Goal: Task Accomplishment & Management: Complete application form

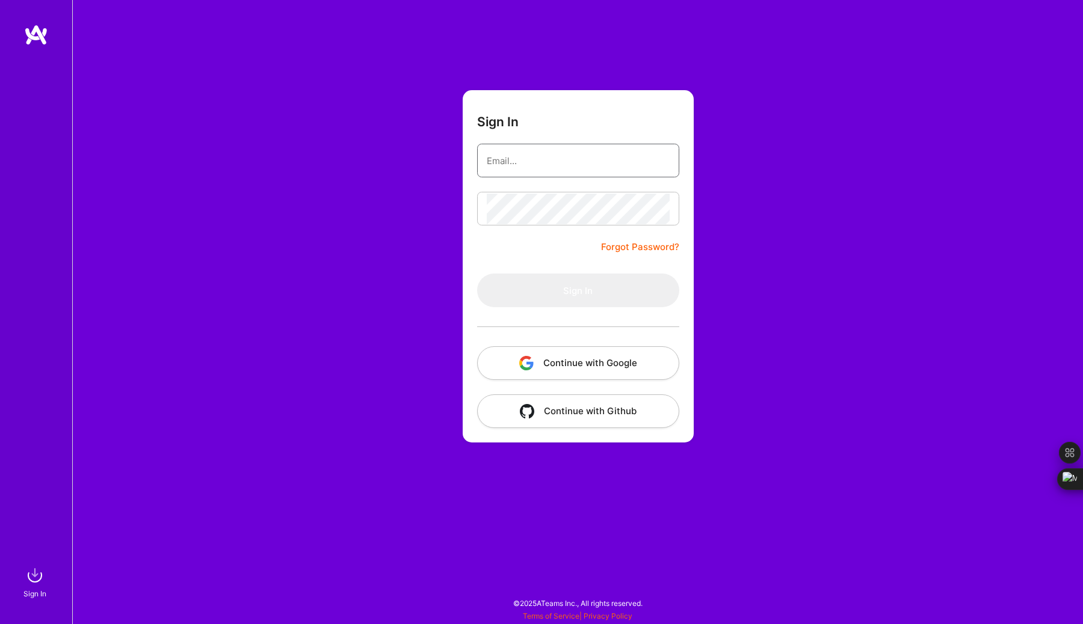
type input "sasi.akki@gmail.com"
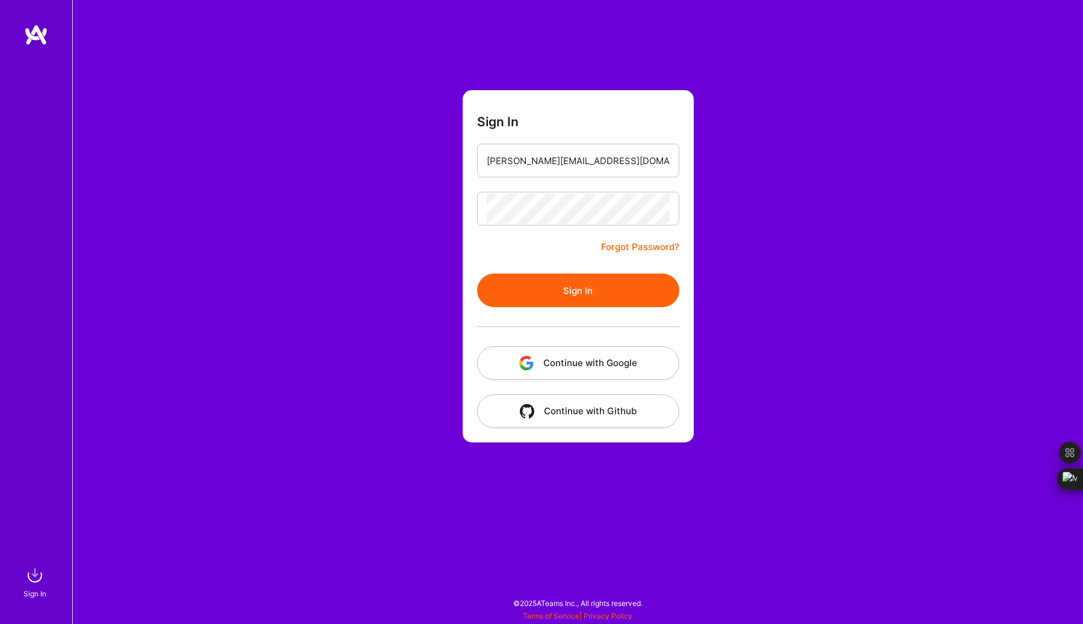
click at [528, 298] on button "Sign In" at bounding box center [578, 291] width 202 height 34
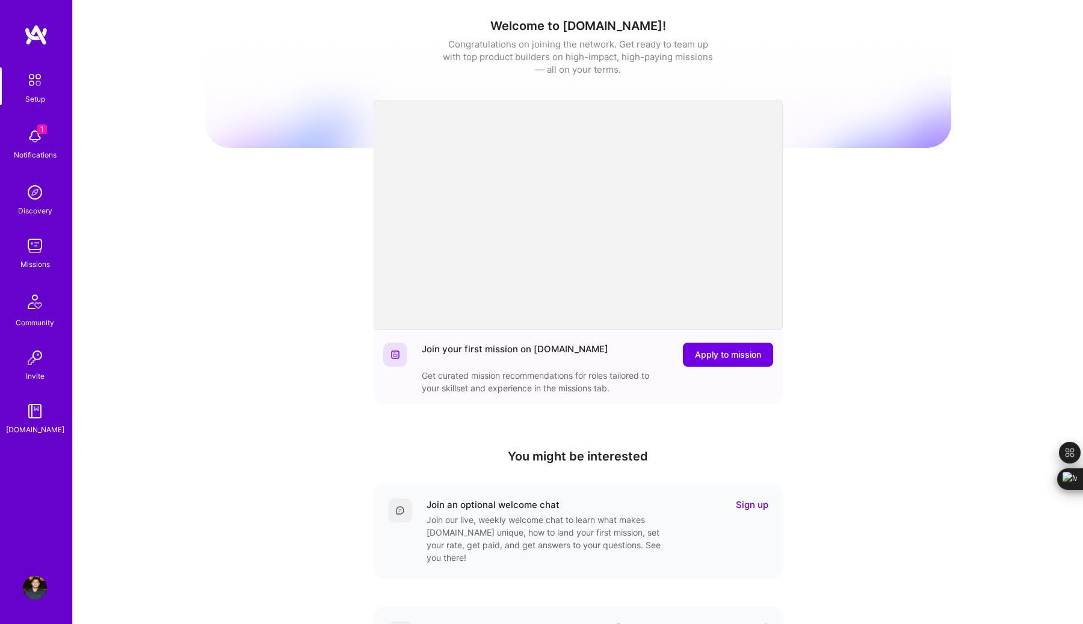
click at [42, 149] on div "Notifications" at bounding box center [35, 155] width 43 height 13
click at [39, 260] on div "Missions" at bounding box center [34, 264] width 29 height 13
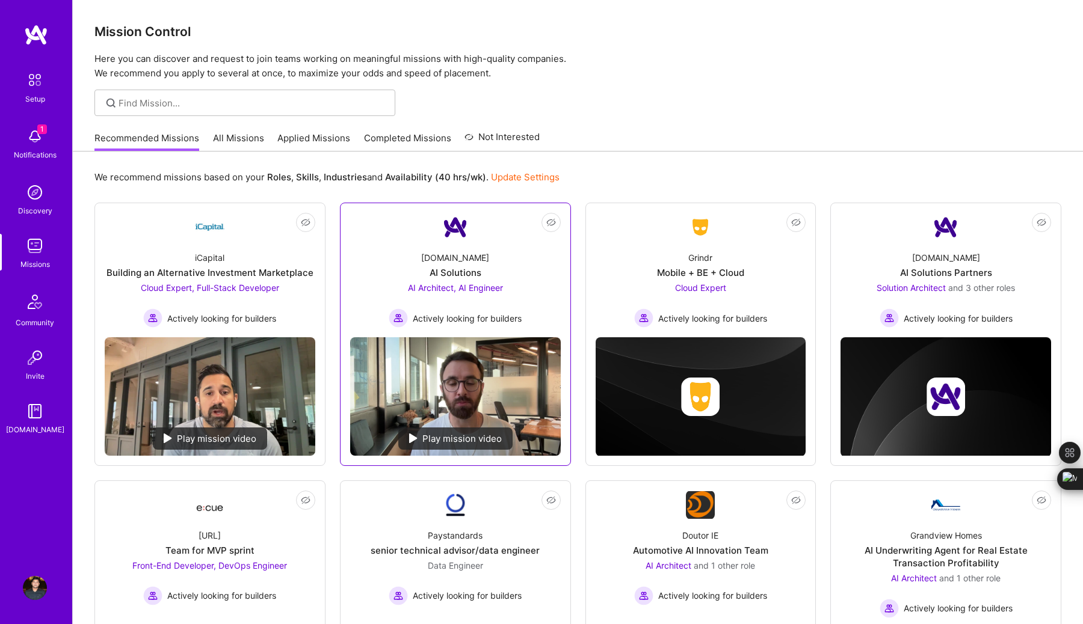
click at [469, 277] on div "AI Solutions" at bounding box center [456, 272] width 52 height 13
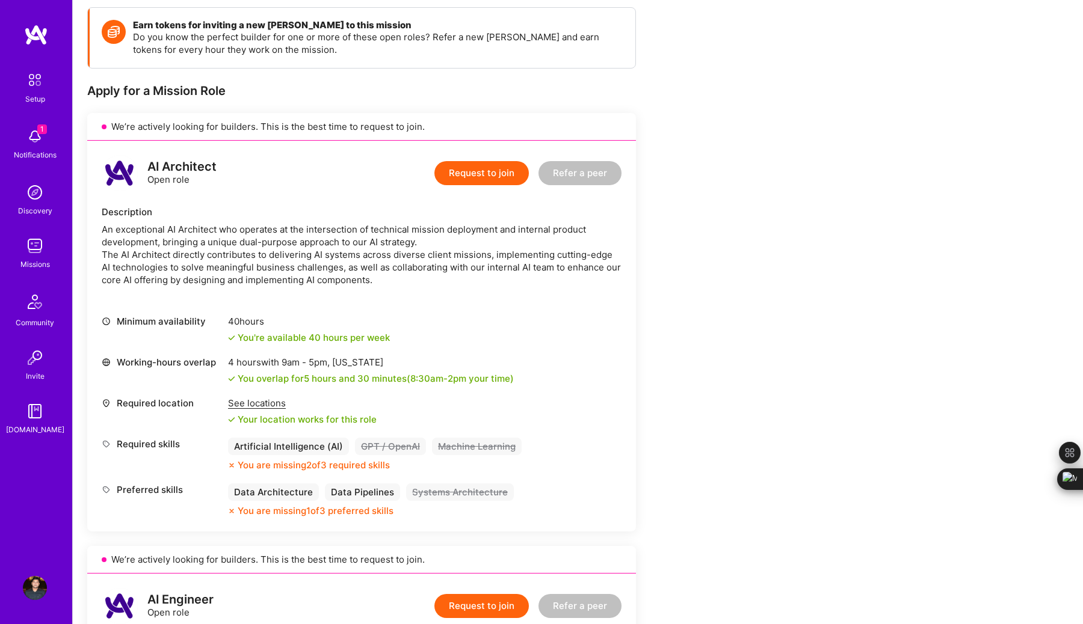
scroll to position [170, 0]
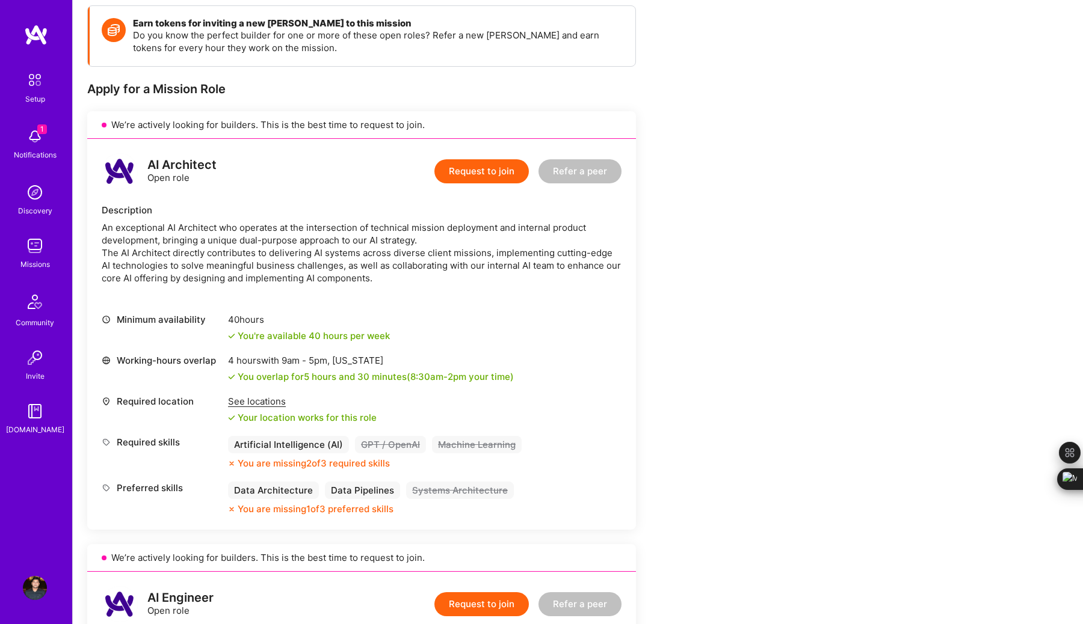
click at [275, 398] on div "See locations" at bounding box center [302, 401] width 149 height 13
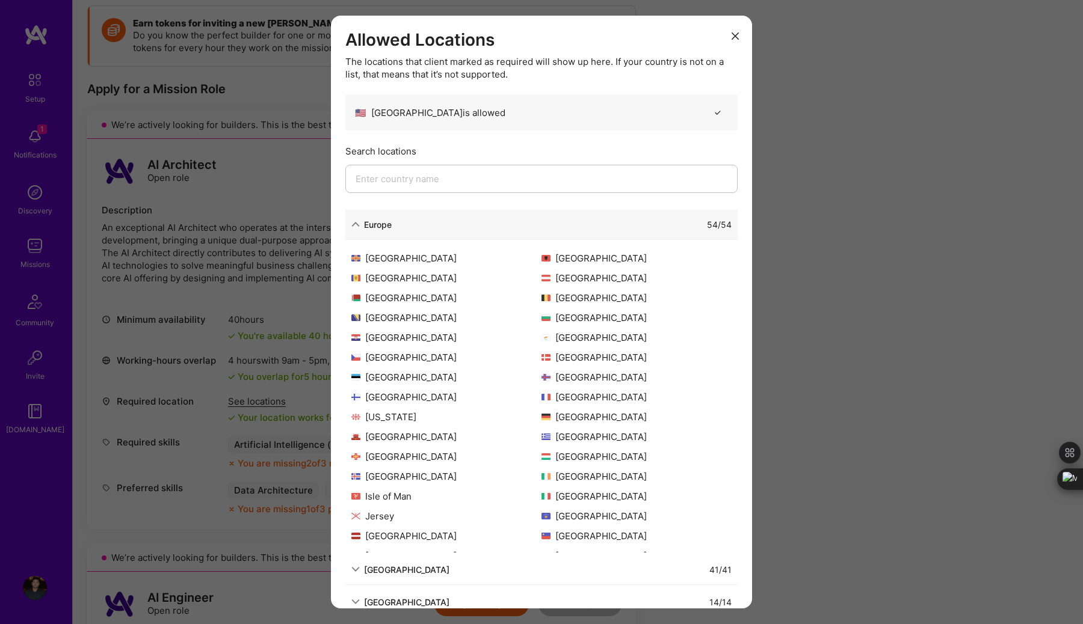
click at [807, 283] on div "Allowed Locations The locations that client marked as required will show up her…" at bounding box center [541, 312] width 1083 height 624
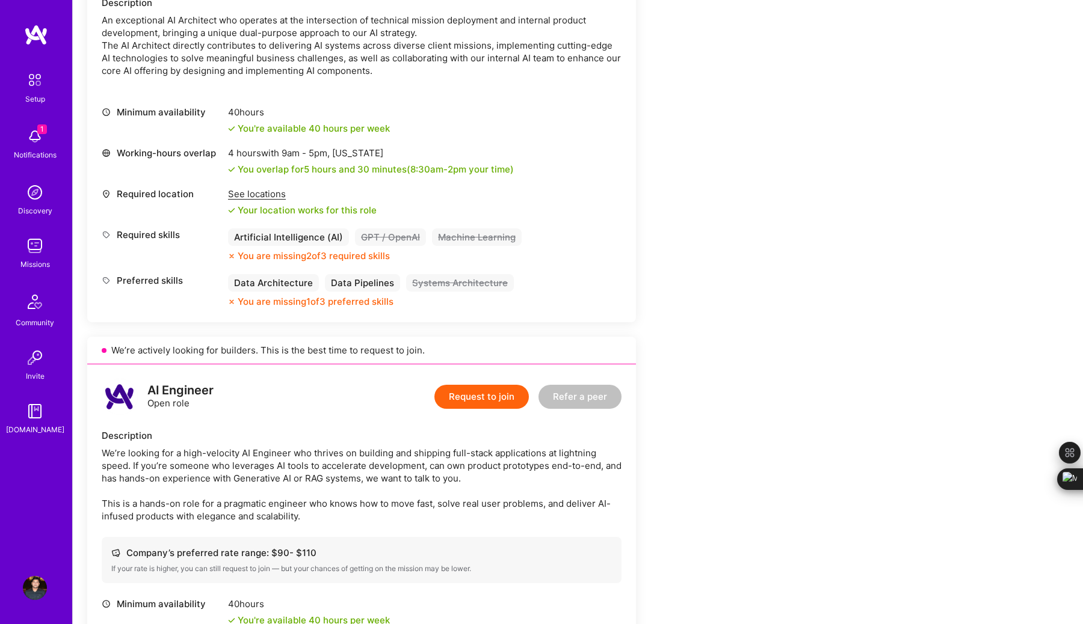
scroll to position [0, 0]
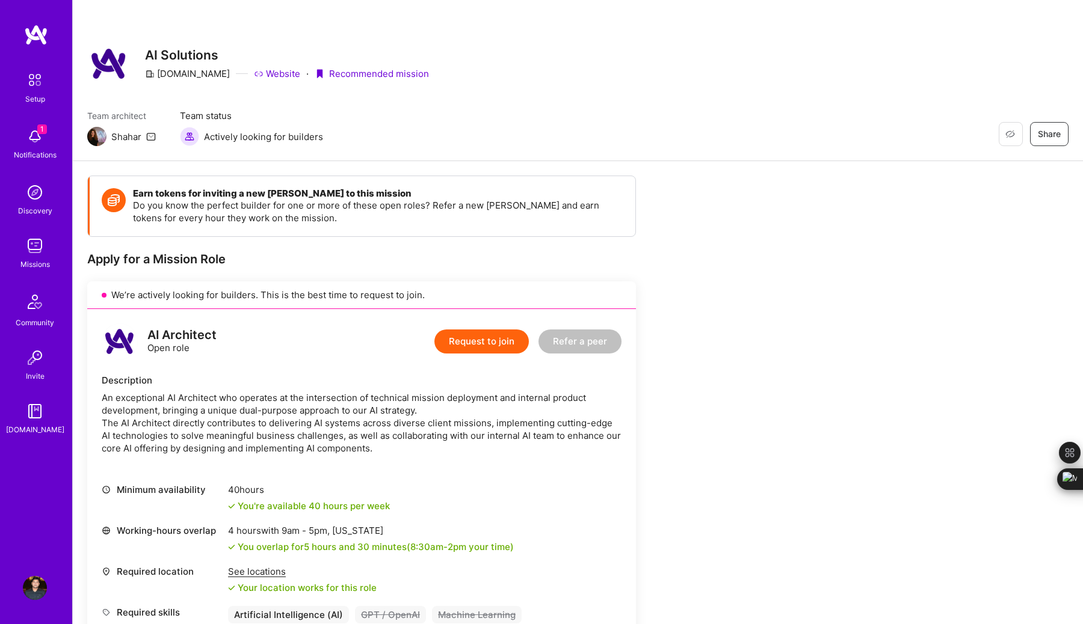
click at [43, 39] on img at bounding box center [36, 35] width 24 height 22
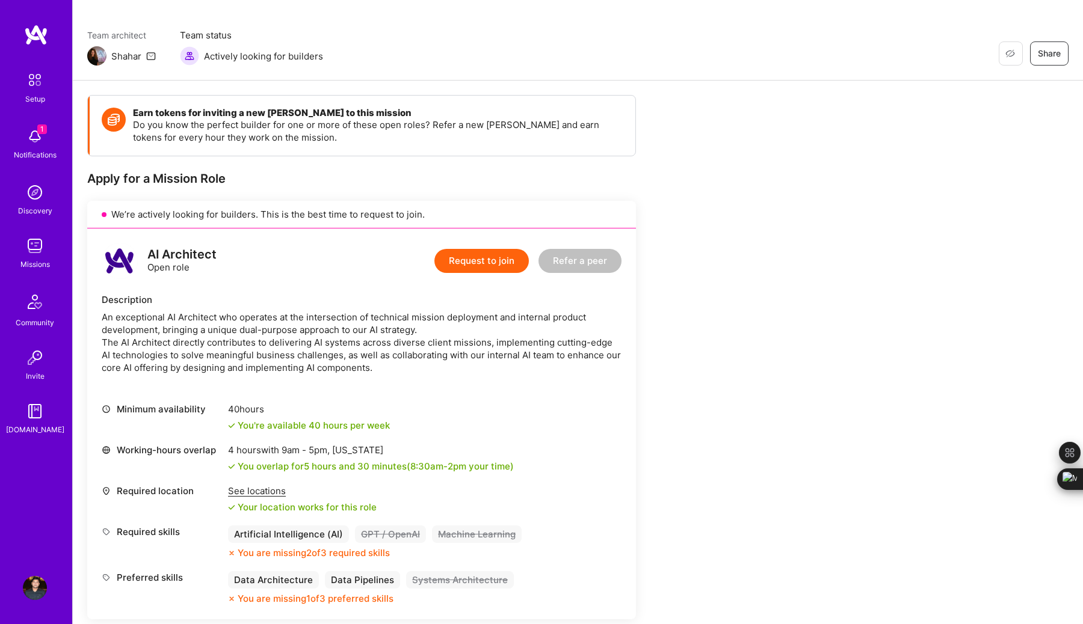
scroll to position [112, 0]
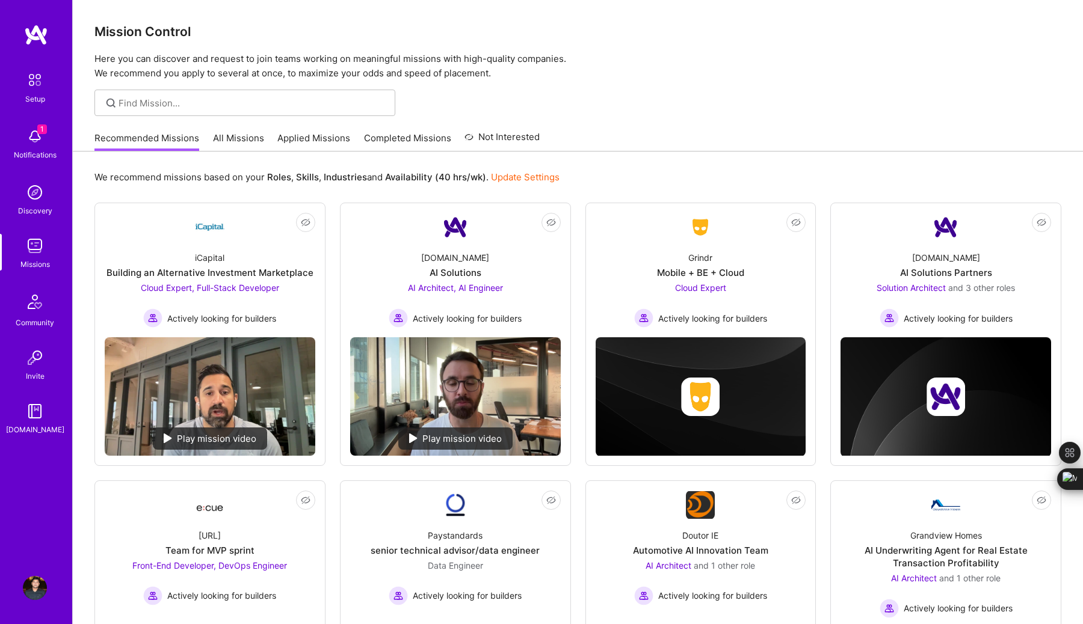
click at [39, 590] on img at bounding box center [35, 588] width 24 height 24
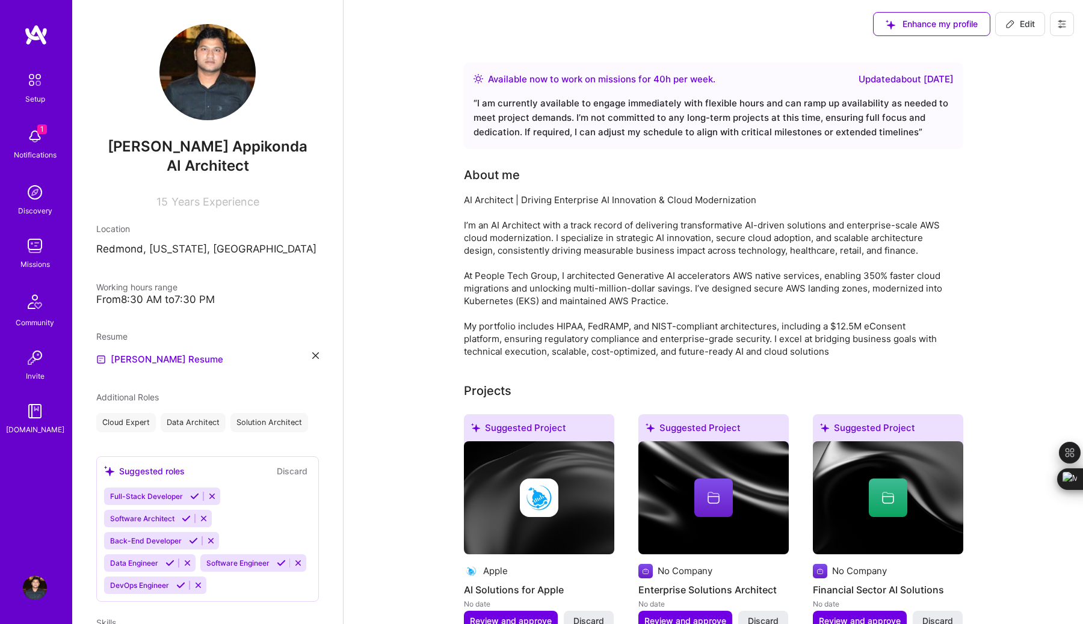
click at [1027, 29] on span "Edit" at bounding box center [1019, 24] width 29 height 12
select select "US"
select select "Right Now"
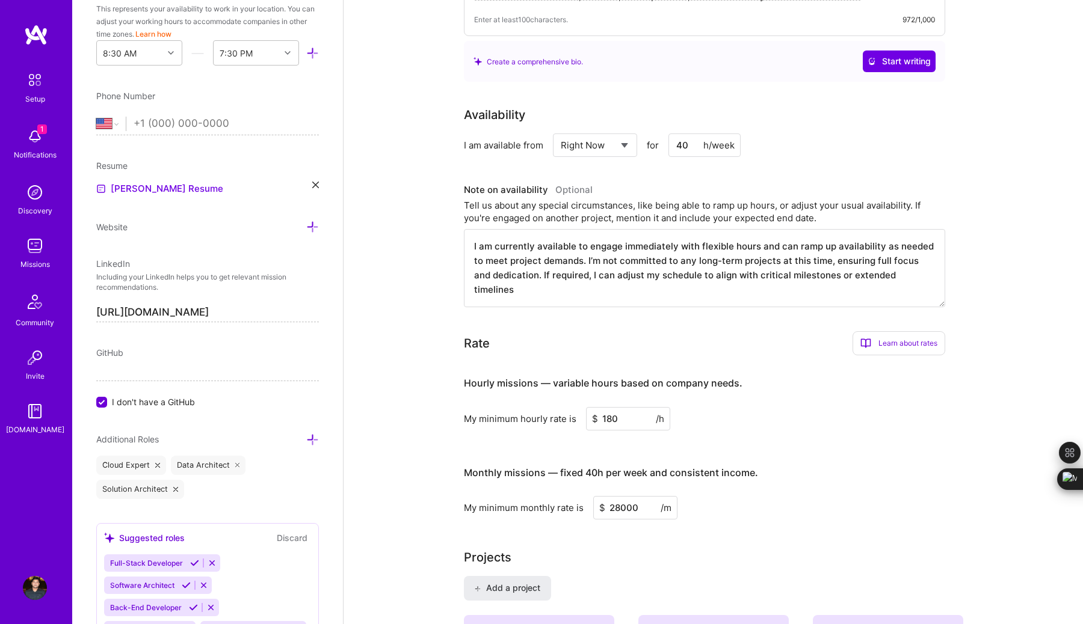
scroll to position [289, 0]
click at [626, 419] on input "180" at bounding box center [628, 418] width 84 height 23
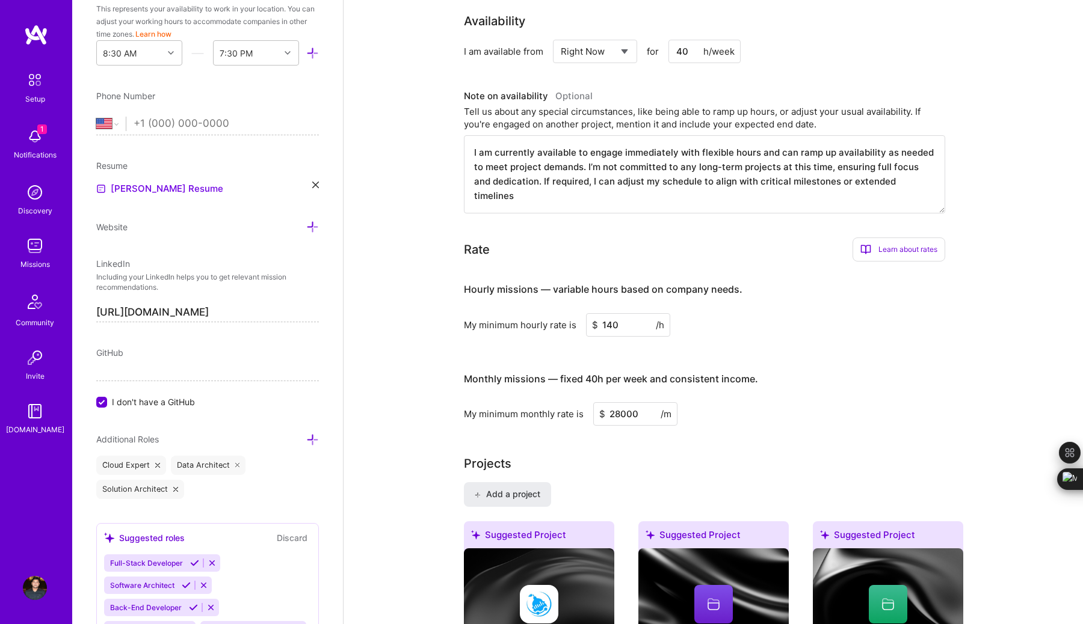
scroll to position [393, 0]
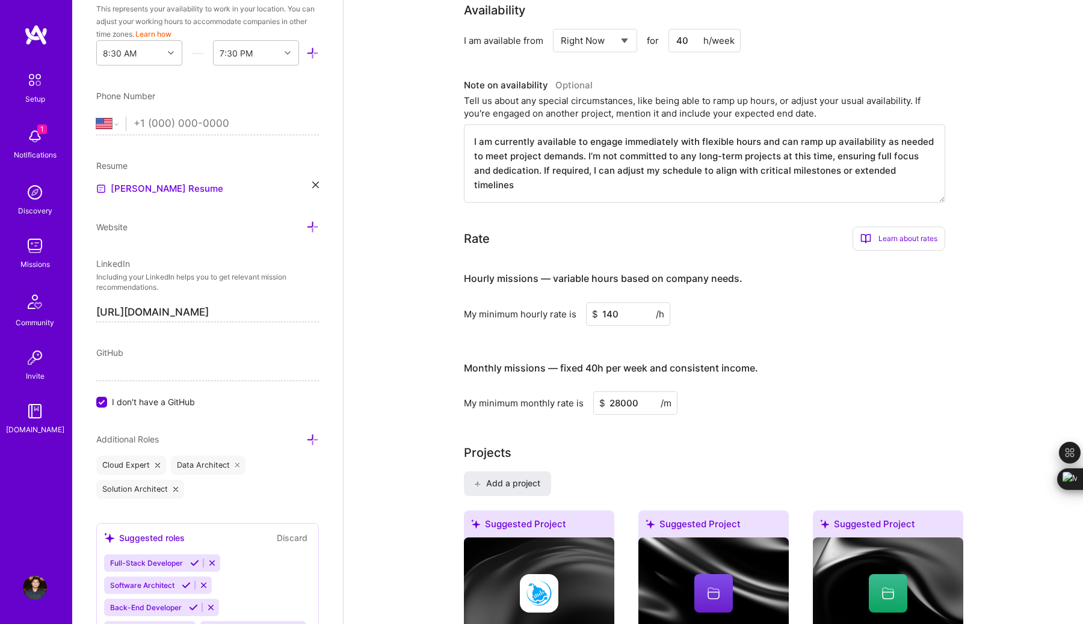
type input "140"
click at [642, 402] on input "28000" at bounding box center [635, 403] width 84 height 23
type input "2"
type input "22000"
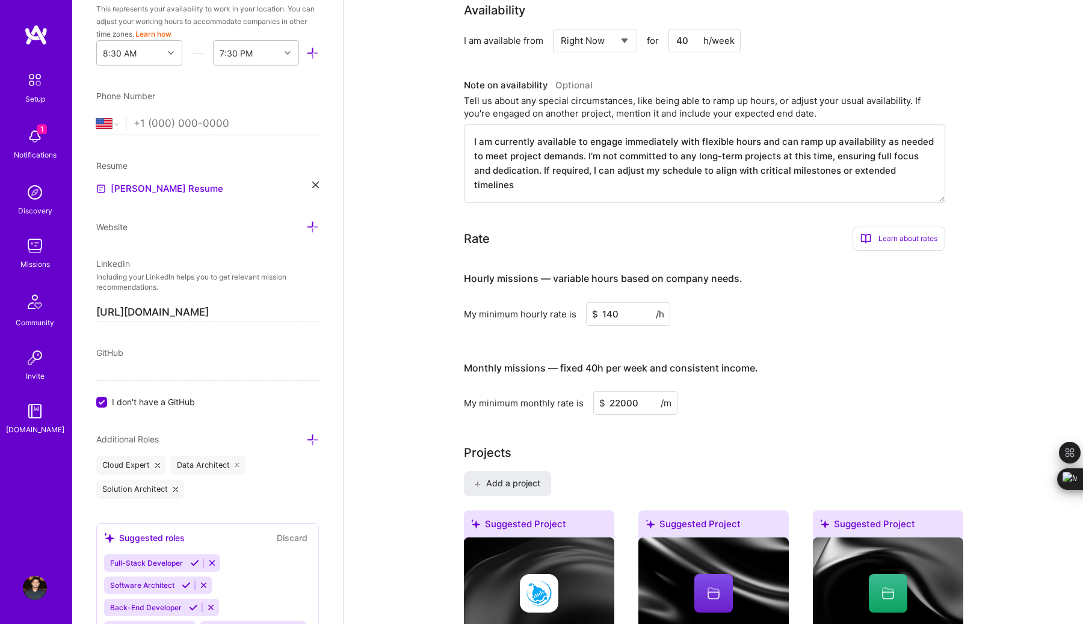
click at [878, 409] on div "My minimum monthly rate is $ 22000 /m" at bounding box center [704, 403] width 481 height 23
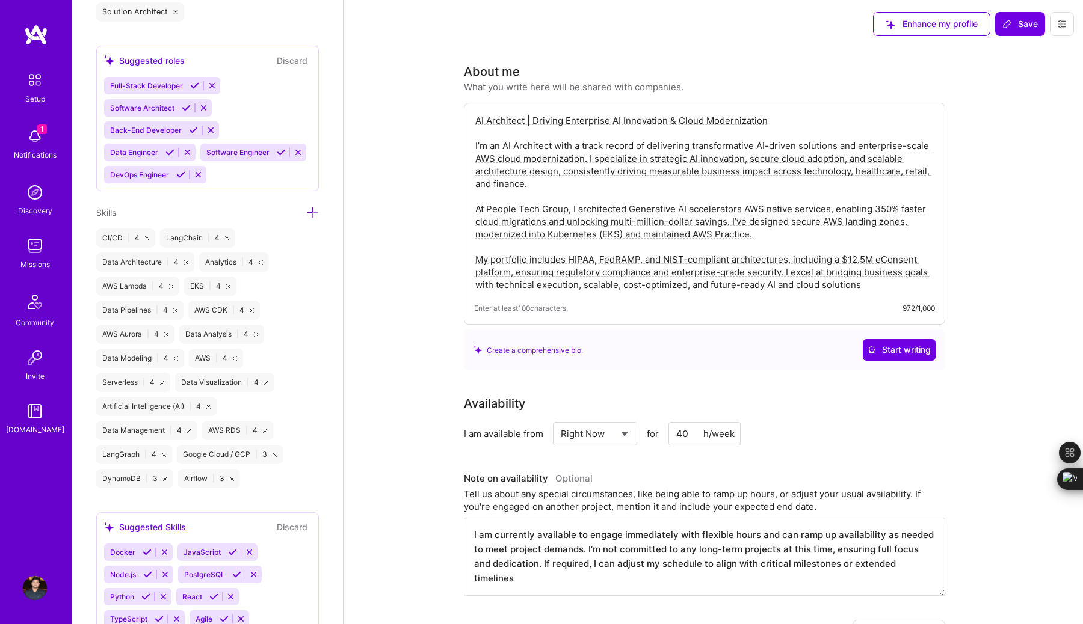
scroll to position [857, 0]
click at [230, 478] on icon at bounding box center [232, 478] width 4 height 4
click at [314, 212] on icon at bounding box center [312, 212] width 13 height 13
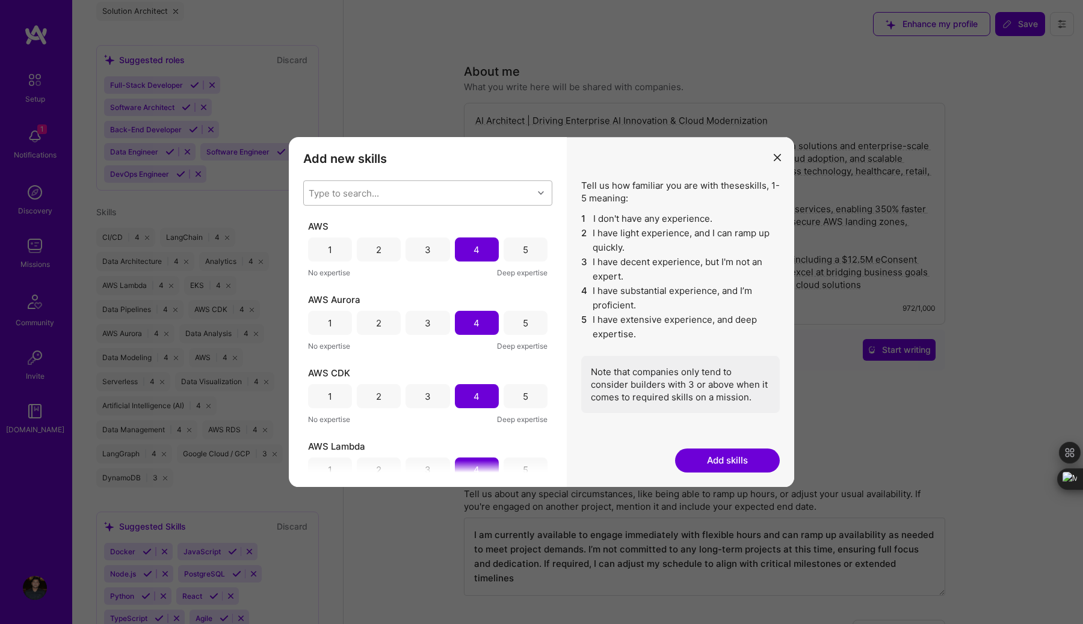
click at [362, 191] on div "Type to search..." at bounding box center [344, 193] width 70 height 13
type input "open"
click at [316, 221] on input "modal" at bounding box center [317, 225] width 8 height 8
checkbox input "false"
click at [371, 196] on div "Type to search..." at bounding box center [344, 193] width 70 height 13
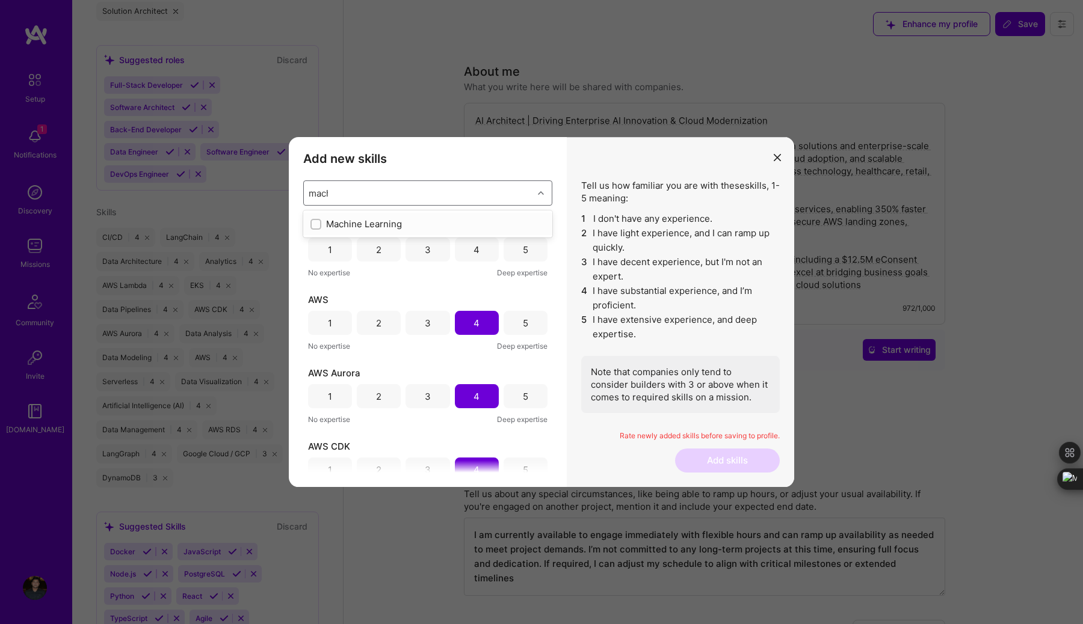
type input "machi"
click at [359, 221] on div "Machine Learning" at bounding box center [427, 224] width 235 height 13
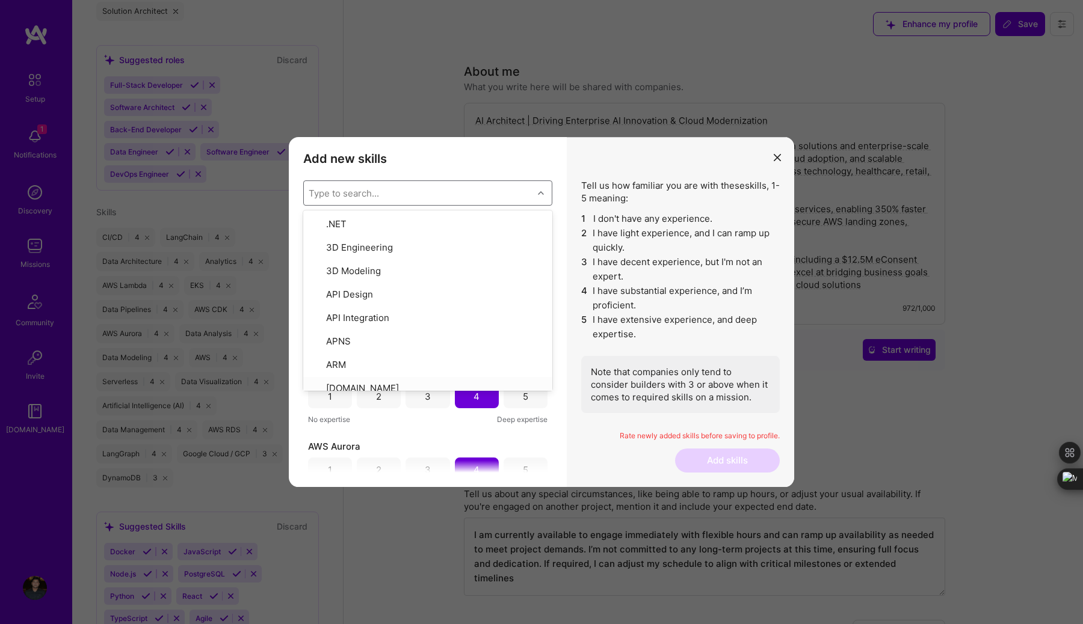
click at [405, 435] on div "Machine Learning 1 2 3 4 5 No expertise Deep expertise GPT / OpenAI 1 2 3 4 5 N…" at bounding box center [427, 346] width 249 height 253
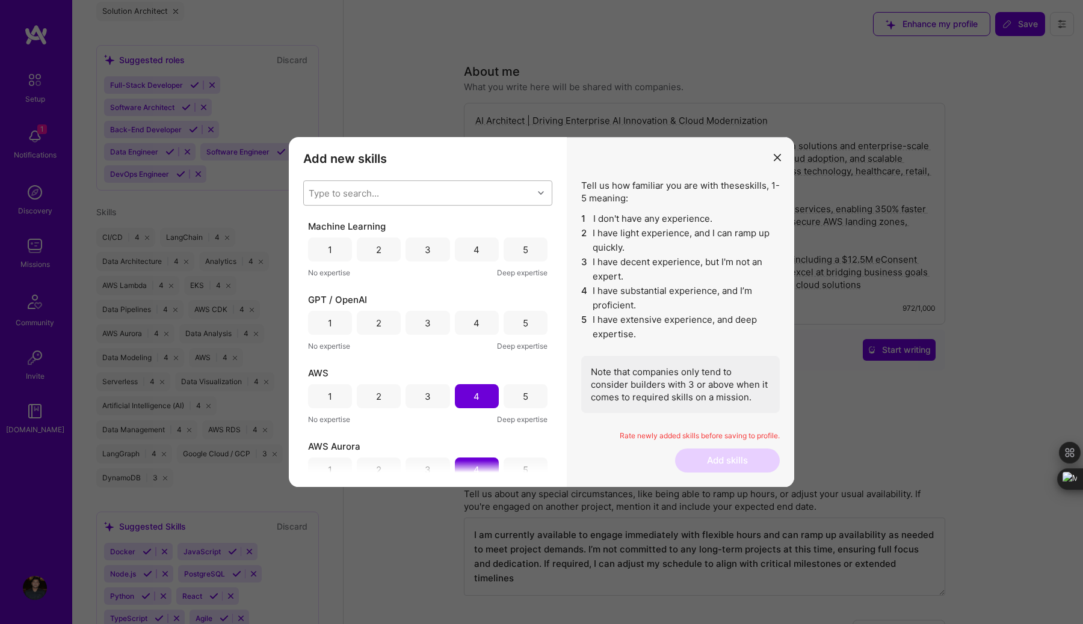
click at [473, 322] on div "4" at bounding box center [476, 323] width 6 height 13
click at [476, 247] on div "4" at bounding box center [477, 250] width 44 height 24
click at [704, 455] on button "Add skills" at bounding box center [727, 461] width 105 height 24
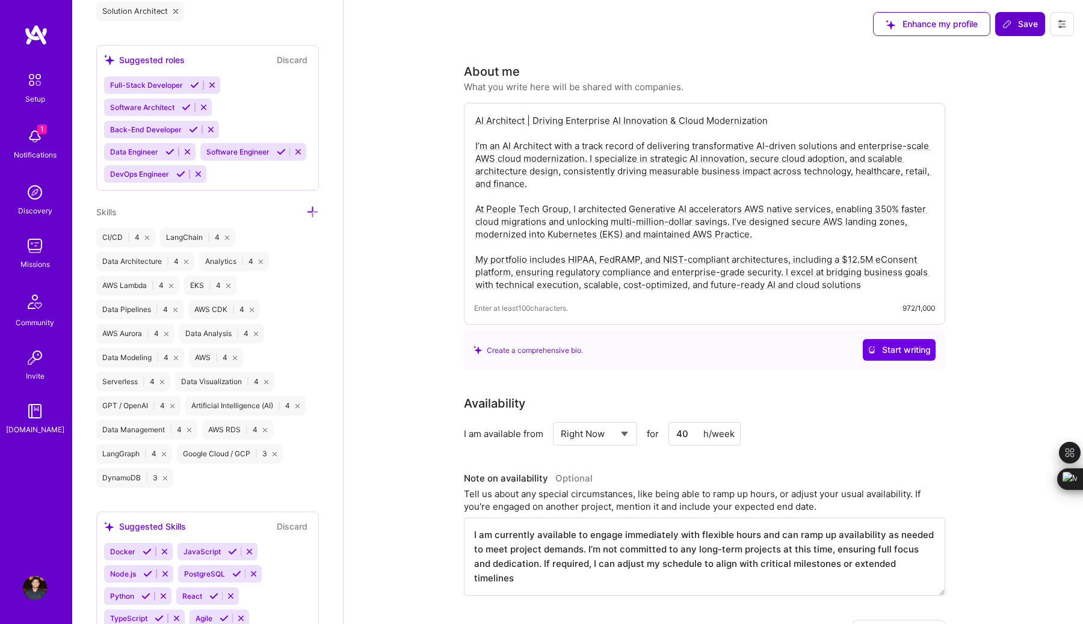
click at [1016, 19] on span "Save" at bounding box center [1019, 24] width 35 height 12
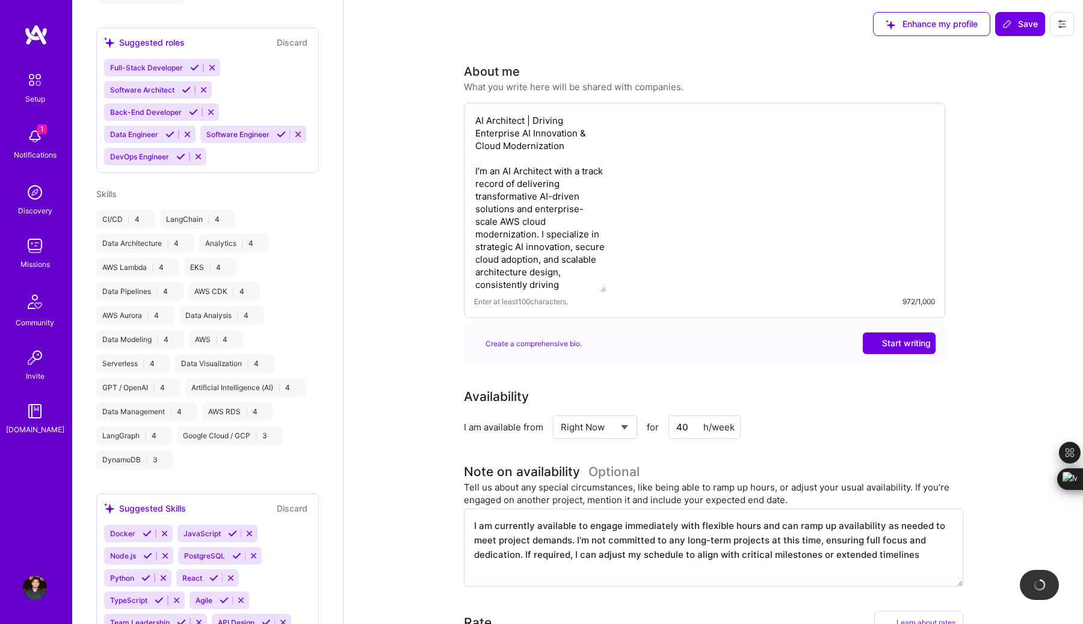
scroll to position [412, 0]
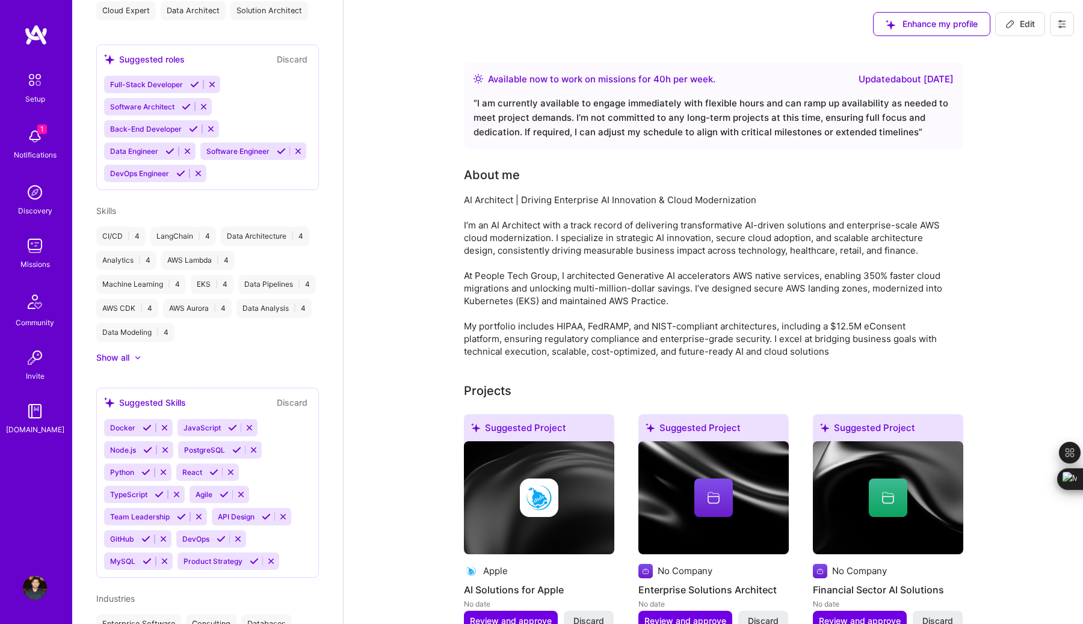
click at [1017, 22] on span "Edit" at bounding box center [1019, 24] width 29 height 12
select select "US"
select select "Right Now"
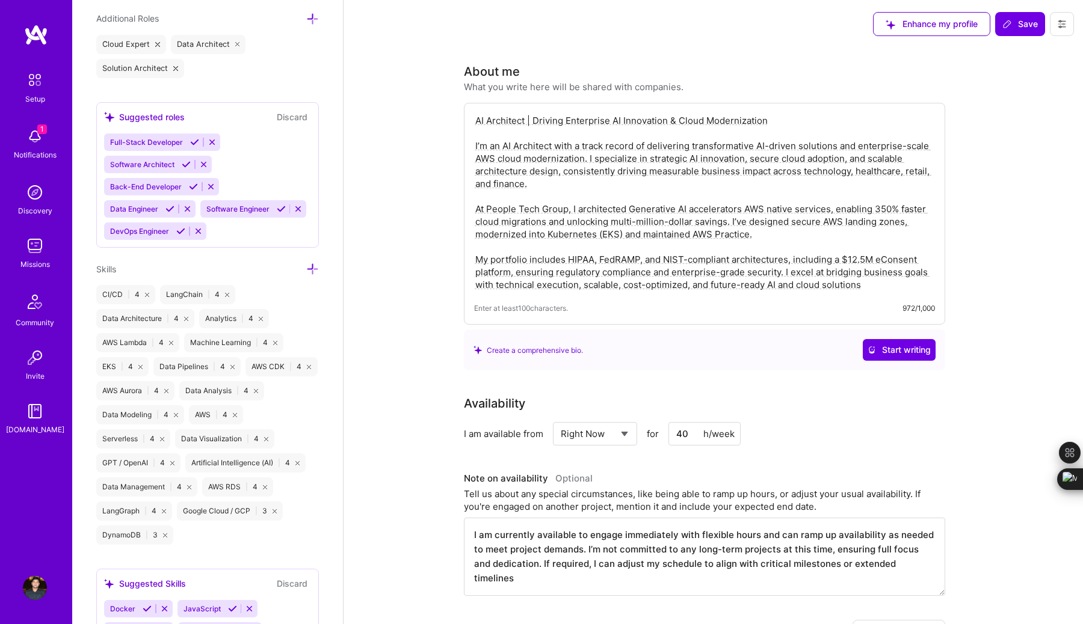
scroll to position [801, 0]
click at [317, 262] on icon at bounding box center [312, 268] width 13 height 13
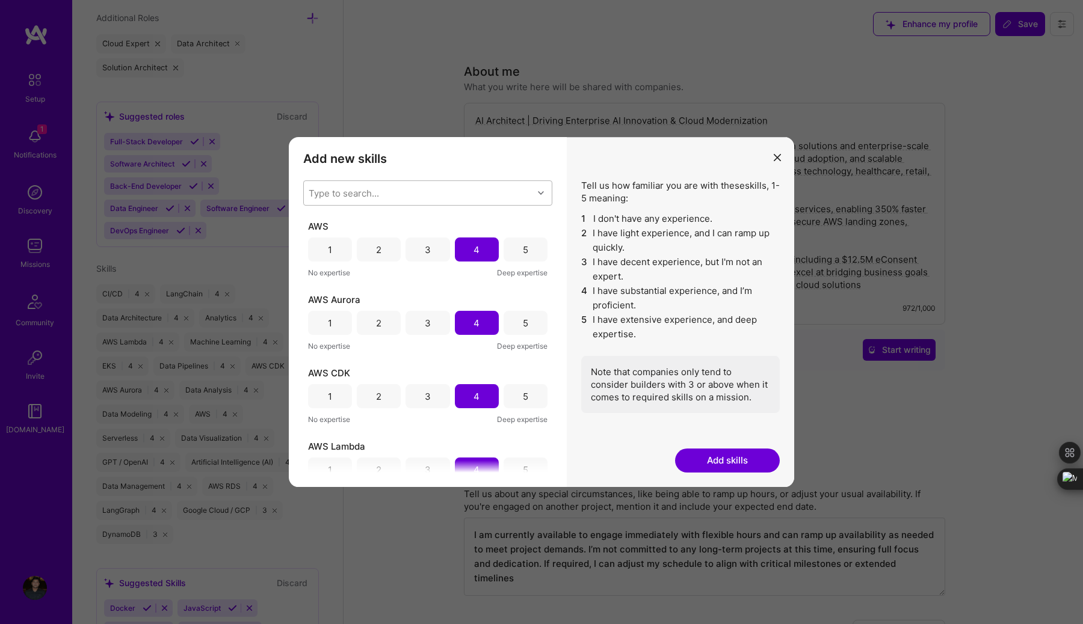
click at [368, 197] on div "Type to search..." at bounding box center [344, 193] width 70 height 13
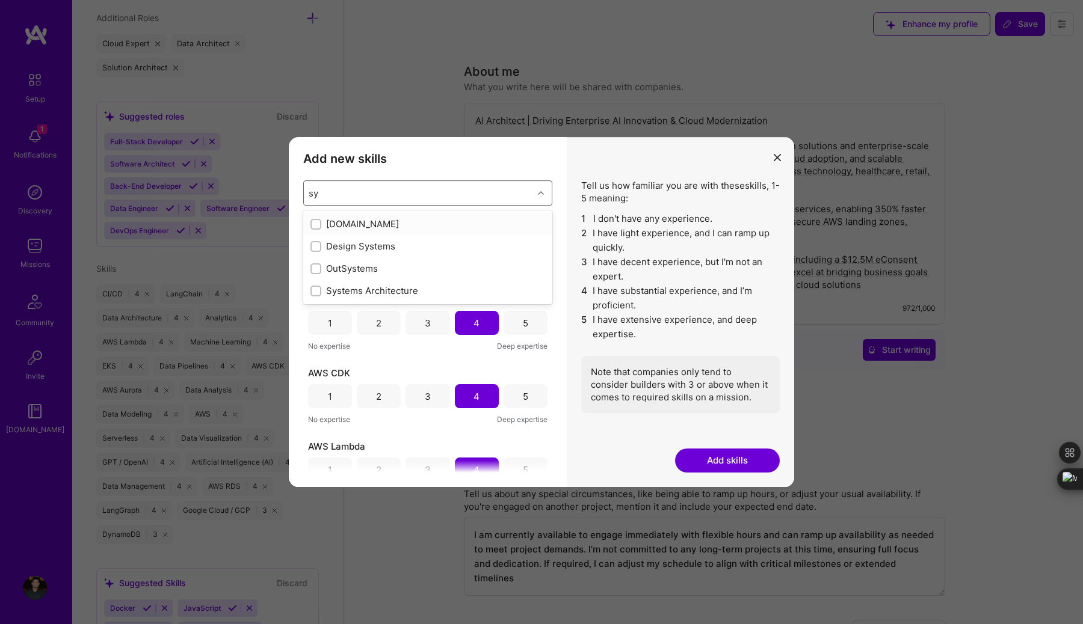
type input "sys"
click at [318, 271] on input "modal" at bounding box center [317, 269] width 8 height 8
checkbox input "false"
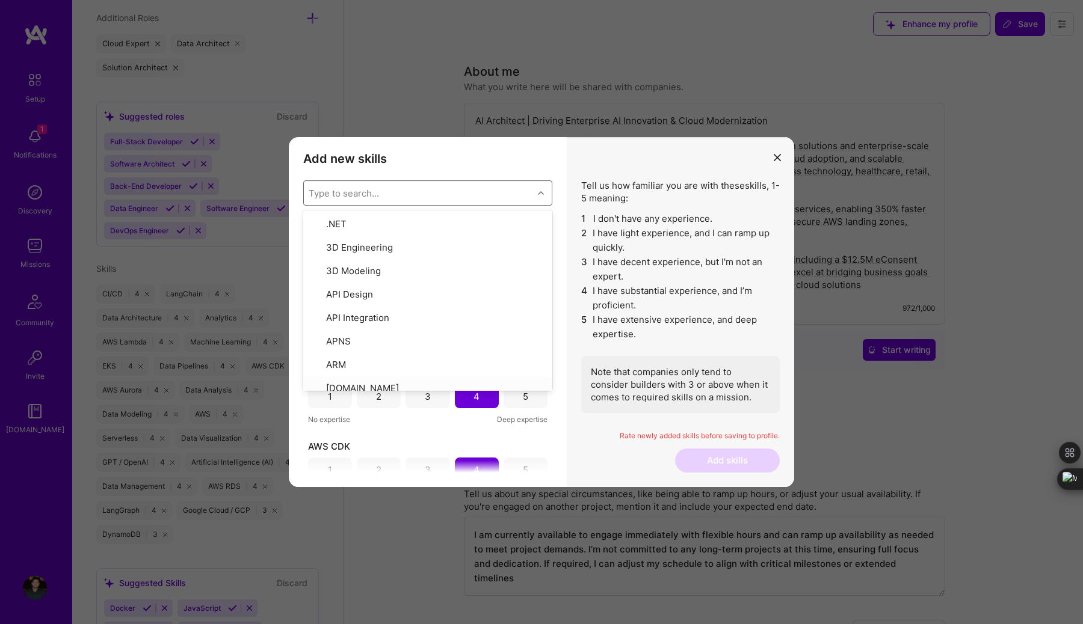
click at [434, 430] on div "Systems Architecture 1 2 3 4 5 No expertise Deep expertise AWS 1 2 3 4 5 No exp…" at bounding box center [427, 346] width 249 height 253
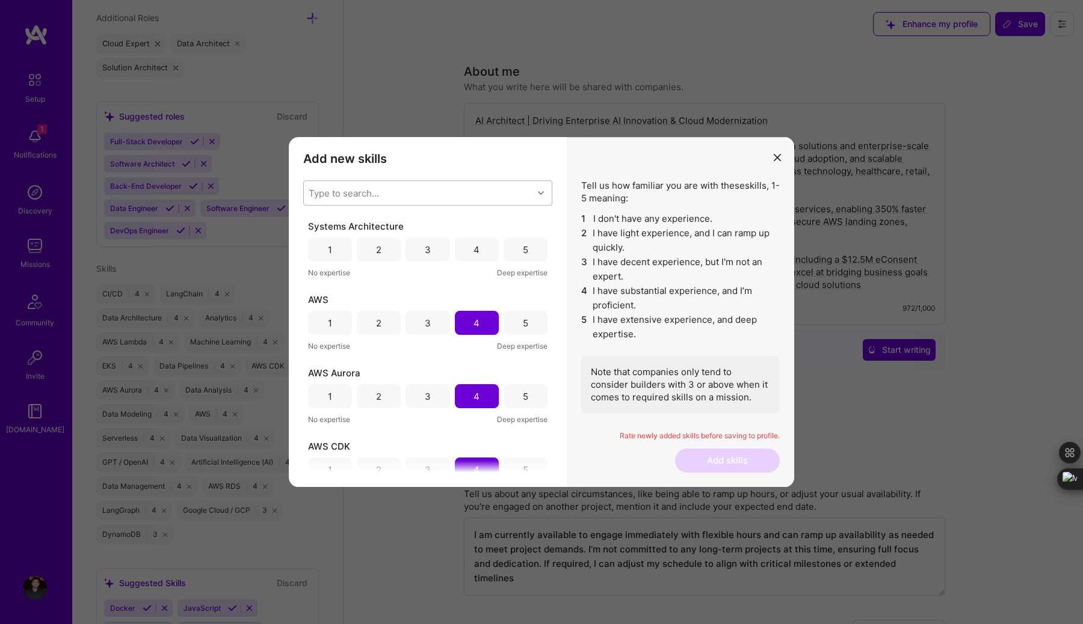
click at [481, 247] on div "4" at bounding box center [477, 250] width 44 height 24
click at [716, 464] on button "Add skills" at bounding box center [727, 461] width 105 height 24
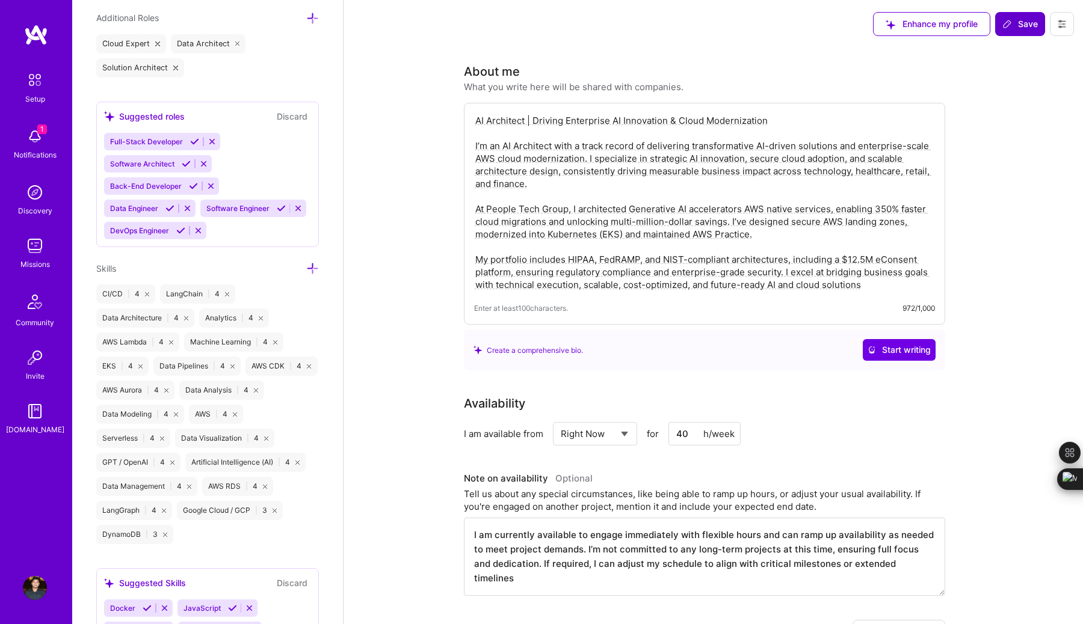
click at [1018, 22] on span "Save" at bounding box center [1019, 24] width 35 height 12
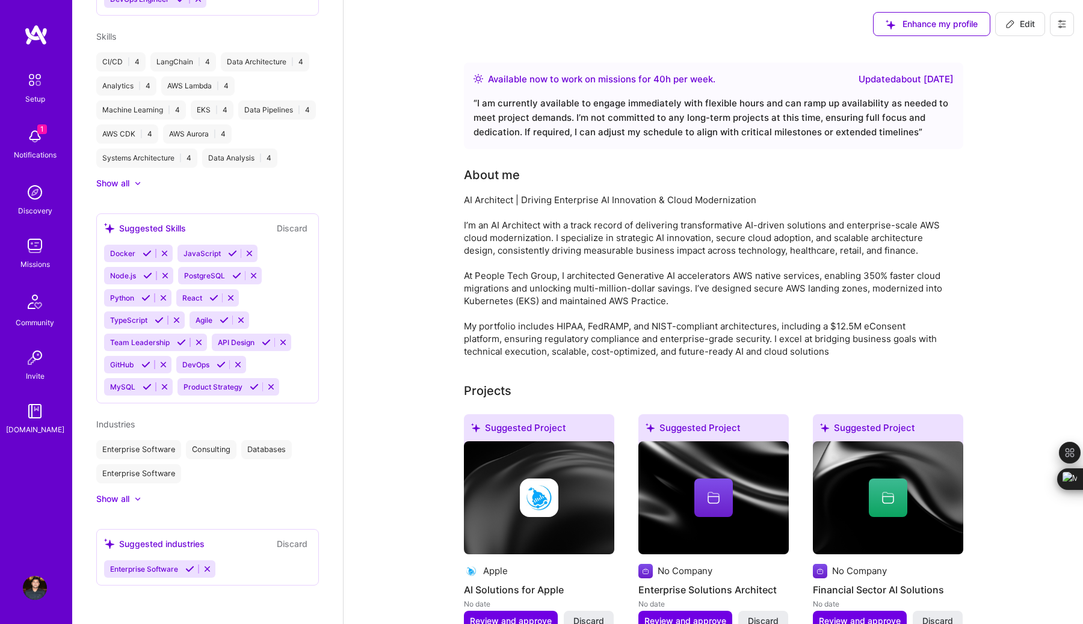
scroll to position [381, 0]
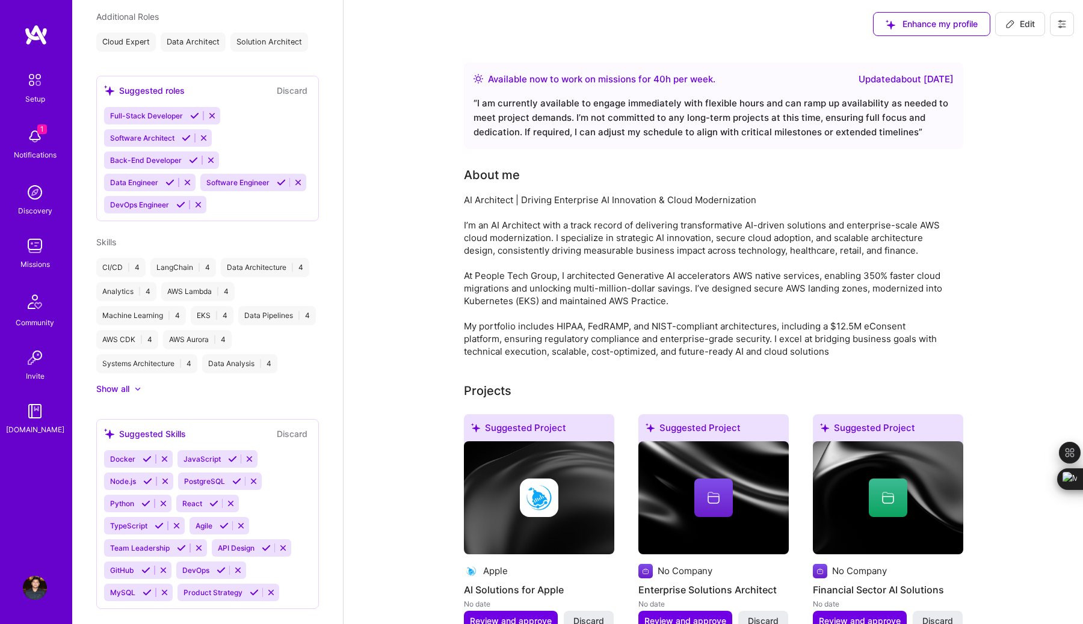
click at [1026, 24] on span "Edit" at bounding box center [1019, 24] width 29 height 12
select select "US"
select select "Right Now"
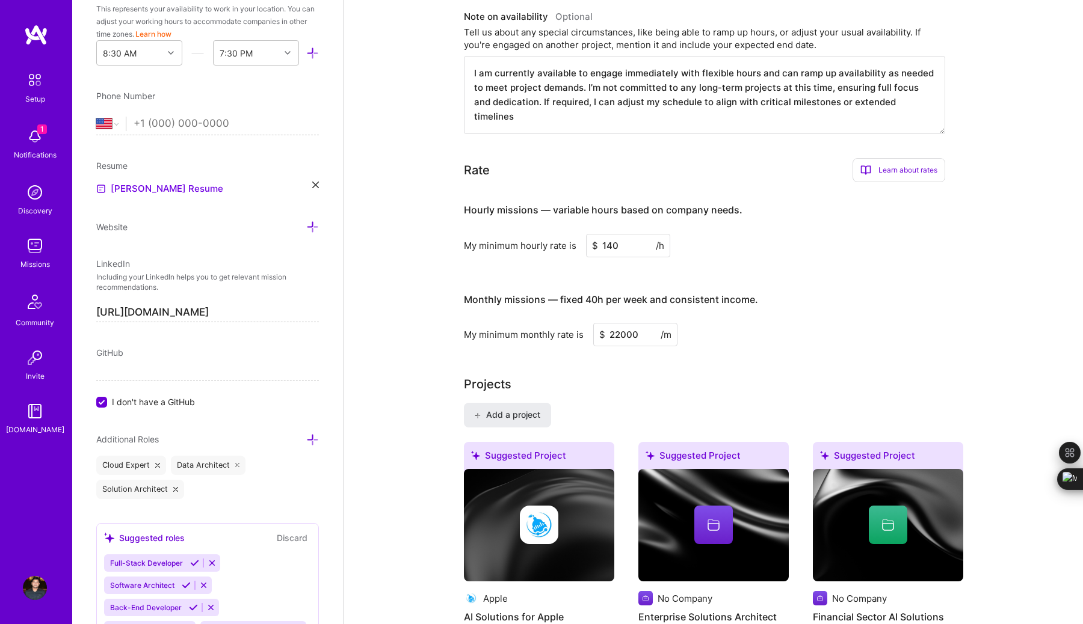
scroll to position [478, 0]
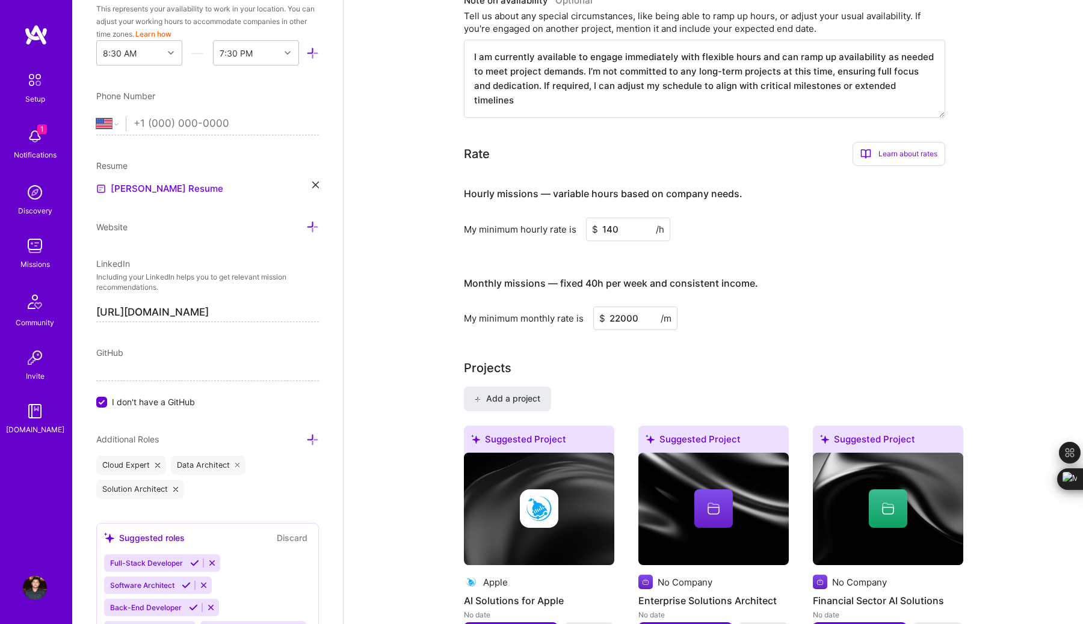
click at [629, 234] on input "140" at bounding box center [628, 229] width 84 height 23
type input "130"
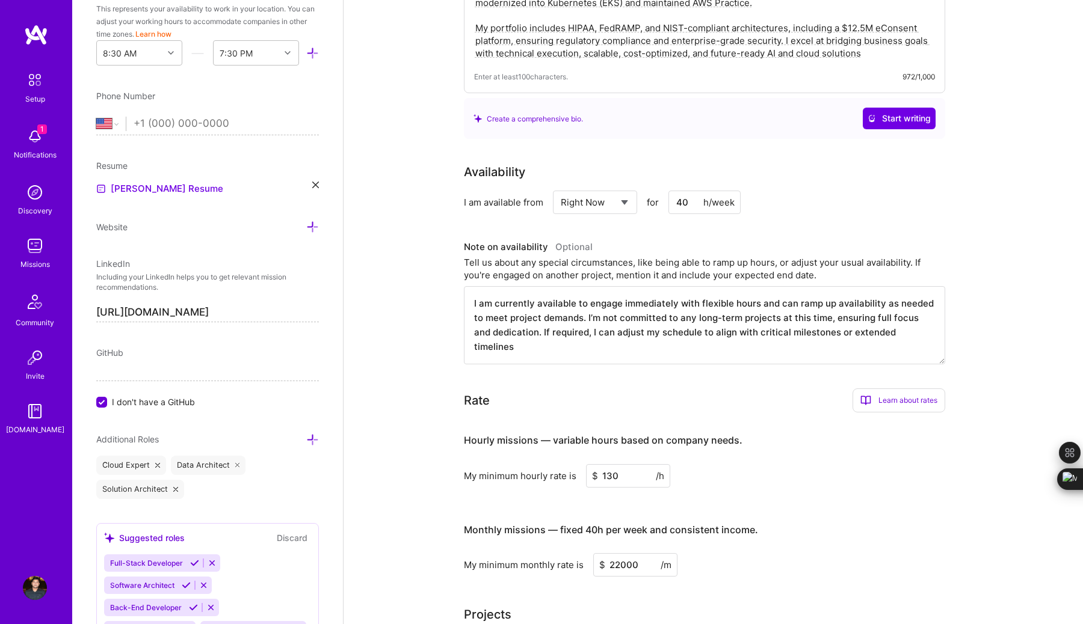
scroll to position [0, 0]
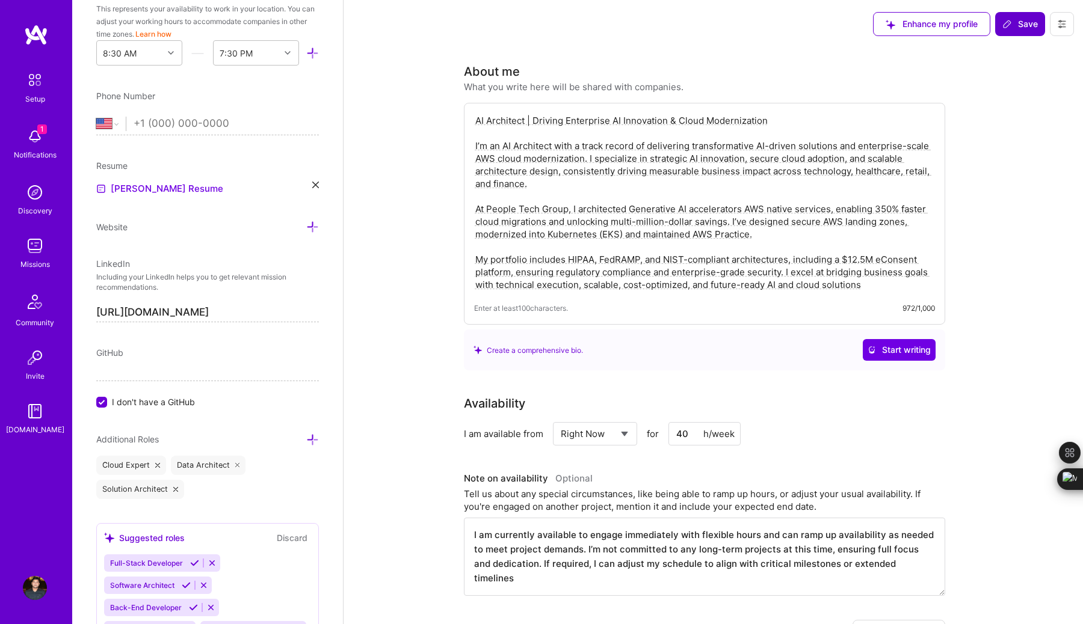
click at [1018, 29] on span "Save" at bounding box center [1019, 24] width 35 height 12
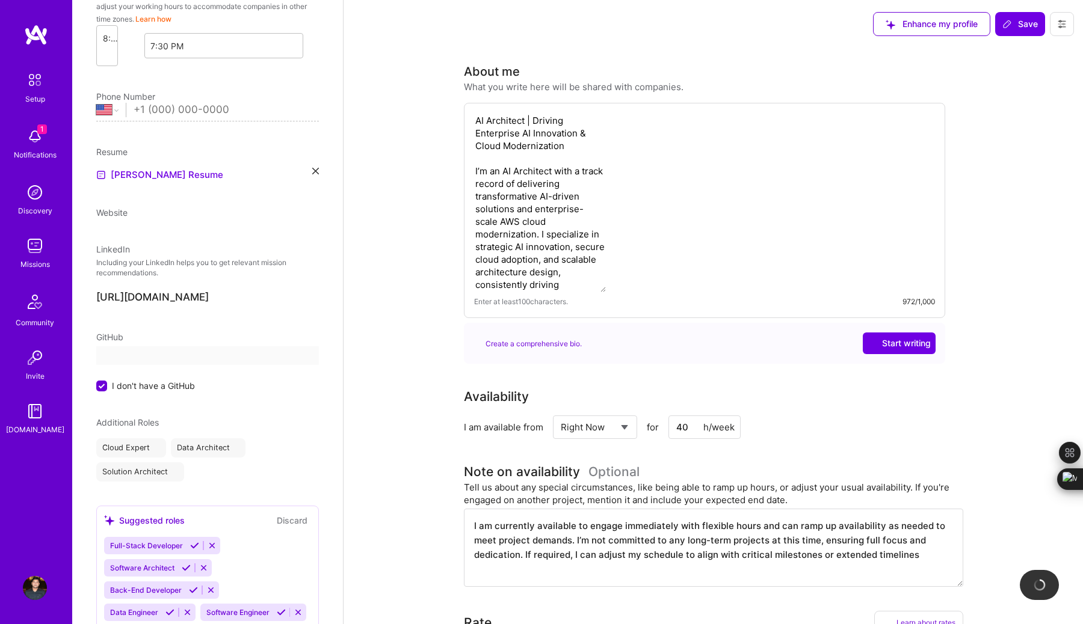
scroll to position [253, 0]
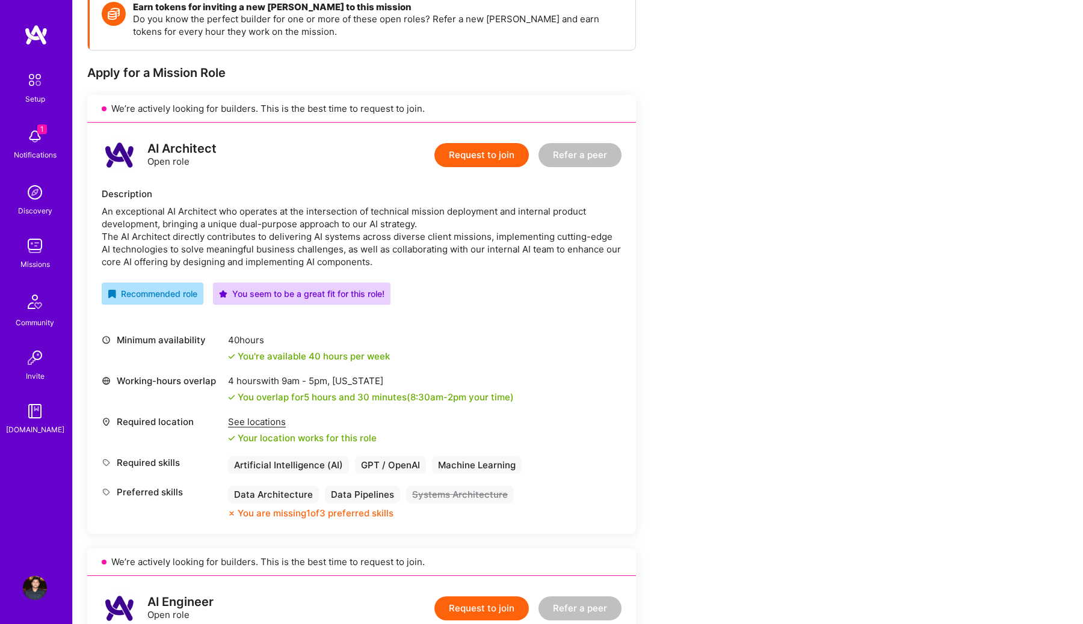
scroll to position [189, 0]
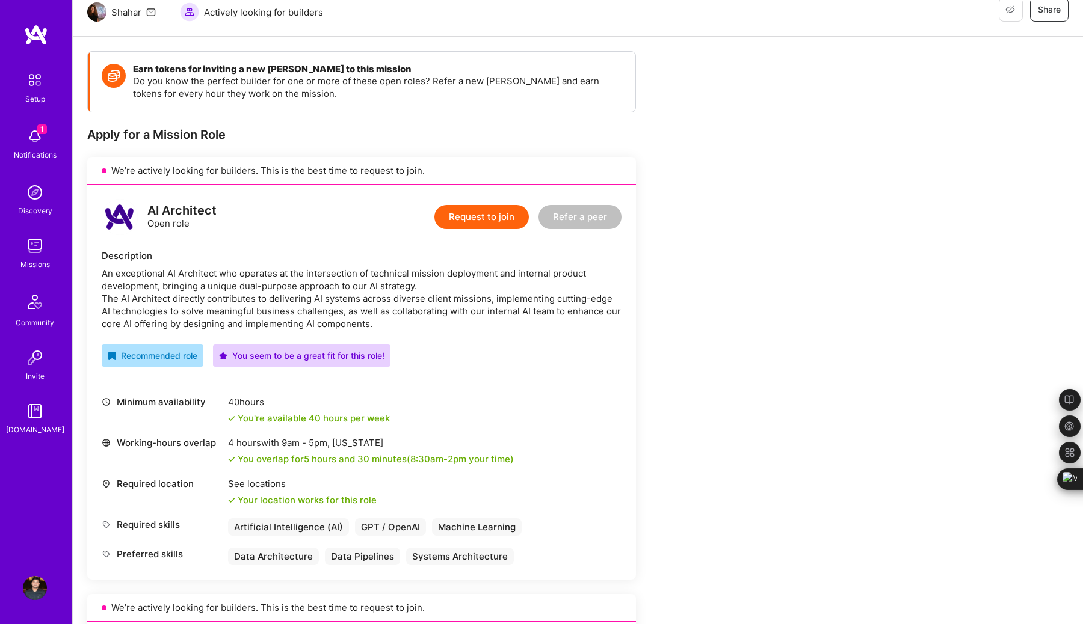
scroll to position [123, 0]
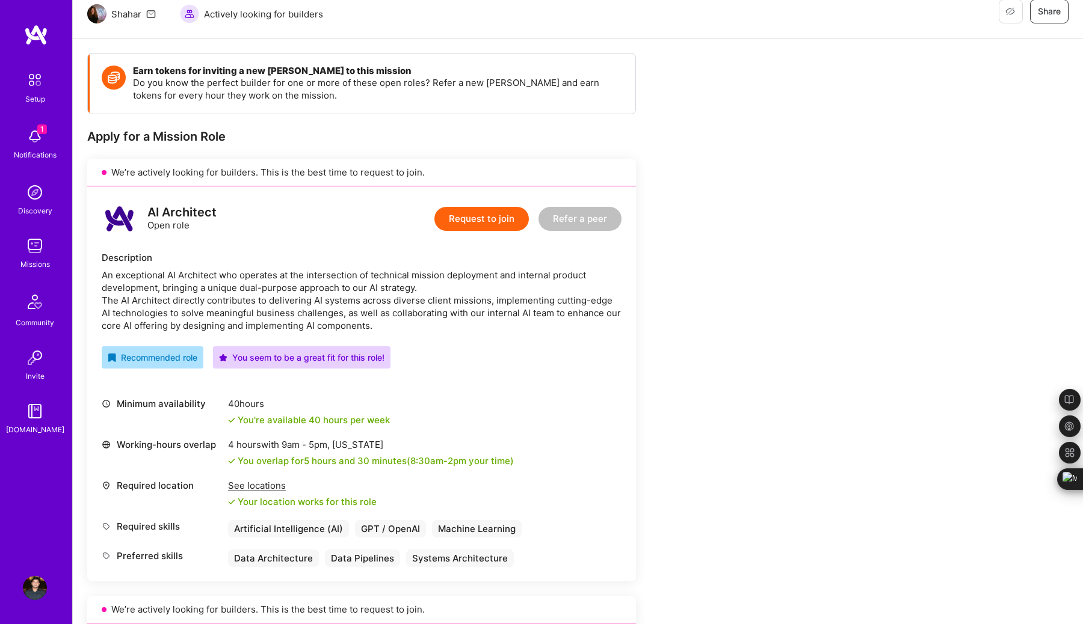
click at [496, 218] on button "Request to join" at bounding box center [481, 219] width 94 height 24
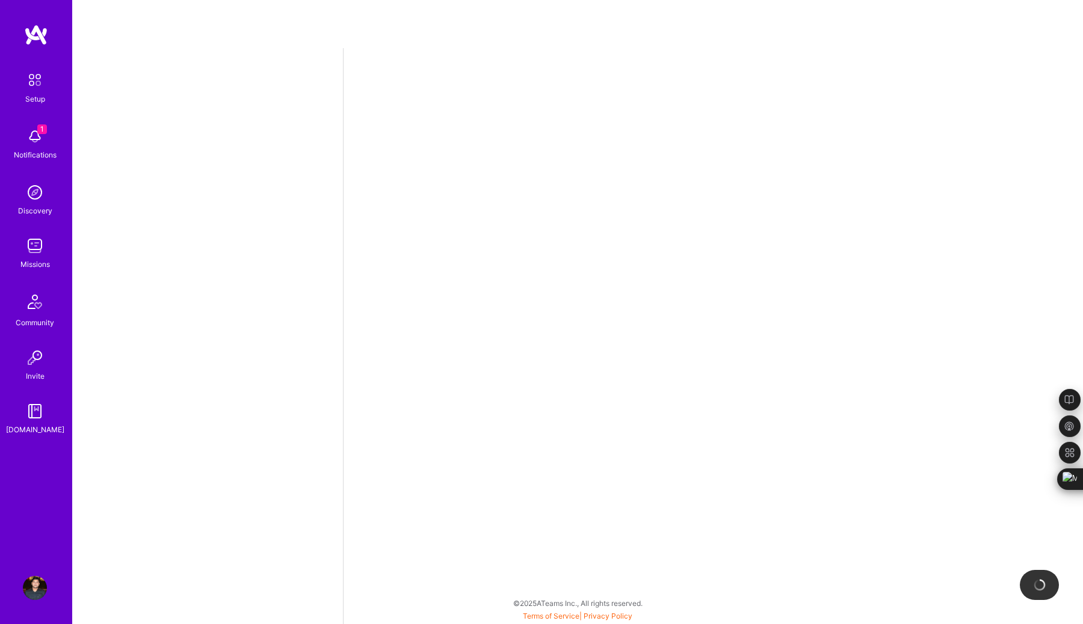
select select "US"
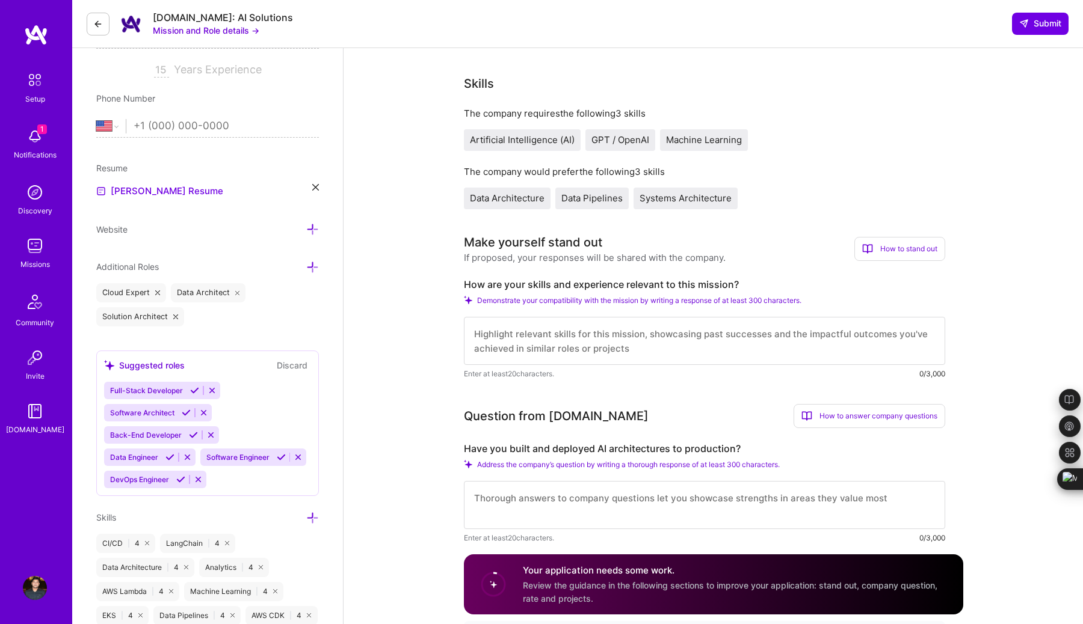
scroll to position [207, 0]
click at [890, 255] on div "How to stand out" at bounding box center [899, 247] width 91 height 24
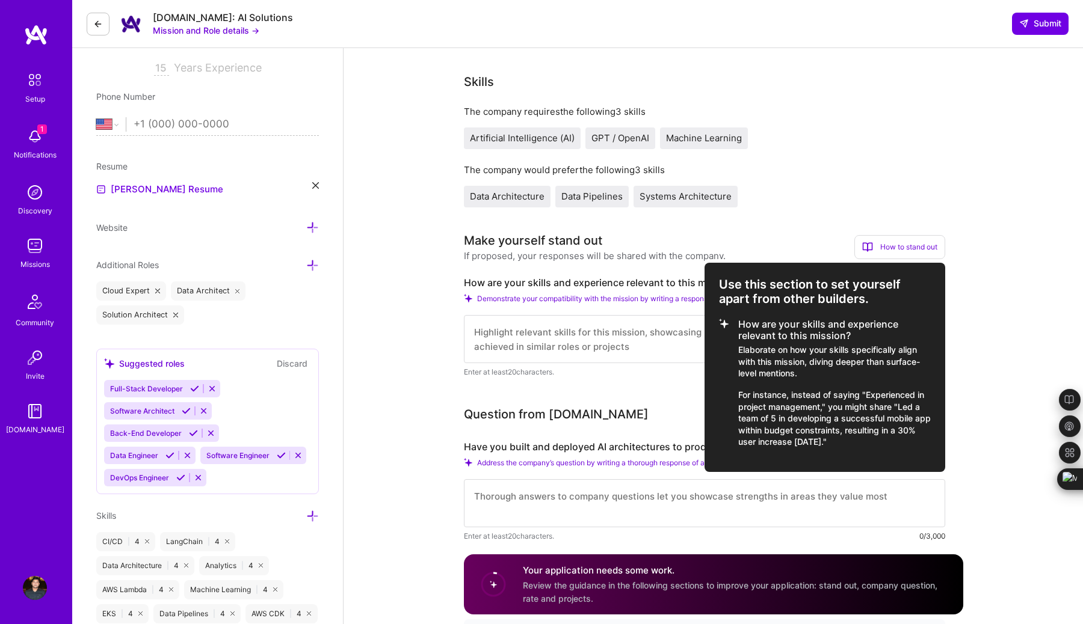
click at [956, 209] on div at bounding box center [541, 312] width 1083 height 624
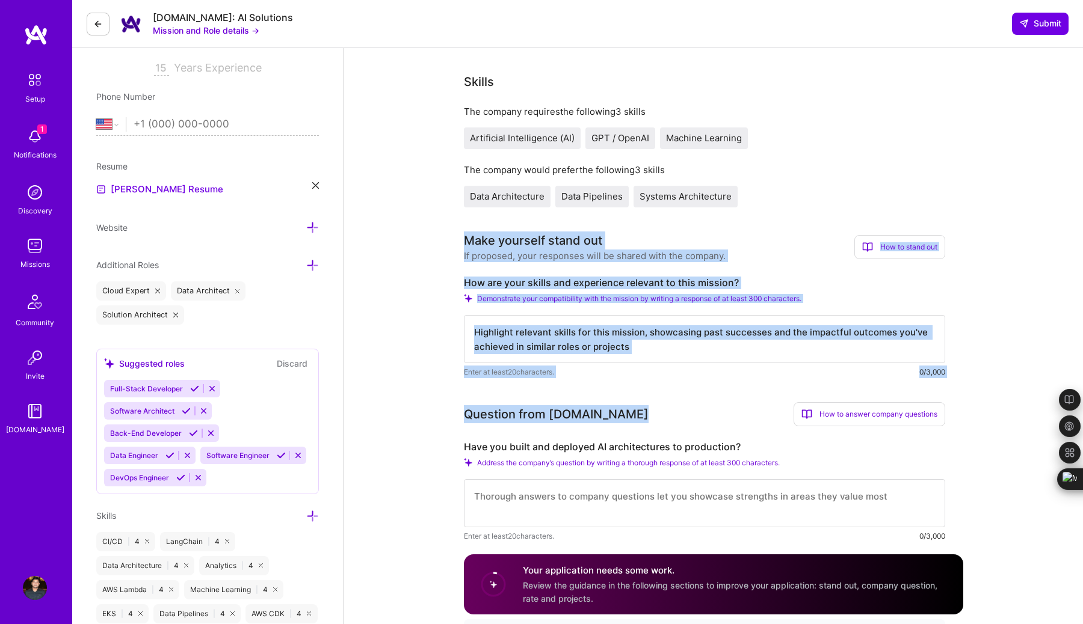
drag, startPoint x: 463, startPoint y: 239, endPoint x: 700, endPoint y: 393, distance: 283.0
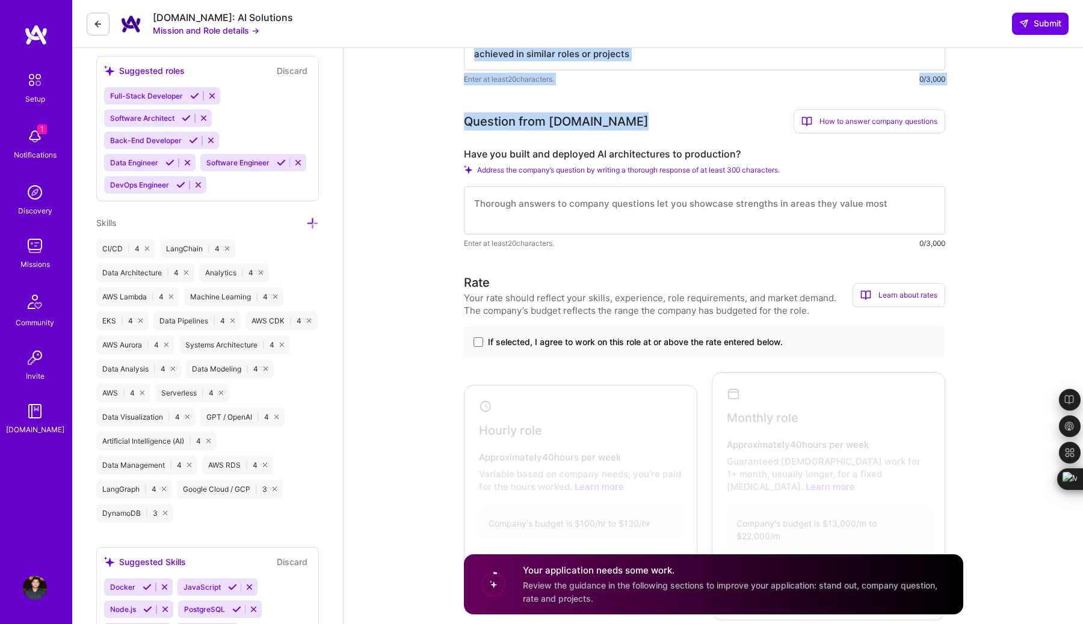
scroll to position [502, 0]
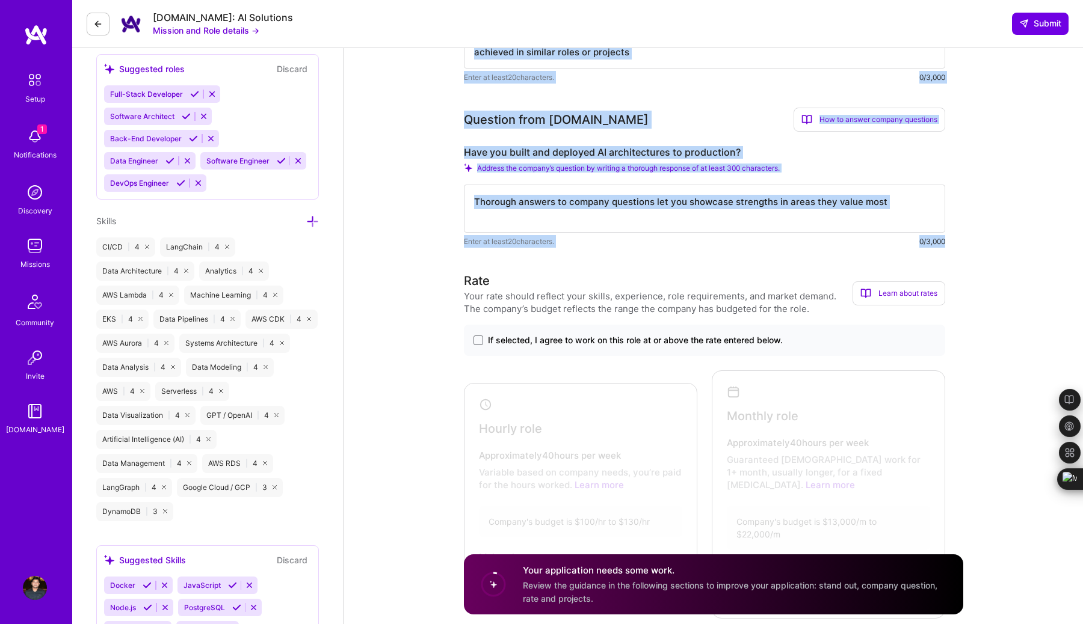
copy div "Make yourself stand out If proposed, your responses will be shared with the com…"
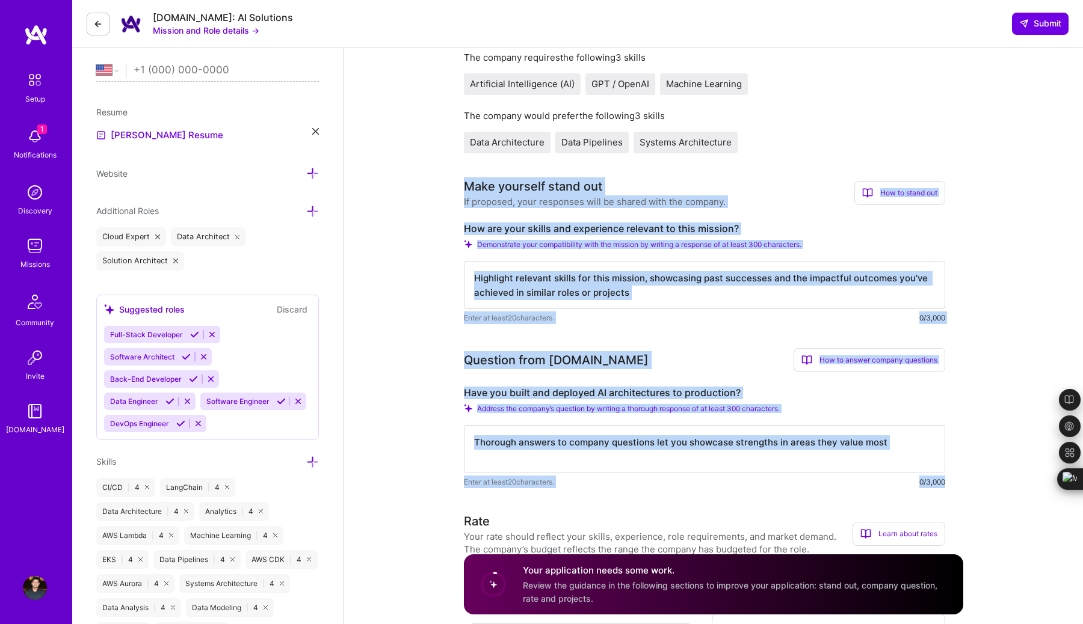
scroll to position [230, 0]
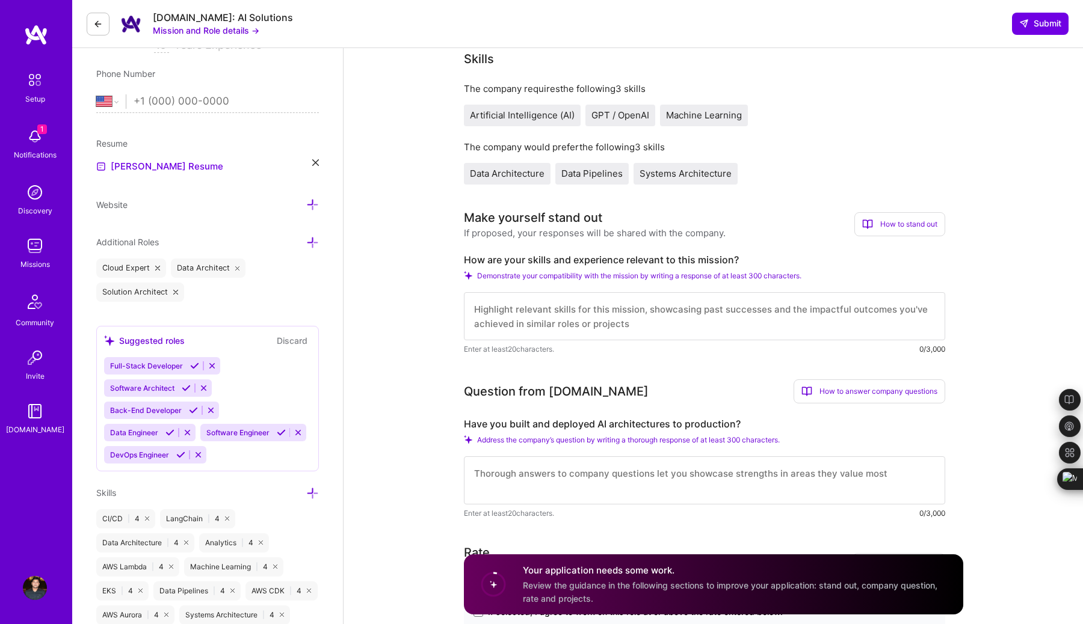
click at [576, 315] on textarea at bounding box center [704, 316] width 481 height 48
paste textarea "L ipsum dolor-si ametconse ad elitseddoeiu tem incididun utlaboreet-dolor Magna…"
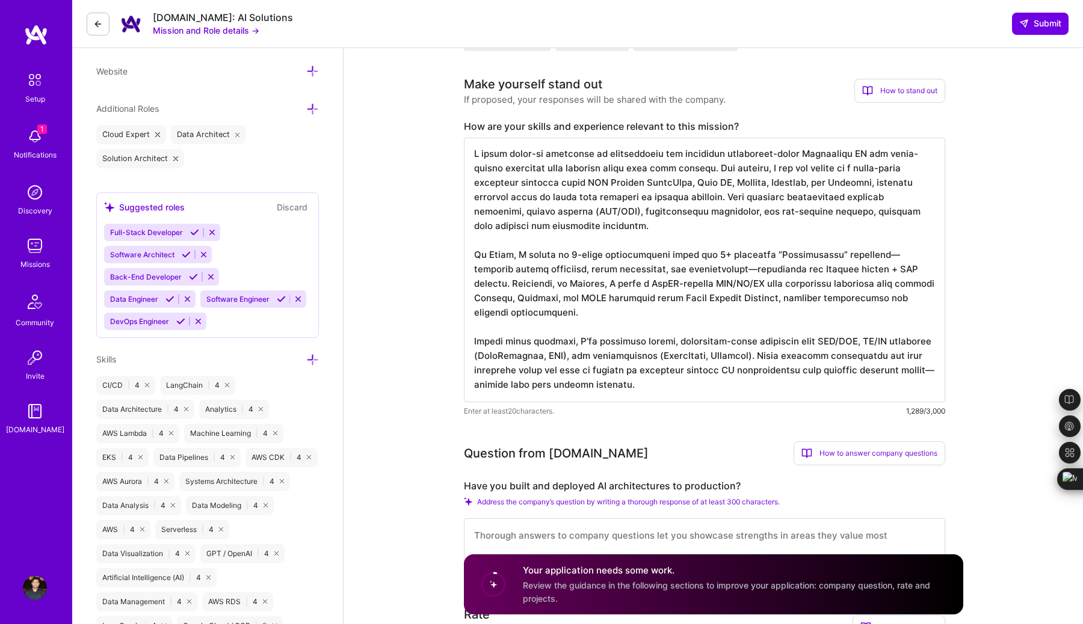
scroll to position [365, 0]
type textarea "L ipsum dolor-si ametconse ad elitseddoeiu tem incididun utlaboreet-dolor Magna…"
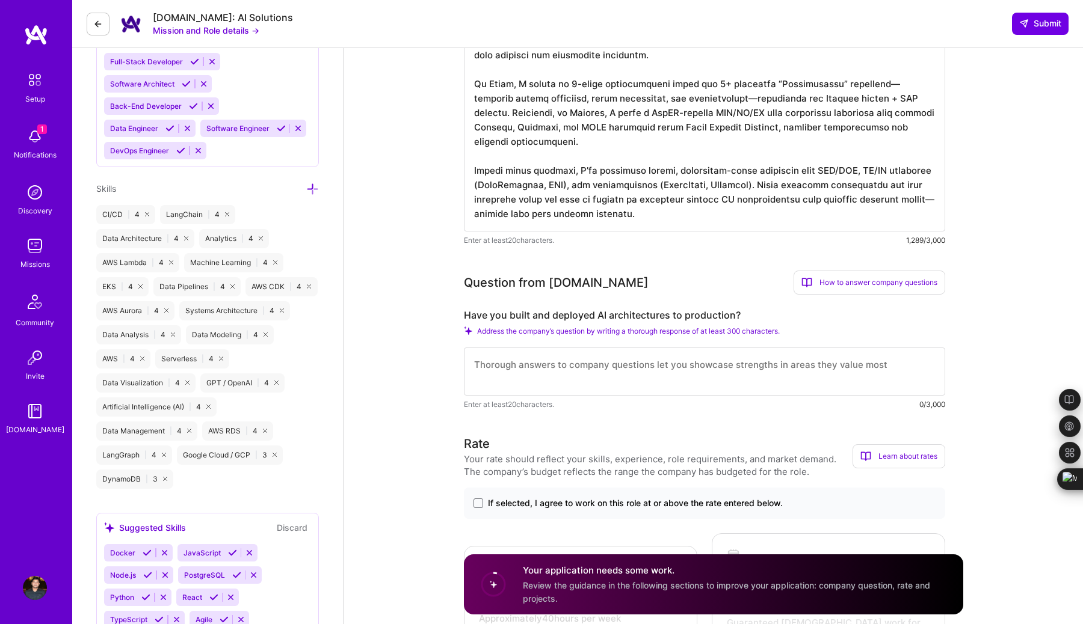
scroll to position [579, 0]
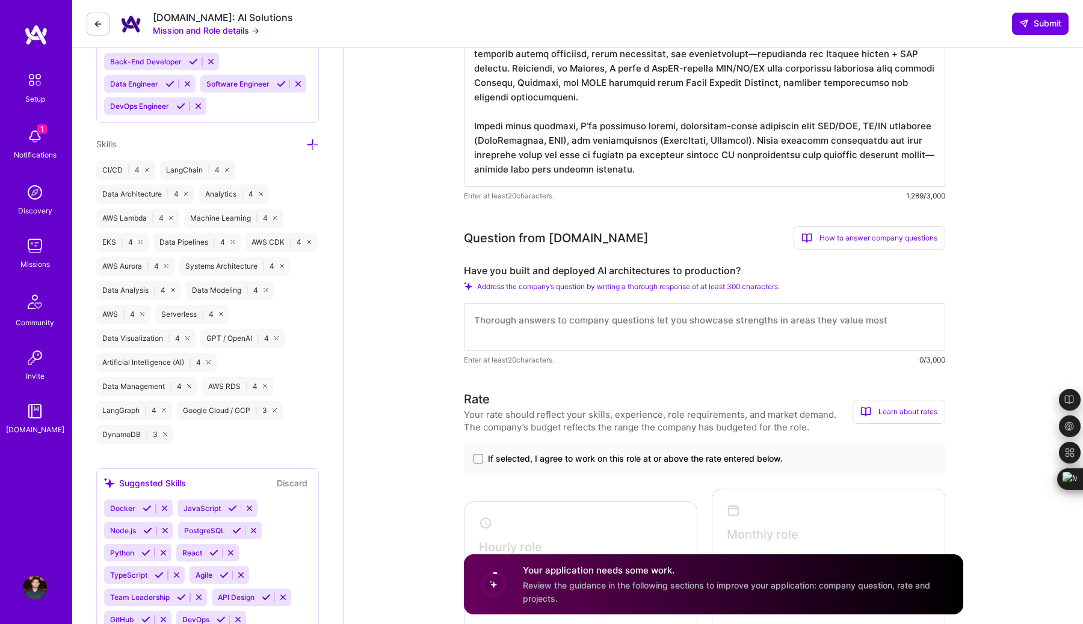
click at [537, 322] on textarea at bounding box center [704, 327] width 481 height 48
paste textarea "Lor—ipsumdol sitam co adipiscing elits. Doe t incididun utlabore, E doloremag a…"
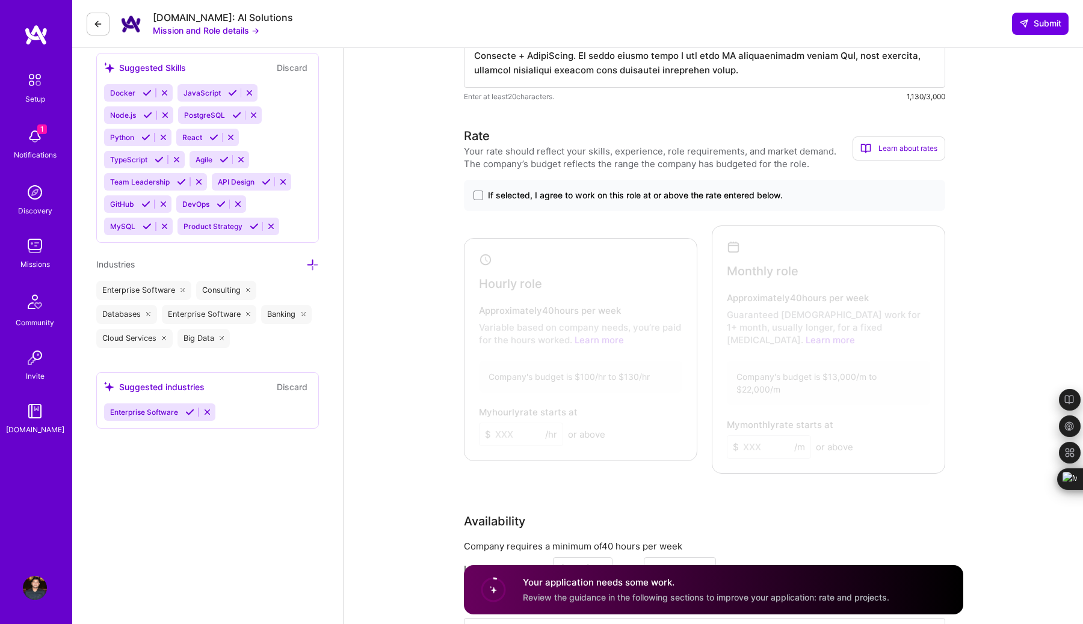
scroll to position [998, 0]
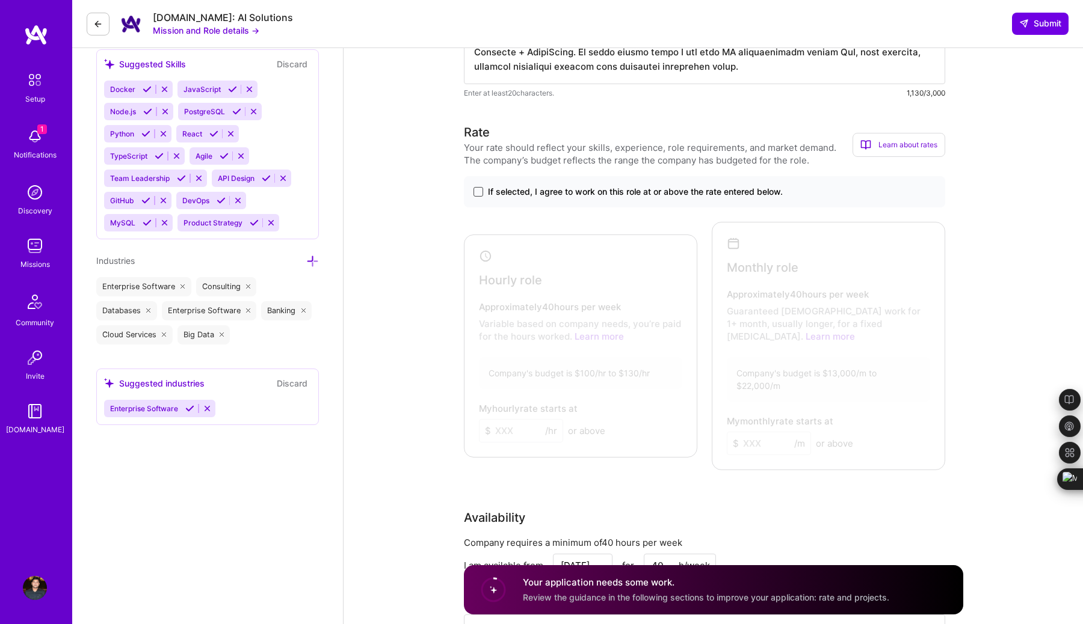
type textarea "Lor—ipsumdol sitam co adipiscing elits. Doe t incididun utlabore, E doloremag a…"
click at [478, 189] on span at bounding box center [478, 192] width 10 height 10
click at [0, 0] on input "If selected, I agree to work on this role at or above the rate entered below." at bounding box center [0, 0] width 0 height 0
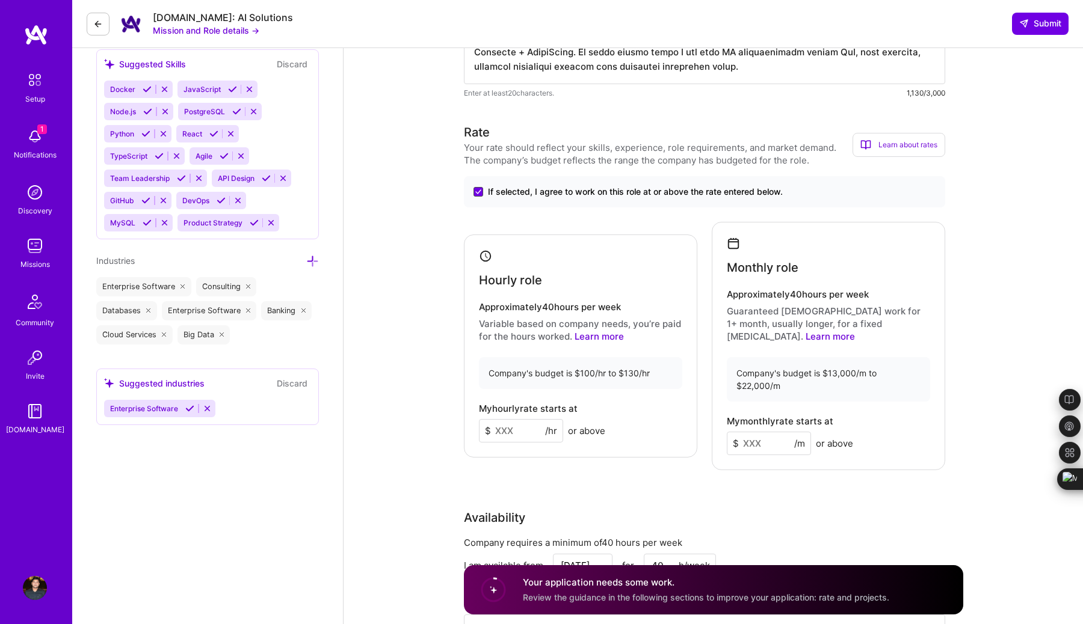
click at [478, 189] on span at bounding box center [478, 192] width 10 height 10
click at [0, 0] on input "If selected, I agree to work on this role at or above the rate entered below." at bounding box center [0, 0] width 0 height 0
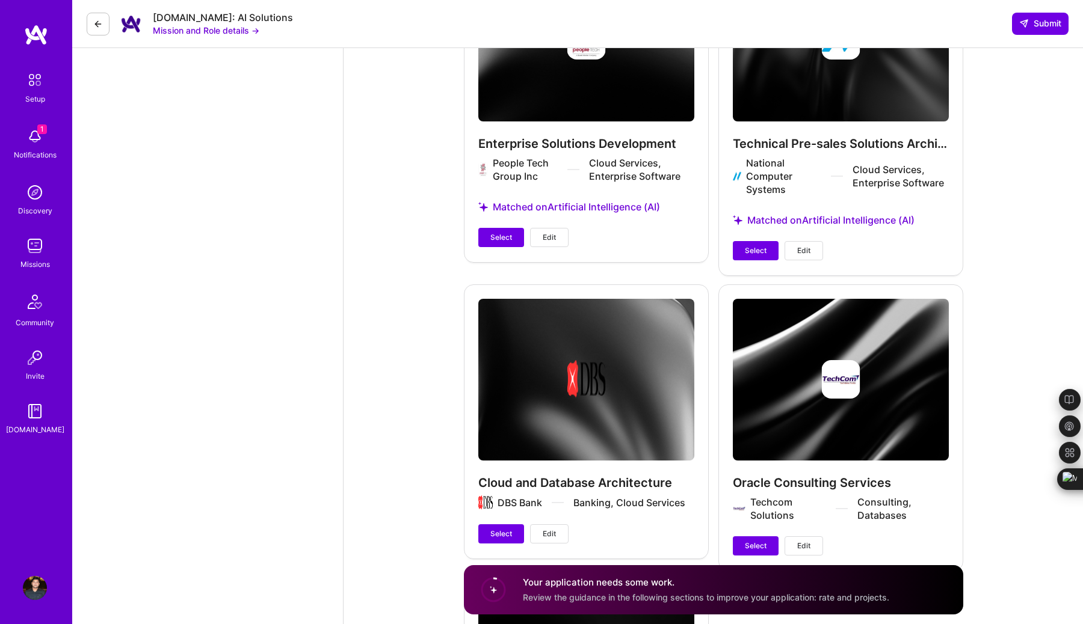
scroll to position [3246, 0]
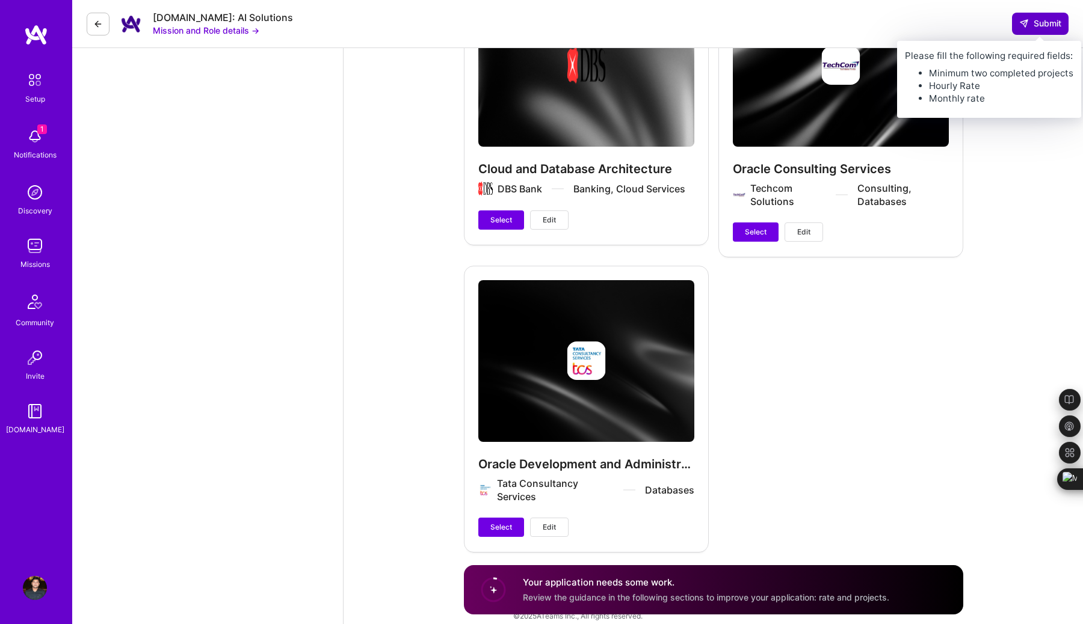
click at [1043, 22] on span "Submit" at bounding box center [1040, 23] width 42 height 12
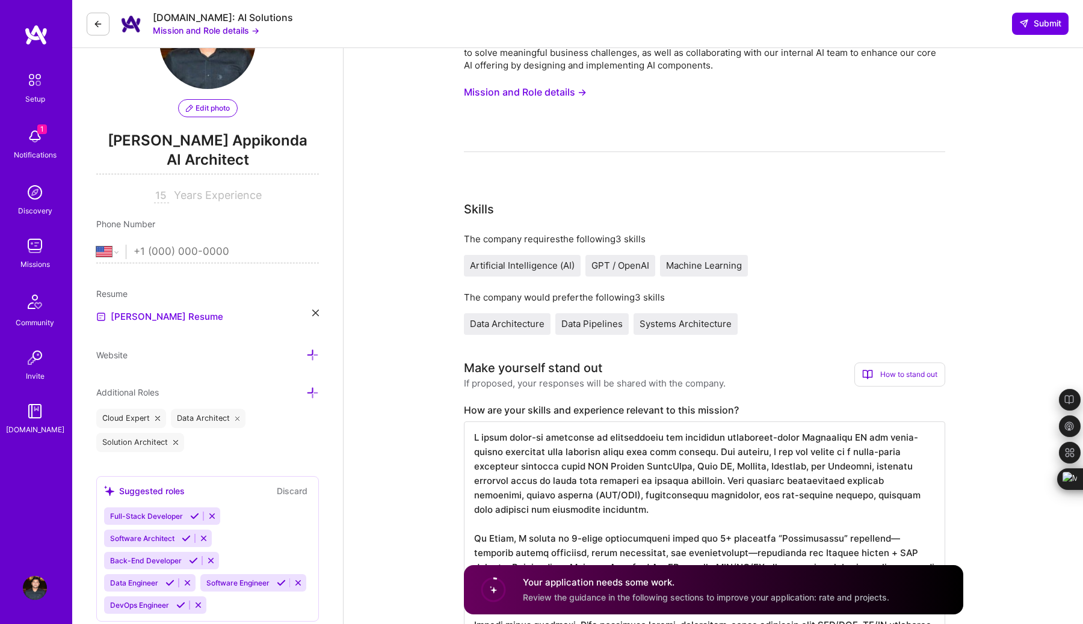
scroll to position [81, 0]
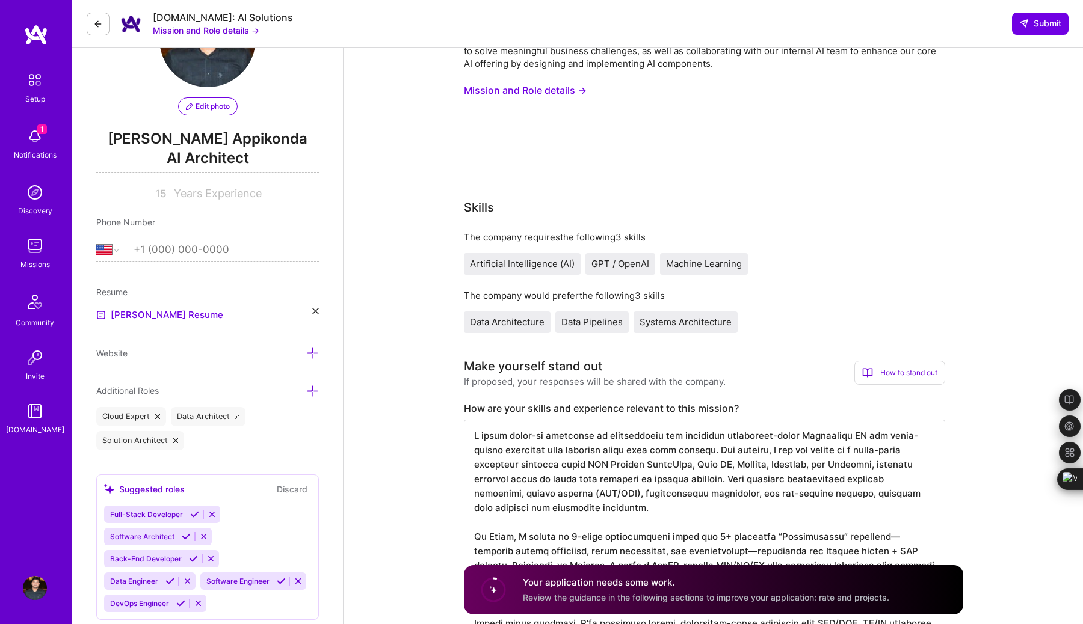
click at [623, 584] on h4 "Your application needs some work." at bounding box center [706, 582] width 366 height 13
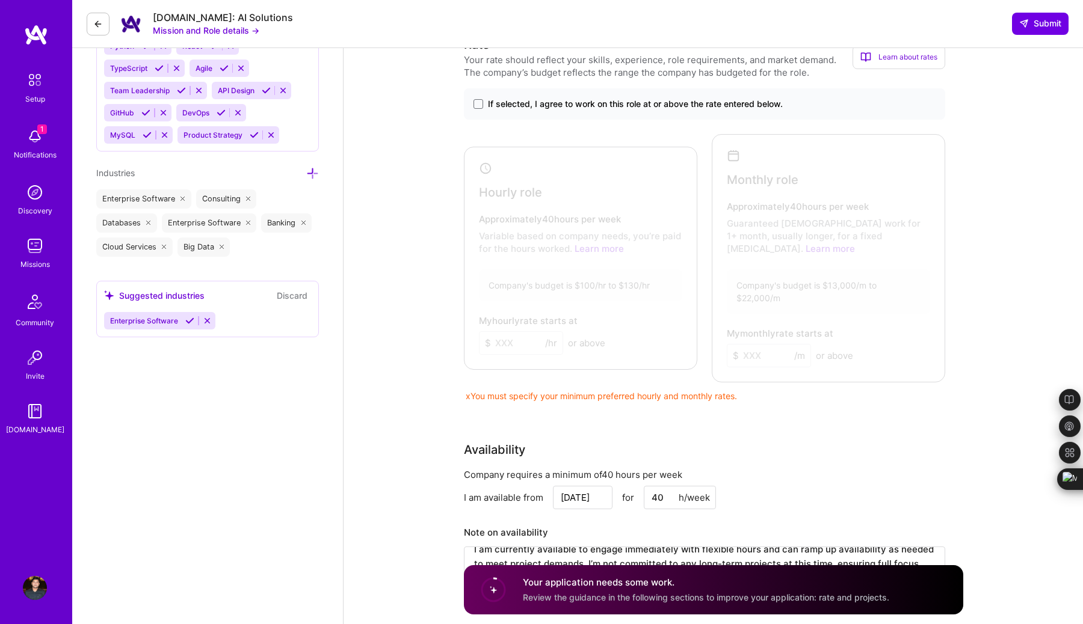
scroll to position [1089, 0]
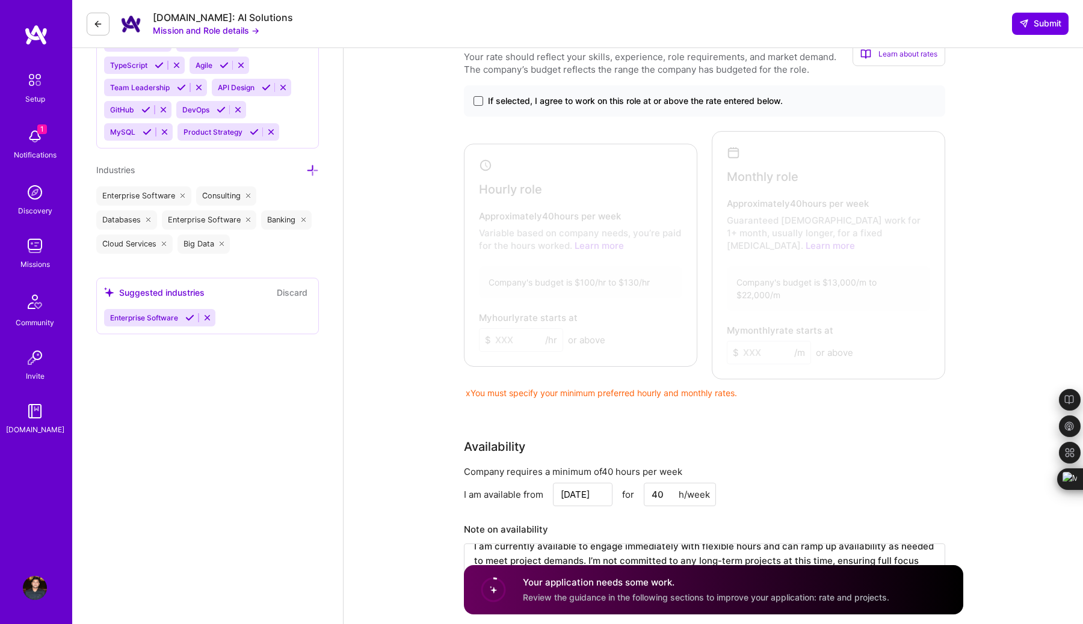
click at [476, 99] on span at bounding box center [478, 101] width 10 height 10
click at [0, 0] on input "If selected, I agree to work on this role at or above the rate entered below." at bounding box center [0, 0] width 0 height 0
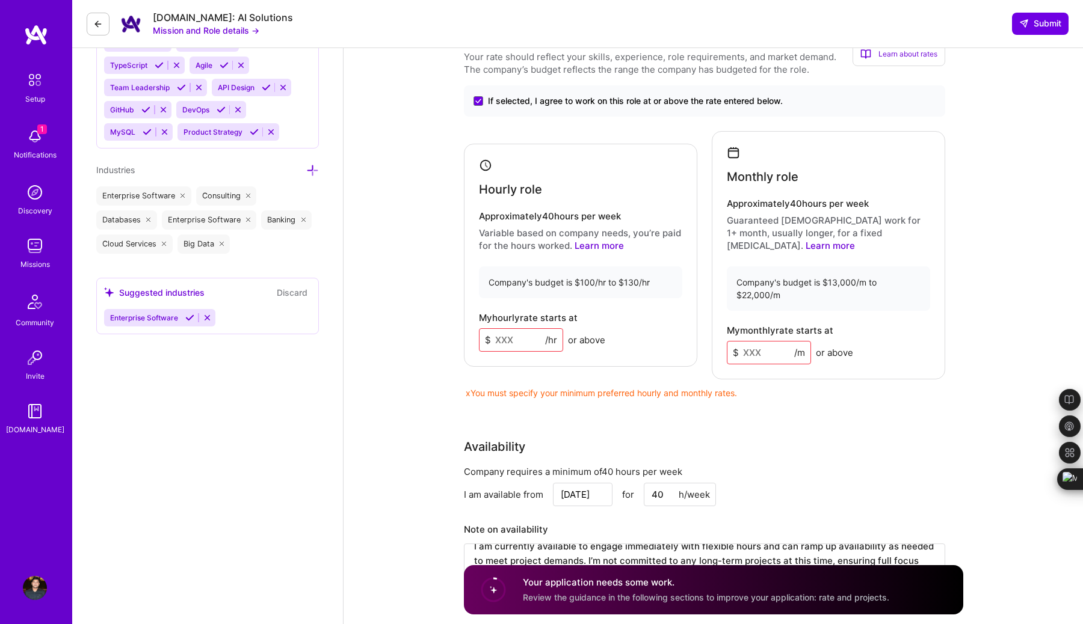
click at [521, 336] on input at bounding box center [521, 339] width 84 height 23
type input "130"
click at [761, 342] on input at bounding box center [769, 352] width 84 height 23
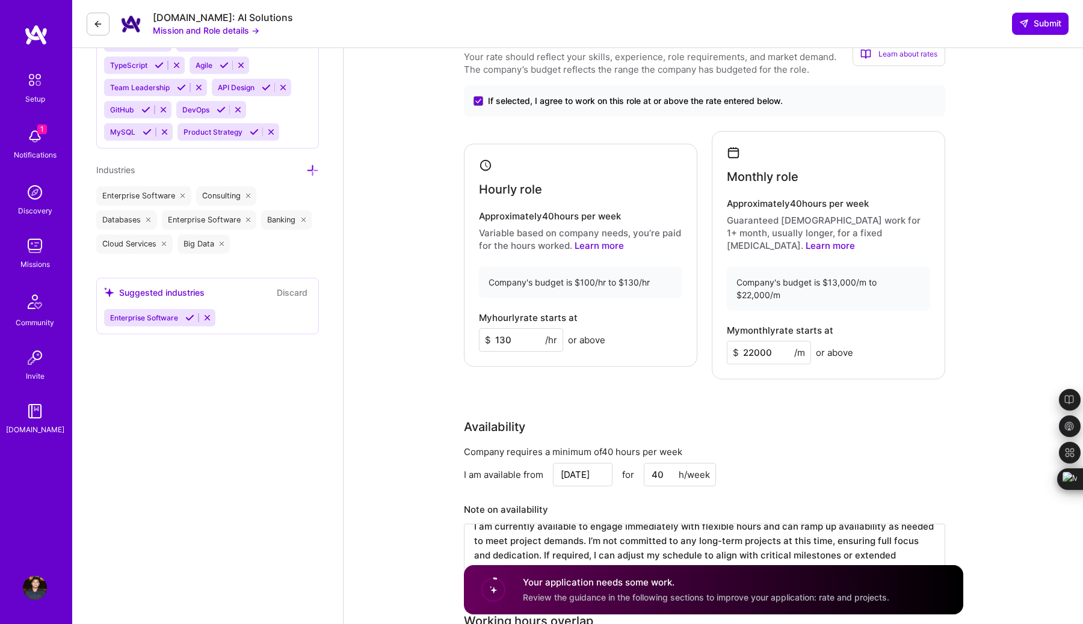
type input "22000"
click at [520, 334] on input "130" at bounding box center [521, 339] width 84 height 23
type input "120"
click at [753, 341] on input "22000" at bounding box center [769, 352] width 84 height 23
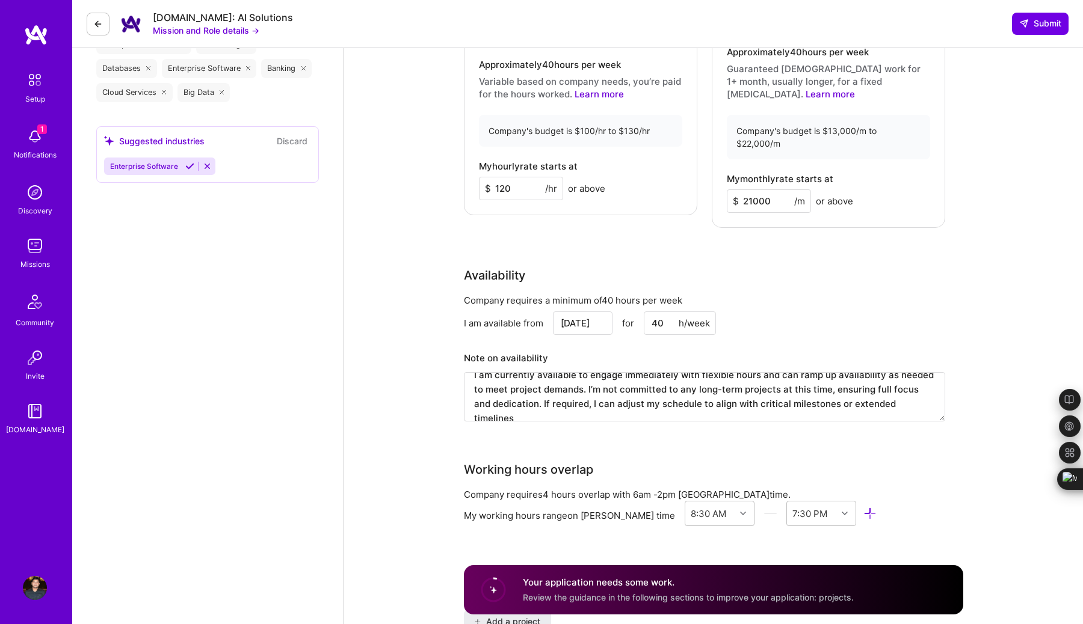
scroll to position [1243, 0]
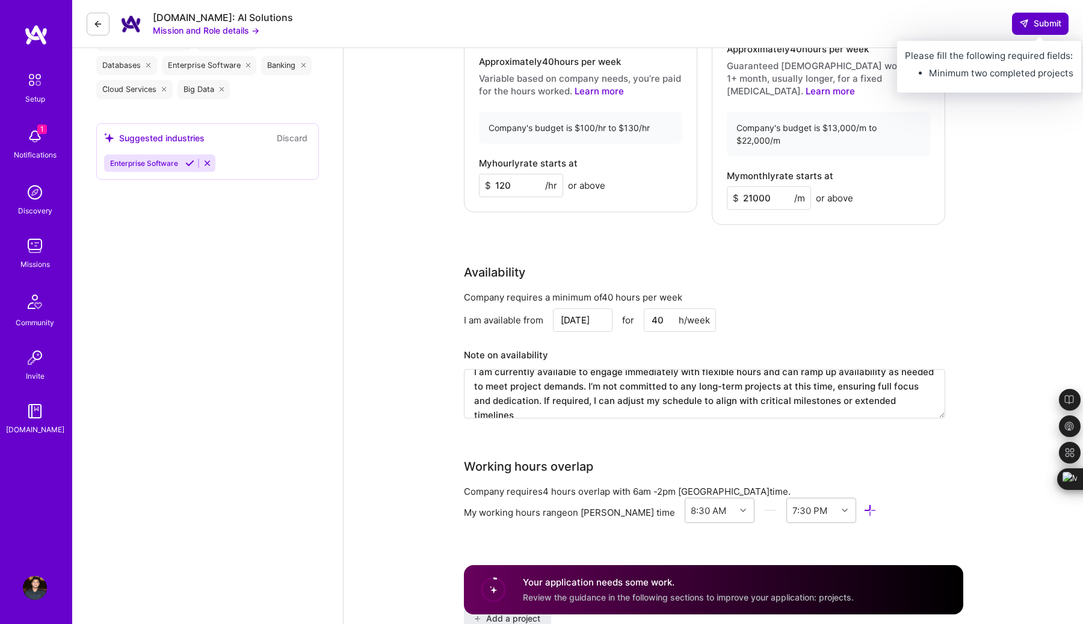
type input "21000"
click at [1035, 24] on span "Submit" at bounding box center [1040, 23] width 42 height 12
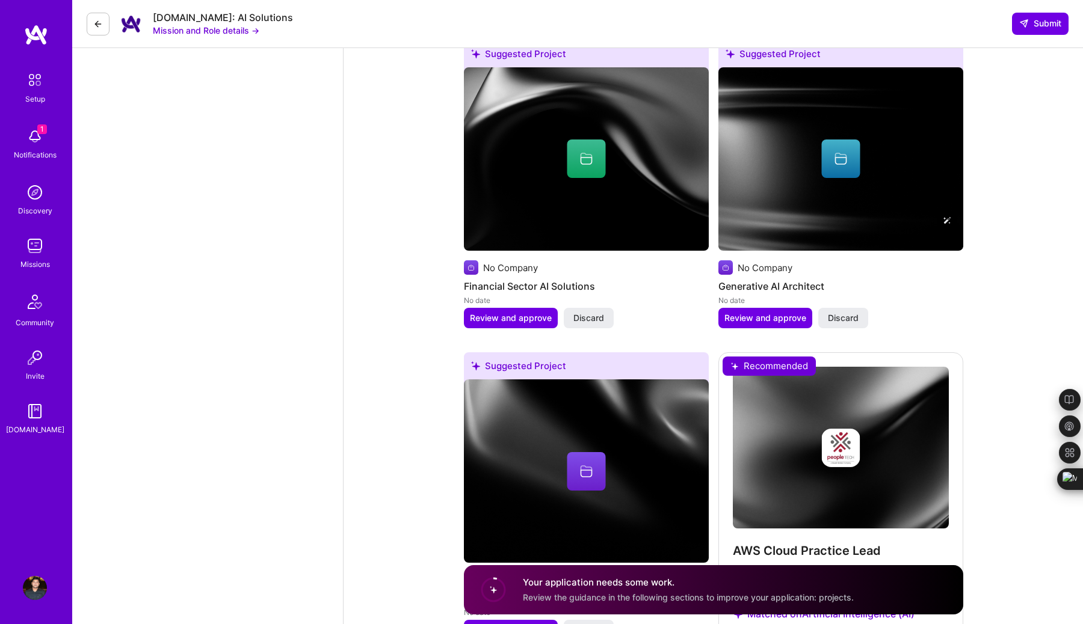
scroll to position [2202, 0]
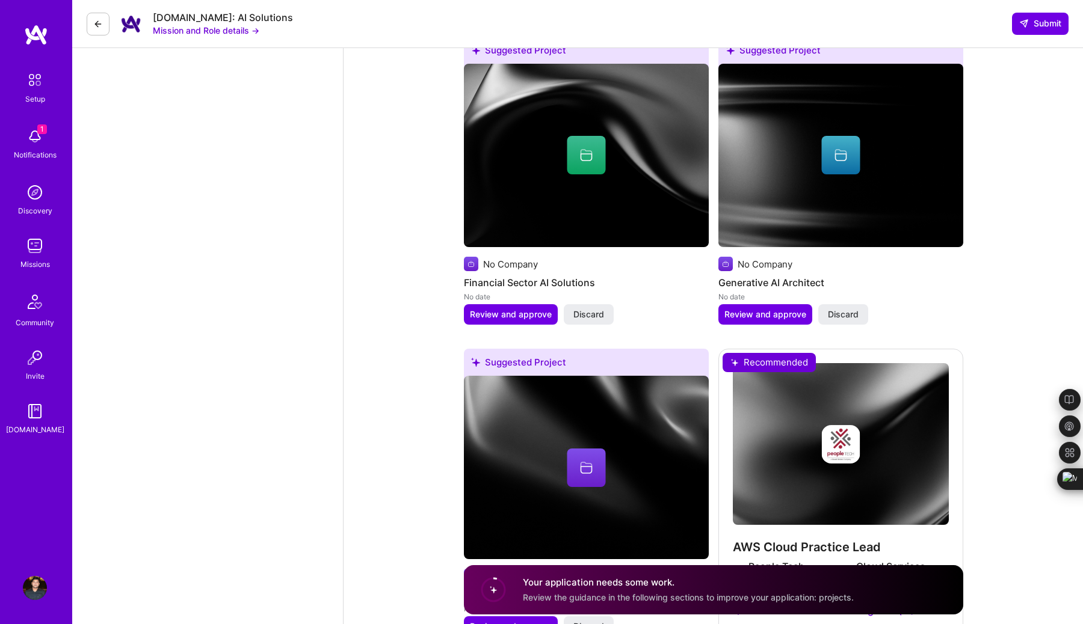
click at [491, 589] on circle at bounding box center [493, 590] width 23 height 23
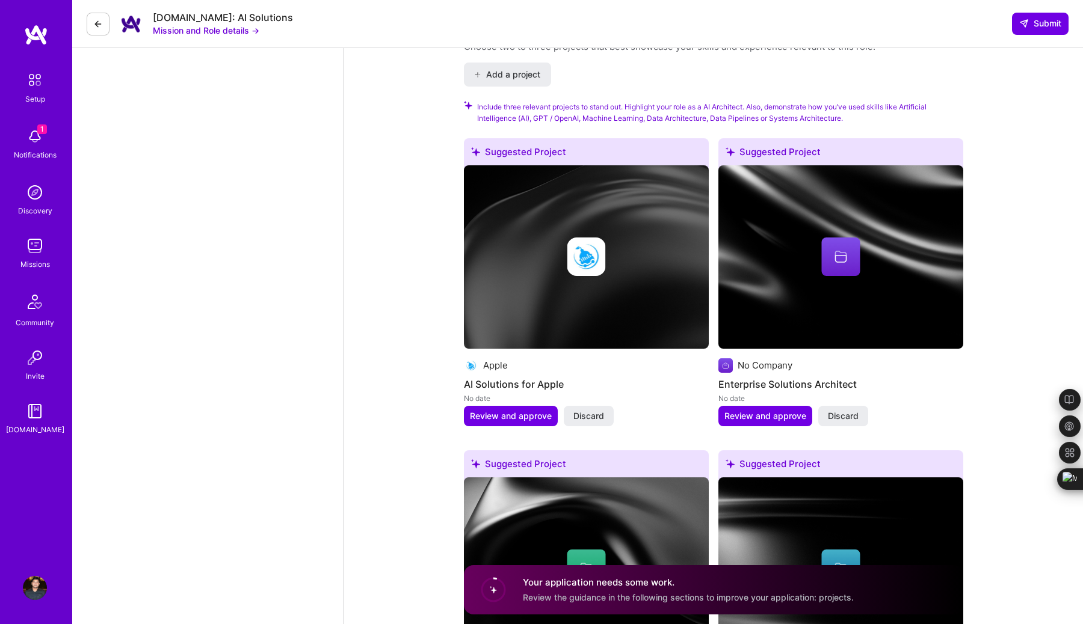
scroll to position [1794, 0]
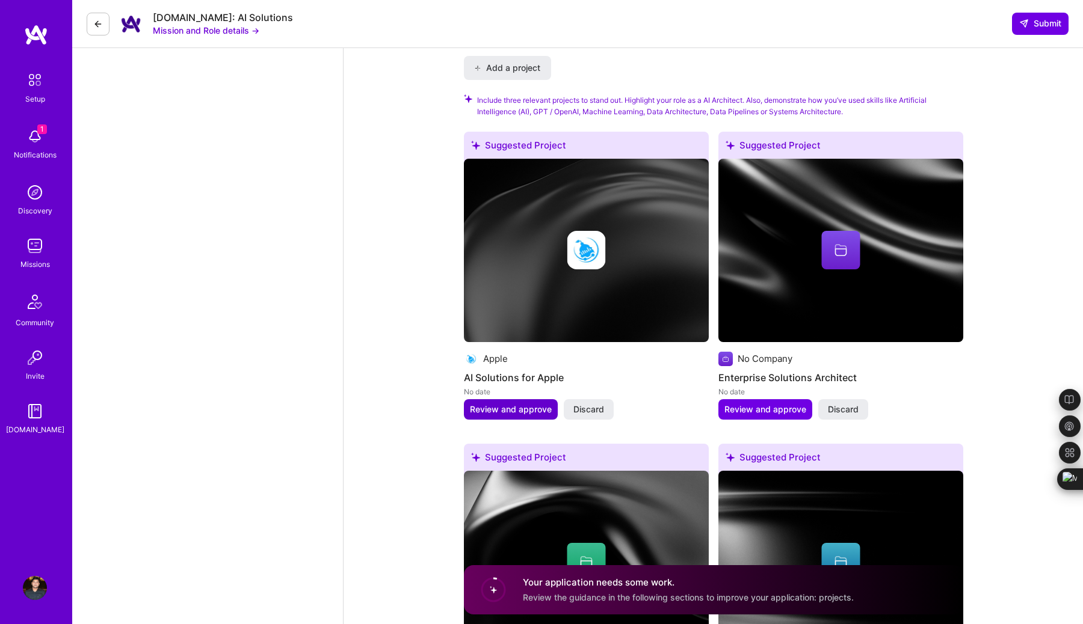
click at [519, 404] on span "Review and approve" at bounding box center [511, 410] width 82 height 12
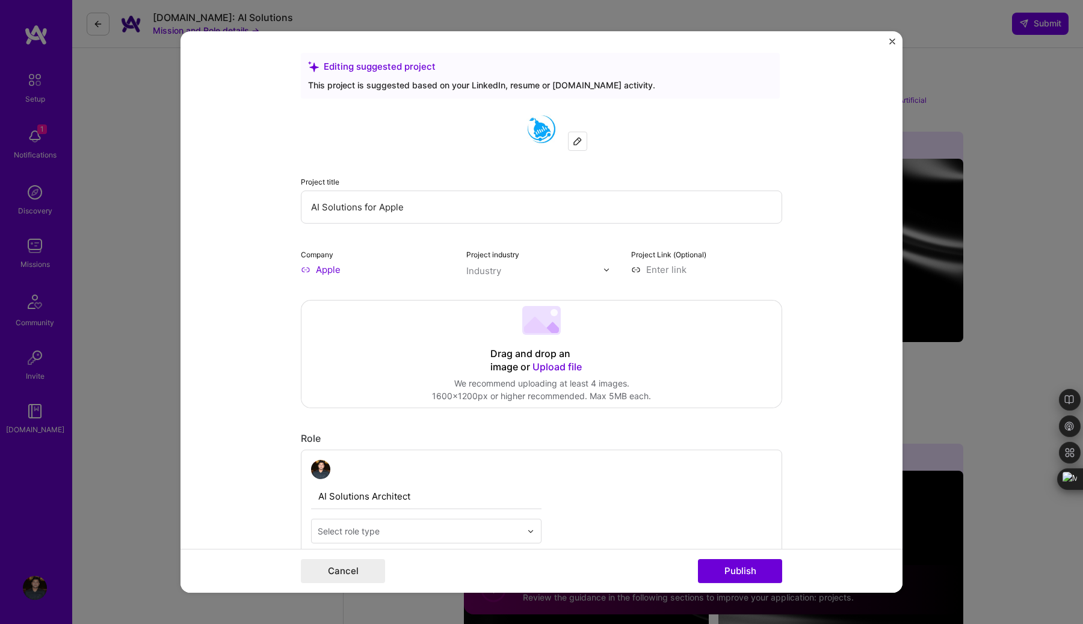
scroll to position [0, 0]
click at [561, 273] on input "text" at bounding box center [534, 273] width 137 height 13
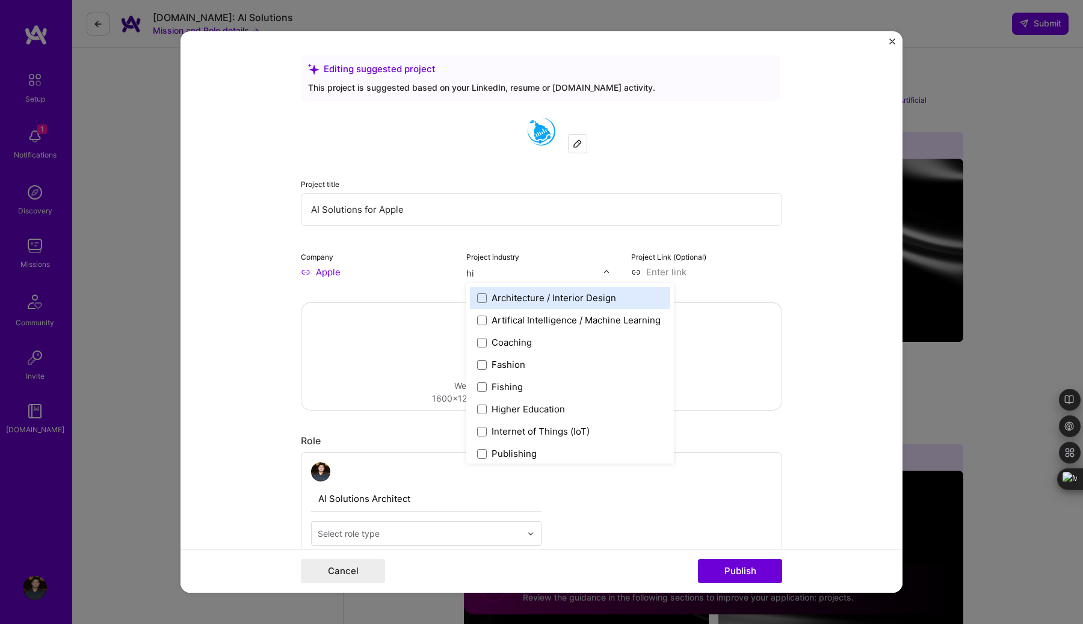
type input "h"
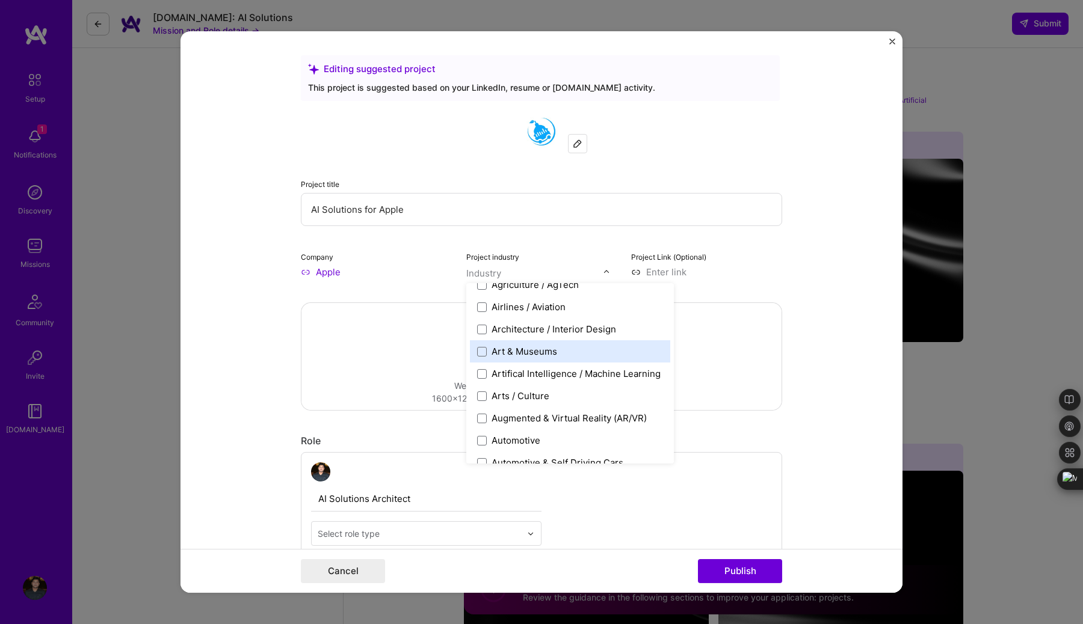
scroll to position [132, 0]
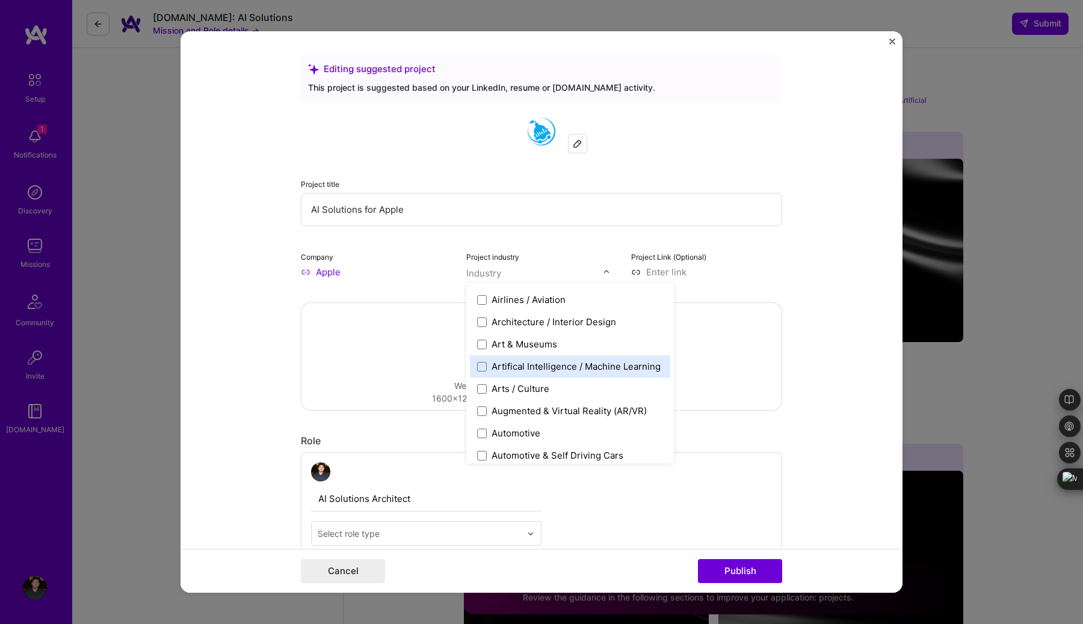
click at [611, 372] on div "Artifical Intelligence / Machine Learning" at bounding box center [575, 366] width 169 height 13
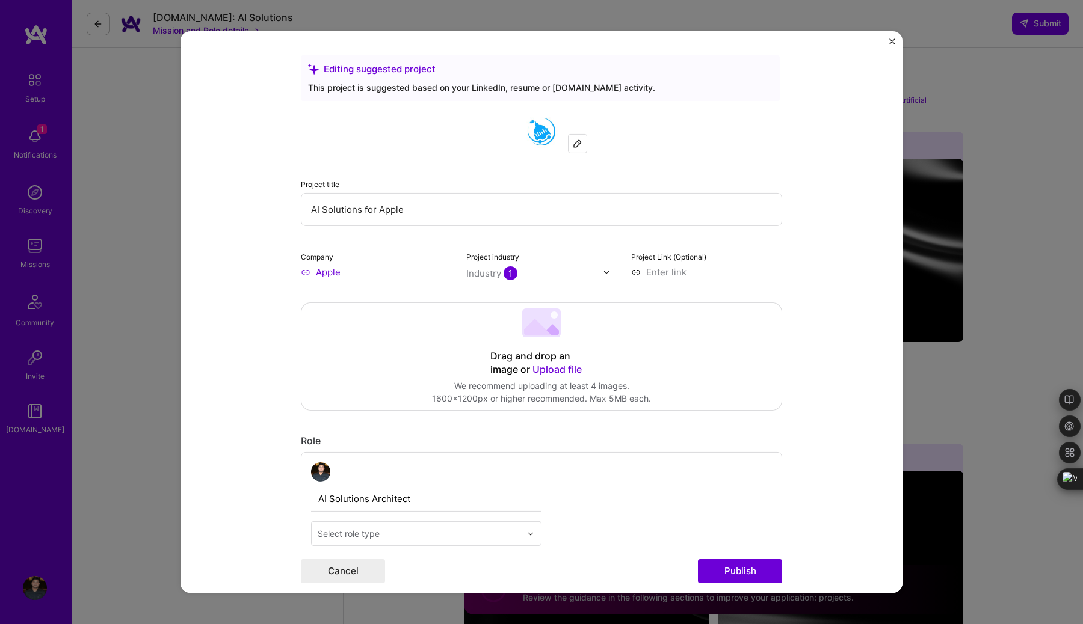
click at [777, 253] on div "Project Link (Optional)" at bounding box center [706, 264] width 151 height 28
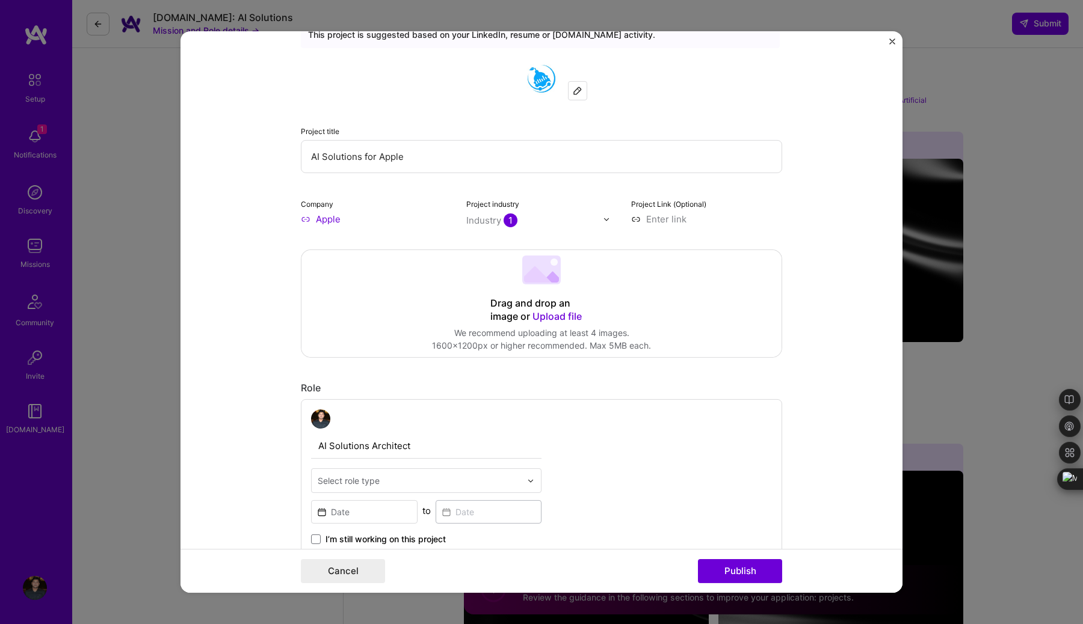
scroll to position [54, 0]
click at [547, 318] on span "Upload file" at bounding box center [556, 315] width 49 height 12
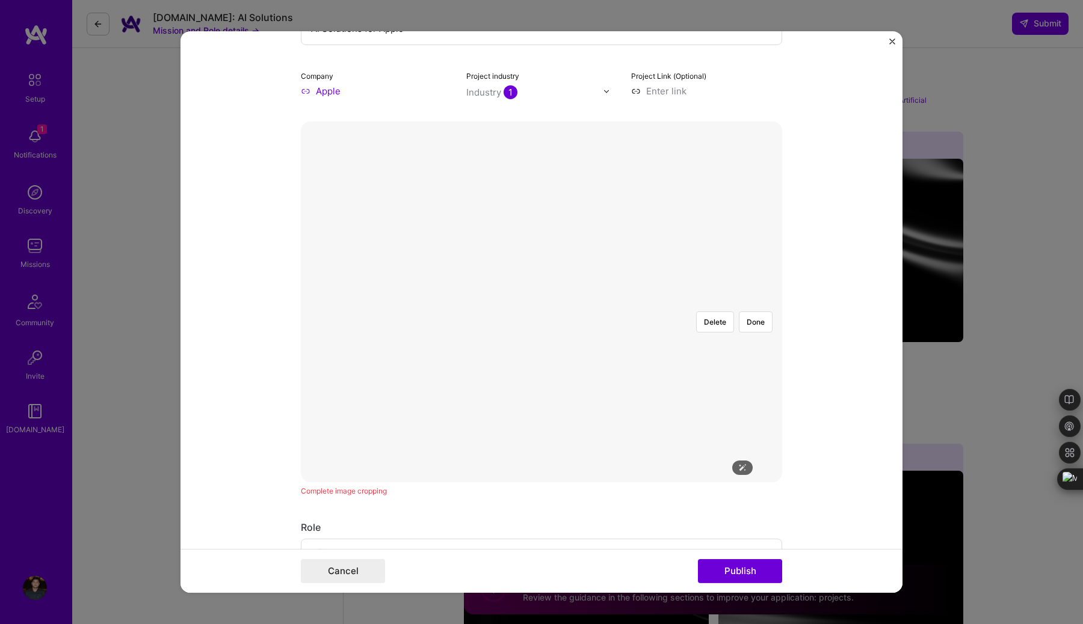
scroll to position [182, 0]
click at [747, 311] on button "Done" at bounding box center [756, 321] width 34 height 21
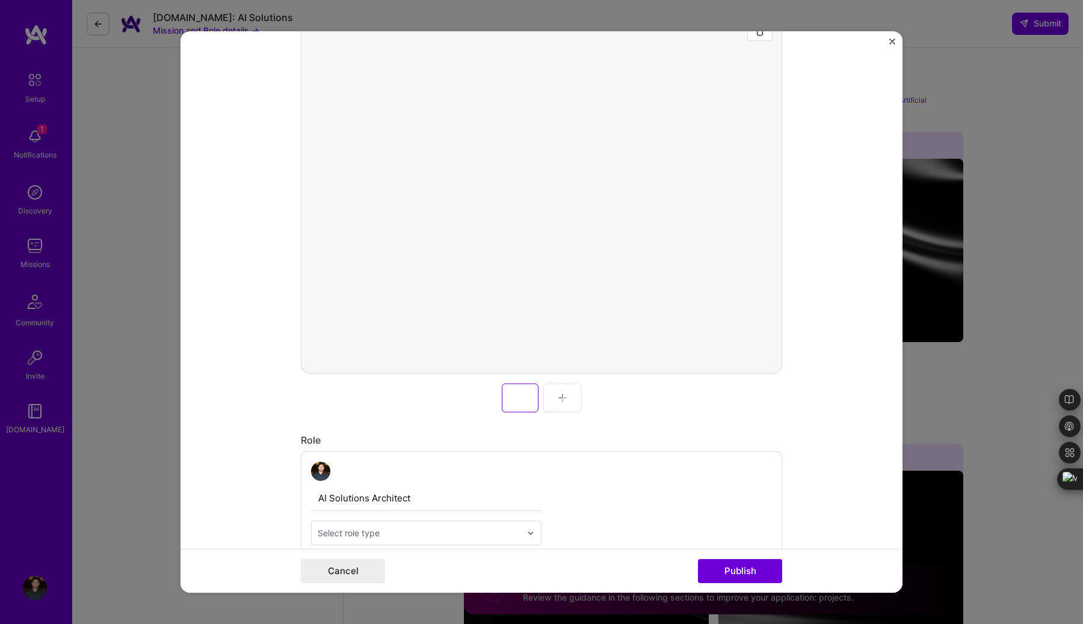
scroll to position [294, 0]
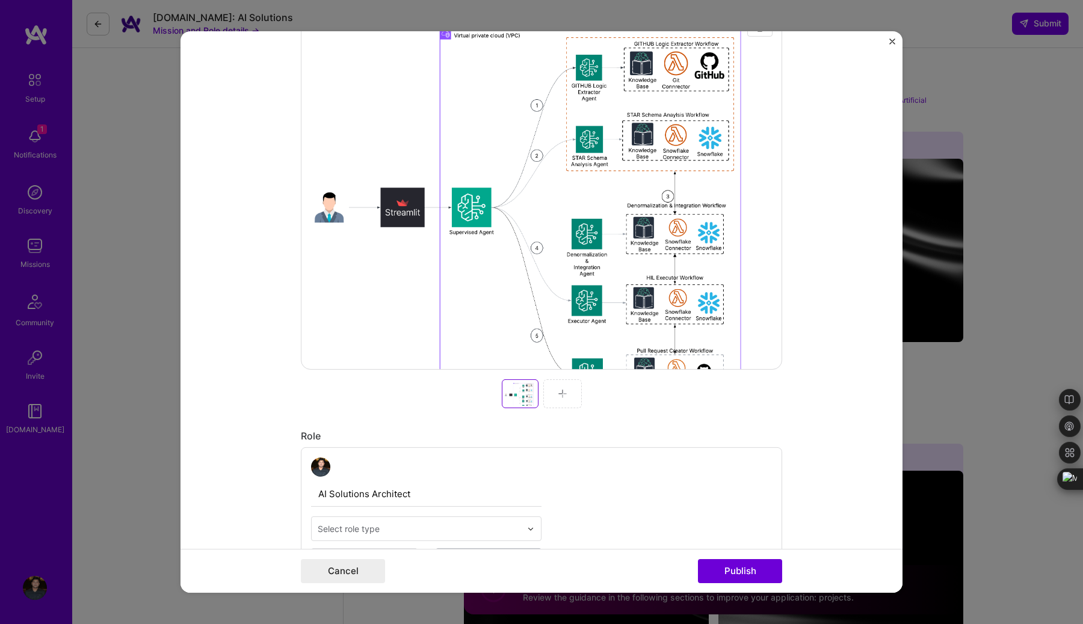
click at [568, 387] on div at bounding box center [562, 394] width 39 height 29
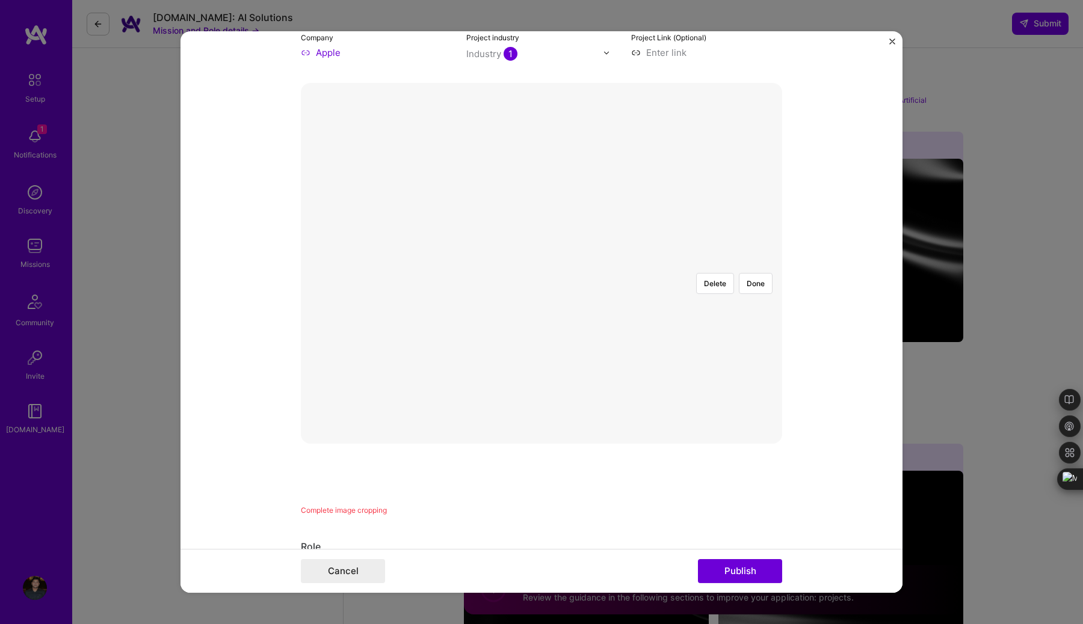
scroll to position [242, 0]
click at [757, 251] on button "Done" at bounding box center [756, 261] width 34 height 21
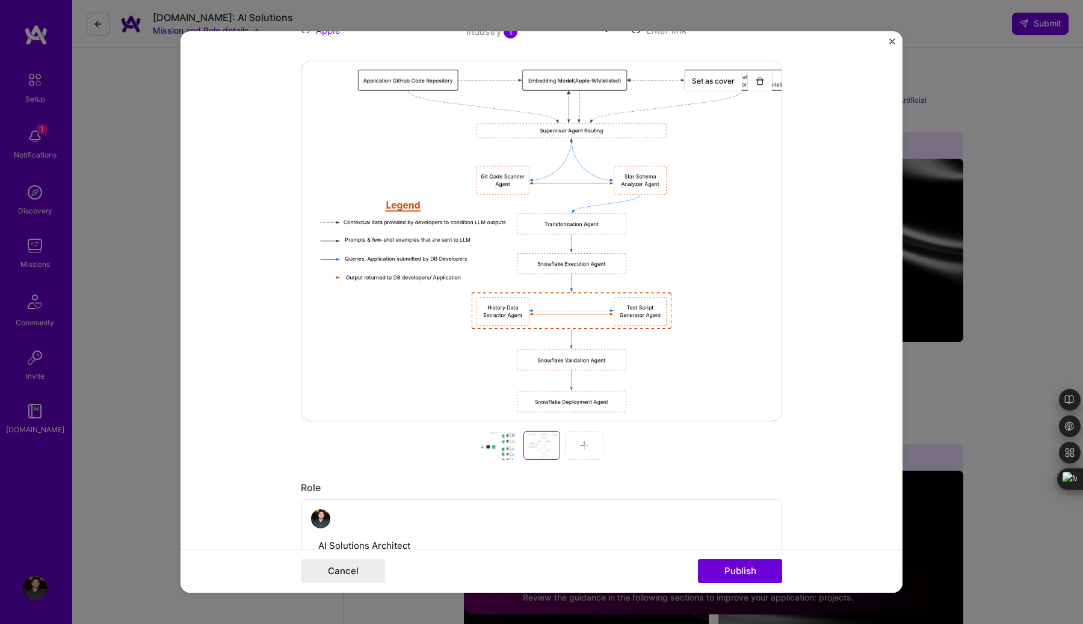
click at [584, 457] on div at bounding box center [584, 445] width 39 height 29
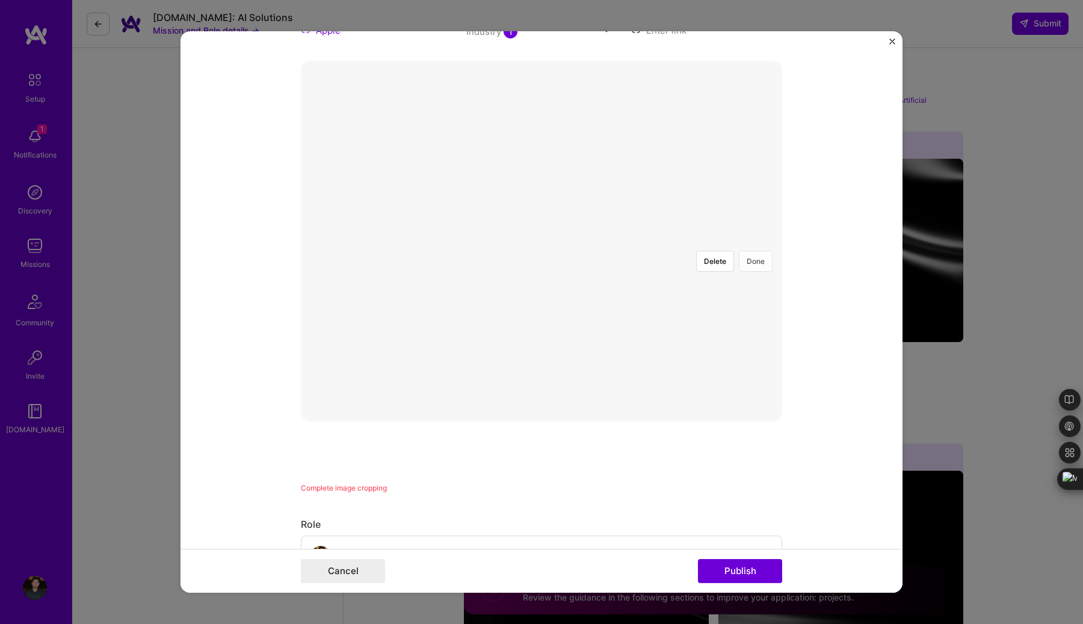
click at [762, 251] on button "Done" at bounding box center [756, 261] width 34 height 21
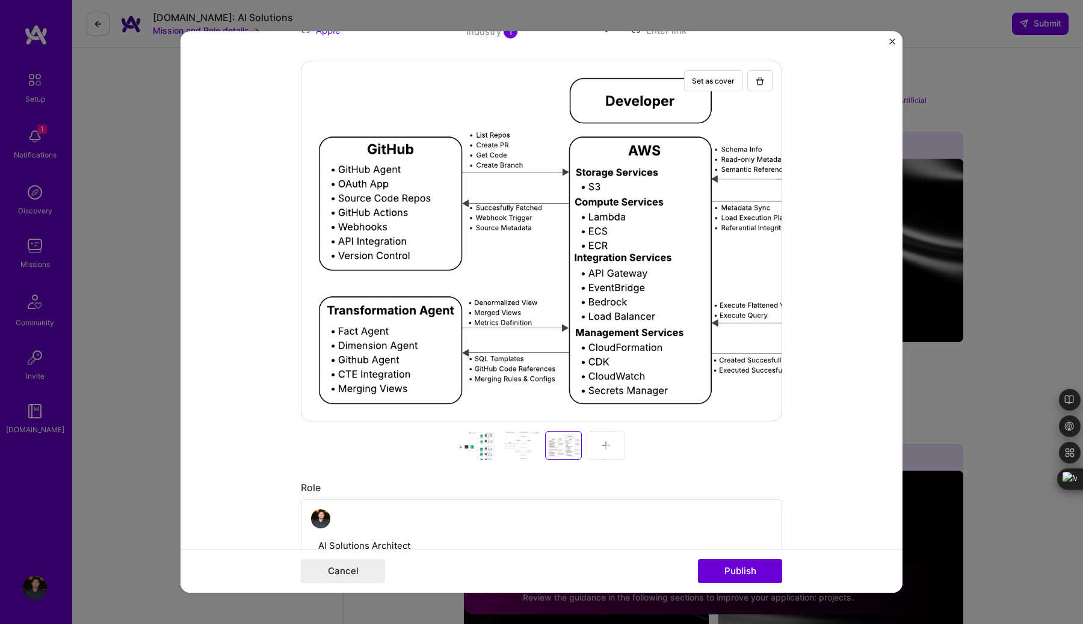
click at [604, 449] on img at bounding box center [606, 446] width 10 height 10
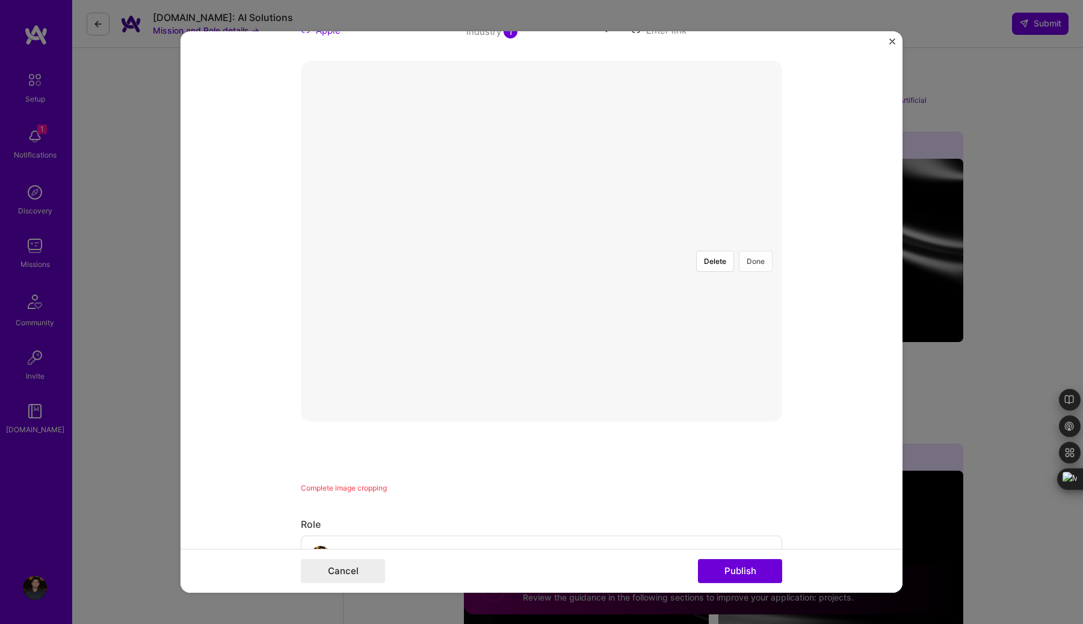
click at [758, 251] on button "Done" at bounding box center [756, 261] width 34 height 21
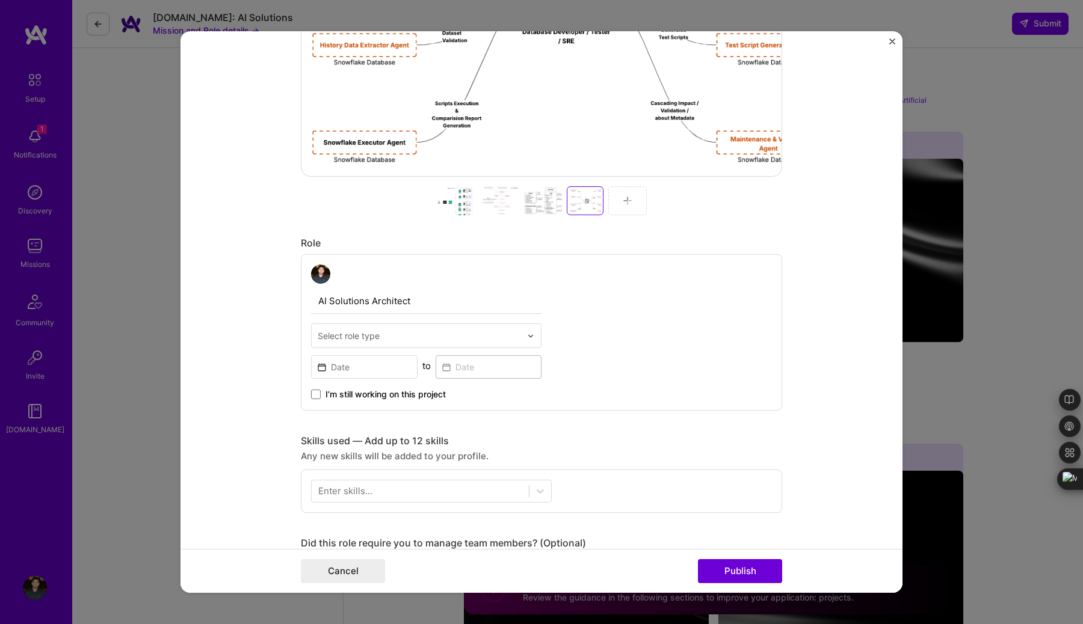
scroll to position [514, 0]
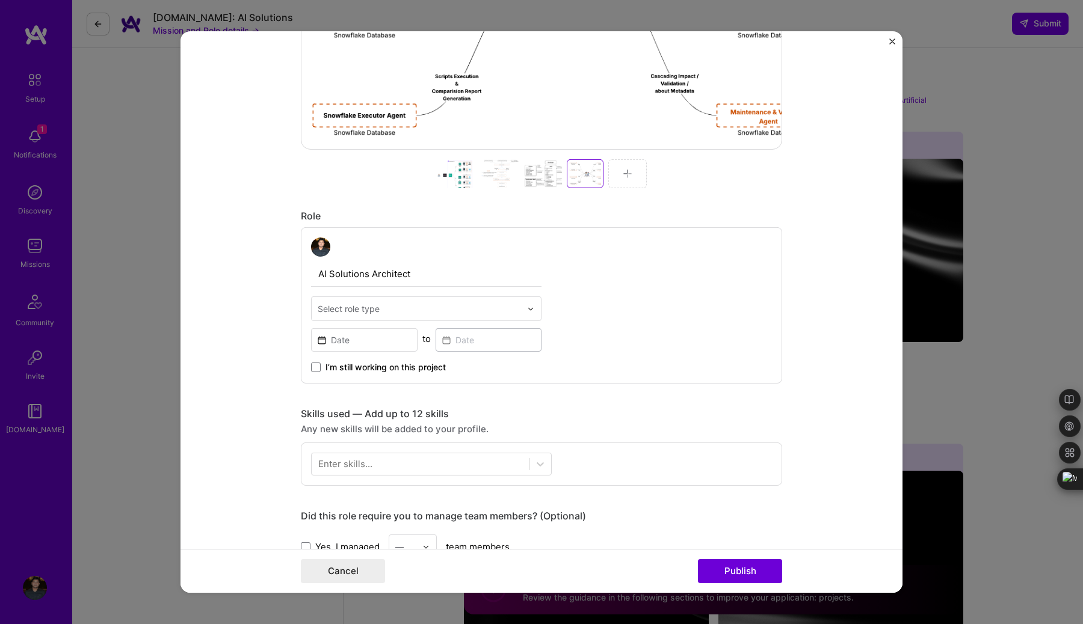
click at [529, 312] on img at bounding box center [530, 308] width 7 height 7
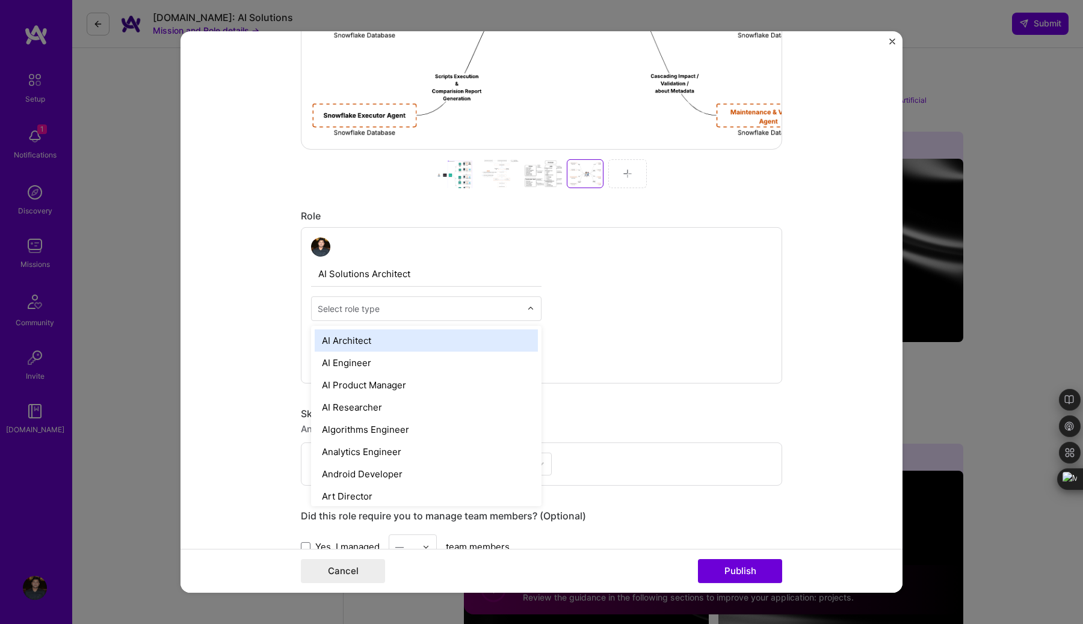
click at [491, 346] on div "AI Architect" at bounding box center [426, 341] width 223 height 22
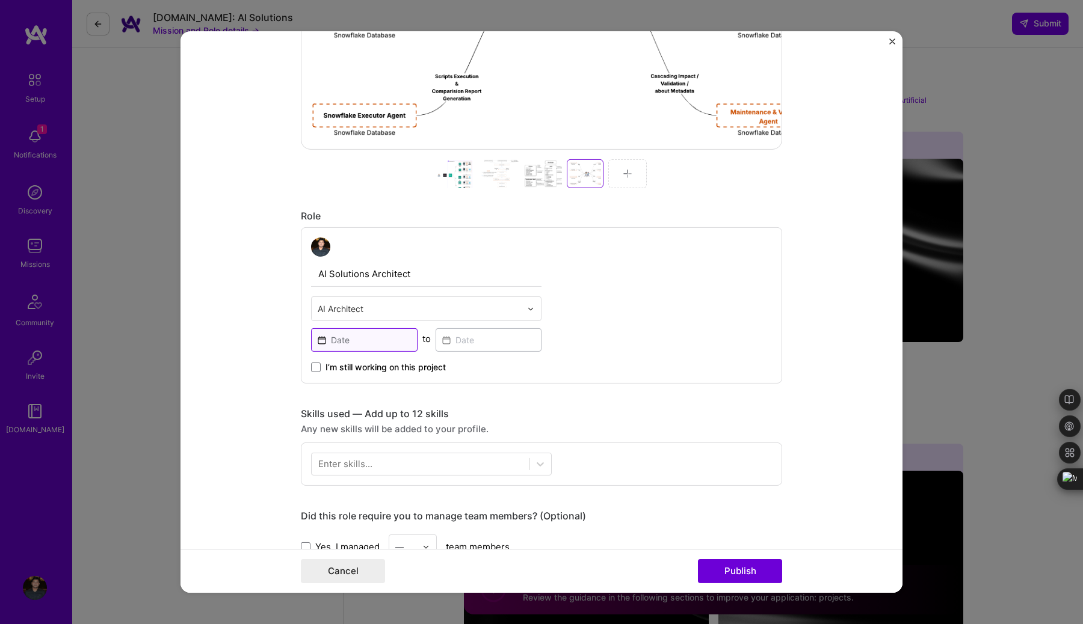
click at [402, 340] on input at bounding box center [364, 339] width 106 height 23
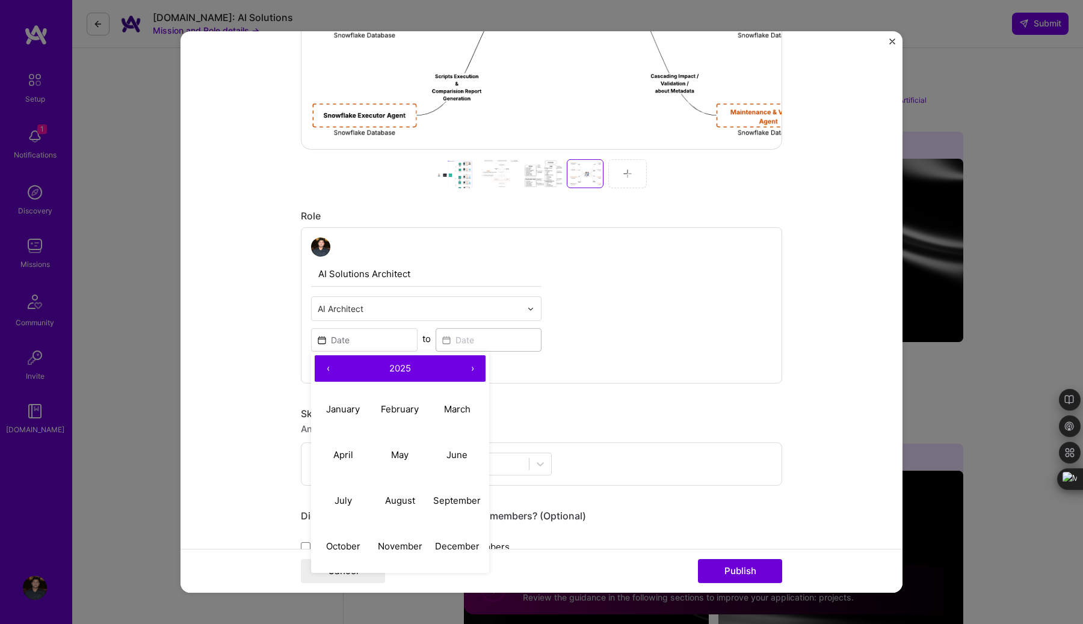
click at [328, 368] on button "‹" at bounding box center [328, 369] width 26 height 26
click at [412, 542] on abbr "November" at bounding box center [400, 545] width 45 height 11
type input "[DATE]"
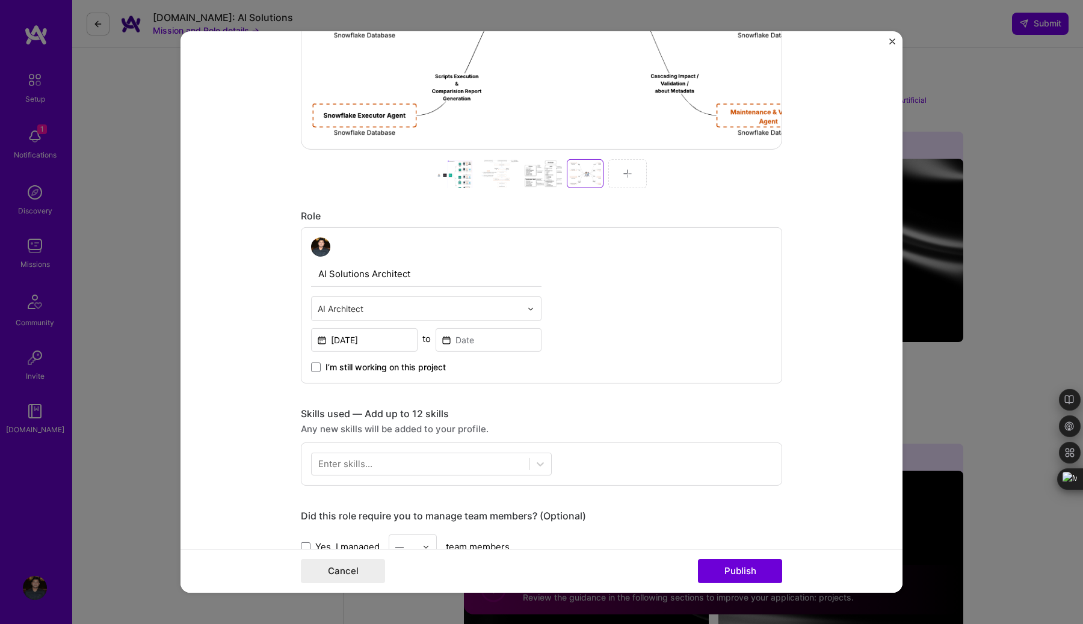
click at [390, 366] on span "I’m still working on this project" at bounding box center [385, 368] width 120 height 12
click at [0, 0] on input "I’m still working on this project" at bounding box center [0, 0] width 0 height 0
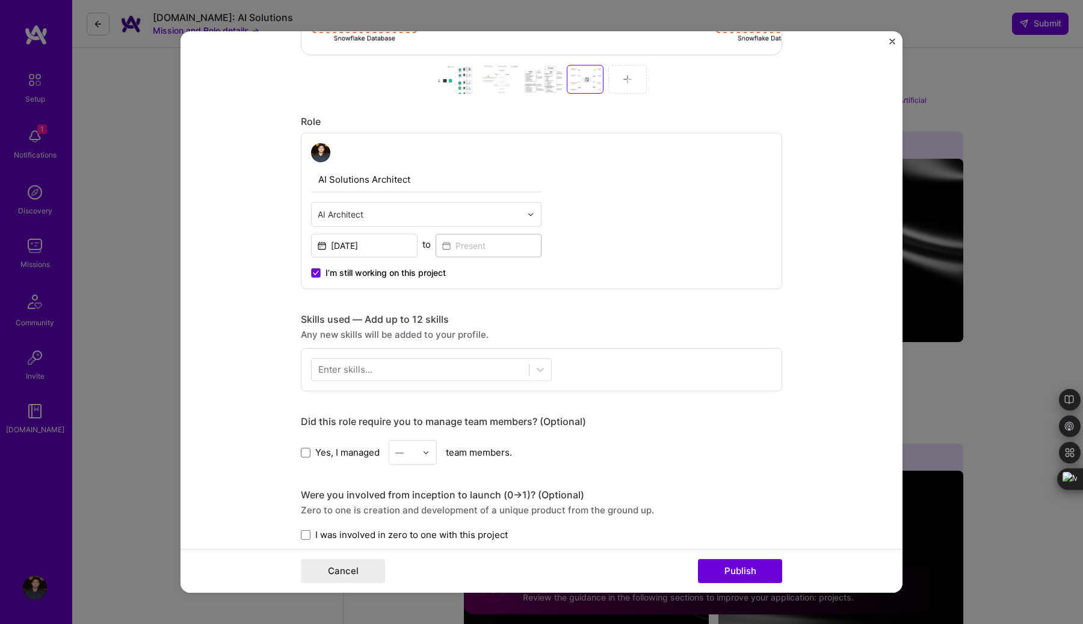
scroll to position [618, 0]
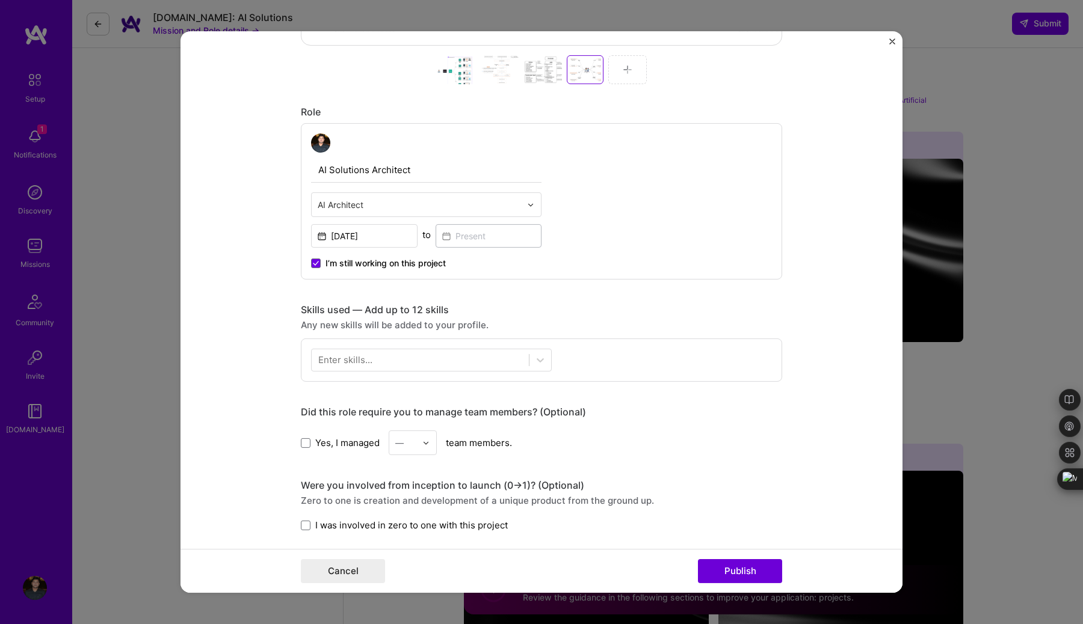
click at [390, 366] on div at bounding box center [420, 360] width 217 height 20
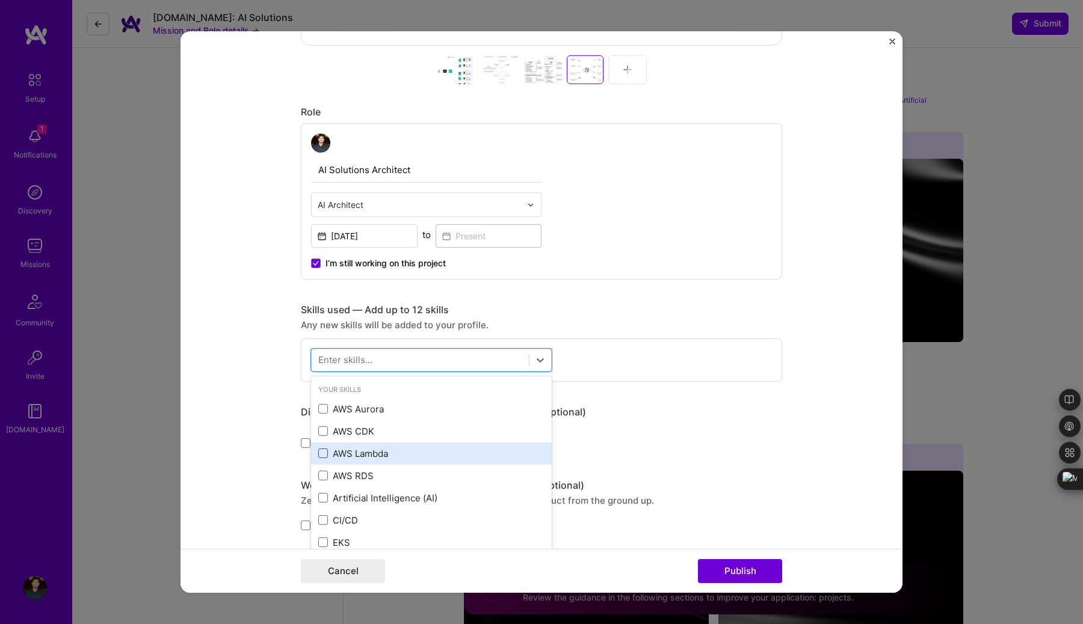
click at [326, 454] on span at bounding box center [323, 454] width 10 height 10
click at [0, 0] on input "checkbox" at bounding box center [0, 0] width 0 height 0
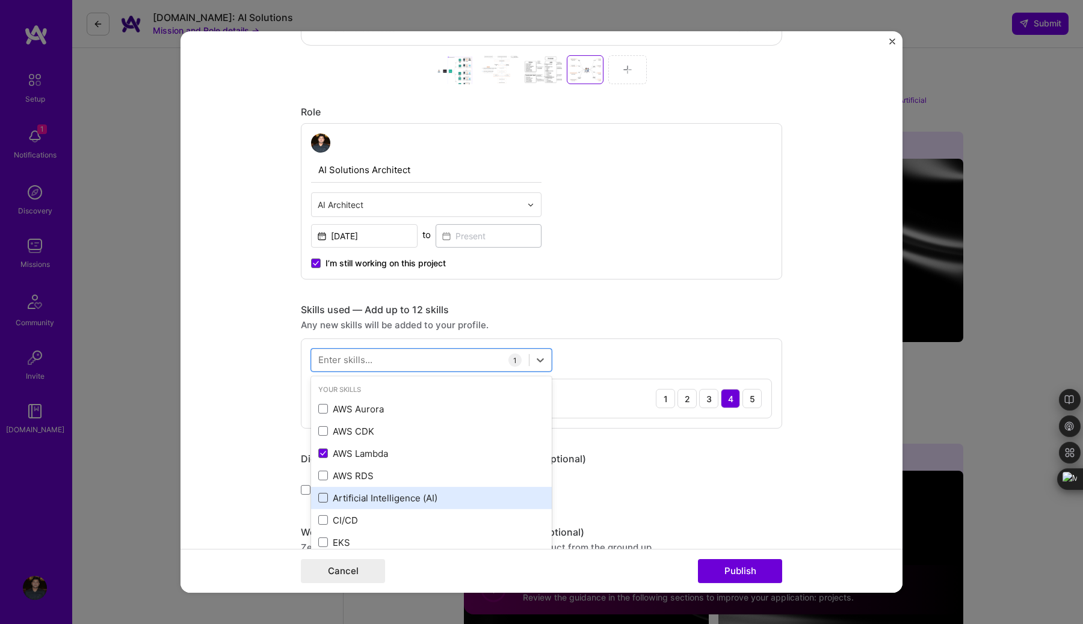
click at [323, 499] on span at bounding box center [323, 498] width 10 height 10
click at [0, 0] on input "checkbox" at bounding box center [0, 0] width 0 height 0
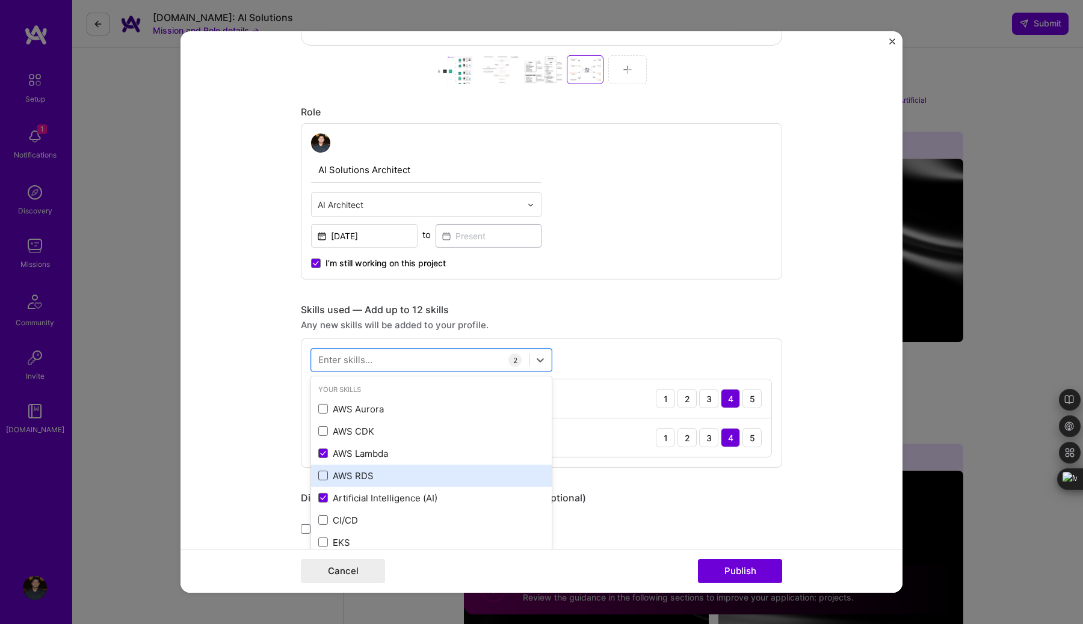
click at [325, 479] on span at bounding box center [323, 476] width 10 height 10
click at [0, 0] on input "checkbox" at bounding box center [0, 0] width 0 height 0
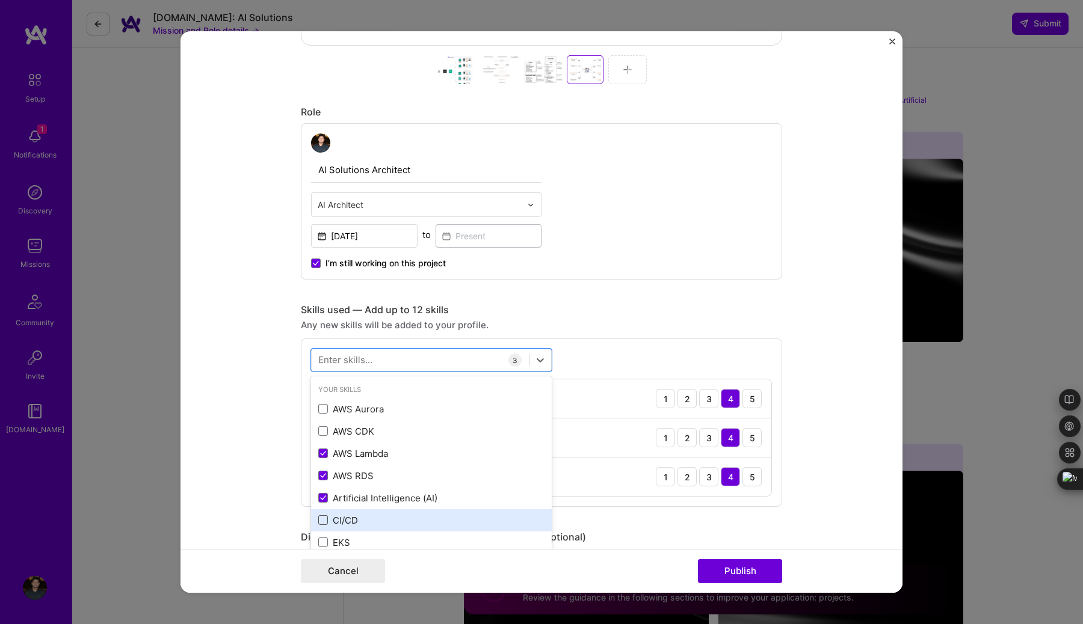
click at [325, 521] on span at bounding box center [323, 521] width 10 height 10
click at [0, 0] on input "checkbox" at bounding box center [0, 0] width 0 height 0
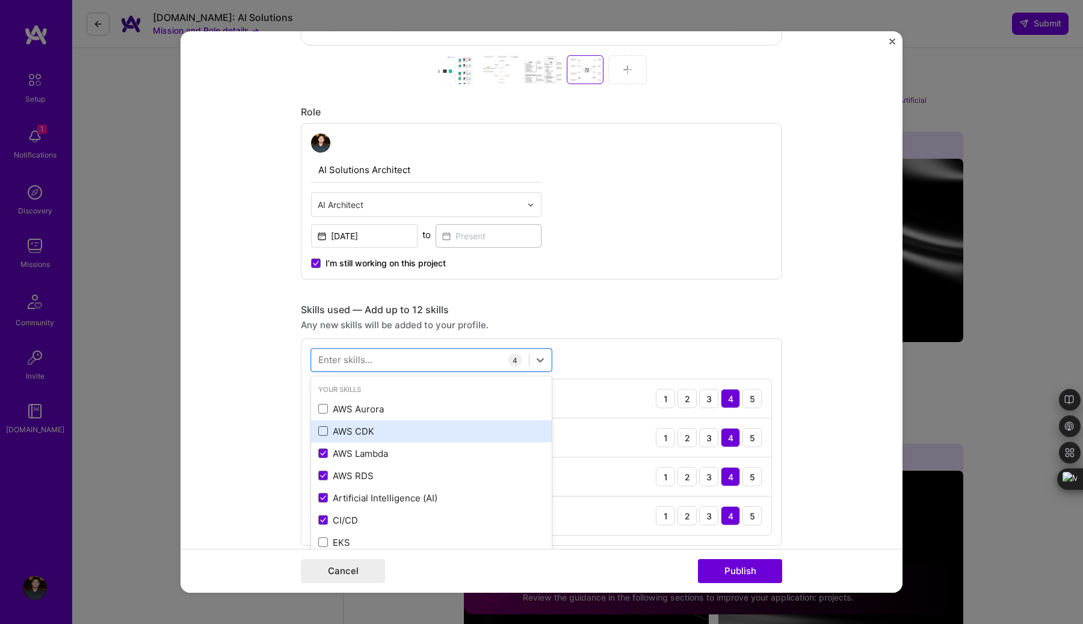
click at [325, 431] on span at bounding box center [323, 432] width 10 height 10
click at [0, 0] on input "checkbox" at bounding box center [0, 0] width 0 height 0
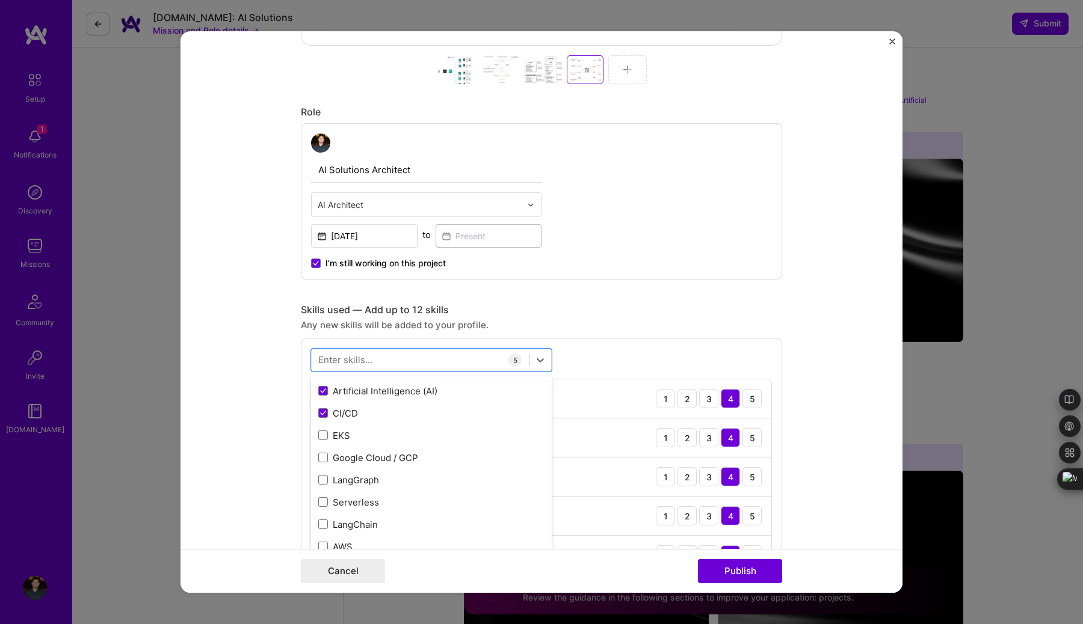
scroll to position [106, 0]
click at [324, 480] on span at bounding box center [323, 481] width 10 height 10
click at [0, 0] on input "checkbox" at bounding box center [0, 0] width 0 height 0
click at [324, 501] on span at bounding box center [323, 503] width 10 height 10
click at [0, 0] on input "checkbox" at bounding box center [0, 0] width 0 height 0
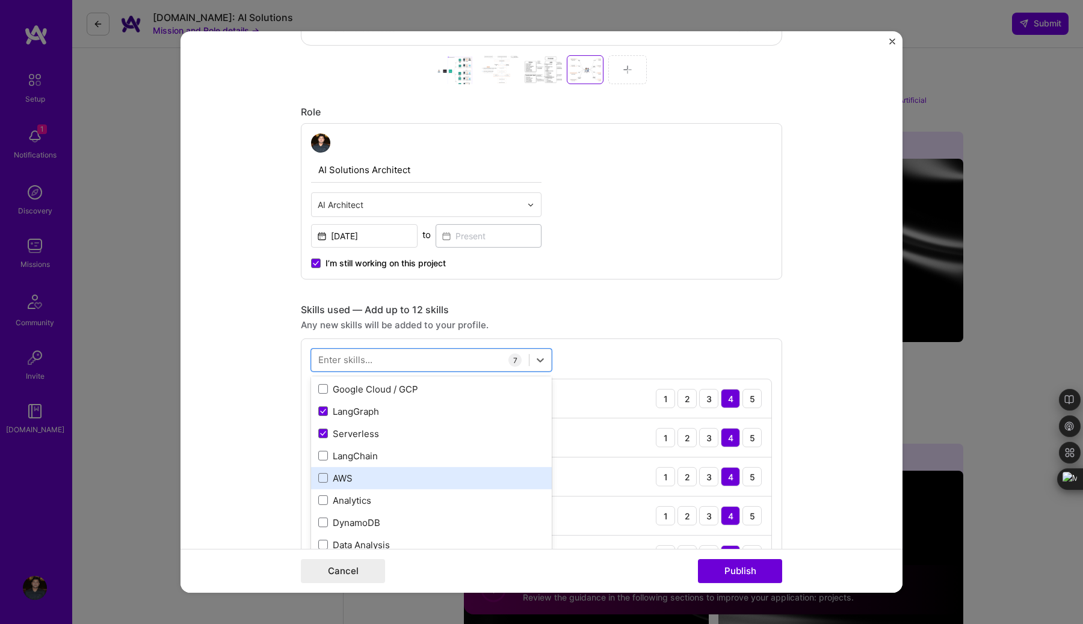
scroll to position [186, 0]
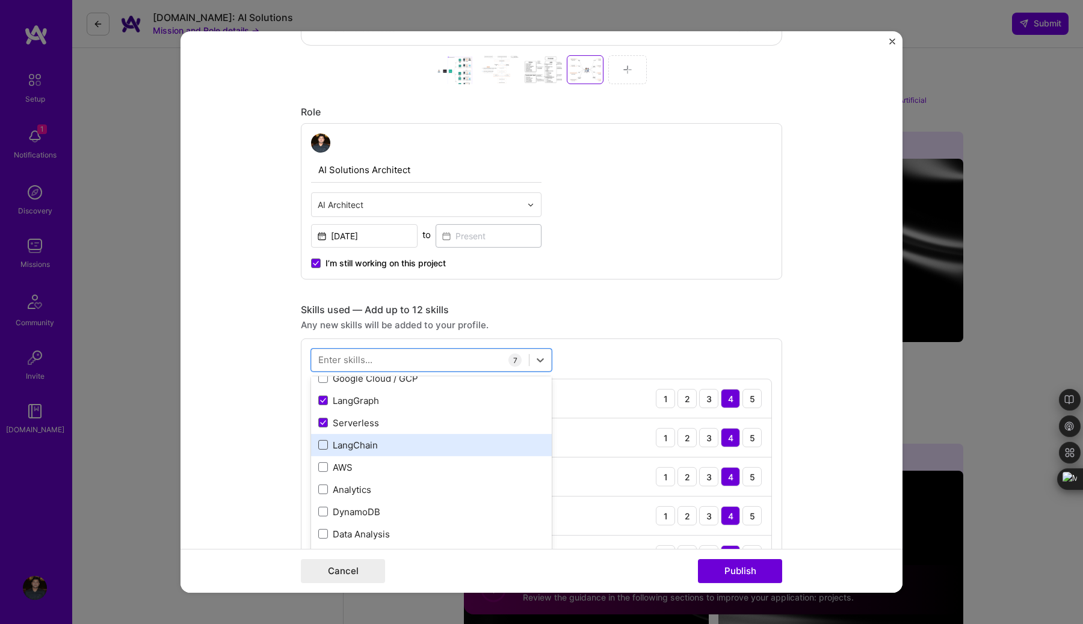
click at [322, 444] on span at bounding box center [323, 445] width 10 height 10
click at [0, 0] on input "checkbox" at bounding box center [0, 0] width 0 height 0
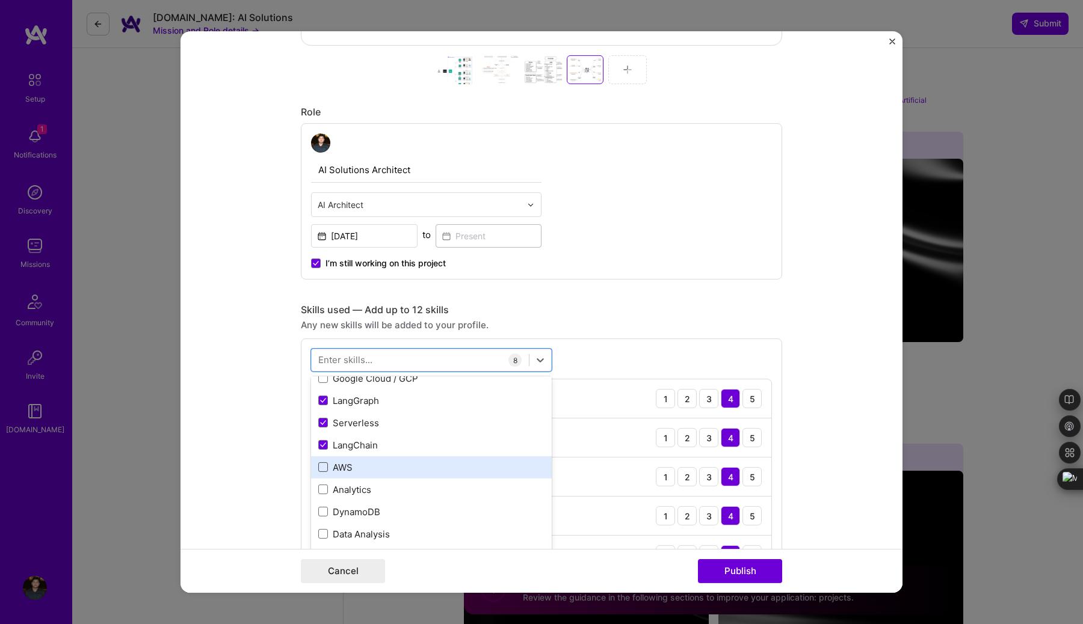
click at [324, 471] on span at bounding box center [323, 468] width 10 height 10
click at [0, 0] on input "checkbox" at bounding box center [0, 0] width 0 height 0
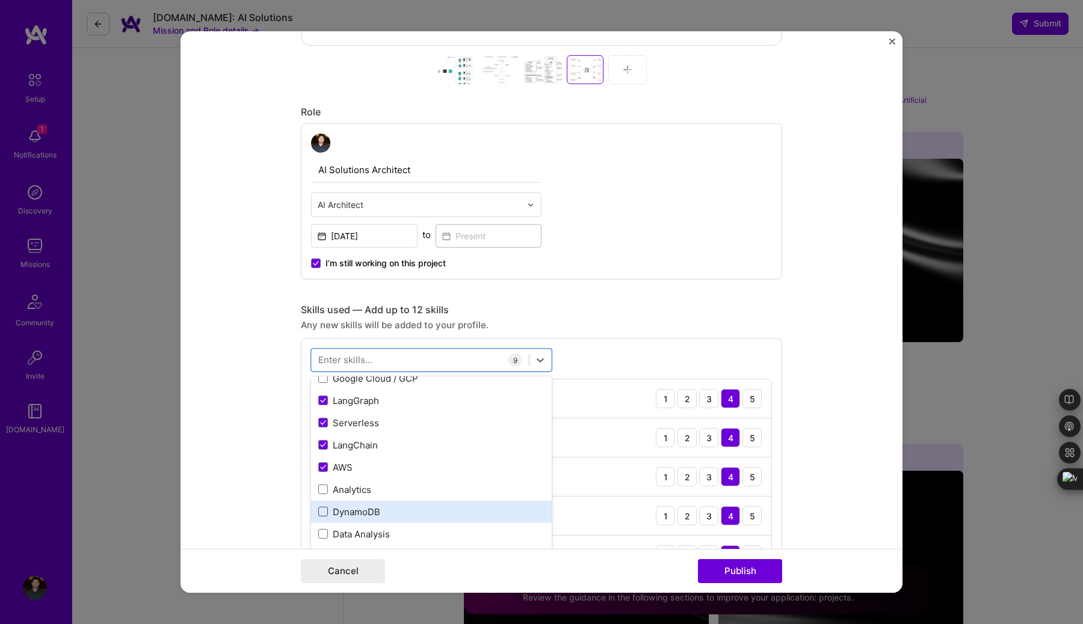
click at [322, 516] on span at bounding box center [323, 512] width 10 height 10
click at [0, 0] on input "checkbox" at bounding box center [0, 0] width 0 height 0
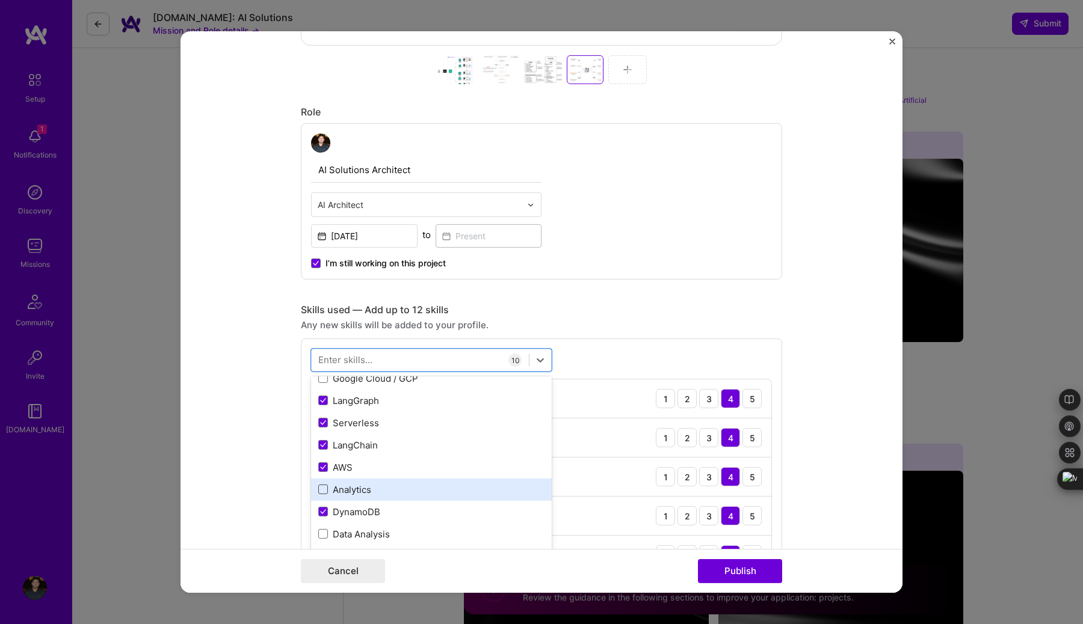
click at [322, 488] on span at bounding box center [323, 490] width 10 height 10
click at [0, 0] on input "checkbox" at bounding box center [0, 0] width 0 height 0
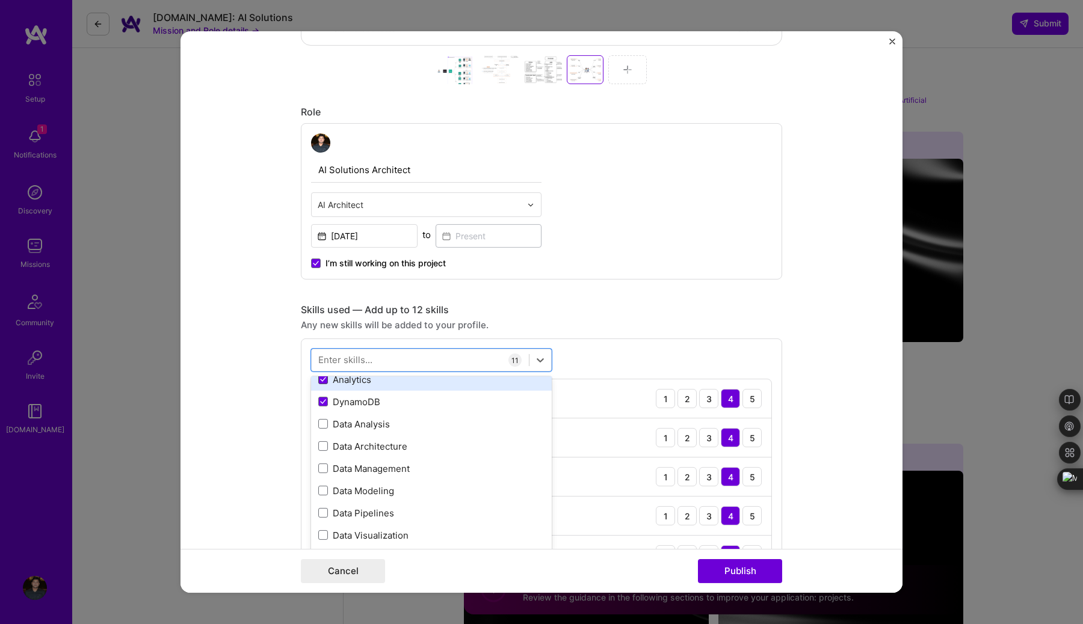
scroll to position [300, 0]
click at [323, 381] on span at bounding box center [323, 377] width 10 height 10
click at [0, 0] on input "checkbox" at bounding box center [0, 0] width 0 height 0
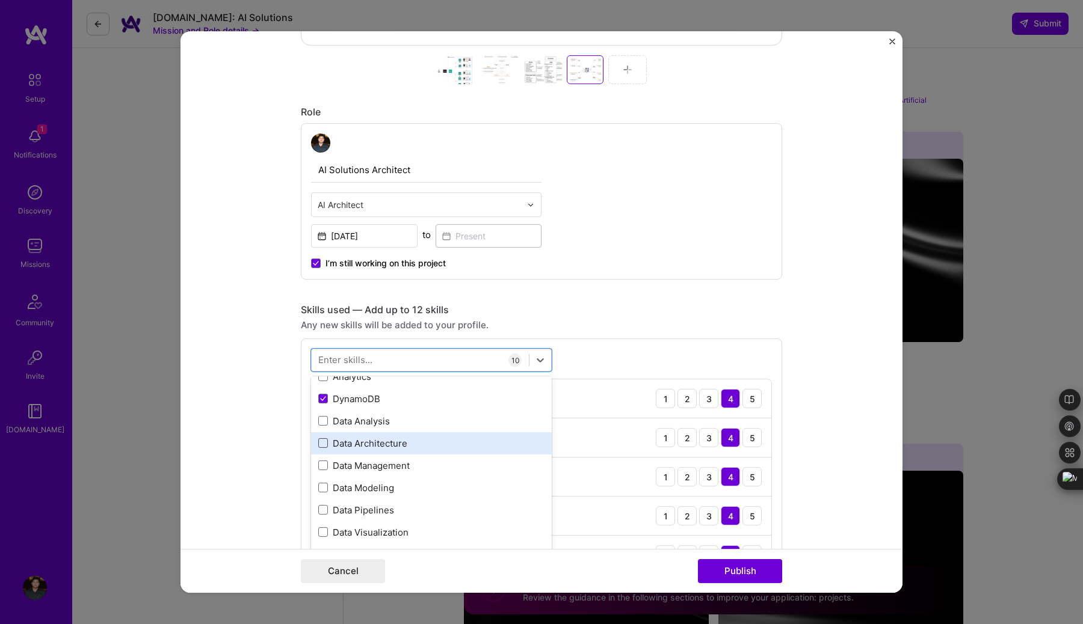
click at [324, 443] on span at bounding box center [323, 444] width 10 height 10
click at [0, 0] on input "checkbox" at bounding box center [0, 0] width 0 height 0
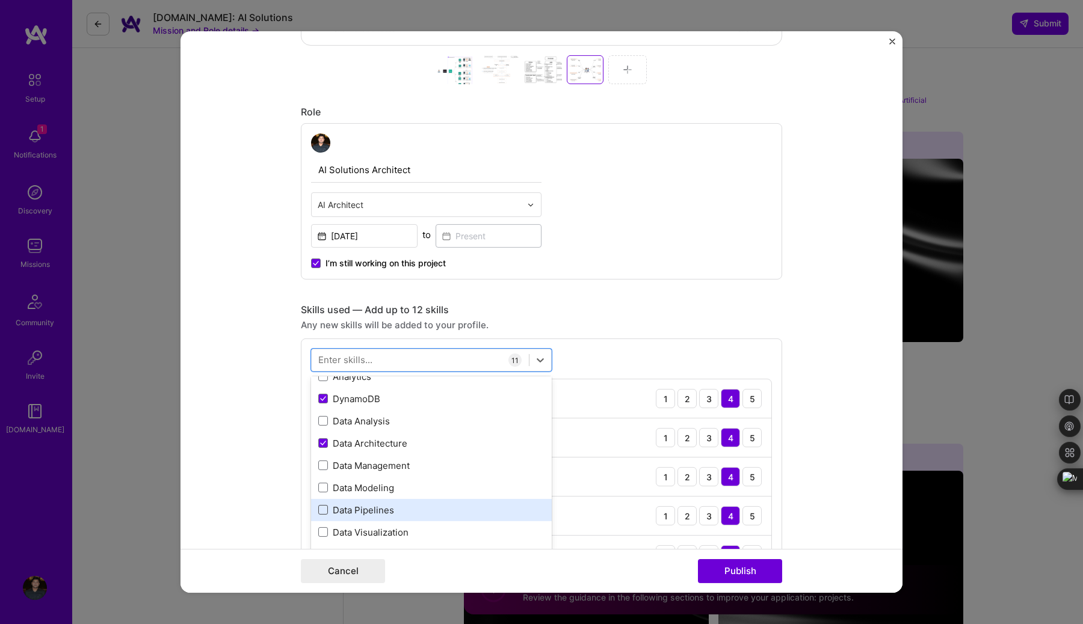
click at [325, 510] on span at bounding box center [323, 510] width 10 height 10
click at [0, 0] on input "checkbox" at bounding box center [0, 0] width 0 height 0
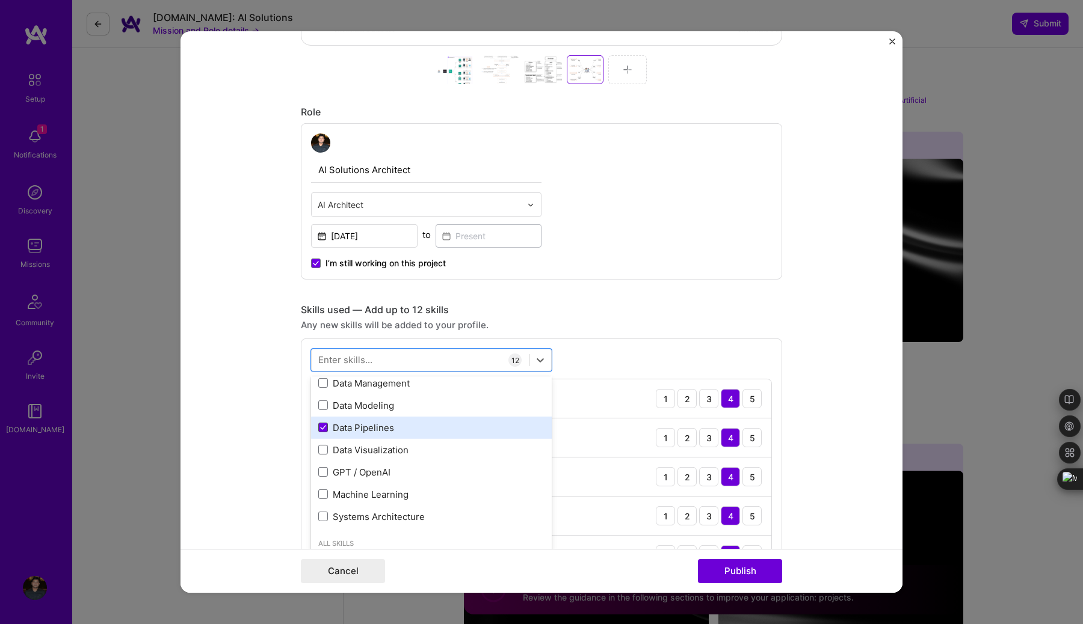
scroll to position [390, 0]
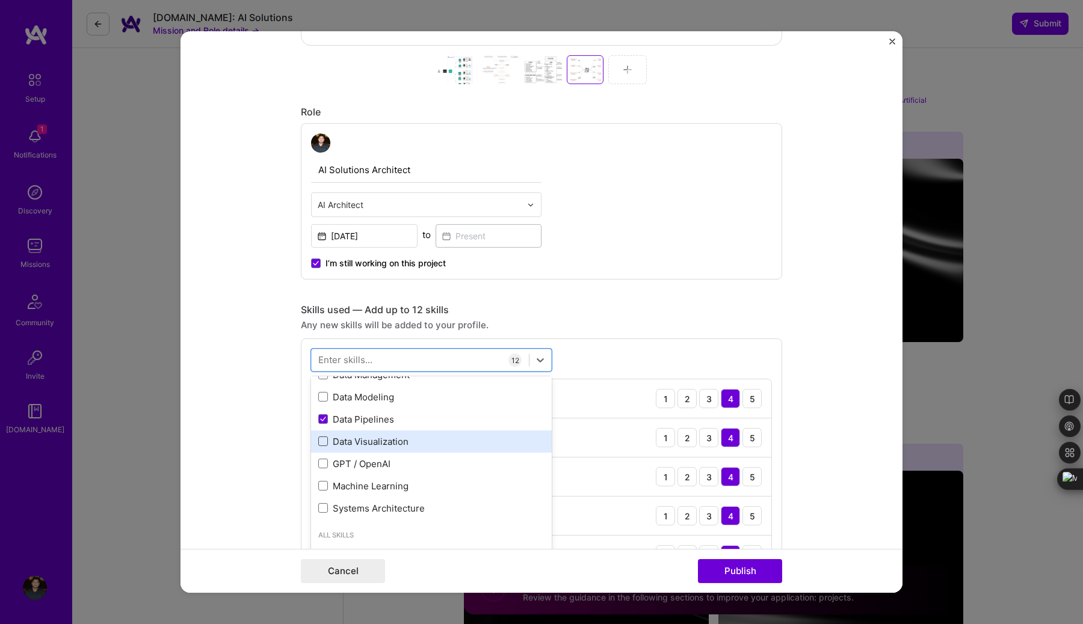
click at [324, 443] on span at bounding box center [323, 442] width 10 height 10
click at [0, 0] on input "checkbox" at bounding box center [0, 0] width 0 height 0
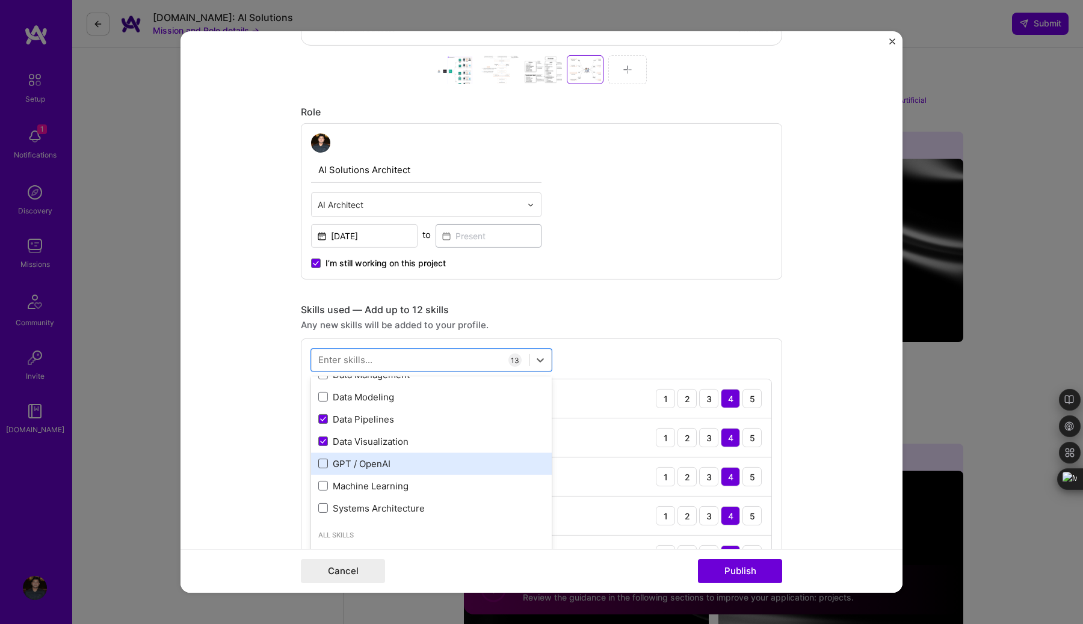
click at [324, 469] on span at bounding box center [323, 464] width 10 height 10
click at [0, 0] on input "checkbox" at bounding box center [0, 0] width 0 height 0
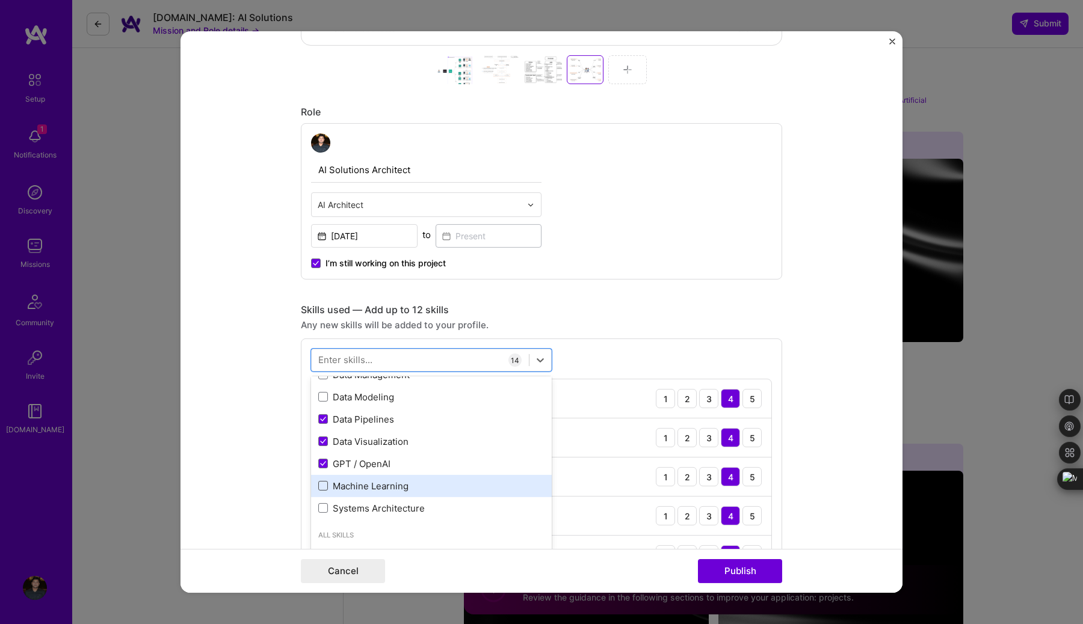
click at [325, 488] on span at bounding box center [323, 486] width 10 height 10
click at [0, 0] on input "checkbox" at bounding box center [0, 0] width 0 height 0
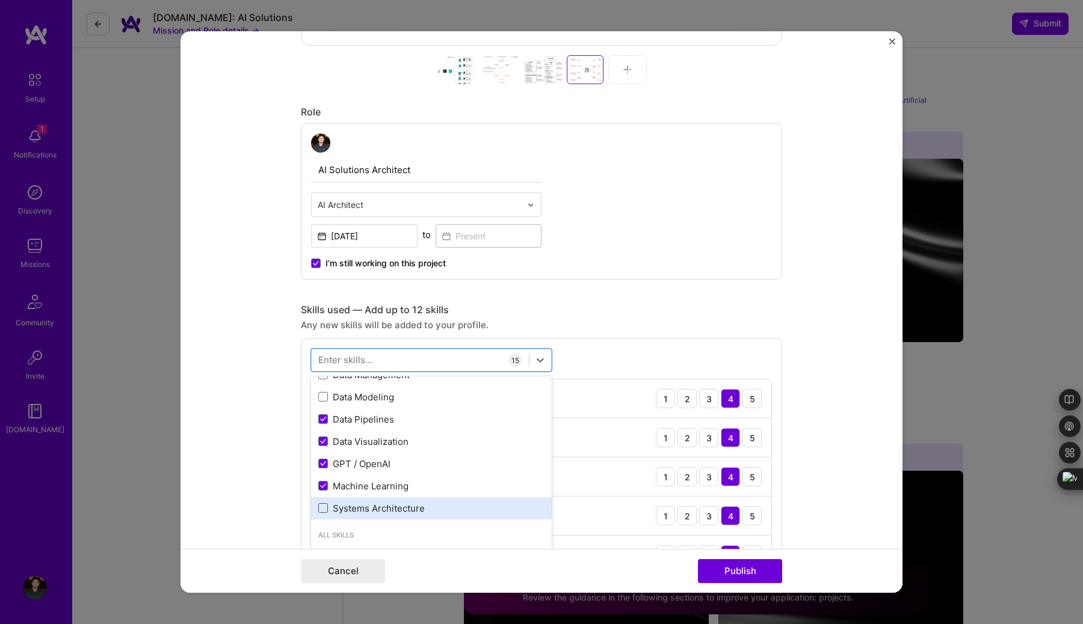
click at [324, 510] on span at bounding box center [323, 509] width 10 height 10
click at [0, 0] on input "checkbox" at bounding box center [0, 0] width 0 height 0
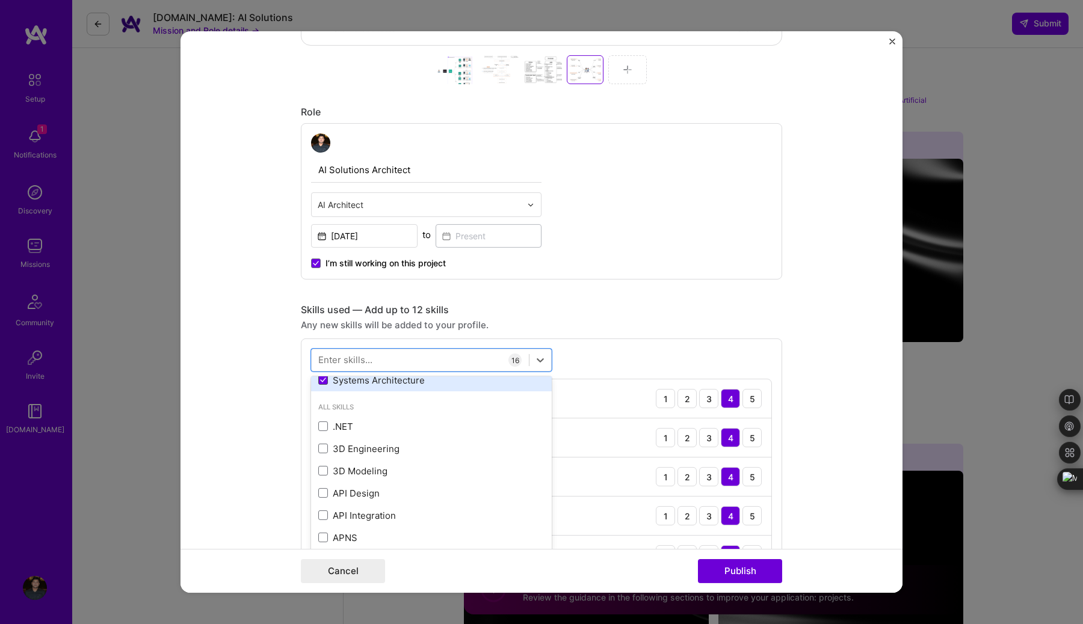
scroll to position [521, 0]
click at [703, 300] on div "Editing suggested project This project is suggested based on your LinkedIn, res…" at bounding box center [541, 593] width 481 height 2311
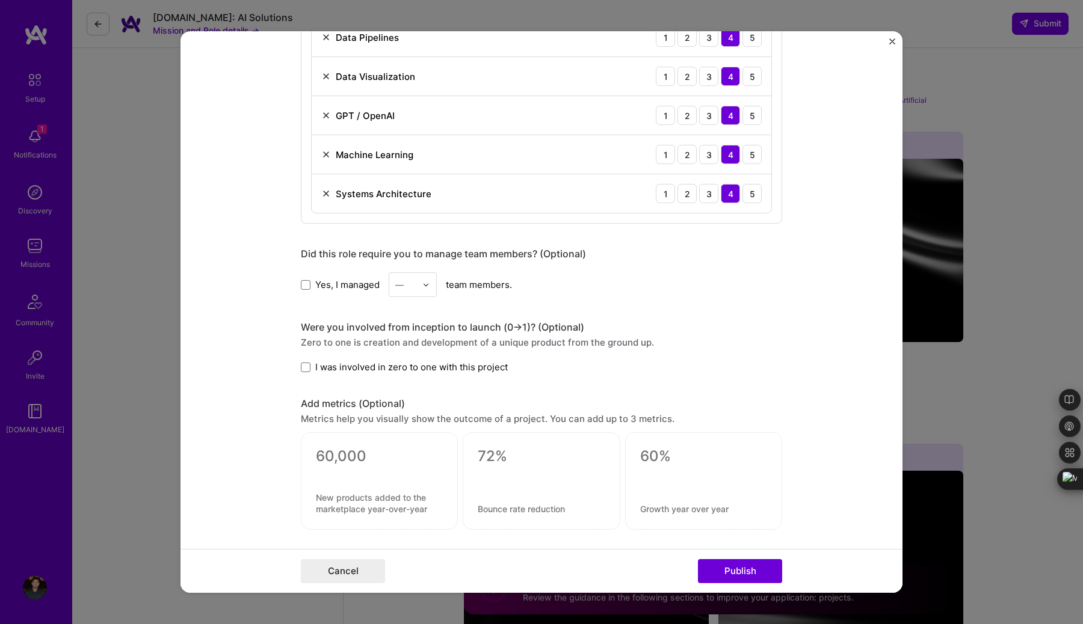
scroll to position [1411, 0]
click at [308, 285] on span at bounding box center [306, 284] width 10 height 10
click at [0, 0] on input "Yes, I managed" at bounding box center [0, 0] width 0 height 0
click at [430, 284] on div at bounding box center [429, 283] width 14 height 23
click at [410, 431] on div "6" at bounding box center [412, 427] width 41 height 22
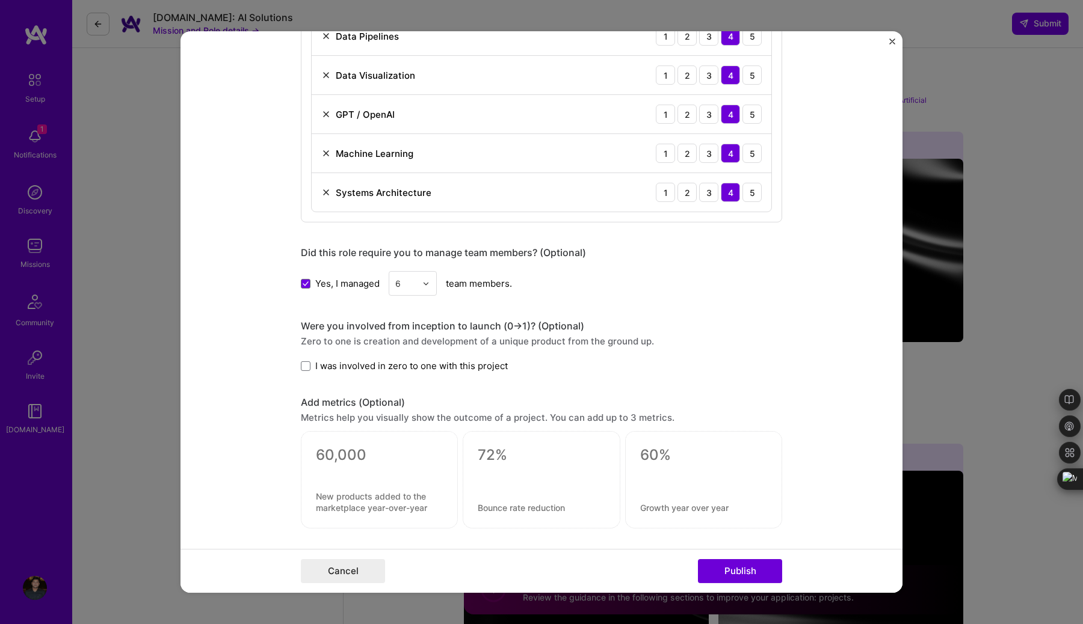
click at [311, 364] on label "I was involved in zero to one with this project" at bounding box center [404, 366] width 207 height 13
click at [0, 0] on input "I was involved in zero to one with this project" at bounding box center [0, 0] width 0 height 0
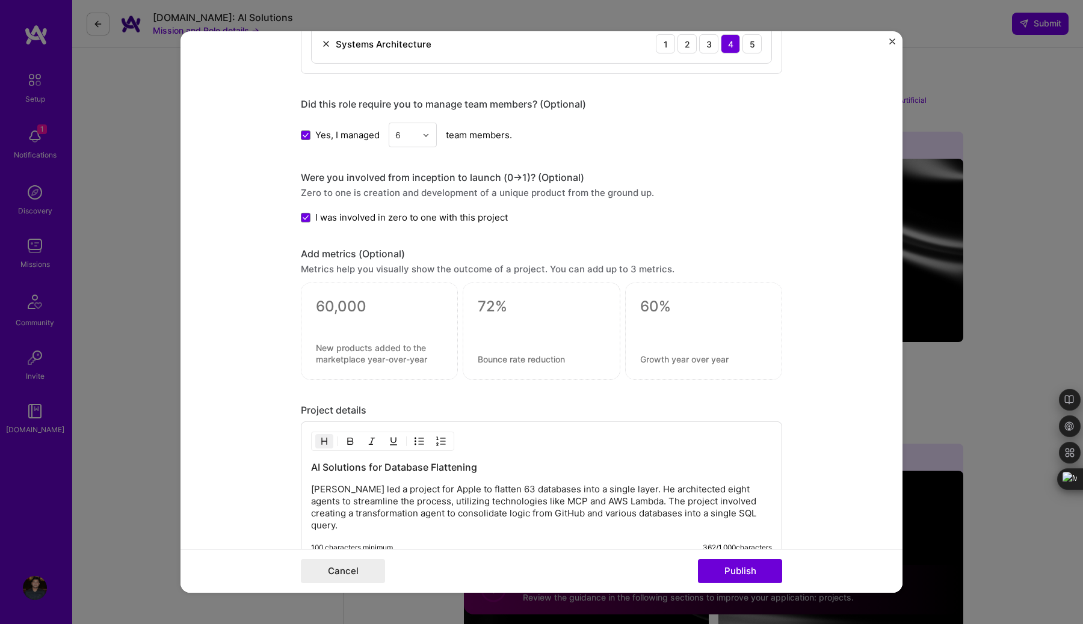
scroll to position [1565, 0]
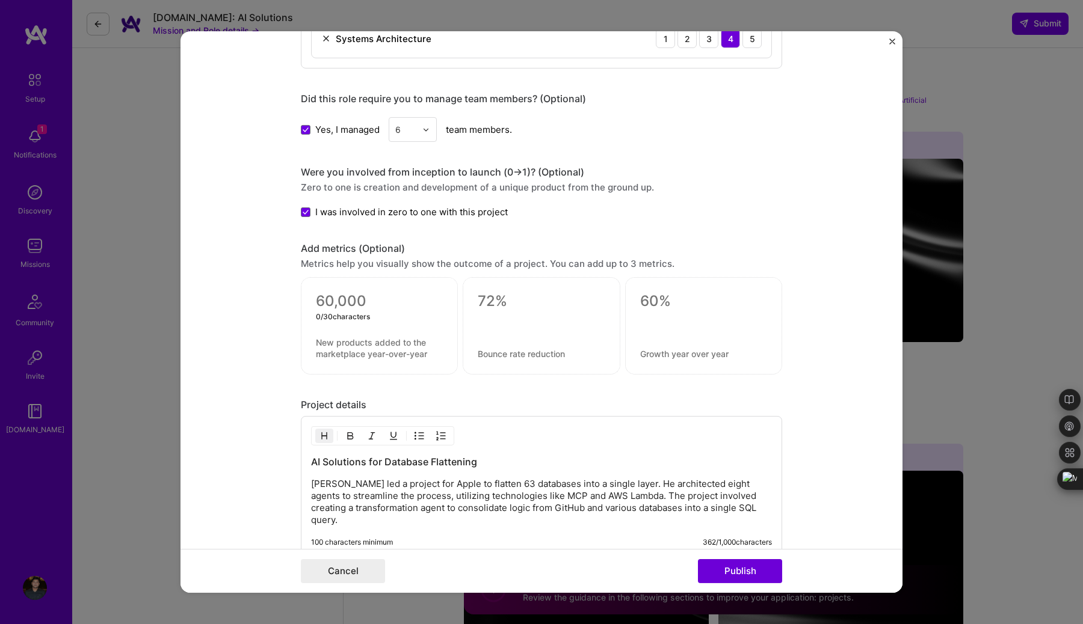
click at [356, 307] on textarea at bounding box center [379, 301] width 127 height 18
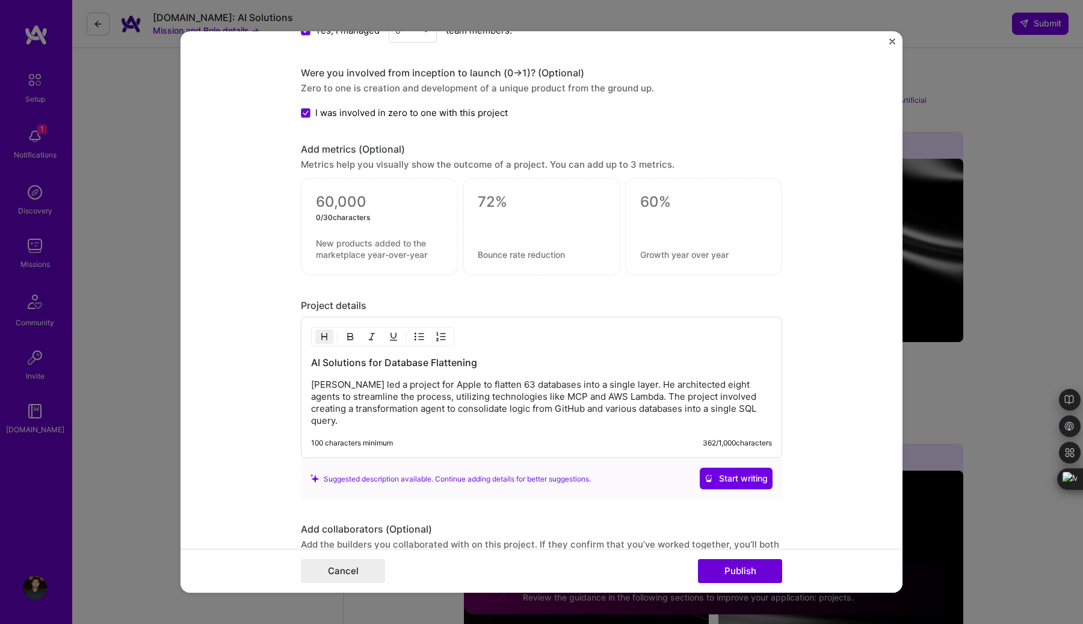
scroll to position [1677, 0]
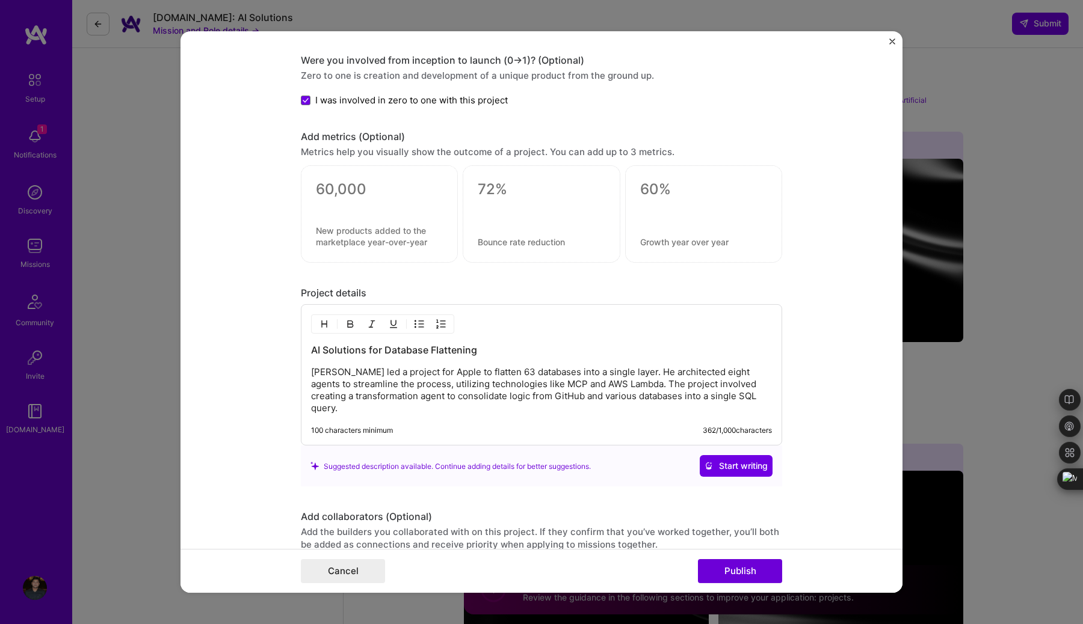
click at [684, 387] on p "[PERSON_NAME] led a project for Apple to flatten 63 databases into a single lay…" at bounding box center [541, 390] width 461 height 48
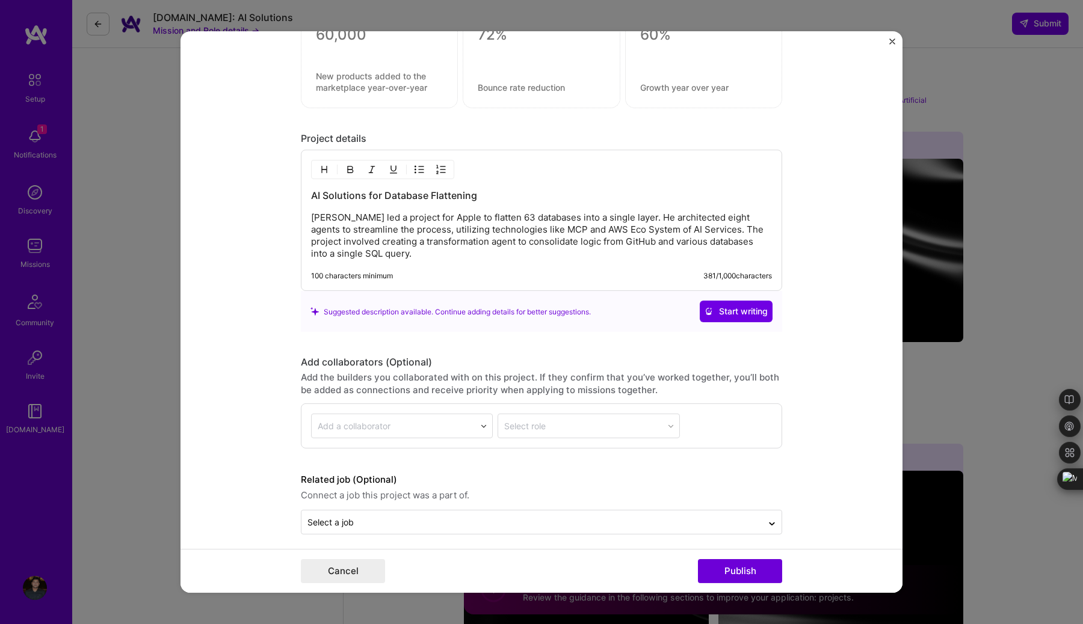
scroll to position [1840, 0]
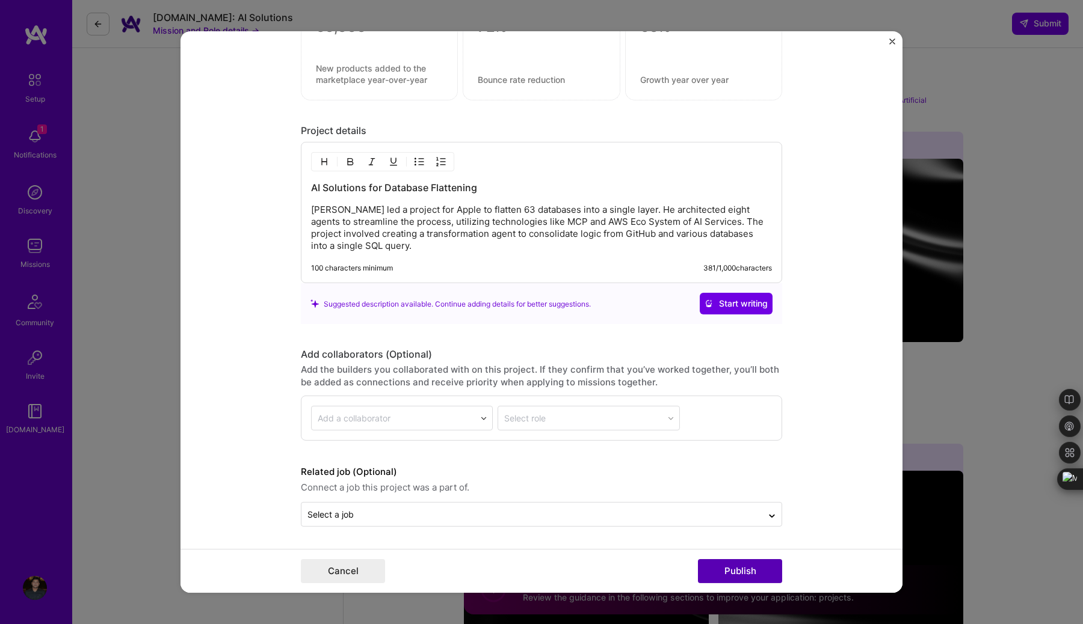
click at [740, 574] on button "Publish" at bounding box center [740, 571] width 84 height 24
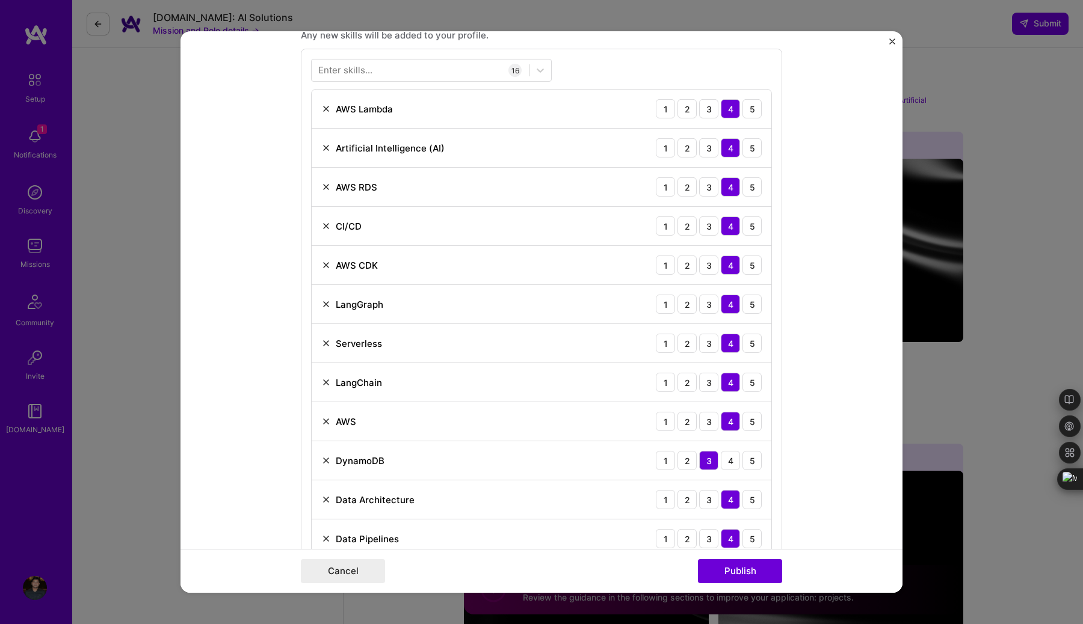
scroll to position [893, 0]
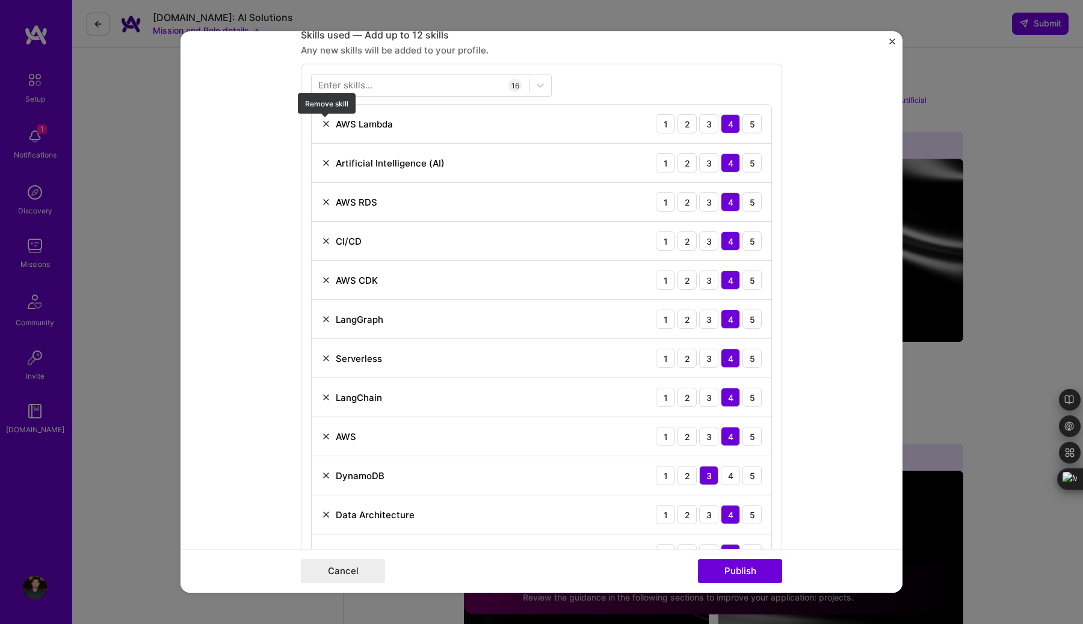
click at [327, 126] on img at bounding box center [326, 124] width 10 height 10
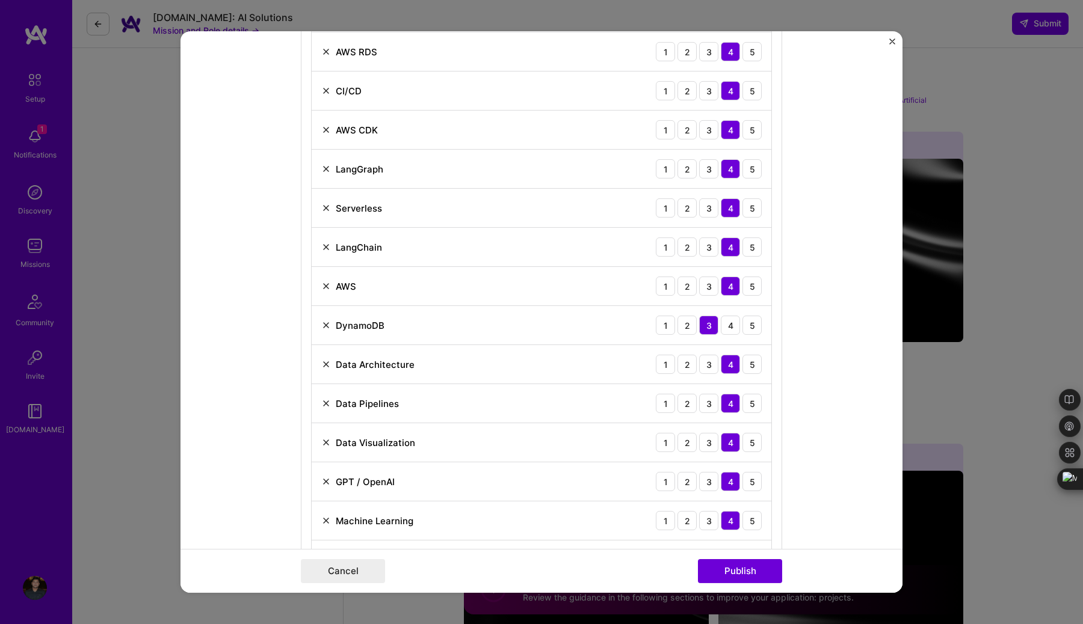
scroll to position [1009, 0]
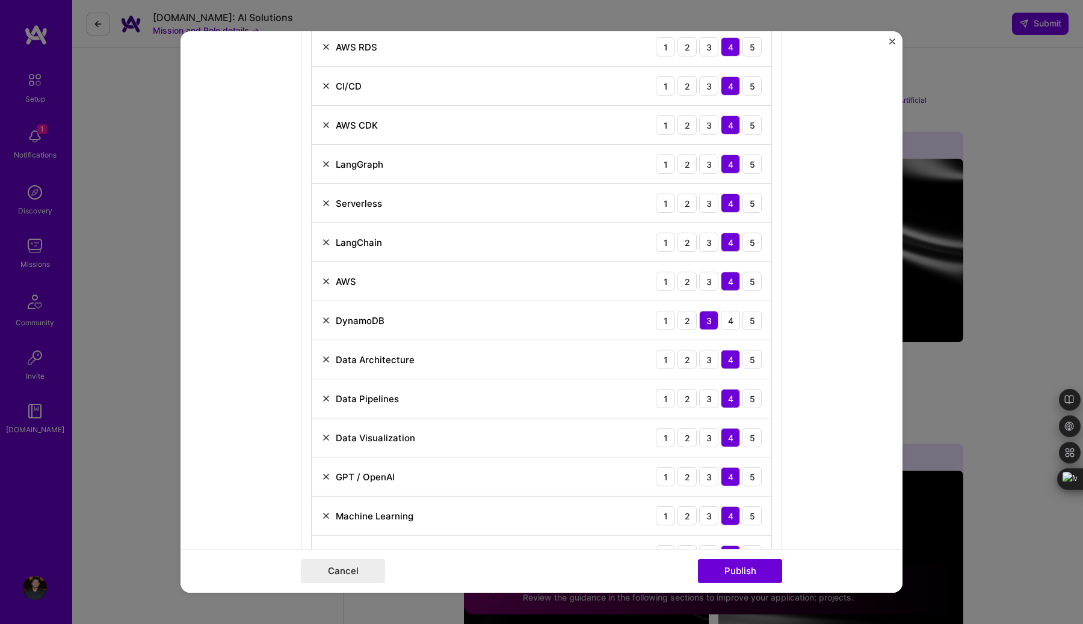
click at [324, 440] on img at bounding box center [326, 438] width 10 height 10
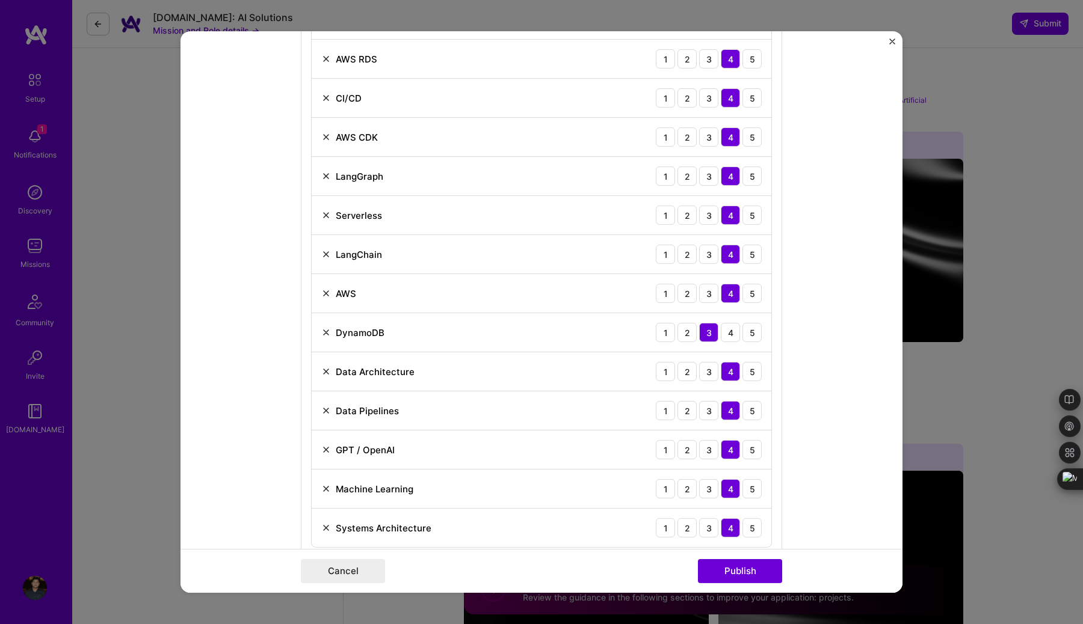
scroll to position [1005, 0]
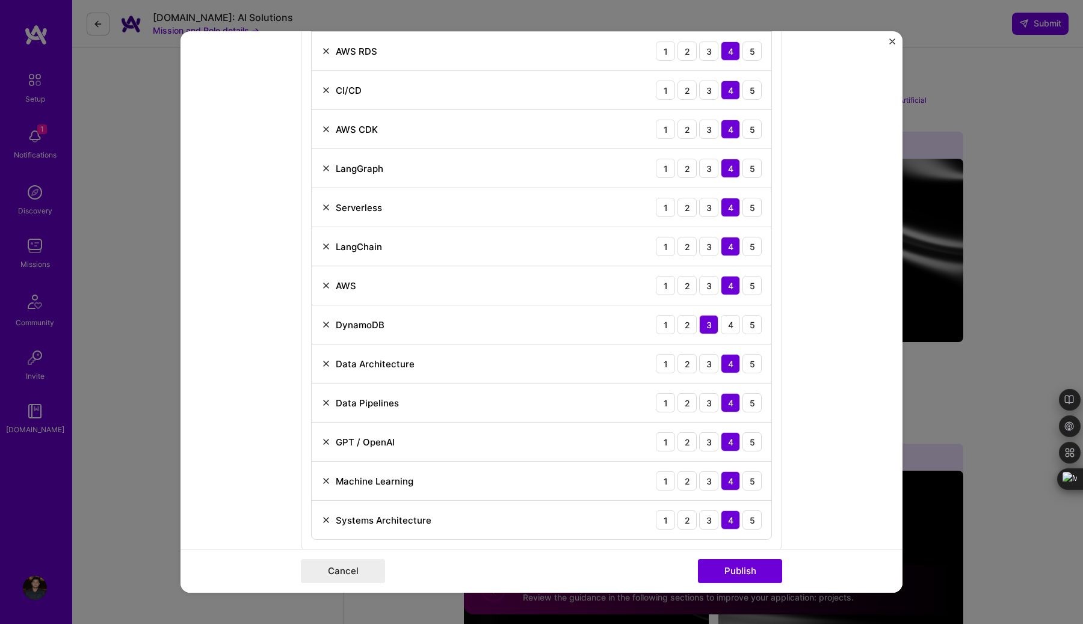
click at [326, 96] on div "CI/CD" at bounding box center [341, 90] width 40 height 13
click at [325, 90] on img at bounding box center [326, 90] width 10 height 10
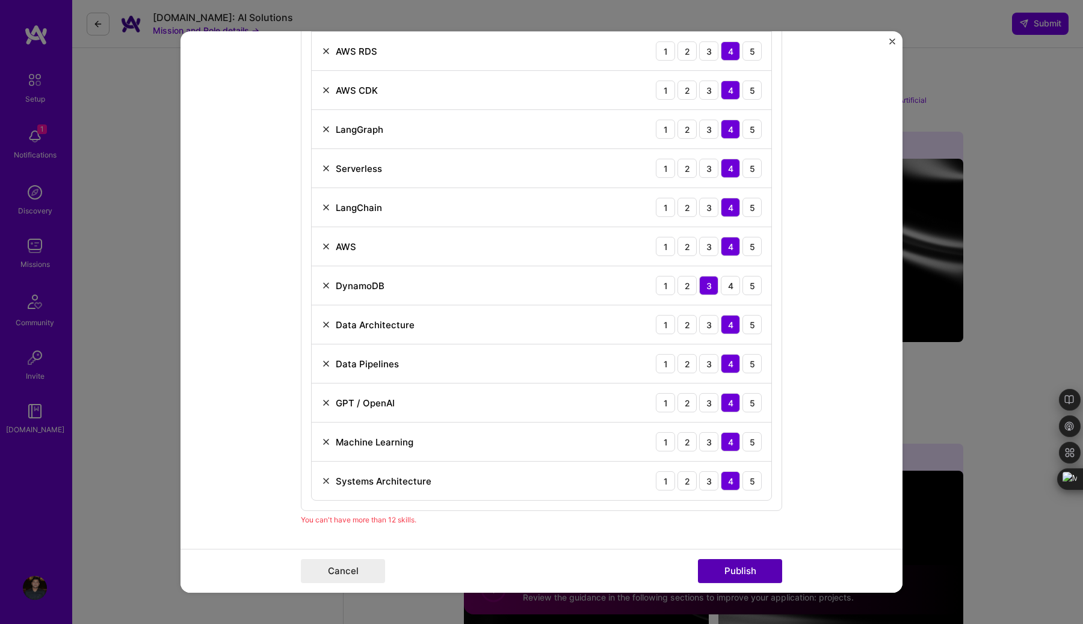
click at [736, 562] on button "Publish" at bounding box center [740, 571] width 84 height 24
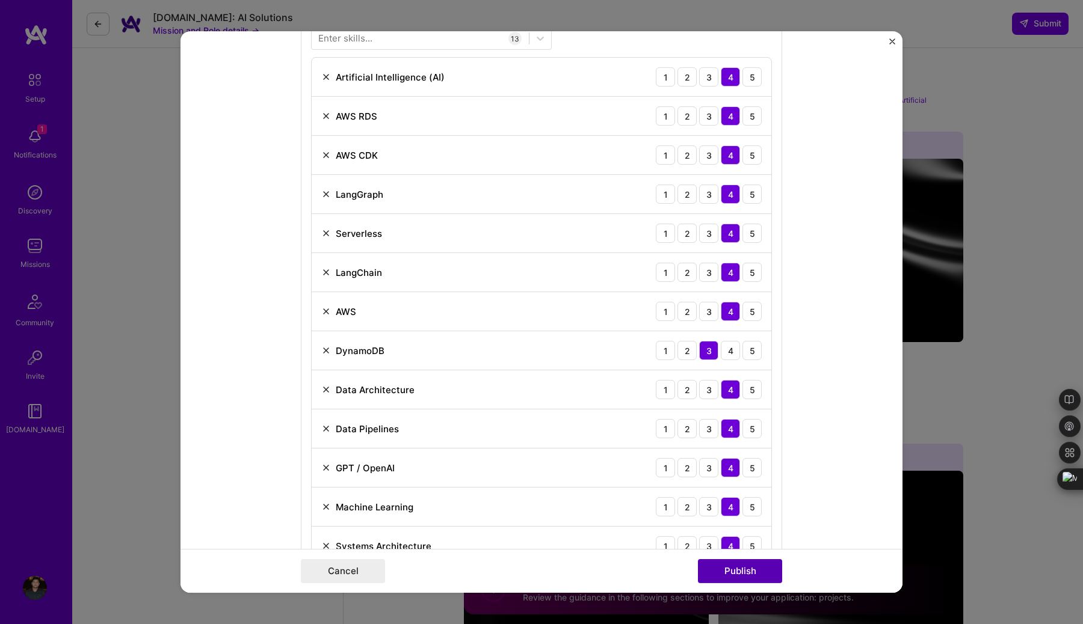
scroll to position [891, 0]
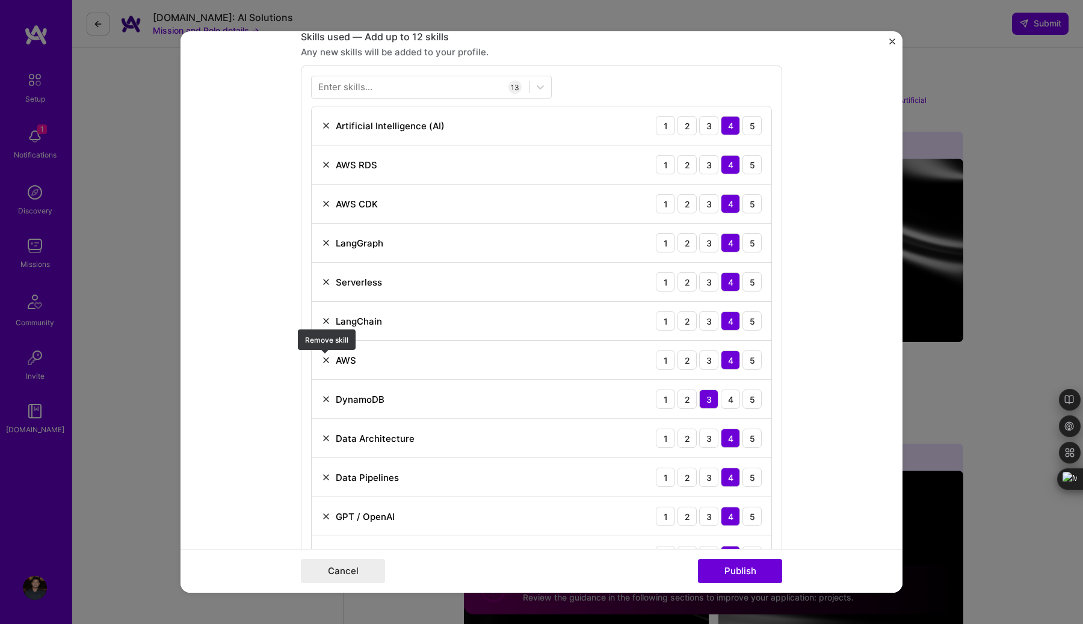
click at [323, 357] on img at bounding box center [326, 361] width 10 height 10
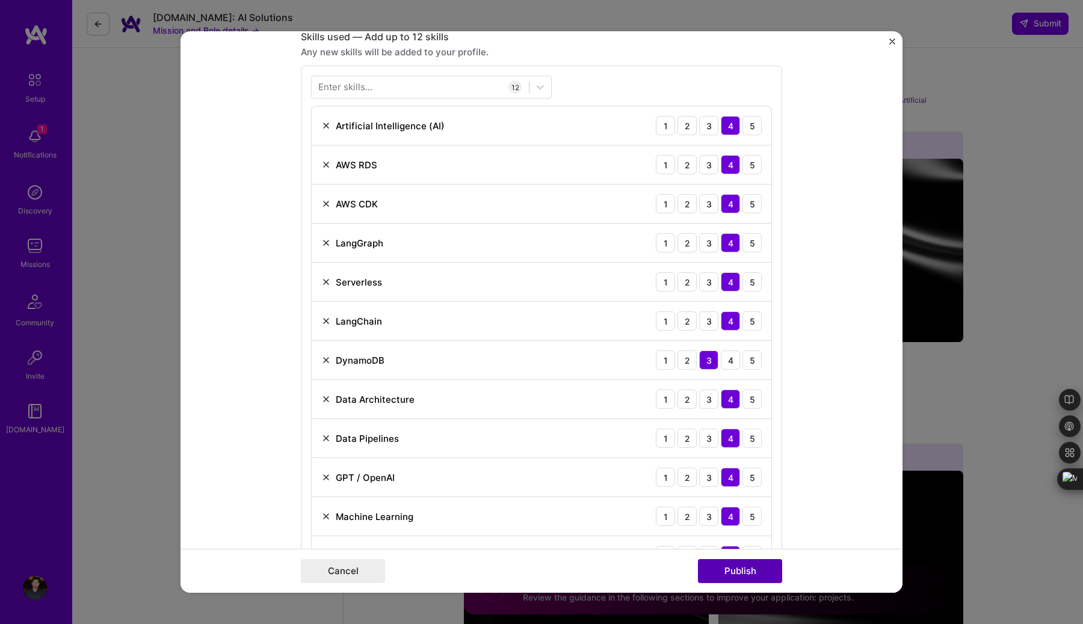
click at [741, 568] on button "Publish" at bounding box center [740, 571] width 84 height 24
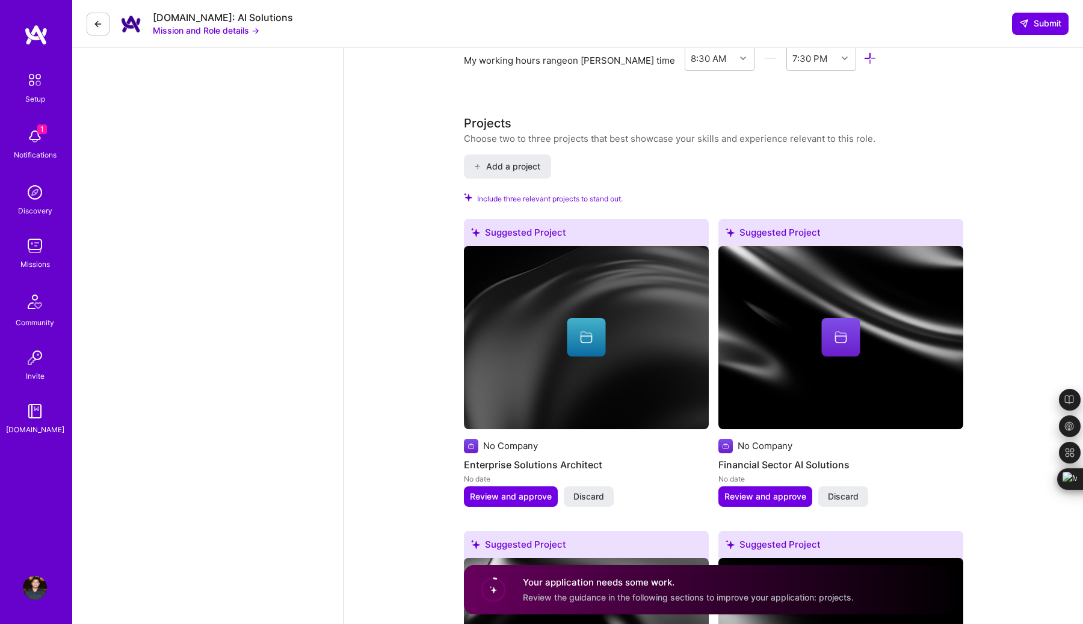
scroll to position [1698, 0]
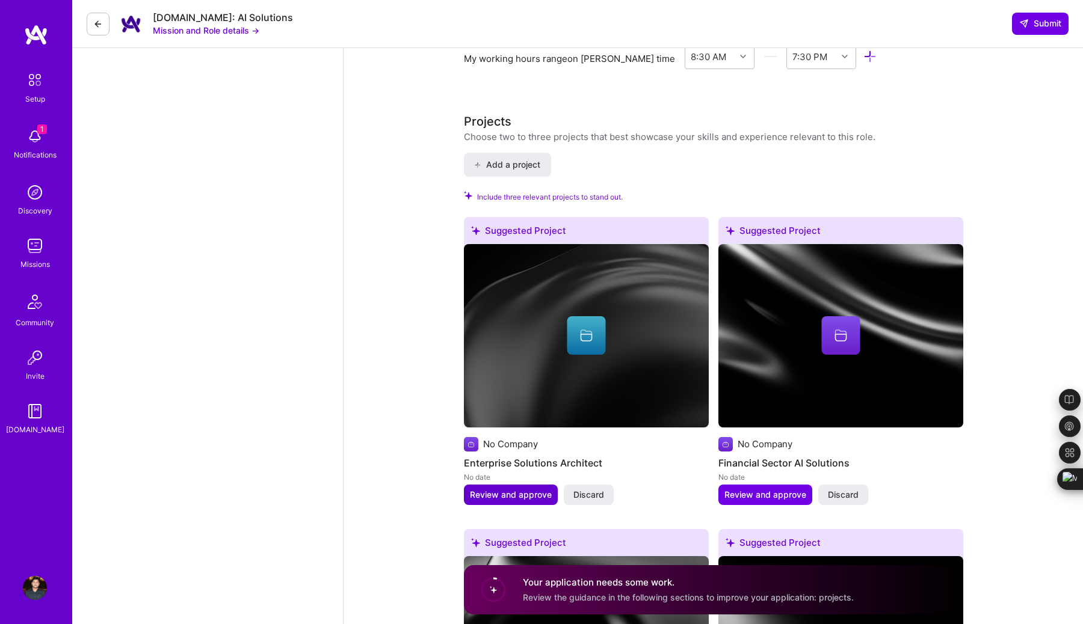
click at [526, 489] on span "Review and approve" at bounding box center [511, 495] width 82 height 12
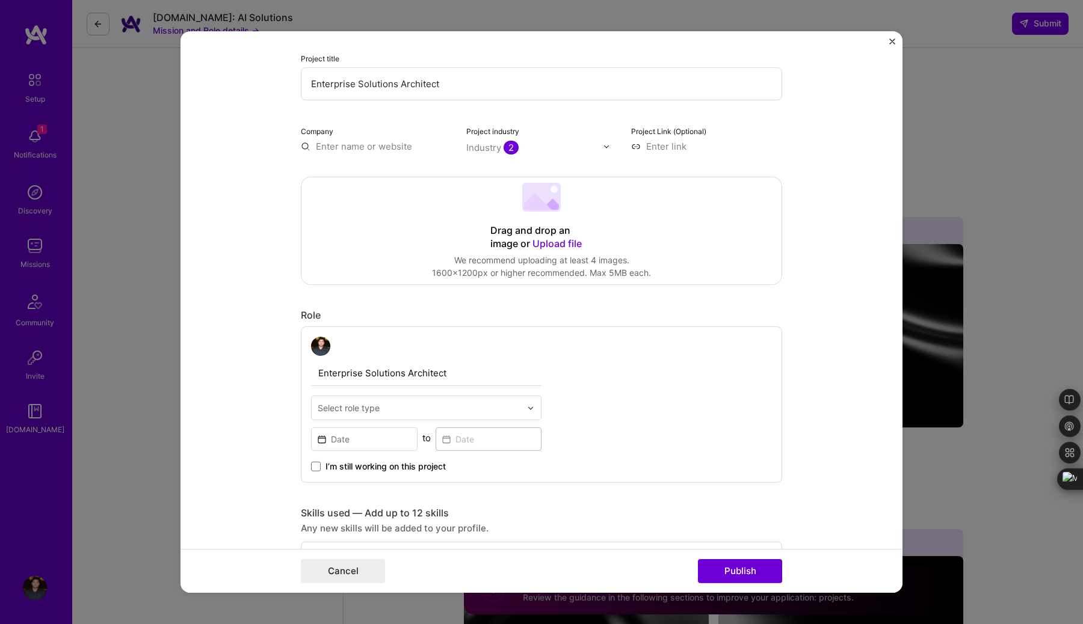
scroll to position [125, 0]
click at [385, 144] on input "text" at bounding box center [376, 147] width 151 height 13
type input "National Computer Systems"
click at [347, 185] on span "Add company" at bounding box center [331, 180] width 50 height 25
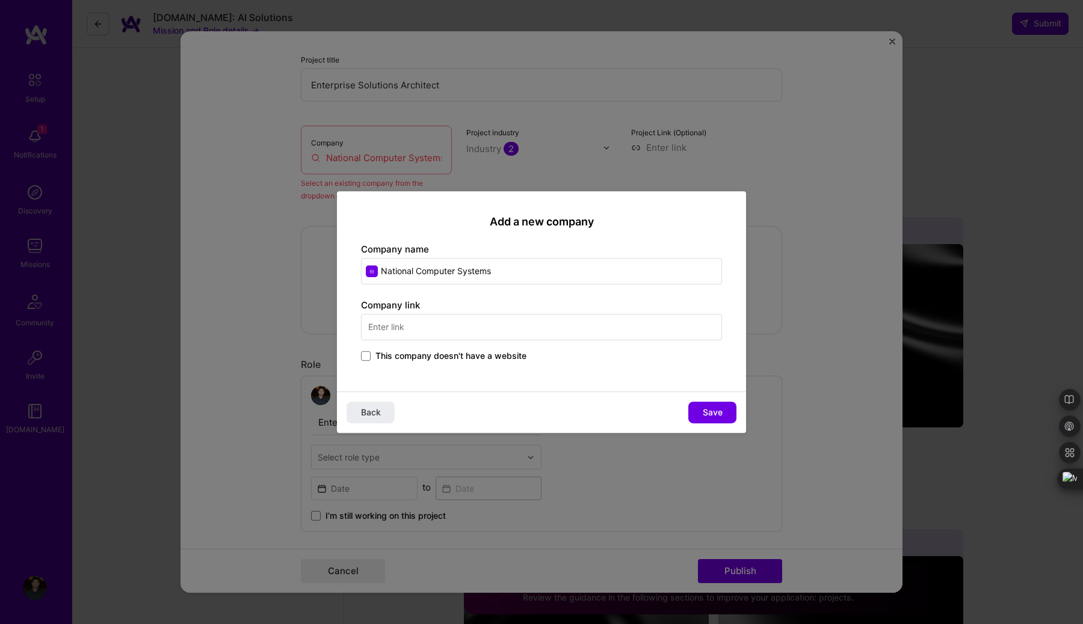
click at [462, 326] on input "text" at bounding box center [541, 327] width 361 height 26
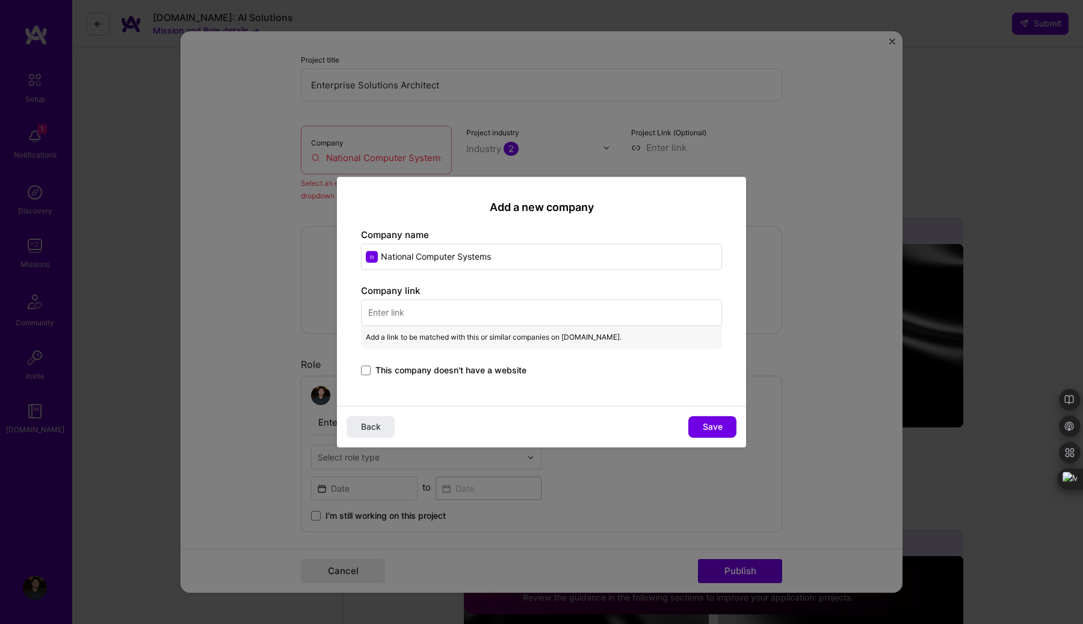
paste input "[URL][DOMAIN_NAME]"
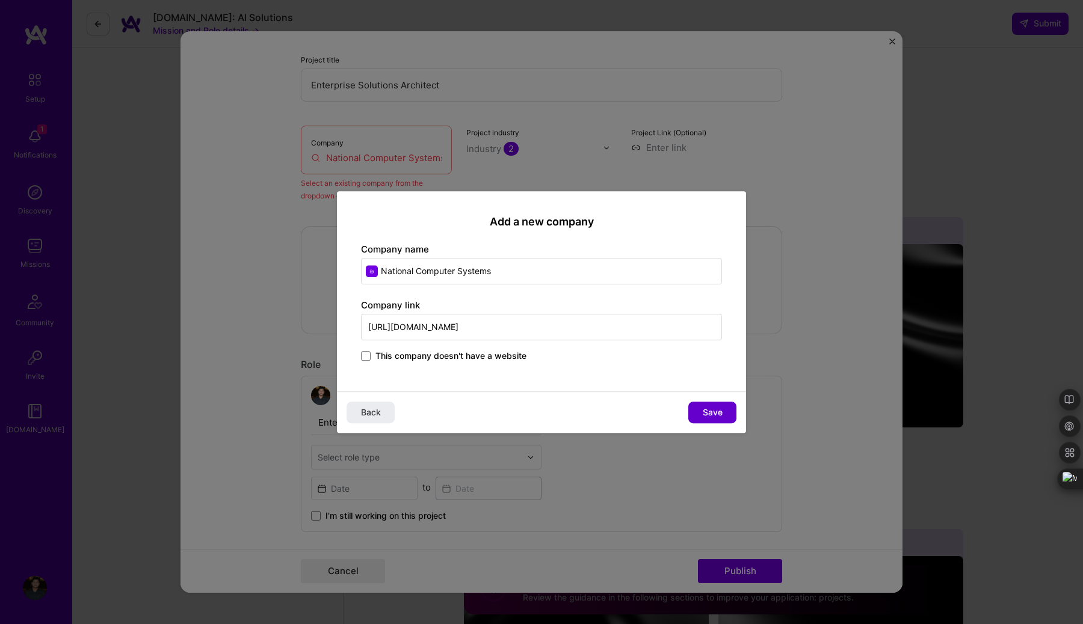
type input "[URL][DOMAIN_NAME]"
click at [709, 417] on span "Save" at bounding box center [713, 413] width 20 height 12
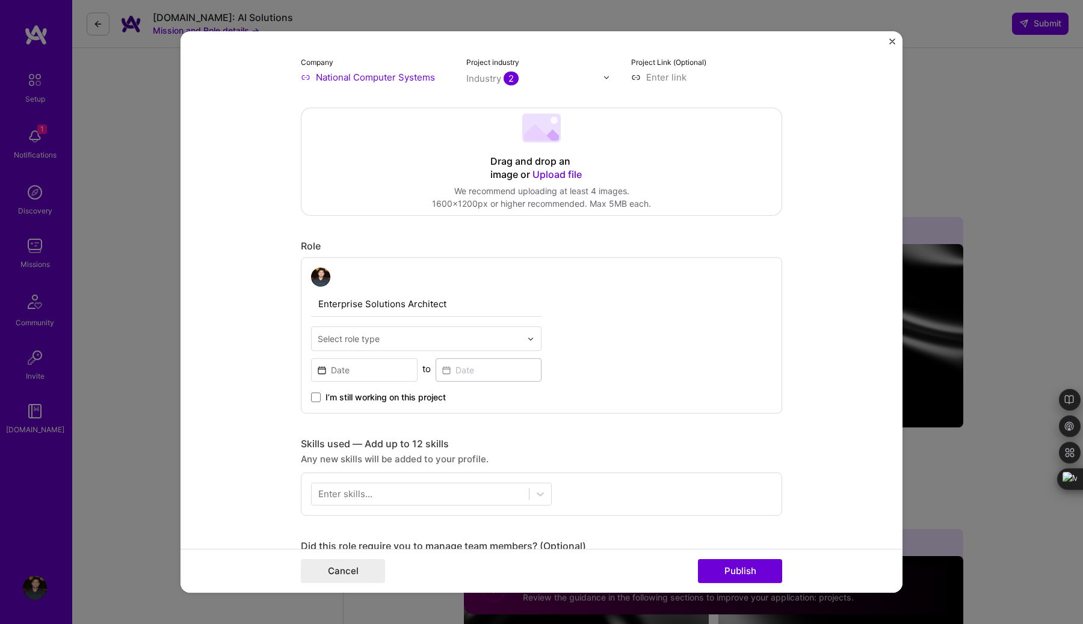
scroll to position [197, 0]
click at [530, 337] on img at bounding box center [530, 336] width 7 height 7
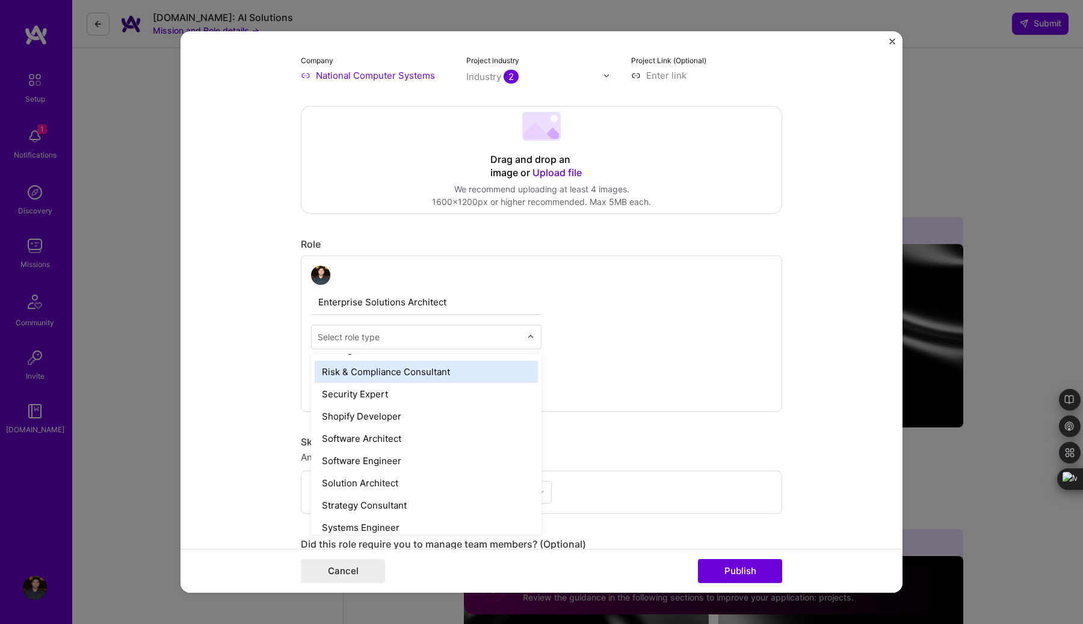
scroll to position [1244, 0]
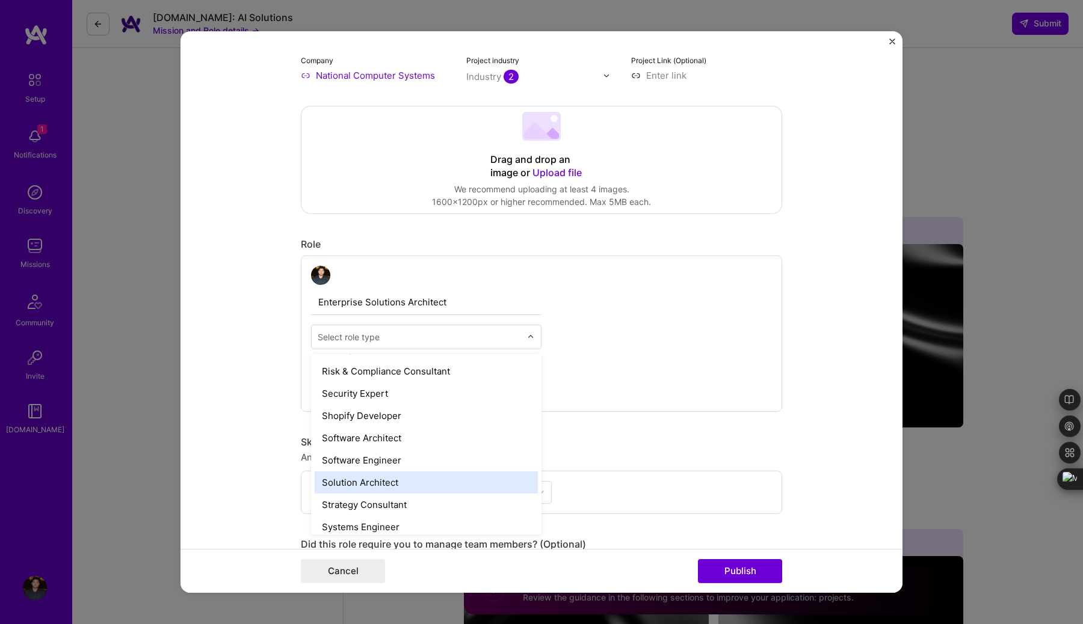
click at [442, 482] on div "Solution Architect" at bounding box center [426, 483] width 223 height 22
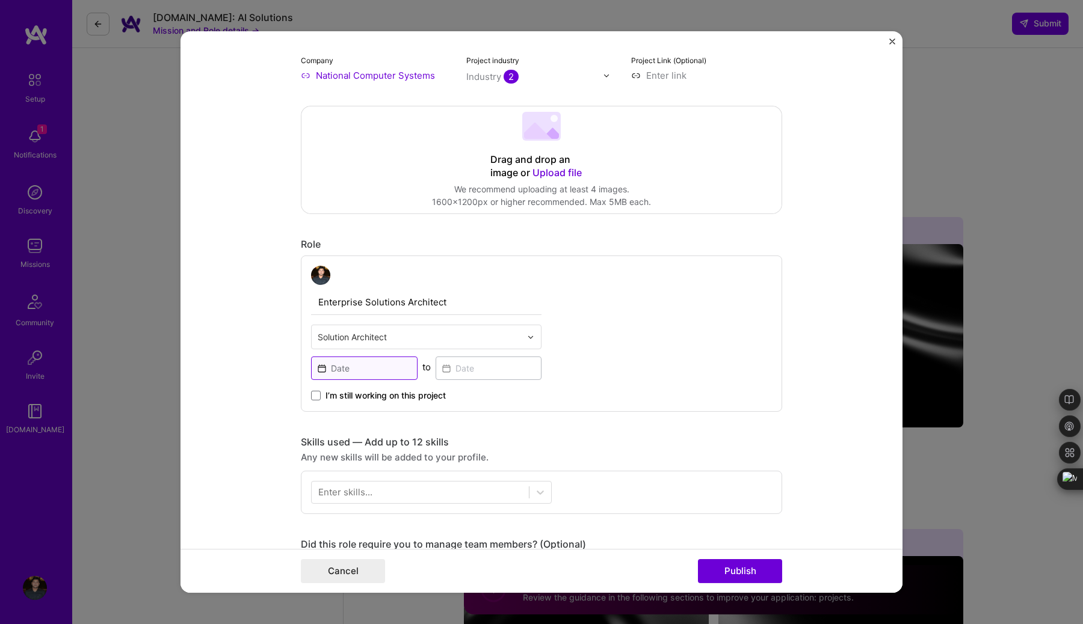
click at [386, 362] on input at bounding box center [364, 368] width 106 height 23
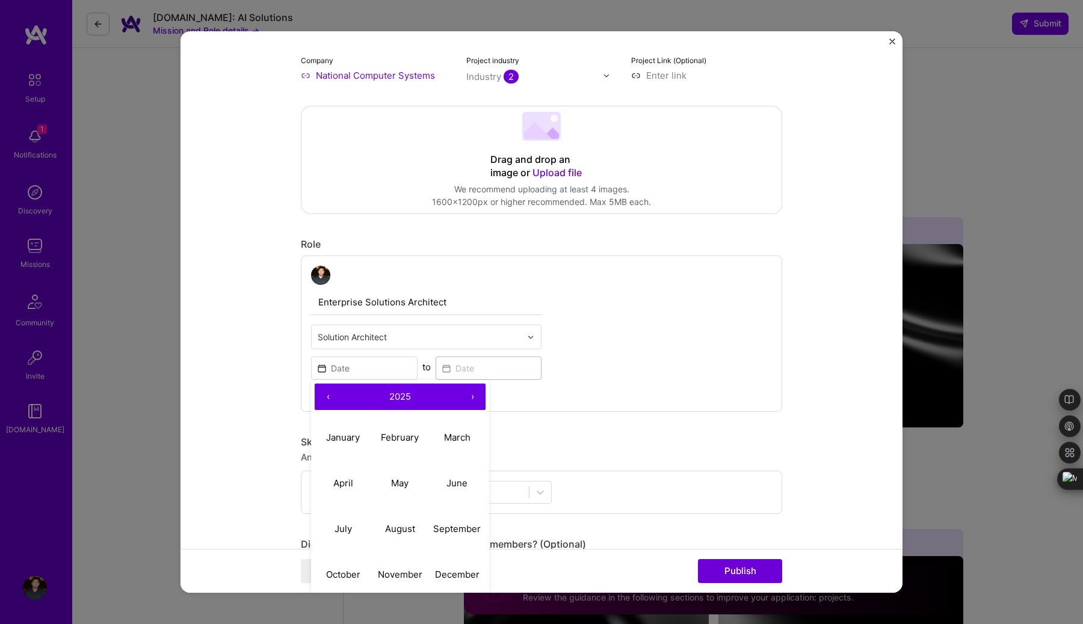
click at [327, 398] on button "‹" at bounding box center [328, 397] width 26 height 26
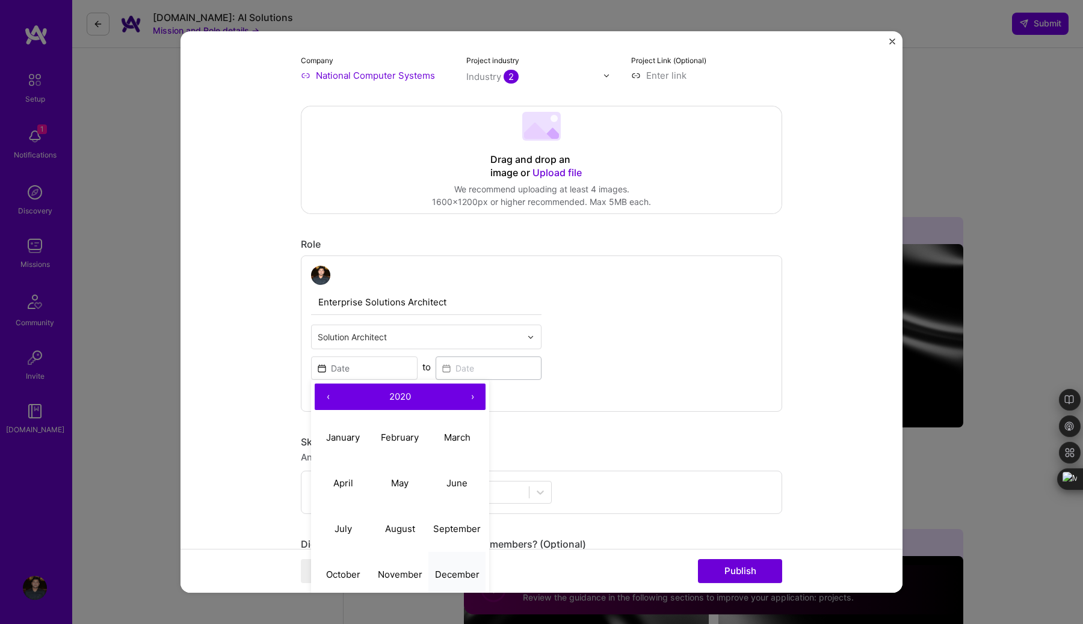
click at [451, 570] on abbr "December" at bounding box center [457, 573] width 45 height 11
type input "[DATE]"
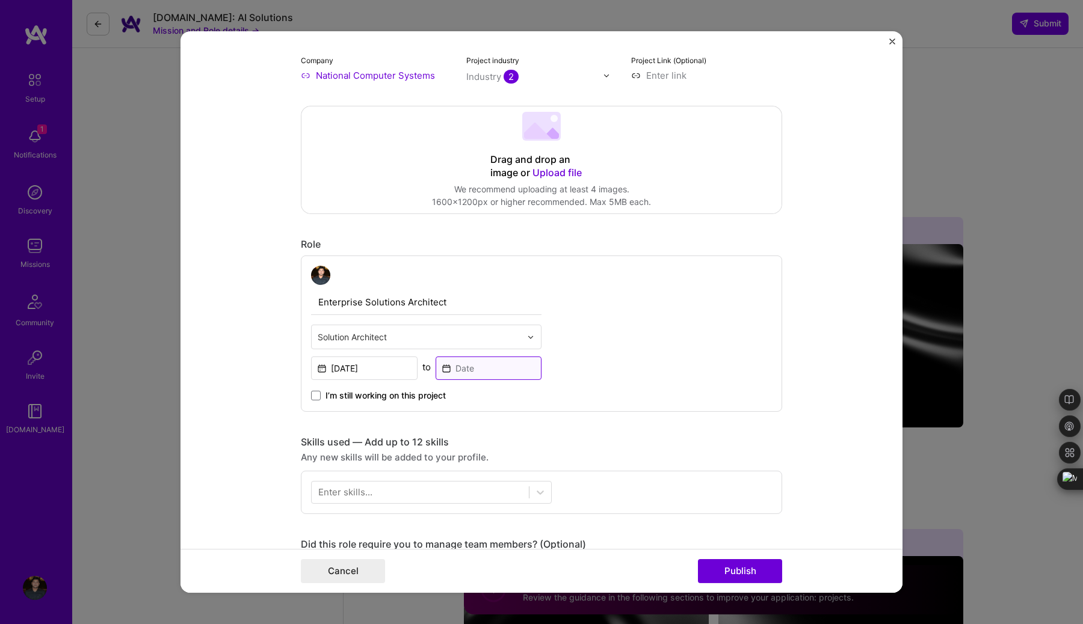
click at [464, 373] on input at bounding box center [489, 368] width 106 height 23
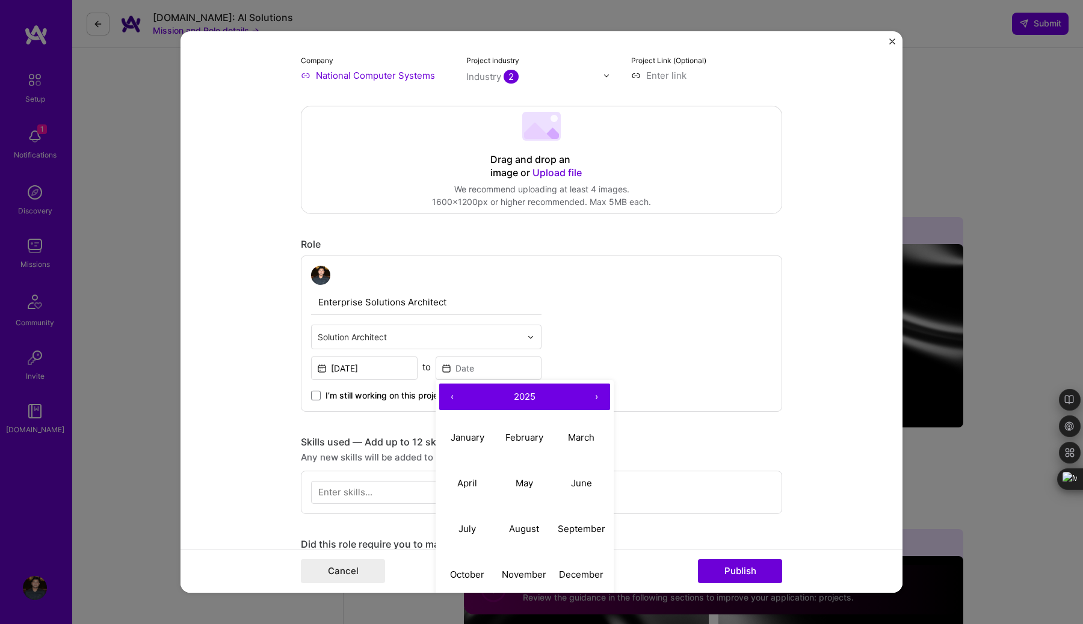
click at [451, 396] on button "‹" at bounding box center [452, 397] width 26 height 26
click at [469, 574] on abbr "October" at bounding box center [467, 573] width 34 height 11
type input "[DATE]"
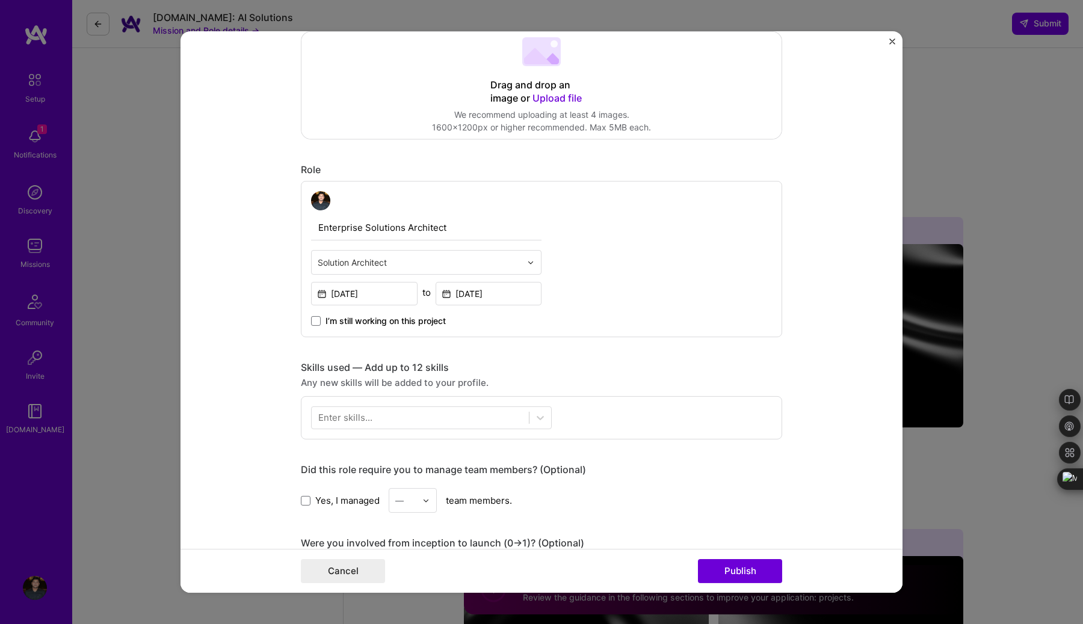
scroll to position [279, 0]
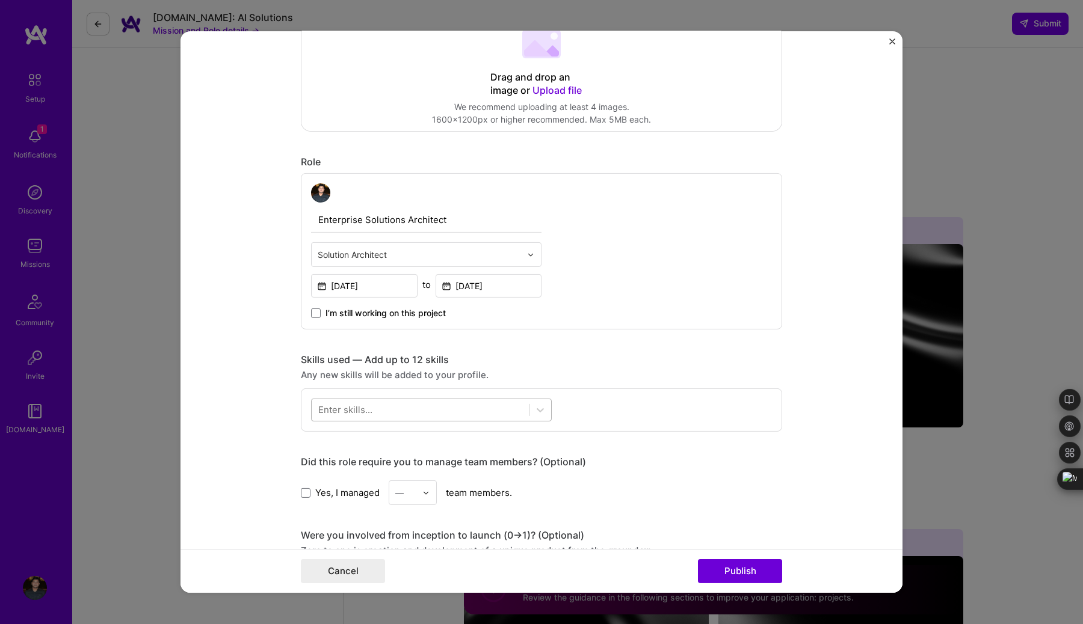
click at [410, 413] on div at bounding box center [420, 410] width 217 height 20
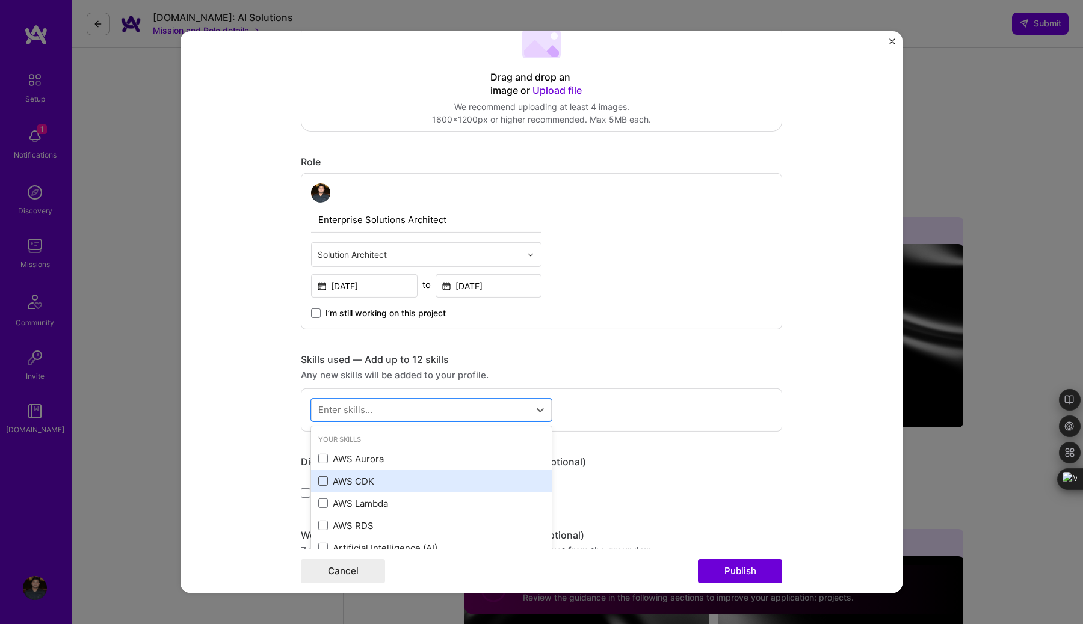
click at [323, 480] on span at bounding box center [323, 481] width 10 height 10
click at [0, 0] on input "checkbox" at bounding box center [0, 0] width 0 height 0
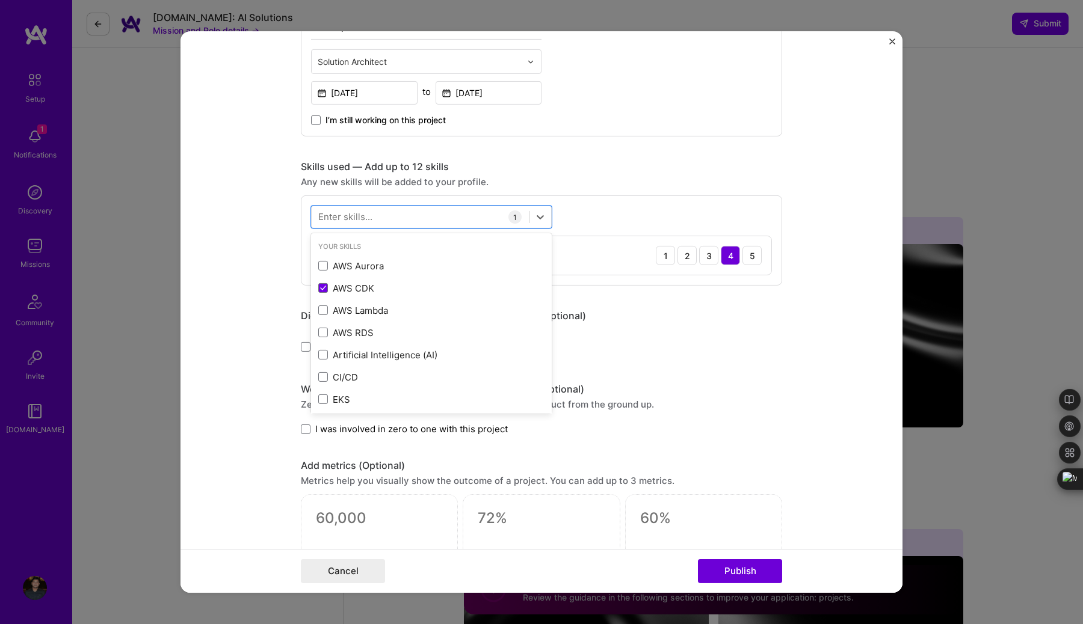
scroll to position [482, 0]
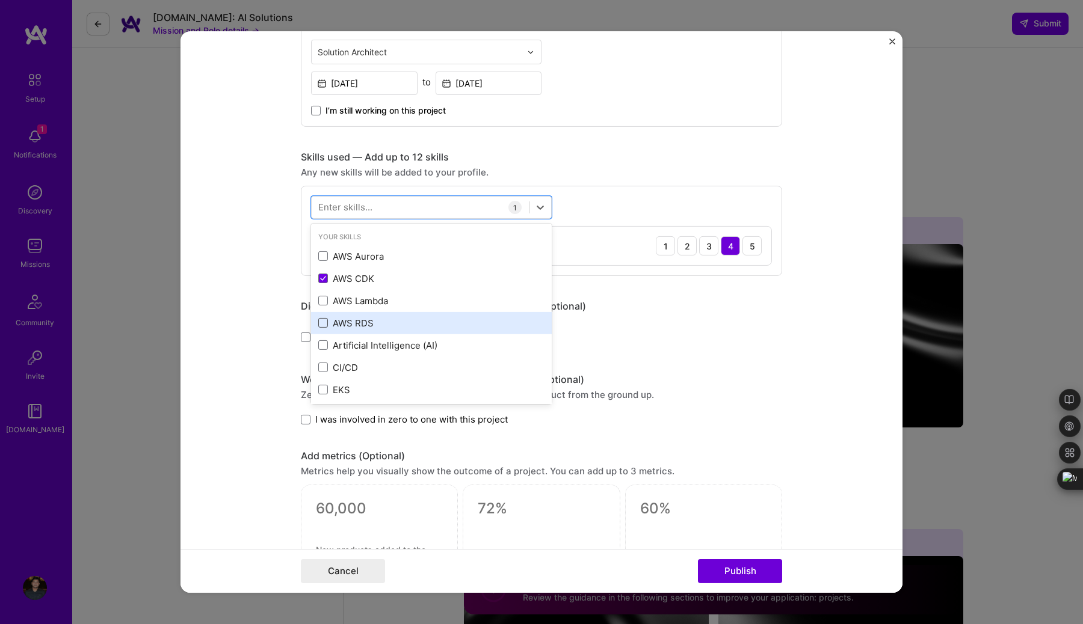
click at [324, 321] on span at bounding box center [323, 323] width 10 height 10
click at [0, 0] on input "checkbox" at bounding box center [0, 0] width 0 height 0
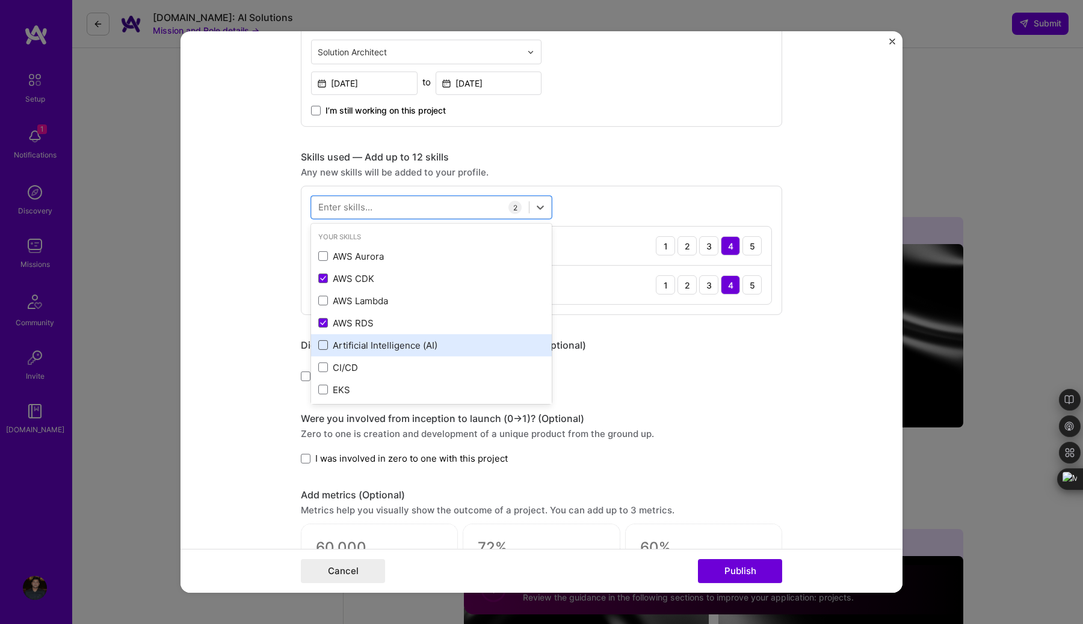
click at [323, 350] on span at bounding box center [323, 345] width 10 height 10
click at [0, 0] on input "checkbox" at bounding box center [0, 0] width 0 height 0
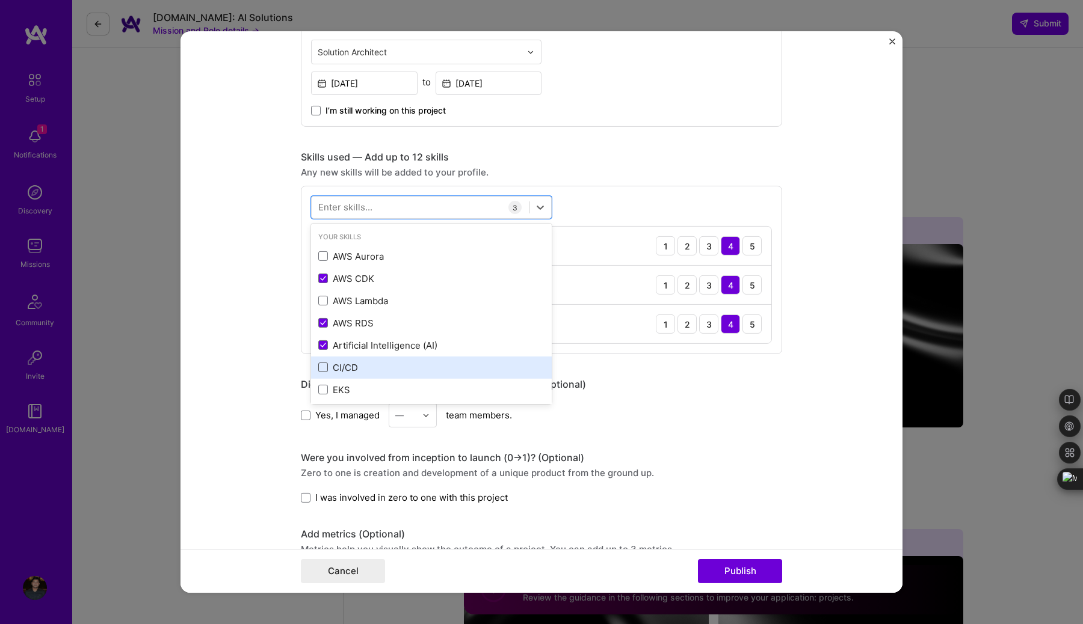
click at [325, 366] on span at bounding box center [323, 368] width 10 height 10
click at [0, 0] on input "checkbox" at bounding box center [0, 0] width 0 height 0
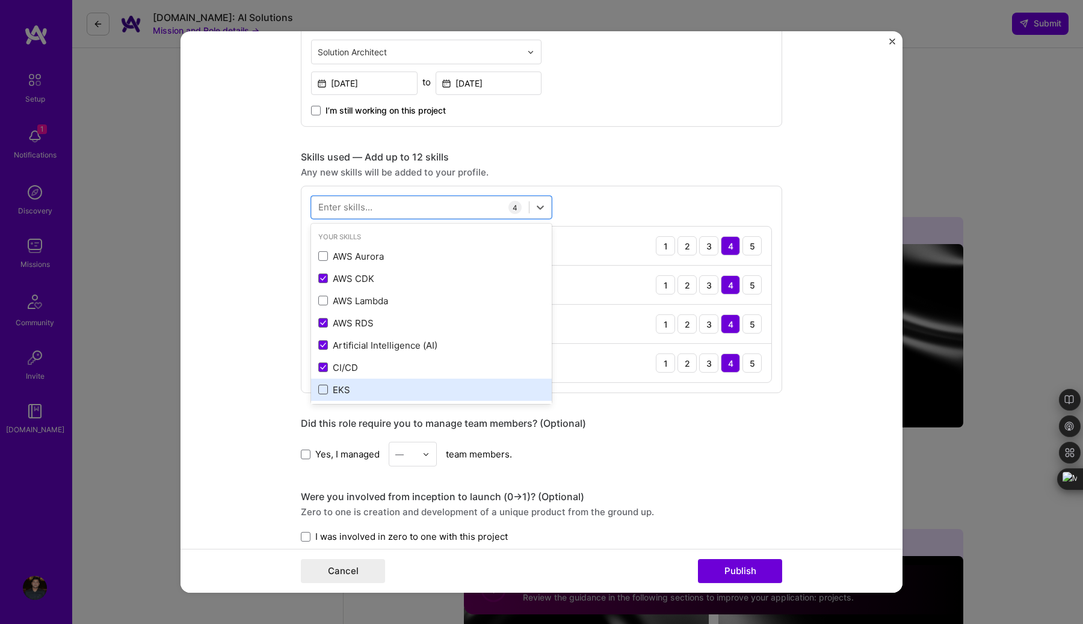
click at [325, 386] on span at bounding box center [323, 390] width 10 height 10
click at [0, 0] on input "checkbox" at bounding box center [0, 0] width 0 height 0
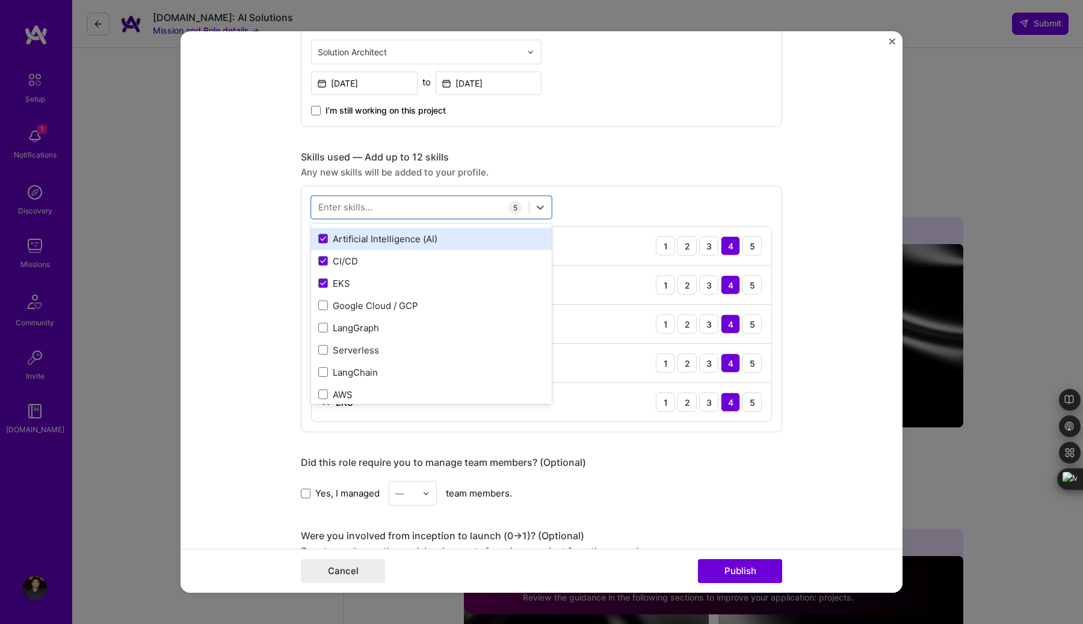
scroll to position [125, 0]
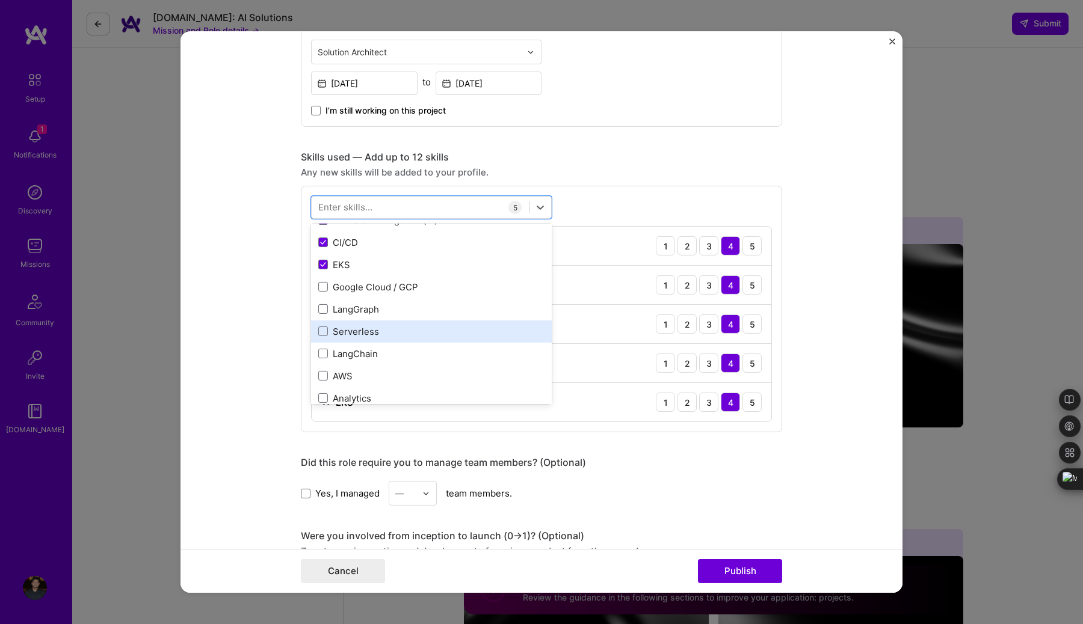
click at [321, 326] on div "Serverless" at bounding box center [431, 331] width 226 height 13
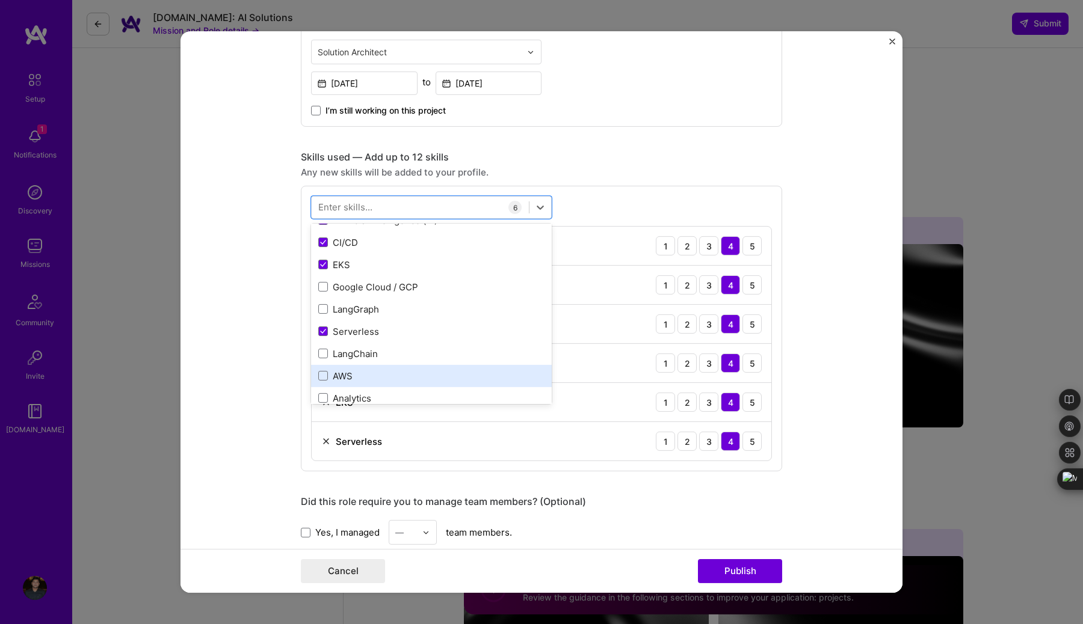
click at [322, 371] on div "AWS" at bounding box center [431, 376] width 226 height 13
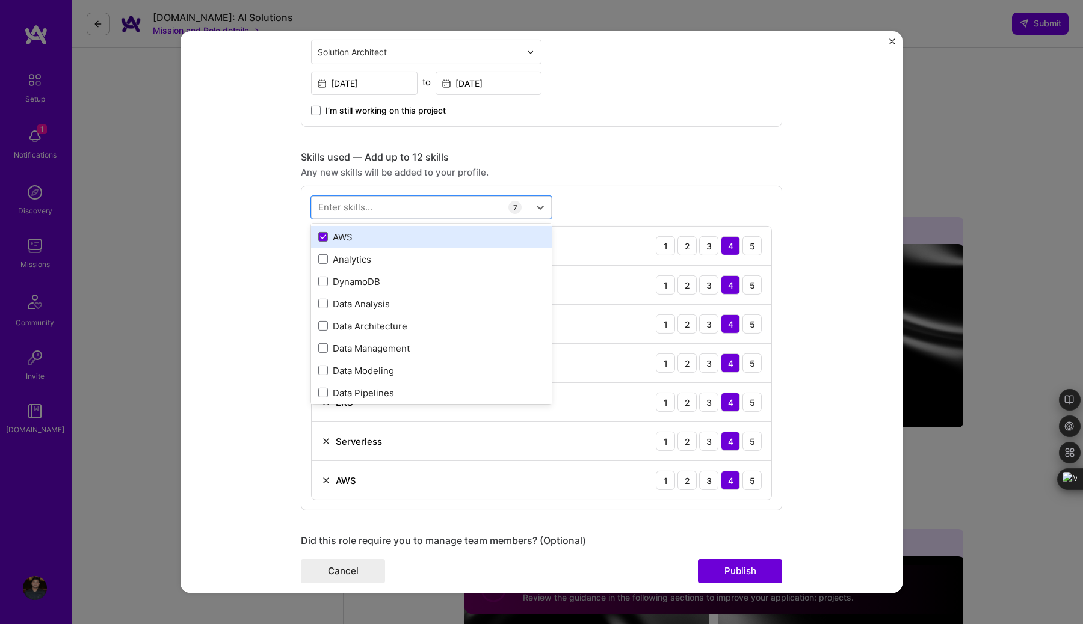
scroll to position [265, 0]
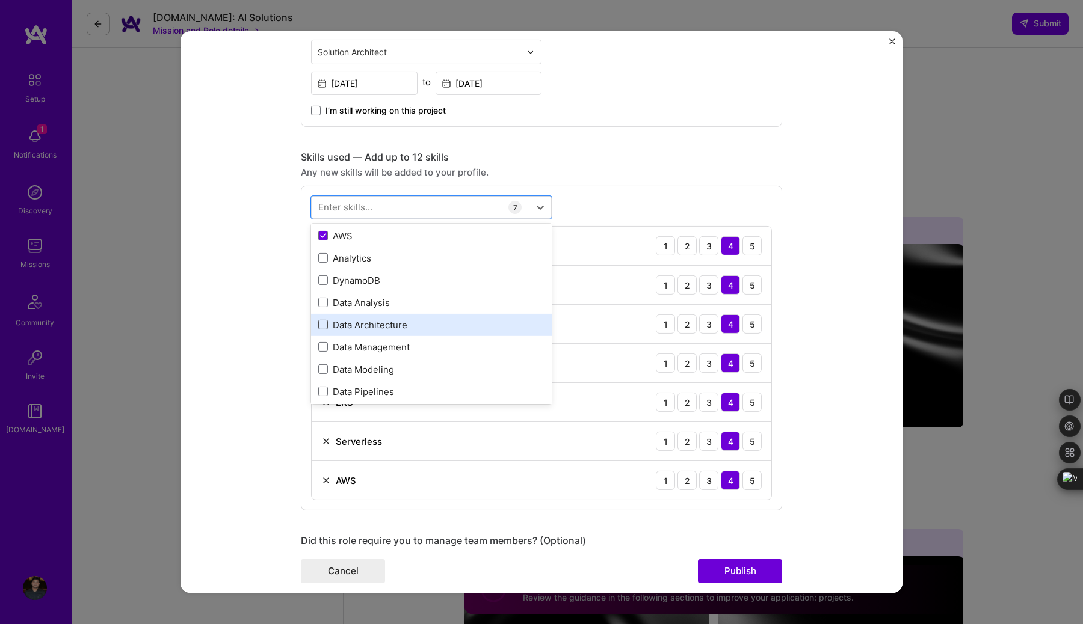
click at [320, 325] on span at bounding box center [323, 325] width 10 height 10
click at [0, 0] on input "checkbox" at bounding box center [0, 0] width 0 height 0
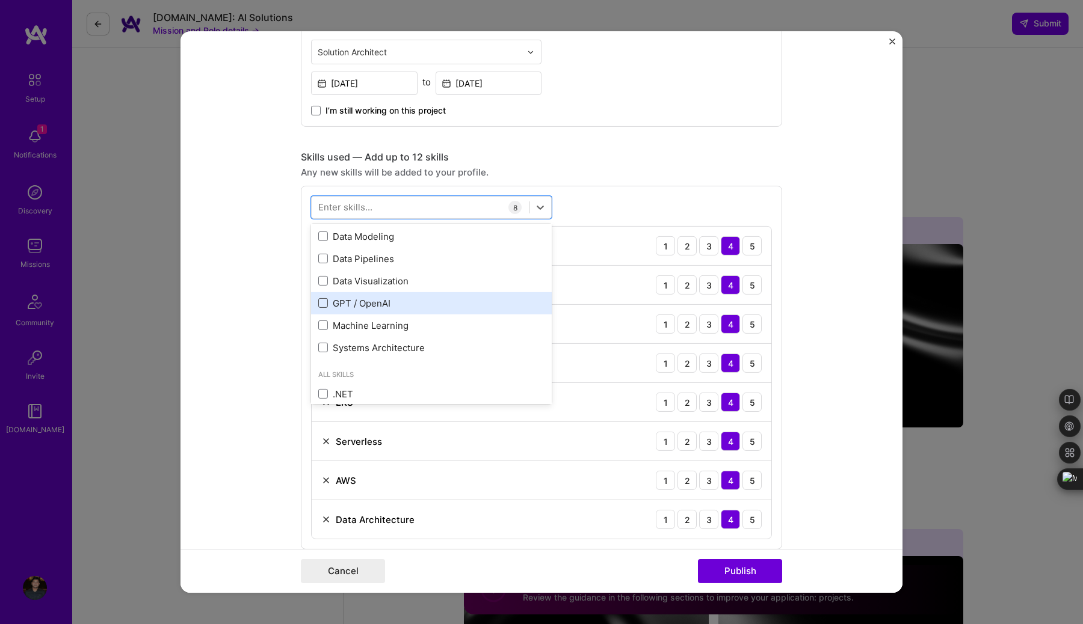
scroll to position [402, 0]
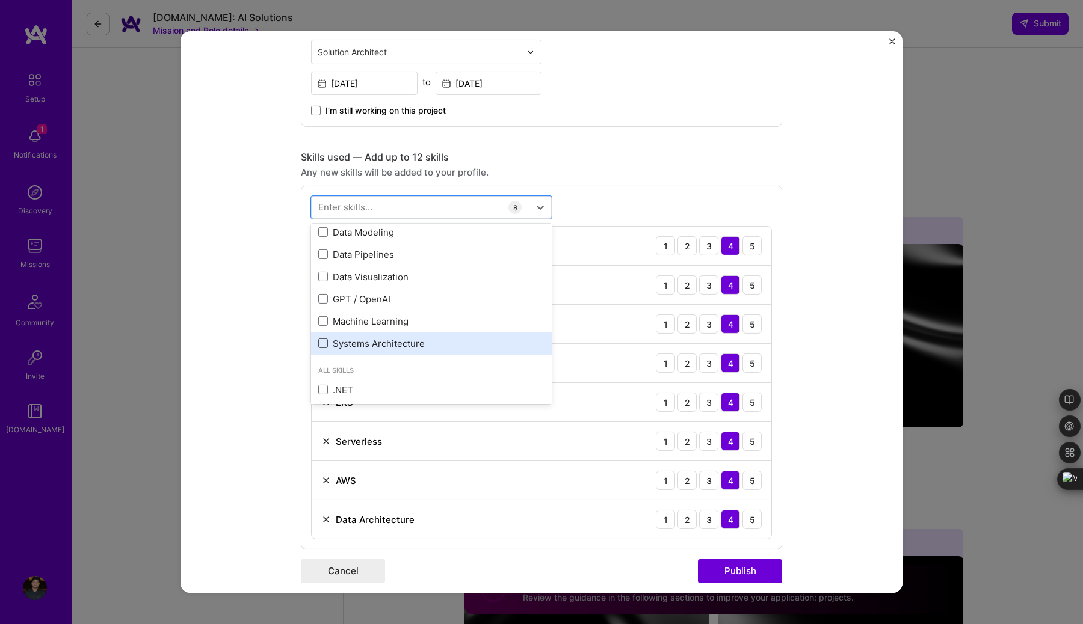
click at [322, 345] on span at bounding box center [323, 344] width 10 height 10
click at [0, 0] on input "checkbox" at bounding box center [0, 0] width 0 height 0
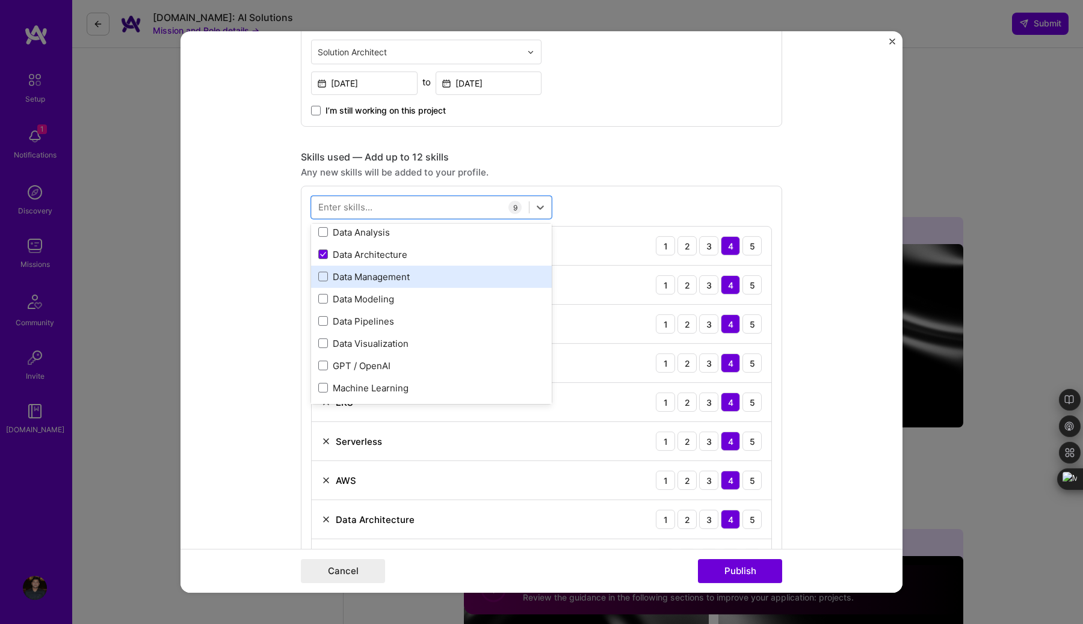
click at [380, 280] on div "Data Management" at bounding box center [431, 277] width 226 height 13
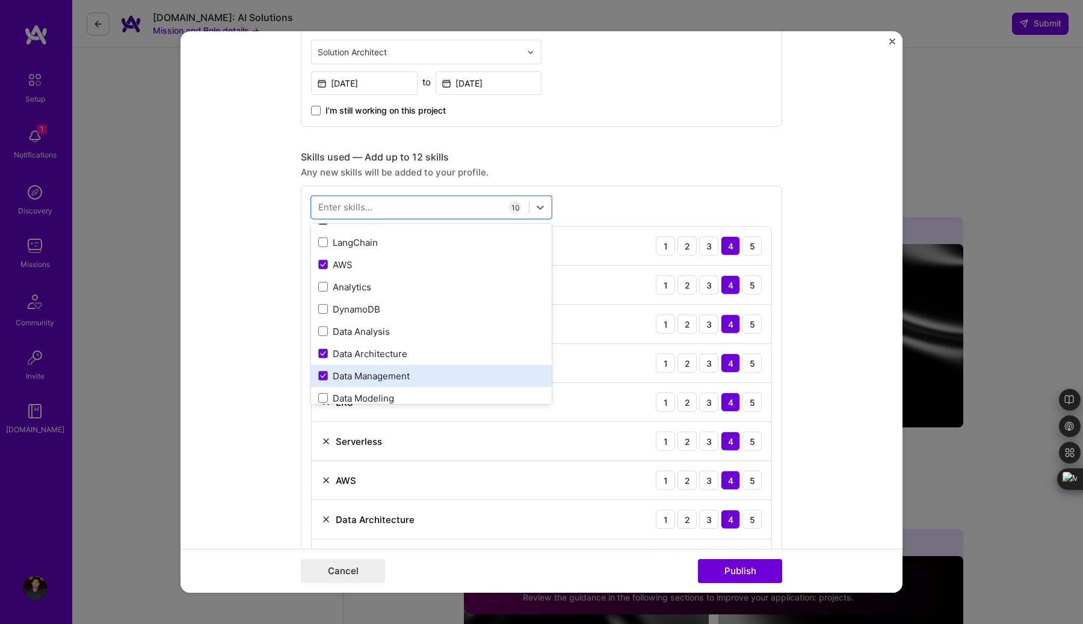
scroll to position [229, 0]
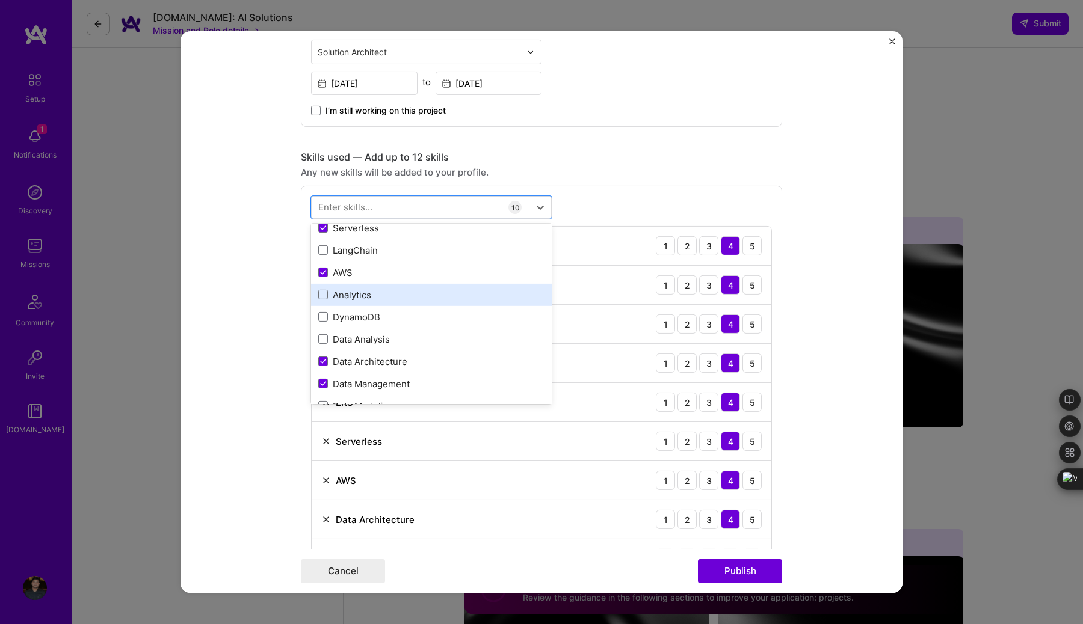
click at [360, 298] on div "Analytics" at bounding box center [431, 295] width 226 height 13
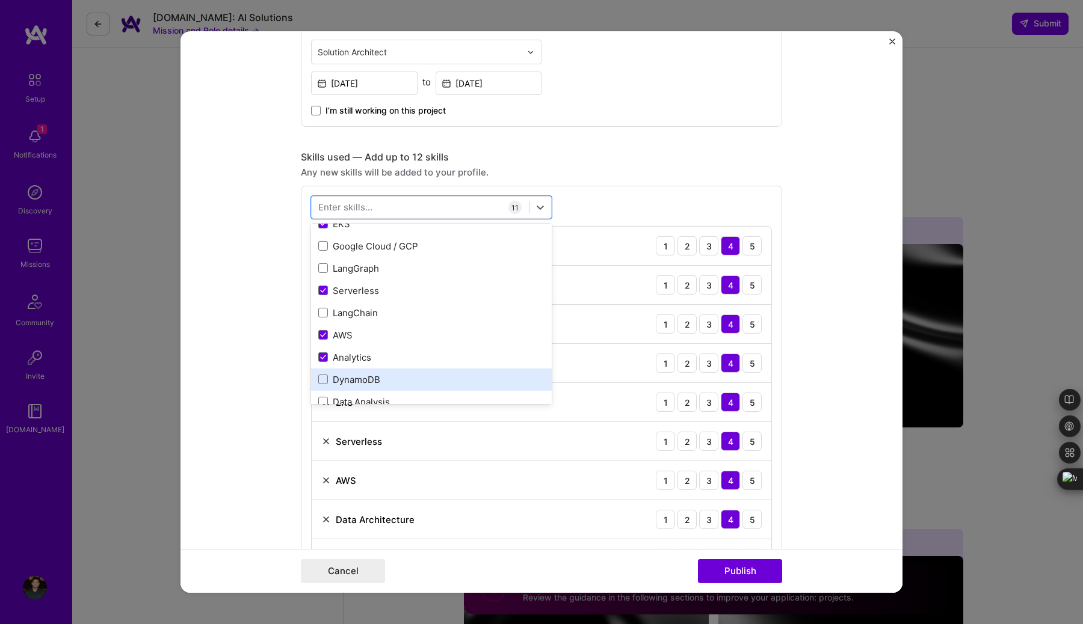
scroll to position [161, 0]
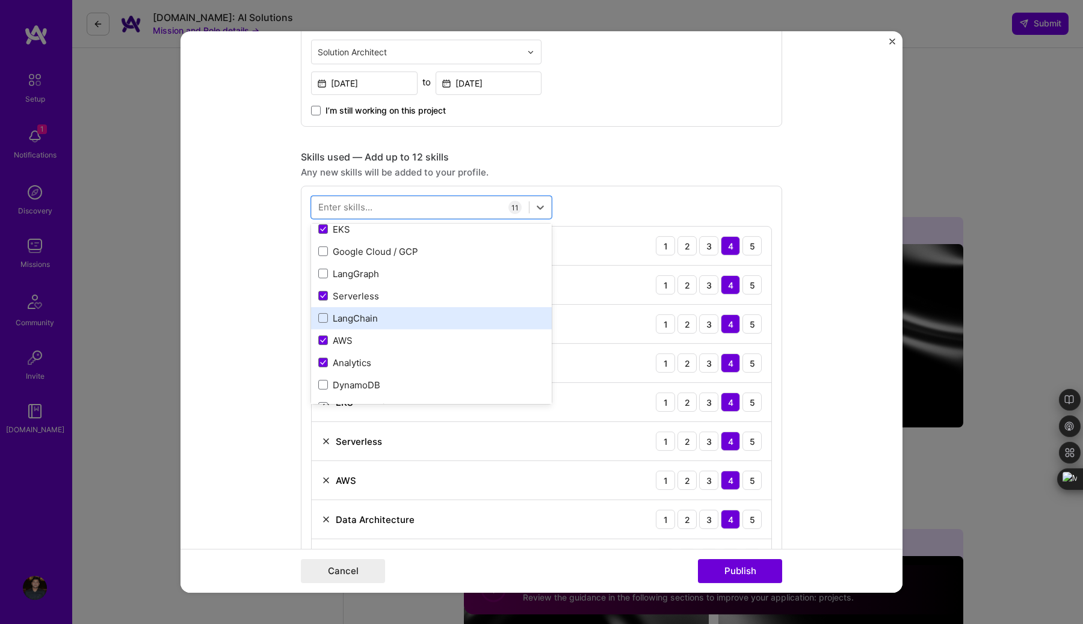
click at [361, 322] on div "LangChain" at bounding box center [431, 318] width 226 height 13
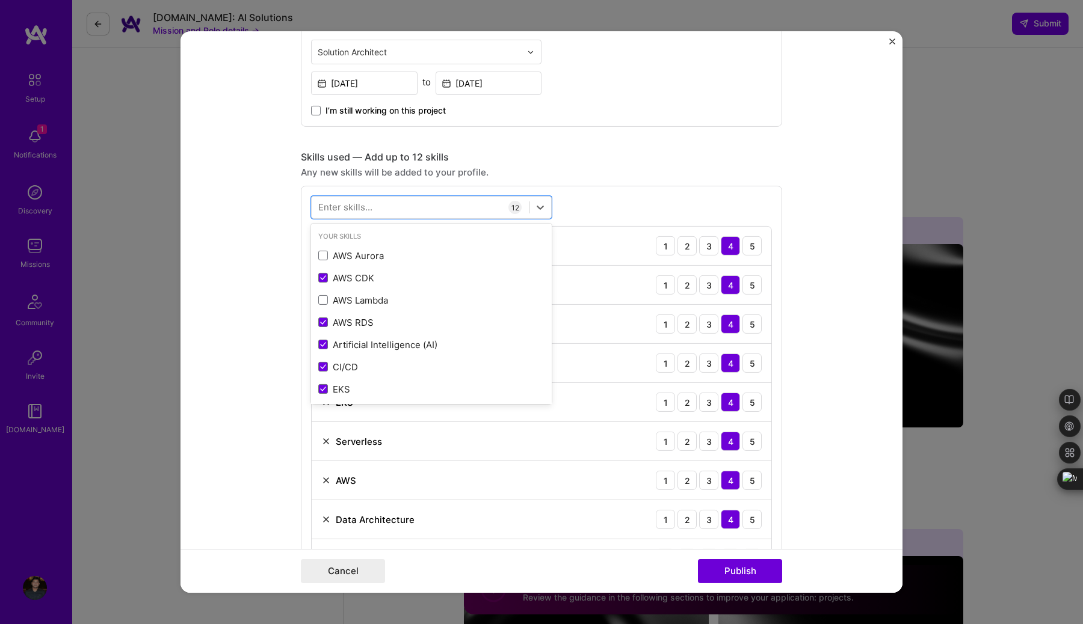
scroll to position [0, 0]
click at [374, 295] on div "AWS Lambda" at bounding box center [431, 301] width 226 height 13
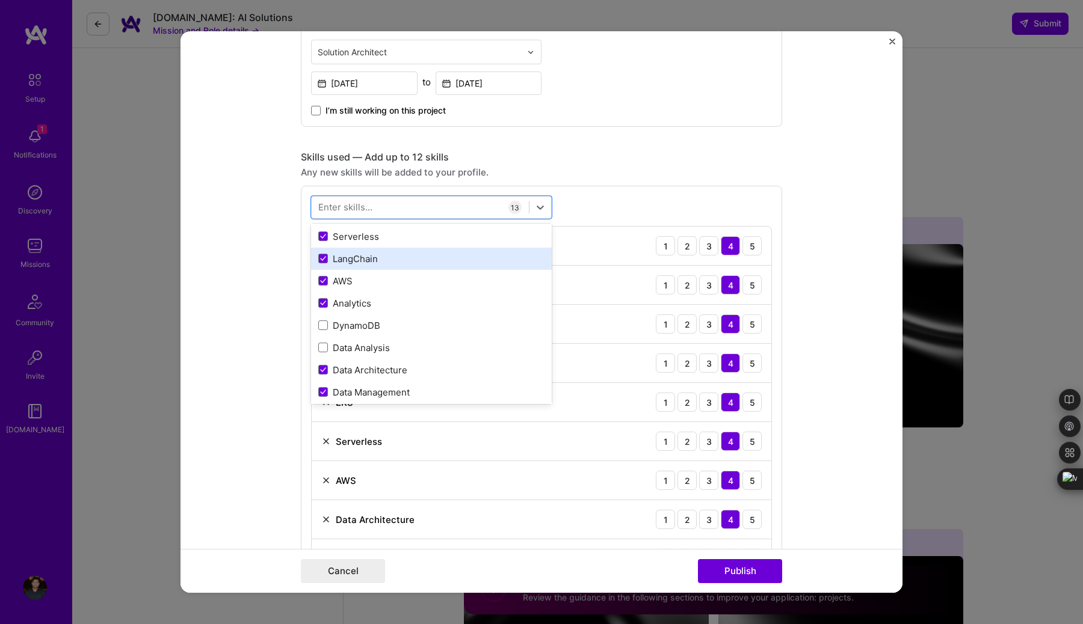
click at [359, 266] on div "LangChain" at bounding box center [431, 259] width 241 height 22
click at [651, 184] on div "Skills used — Add up to 12 skills Any new skills will be added to your profile.…" at bounding box center [541, 428] width 481 height 555
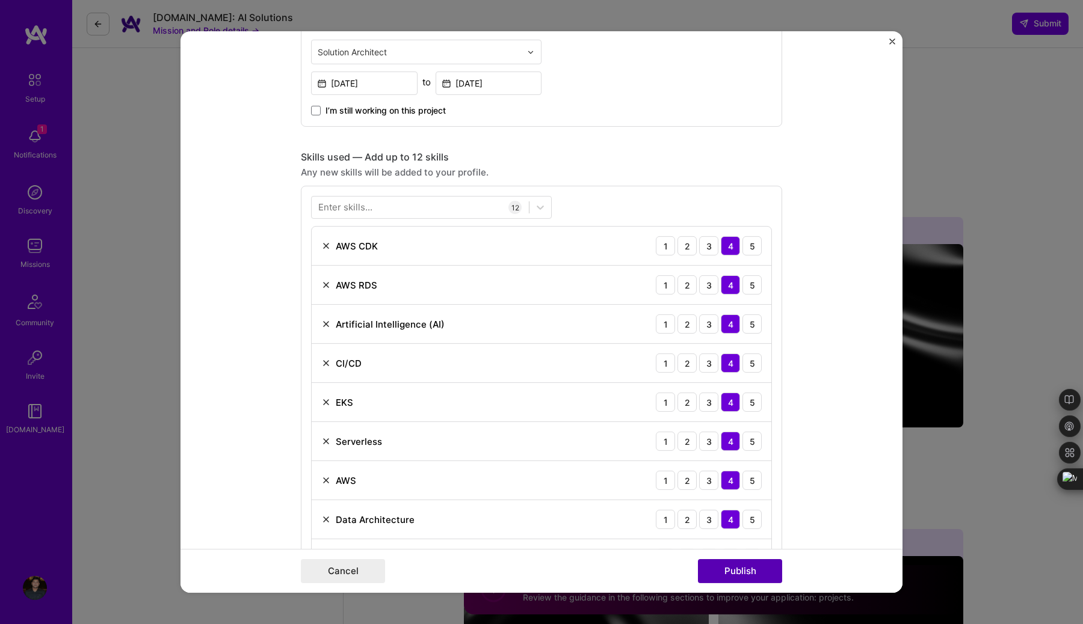
click at [730, 577] on button "Publish" at bounding box center [740, 571] width 84 height 24
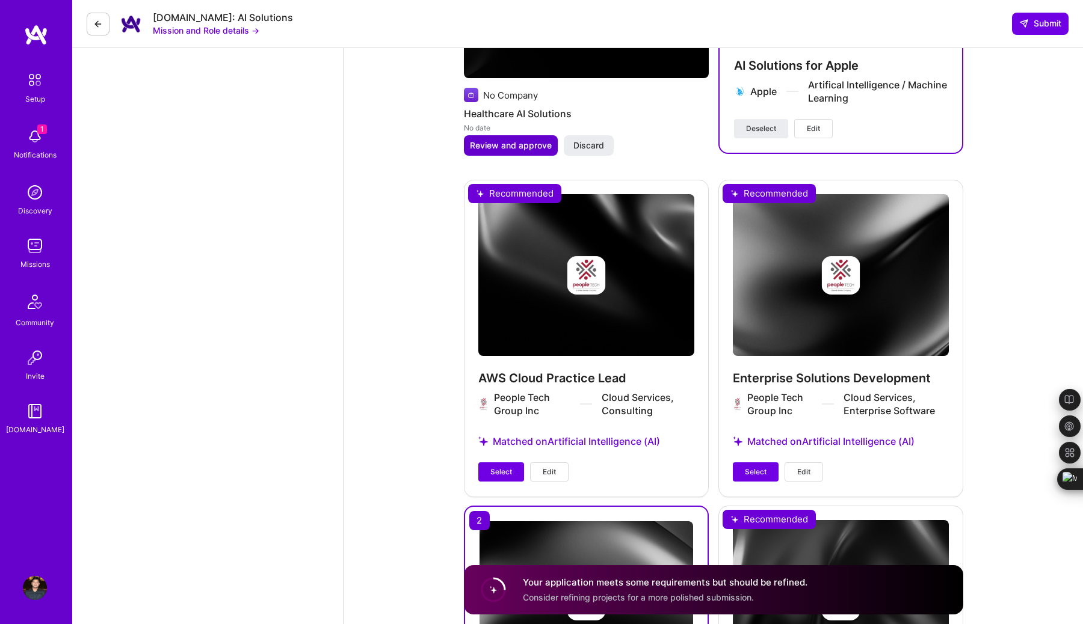
scroll to position [2361, 0]
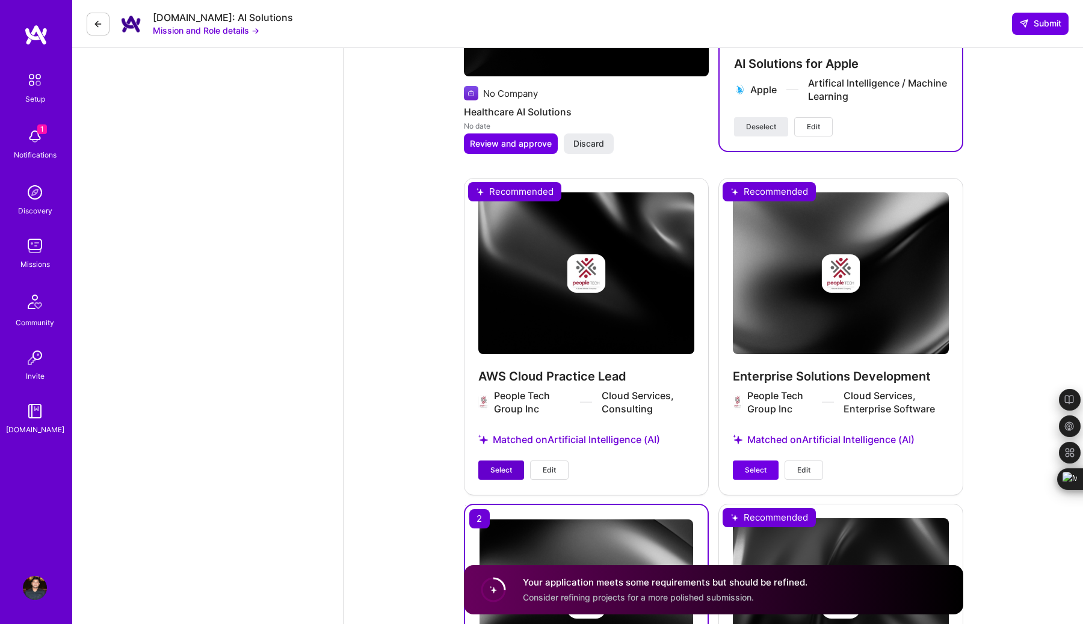
click at [505, 465] on span "Select" at bounding box center [501, 470] width 22 height 11
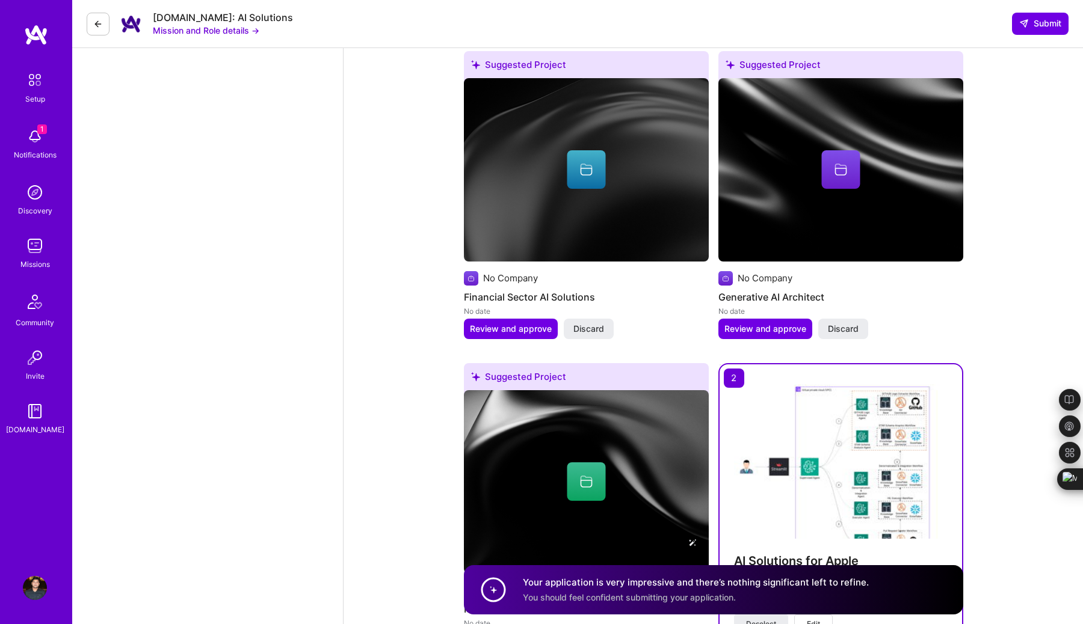
scroll to position [1831, 0]
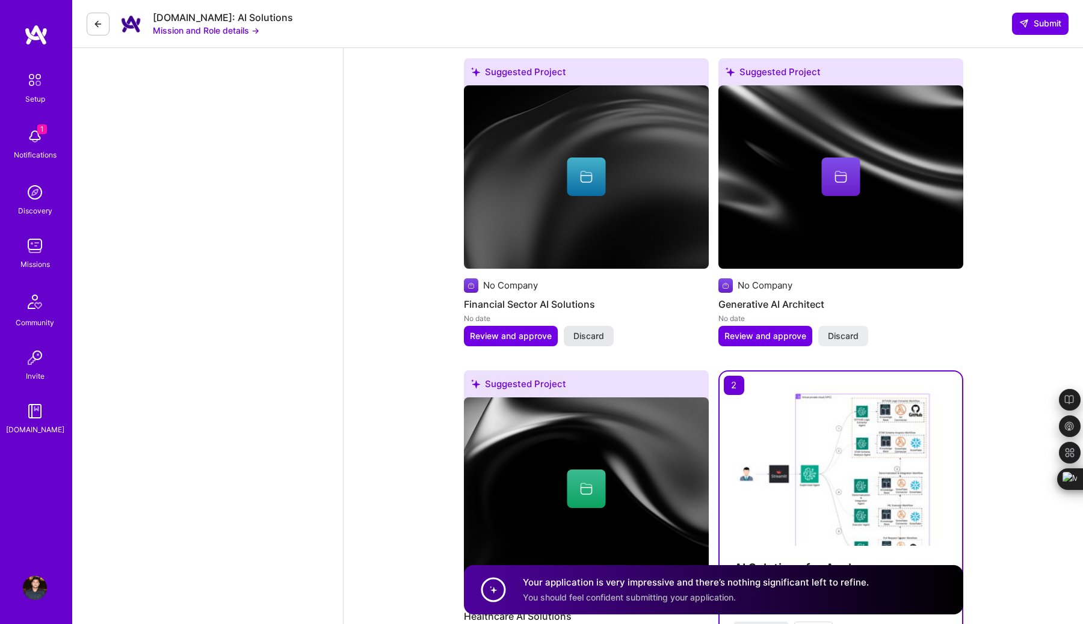
click at [595, 330] on span "Discard" at bounding box center [588, 336] width 31 height 12
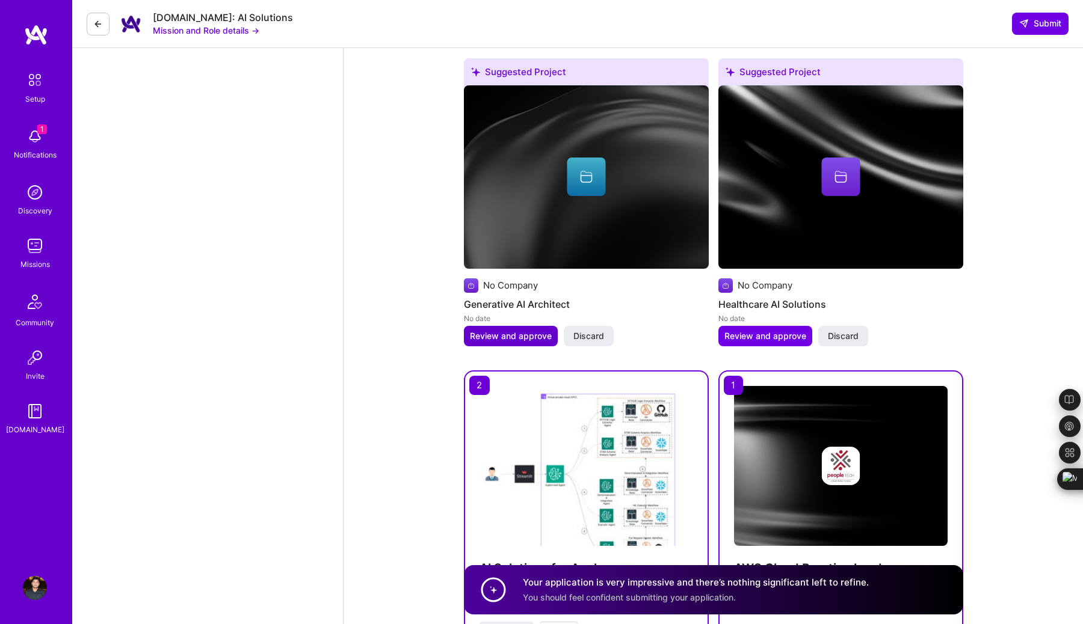
click at [533, 330] on span "Review and approve" at bounding box center [511, 336] width 82 height 12
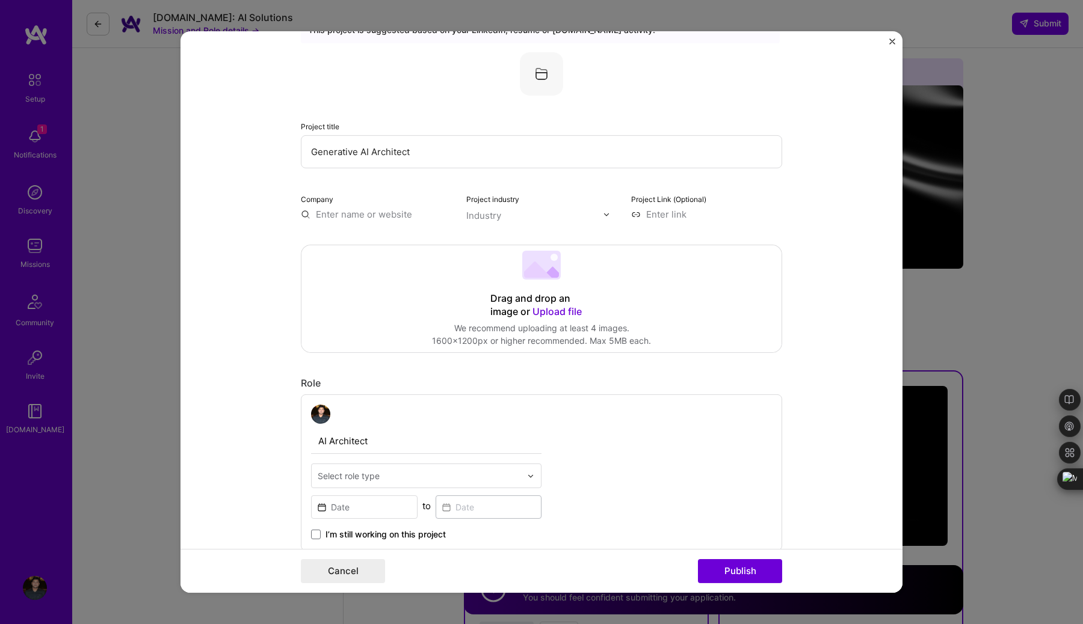
scroll to position [0, 0]
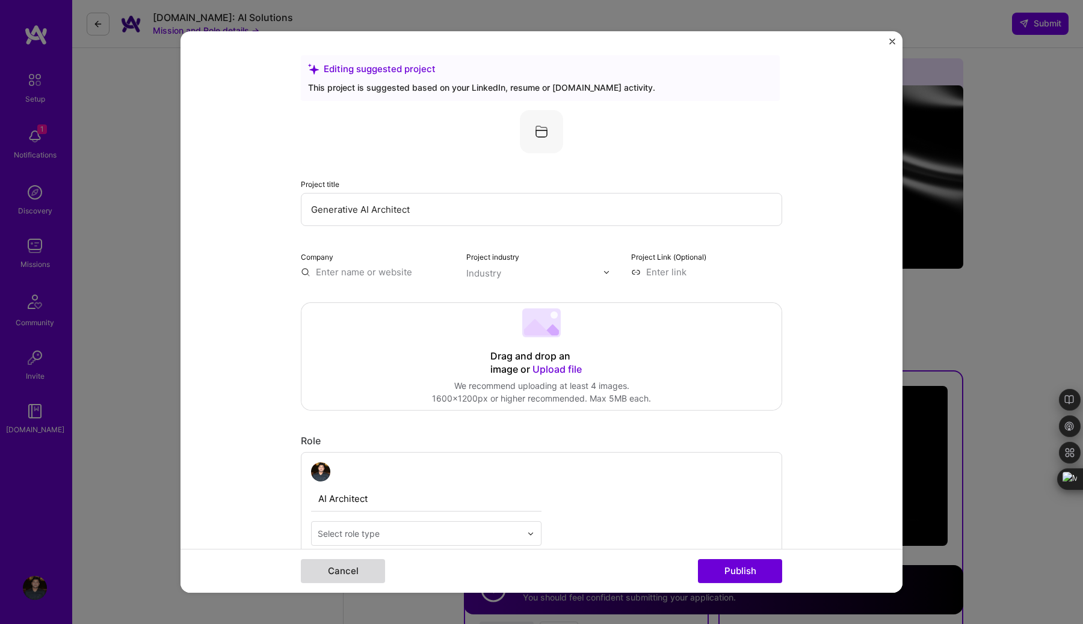
click at [342, 568] on button "Cancel" at bounding box center [343, 571] width 84 height 24
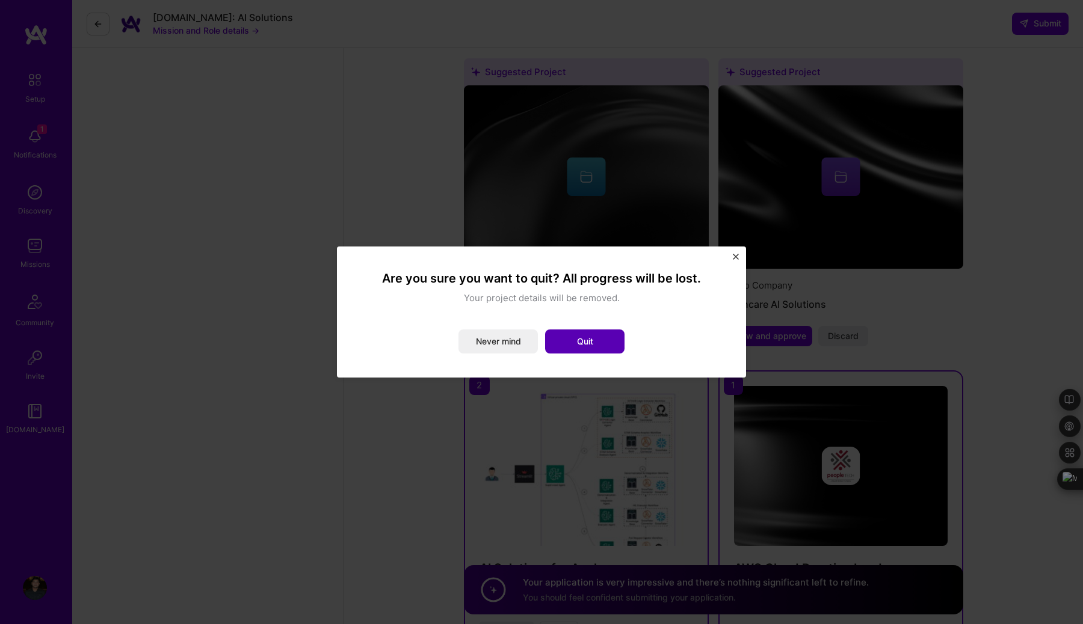
click at [565, 344] on button "Quit" at bounding box center [584, 342] width 79 height 24
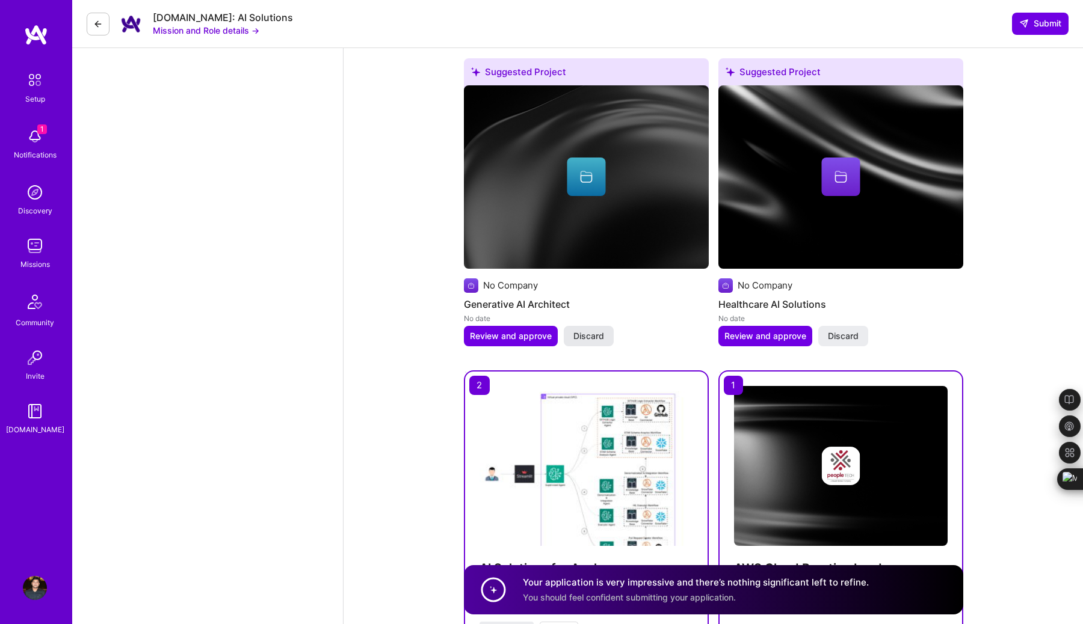
click at [585, 330] on span "Discard" at bounding box center [588, 336] width 31 height 12
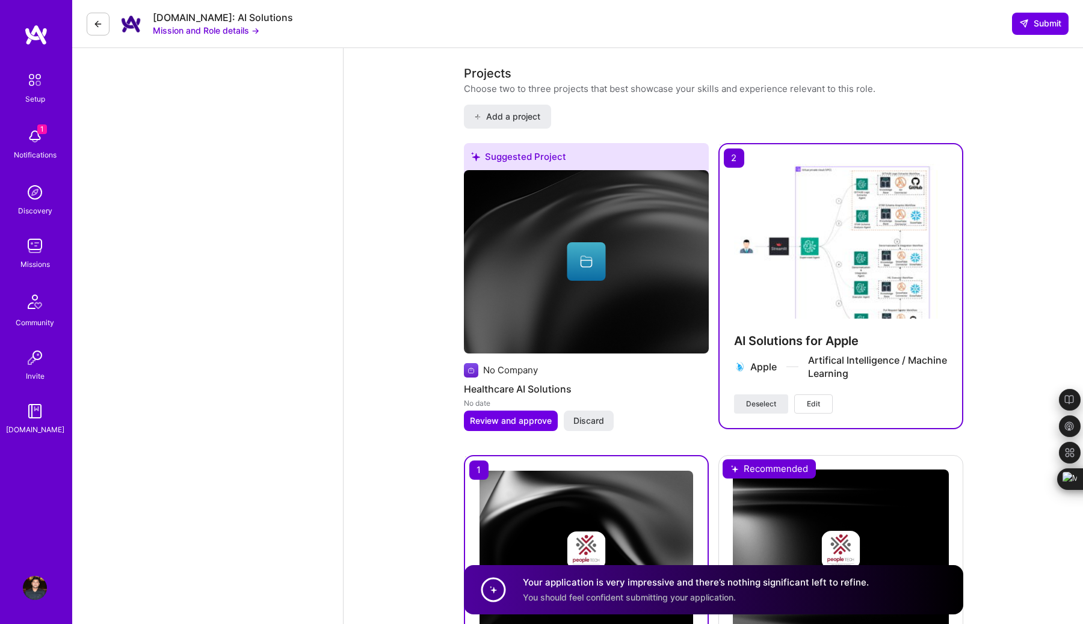
scroll to position [1760, 0]
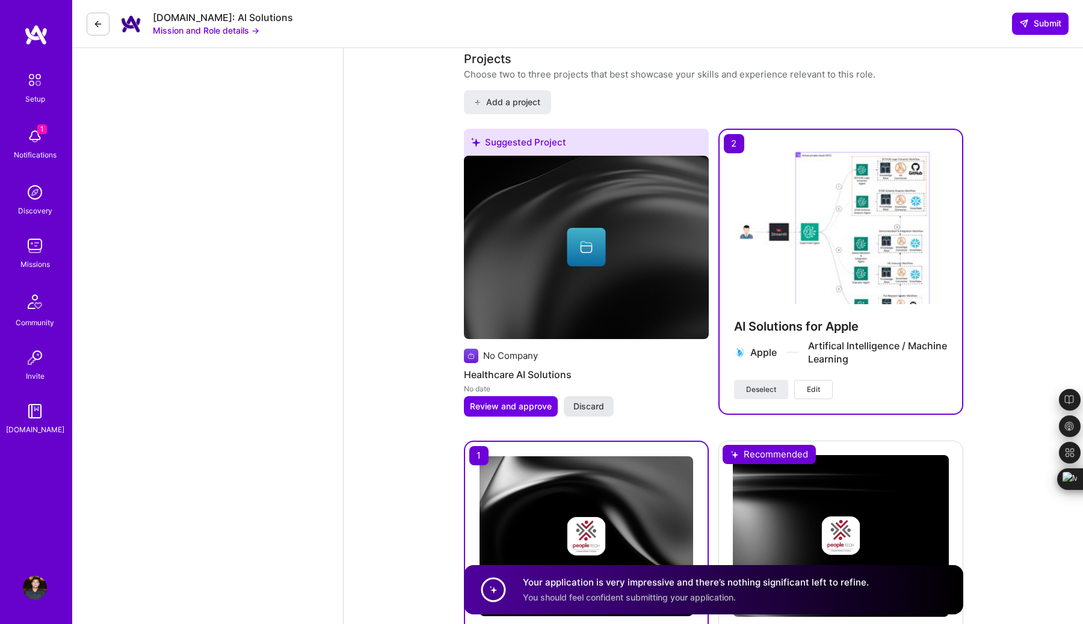
click at [574, 401] on span "Discard" at bounding box center [588, 407] width 31 height 12
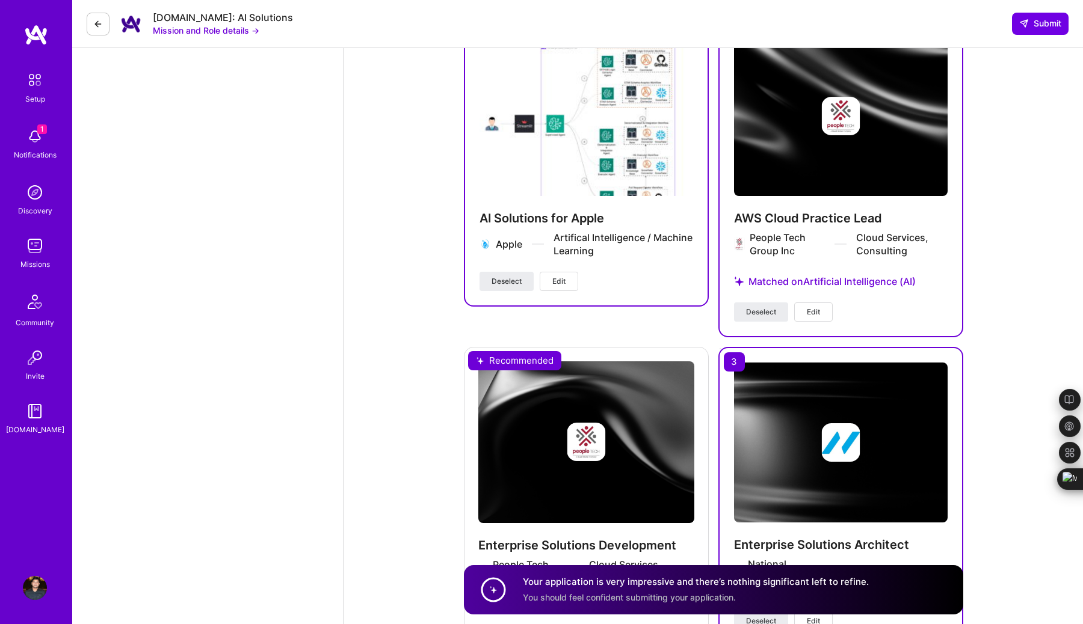
scroll to position [1852, 0]
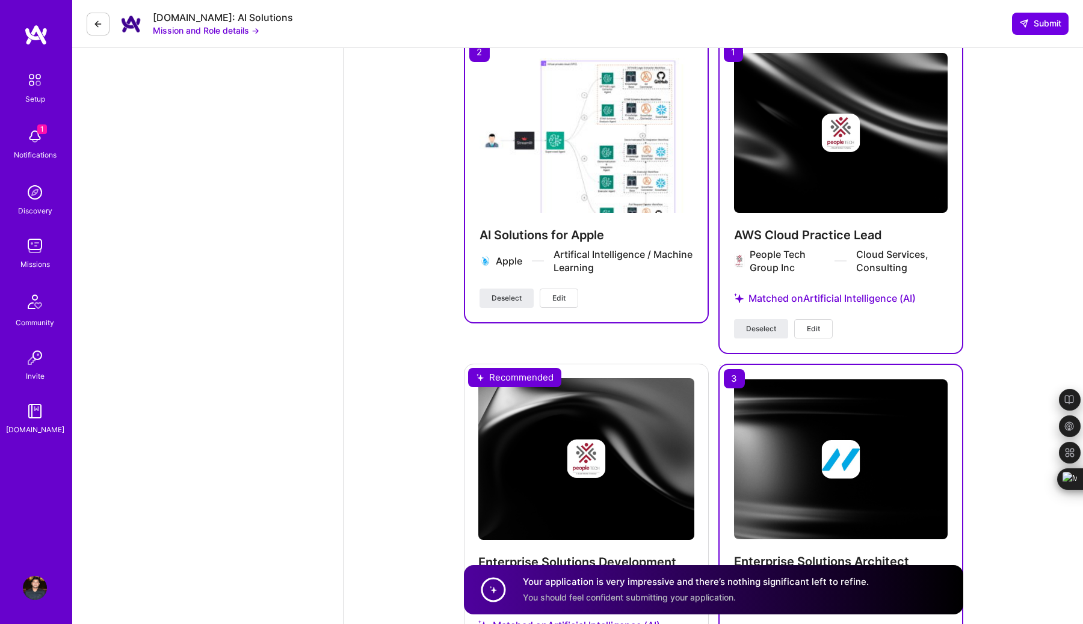
click at [804, 319] on button "Edit" at bounding box center [813, 328] width 39 height 19
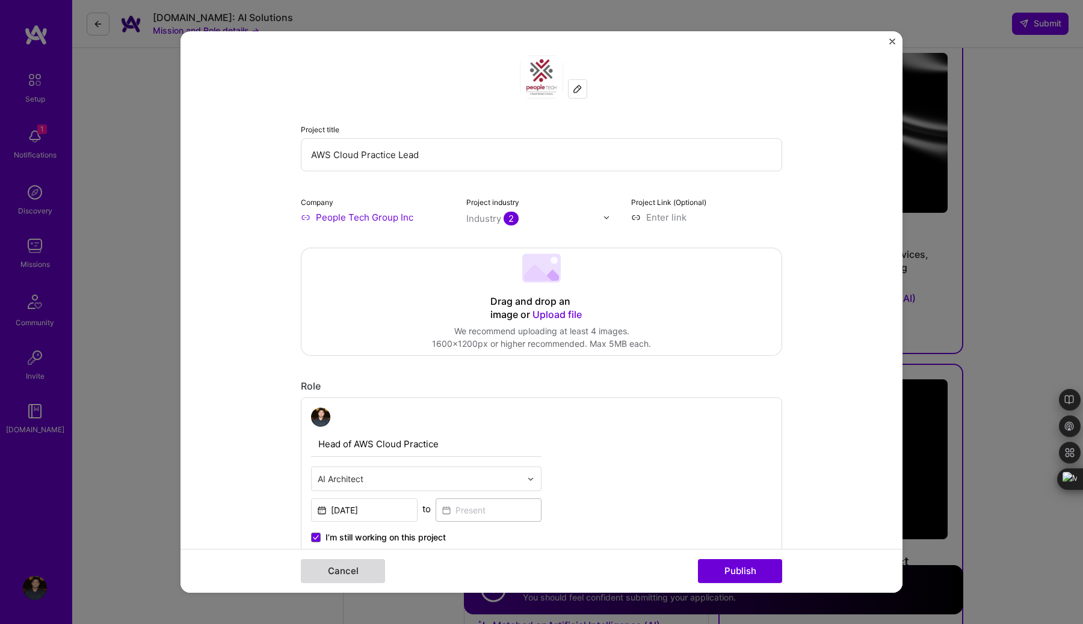
click at [369, 574] on button "Cancel" at bounding box center [343, 571] width 84 height 24
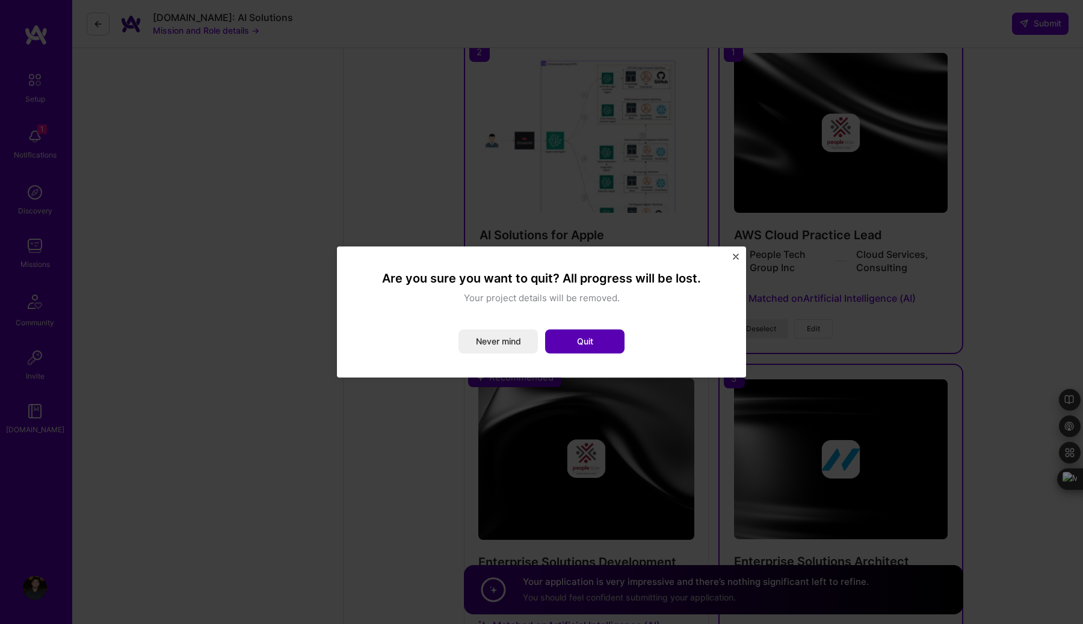
click at [579, 337] on button "Quit" at bounding box center [584, 342] width 79 height 24
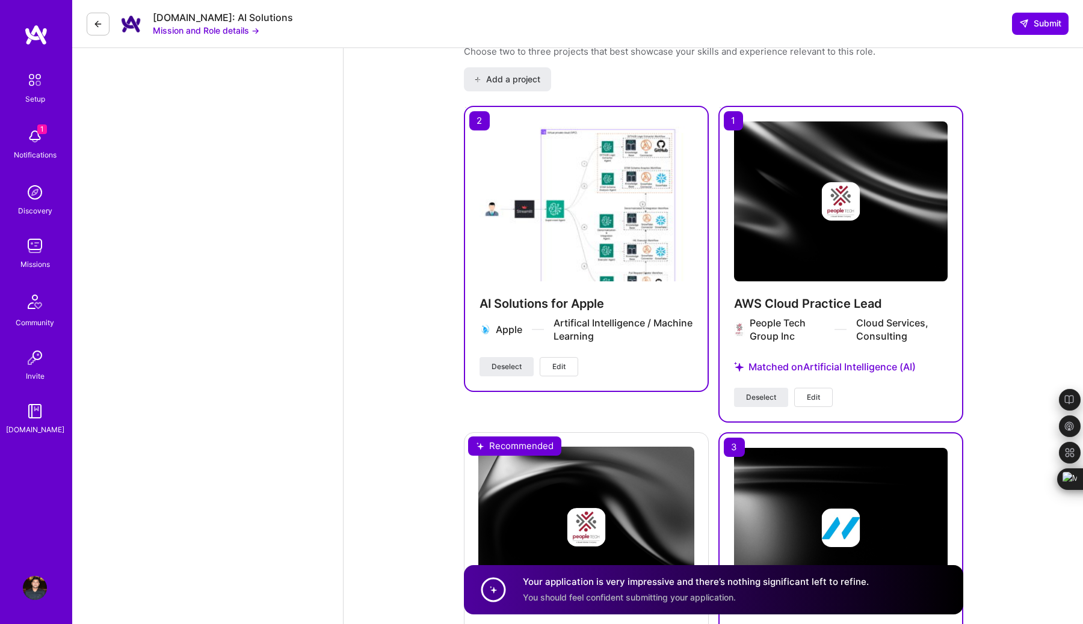
scroll to position [1777, 0]
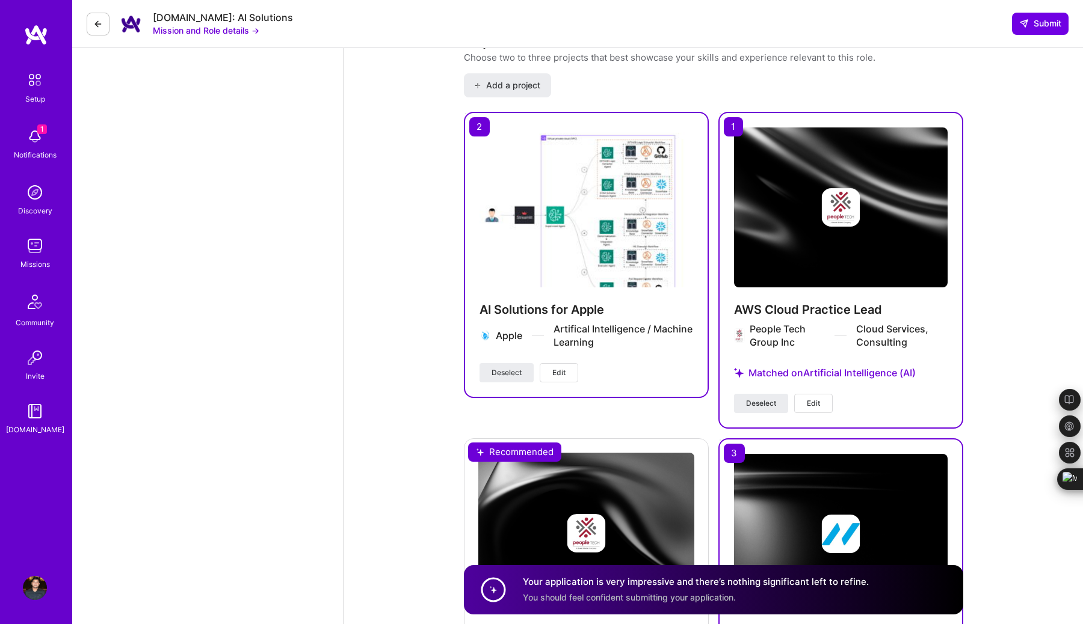
click at [813, 398] on span "Edit" at bounding box center [813, 403] width 13 height 11
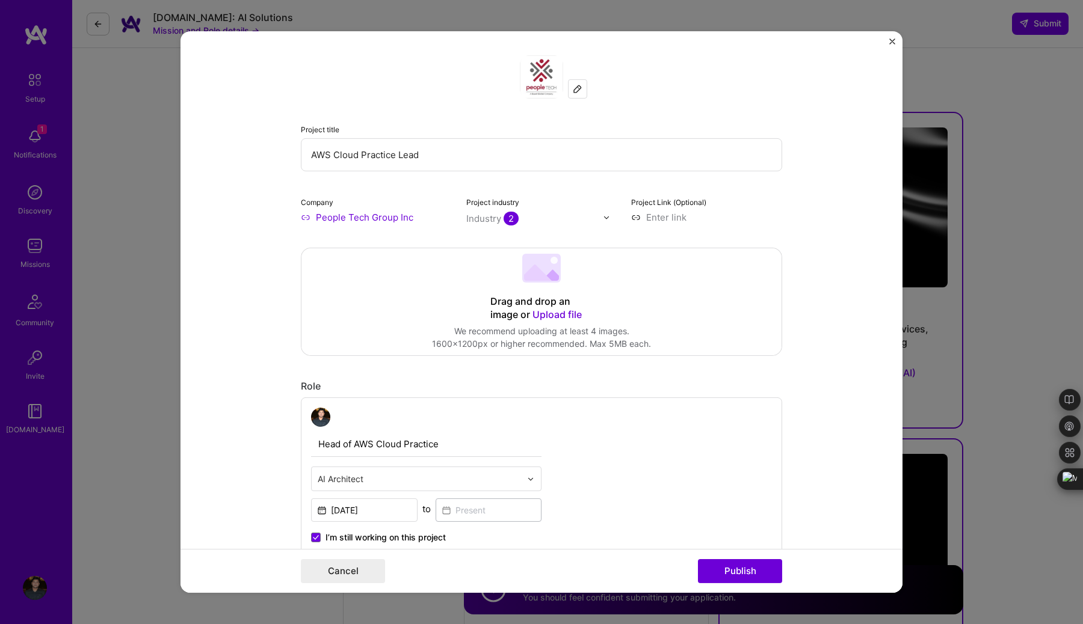
click at [564, 317] on span "Upload file" at bounding box center [556, 315] width 49 height 12
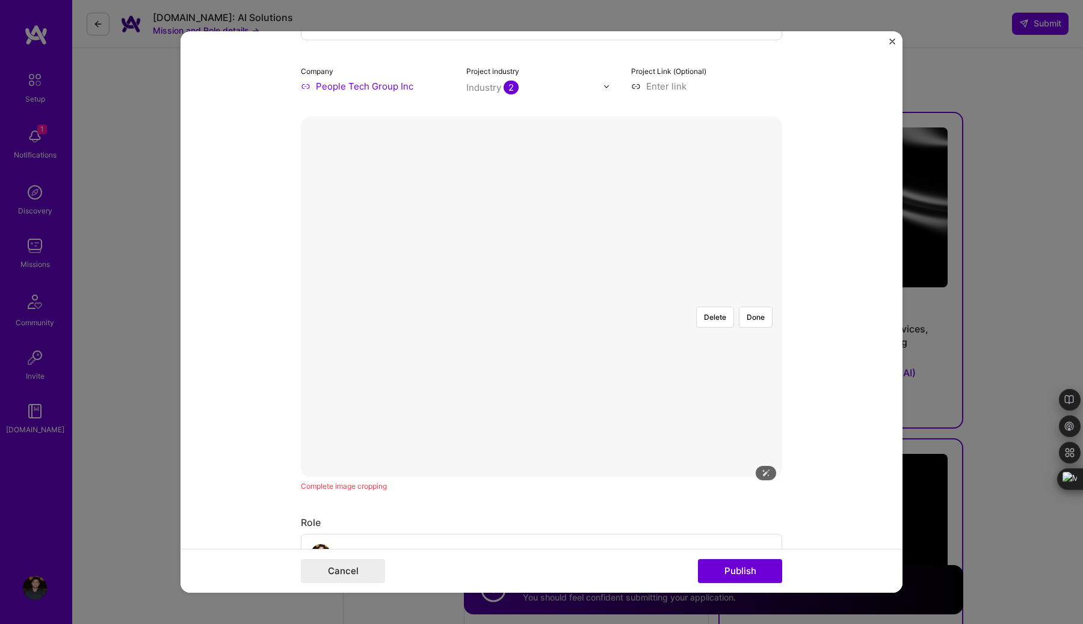
scroll to position [132, 0]
click at [765, 306] on button "Done" at bounding box center [756, 316] width 34 height 21
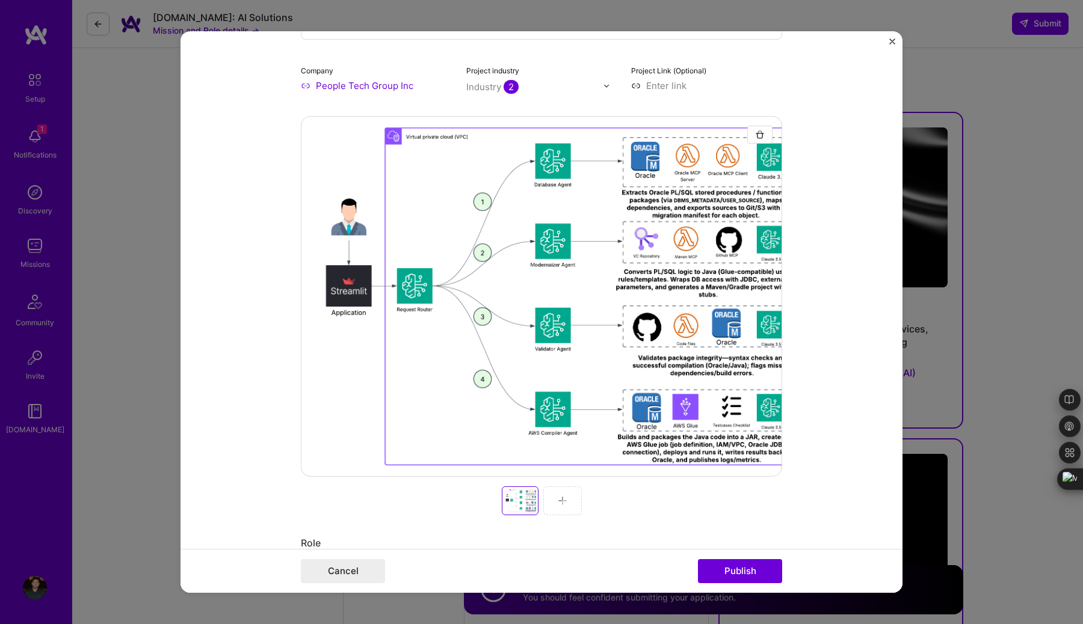
click at [562, 500] on img at bounding box center [563, 501] width 10 height 10
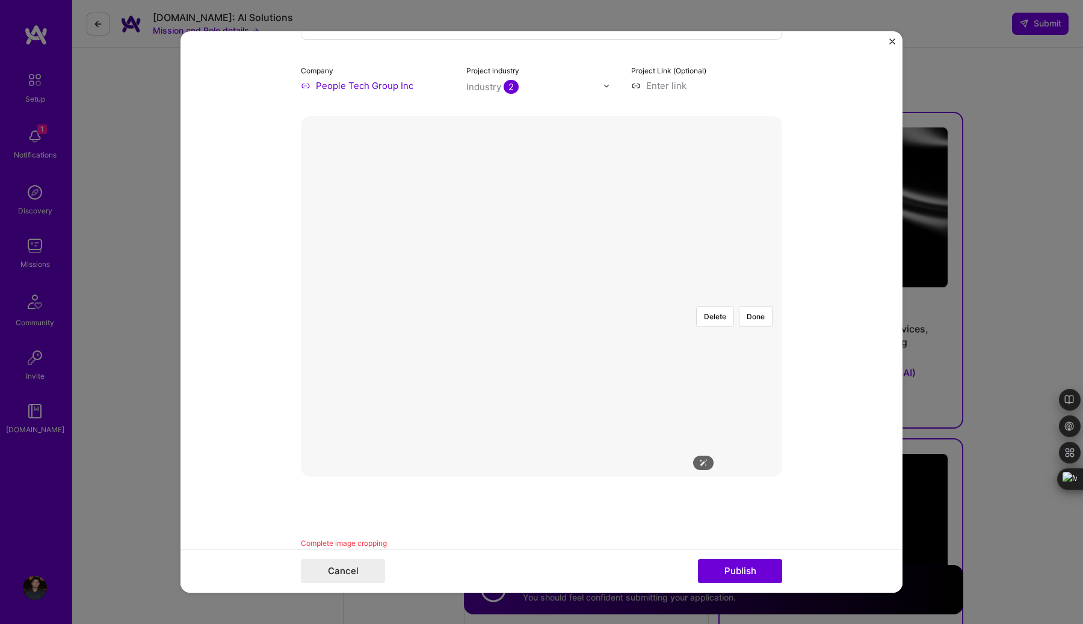
click at [541, 386] on div at bounding box center [719, 433] width 356 height 268
click at [541, 297] on div at bounding box center [541, 297] width 0 height 0
click at [763, 306] on button "Done" at bounding box center [756, 316] width 34 height 21
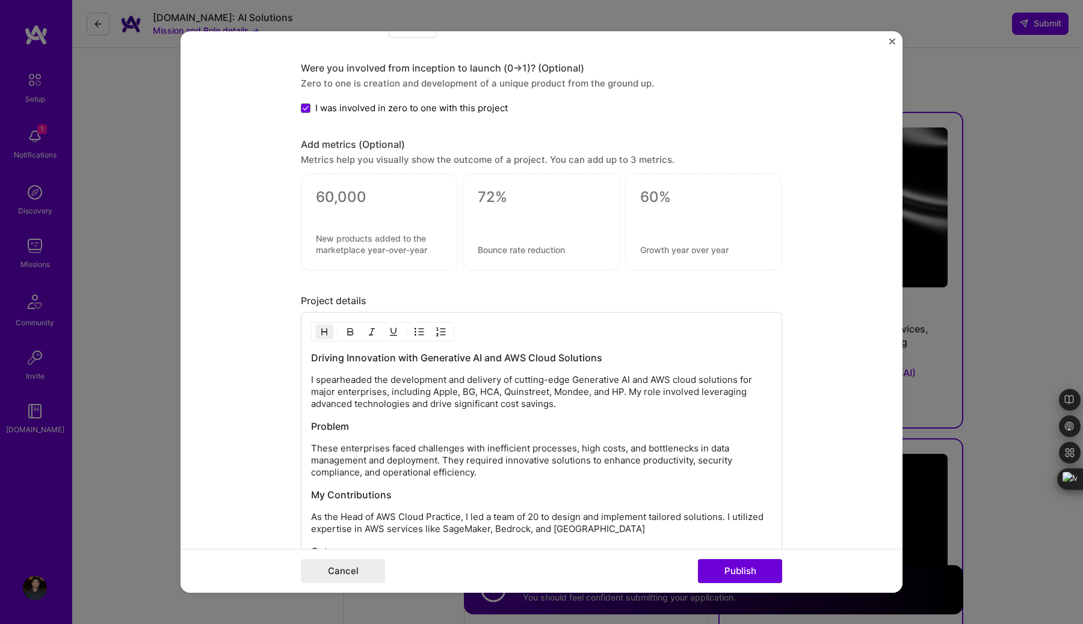
scroll to position [1471, 0]
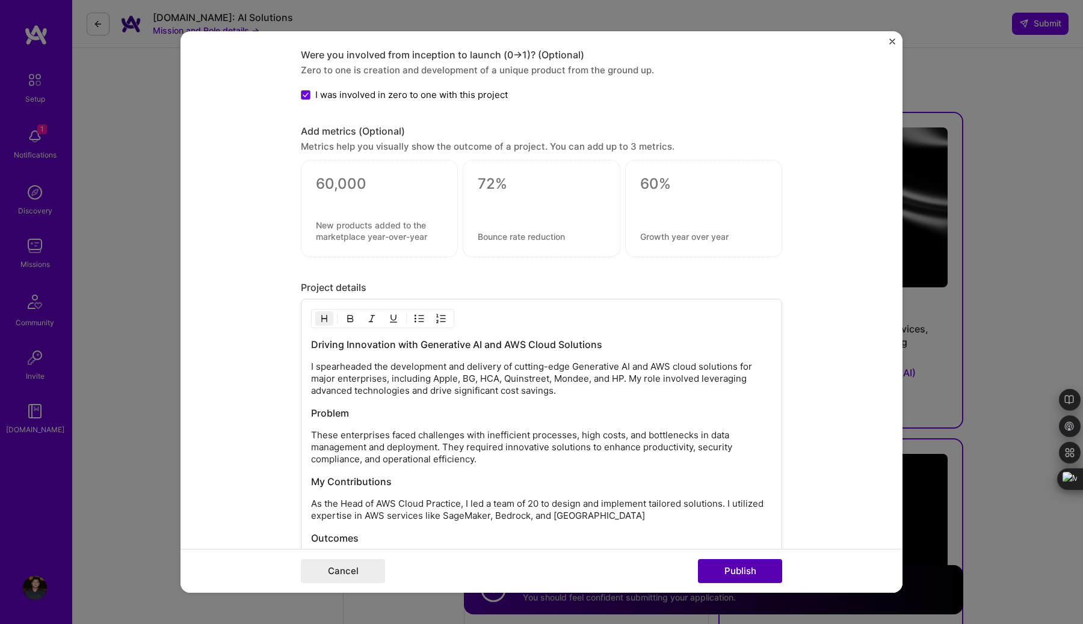
click at [748, 571] on button "Publish" at bounding box center [740, 571] width 84 height 24
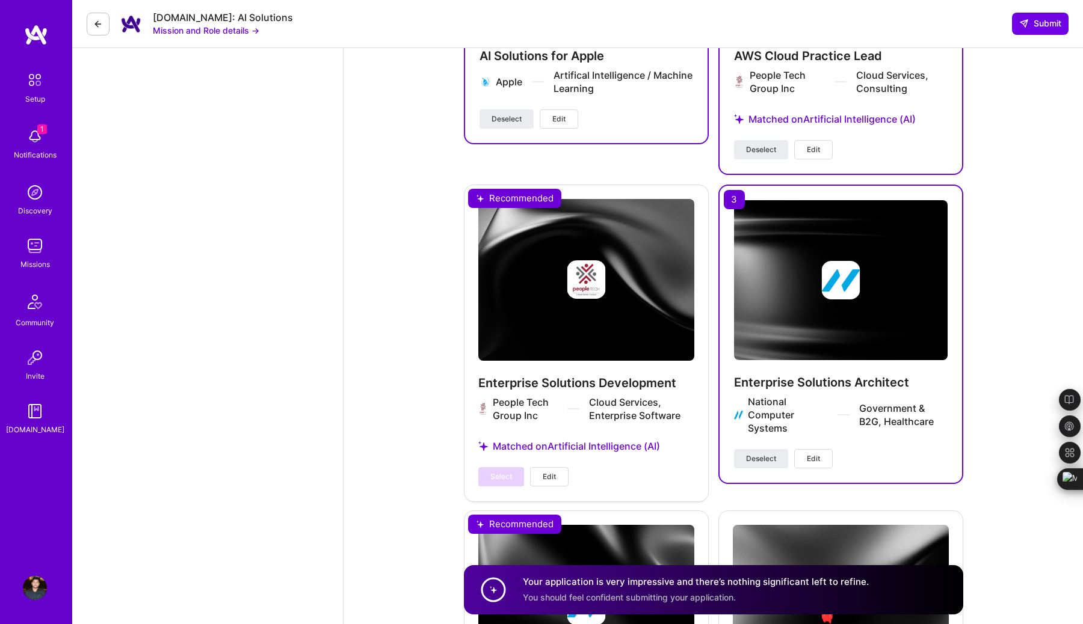
scroll to position [2028, 0]
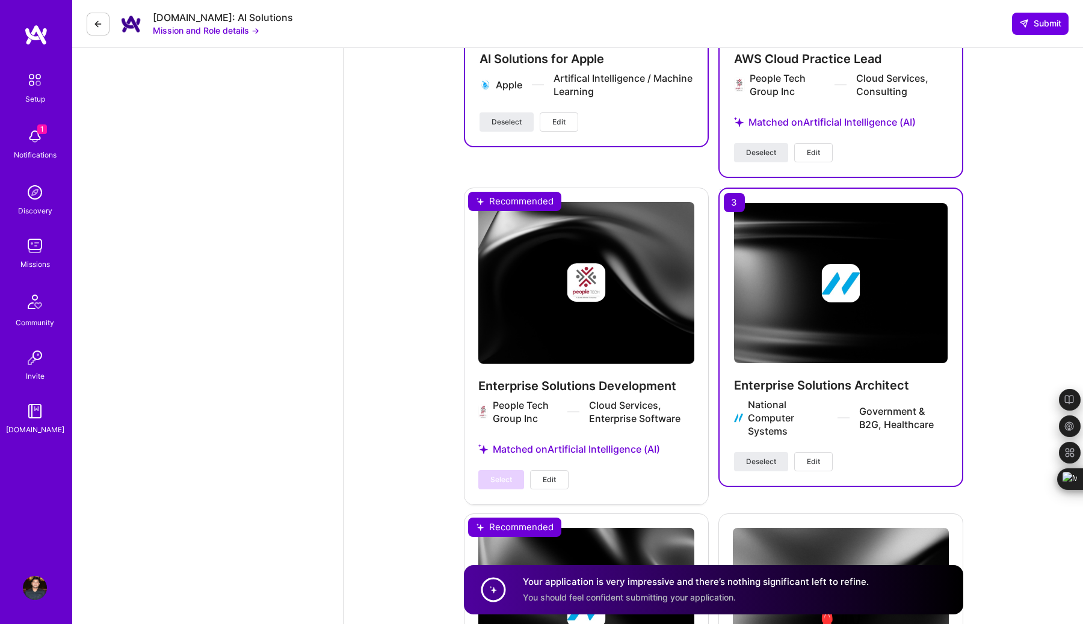
click at [815, 457] on span "Edit" at bounding box center [813, 462] width 13 height 11
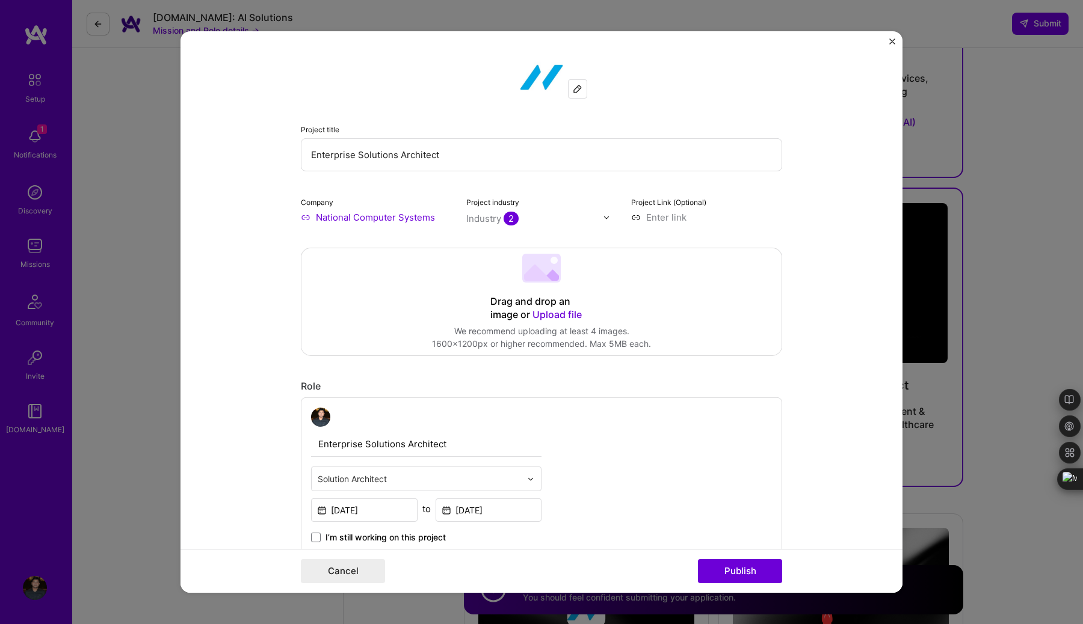
click at [565, 315] on span "Upload file" at bounding box center [556, 315] width 49 height 12
click at [747, 569] on button "Publish" at bounding box center [740, 571] width 84 height 24
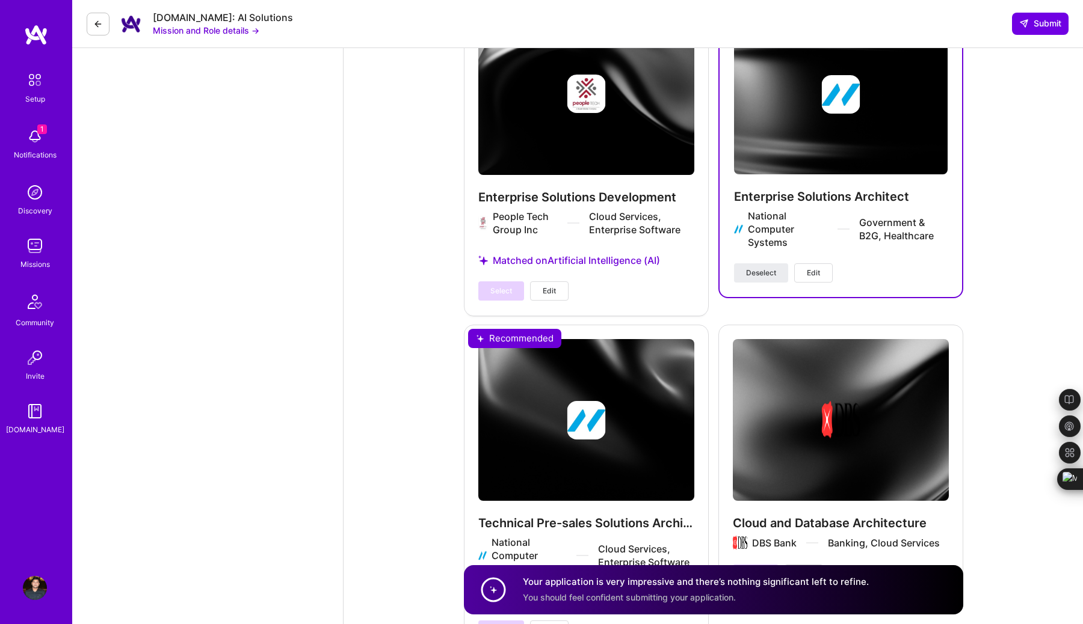
scroll to position [2615, 0]
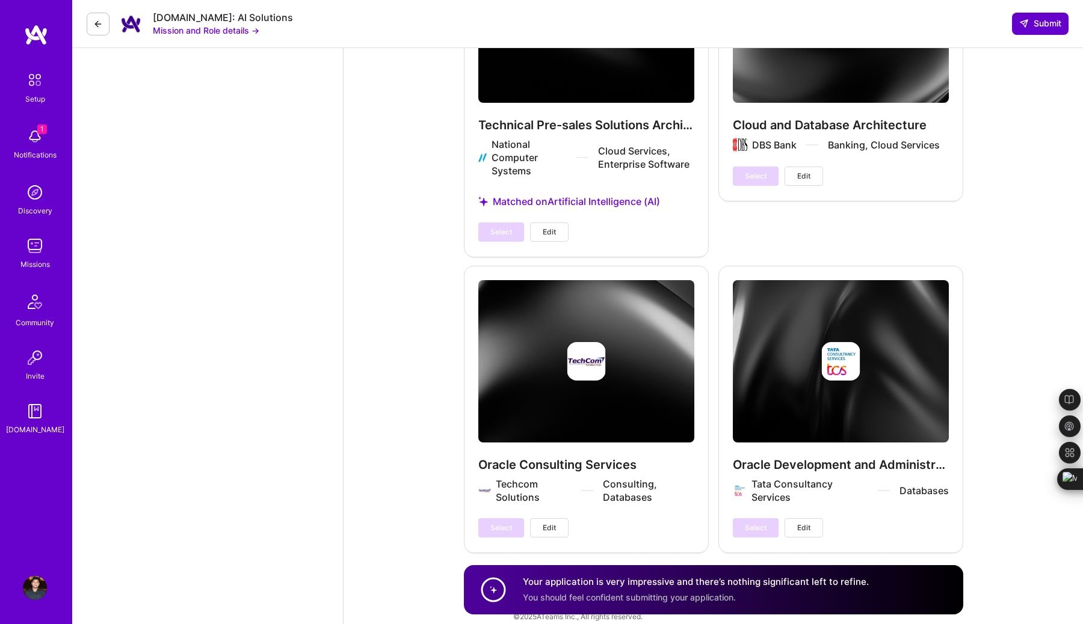
click at [1032, 23] on span "Submit" at bounding box center [1040, 23] width 42 height 12
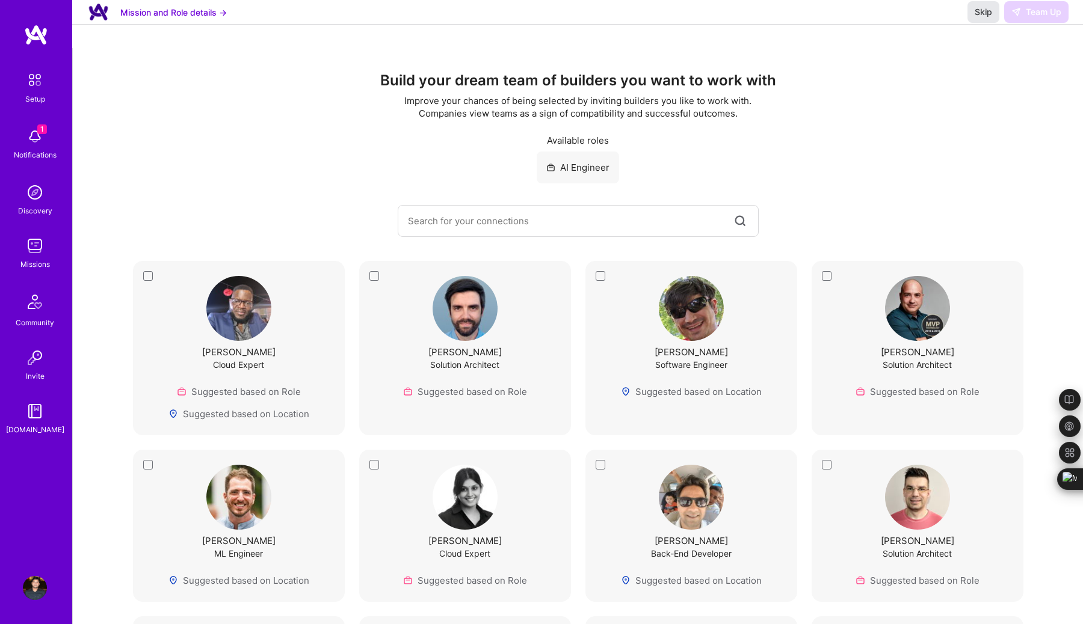
click at [983, 18] on span "Skip" at bounding box center [983, 12] width 17 height 12
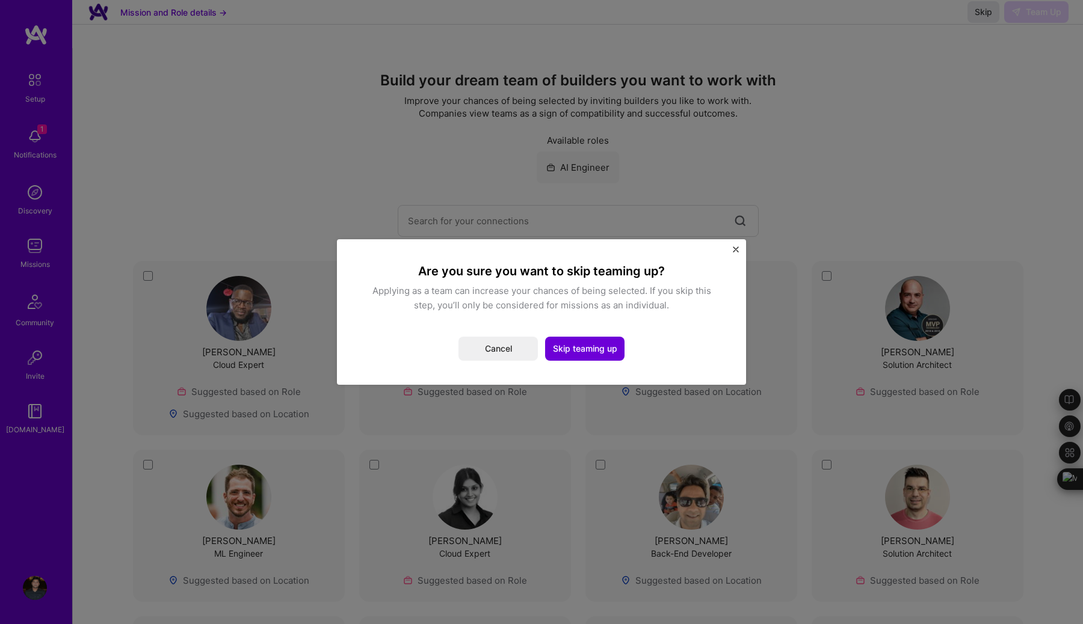
click at [736, 249] on img "Close" at bounding box center [736, 250] width 6 height 6
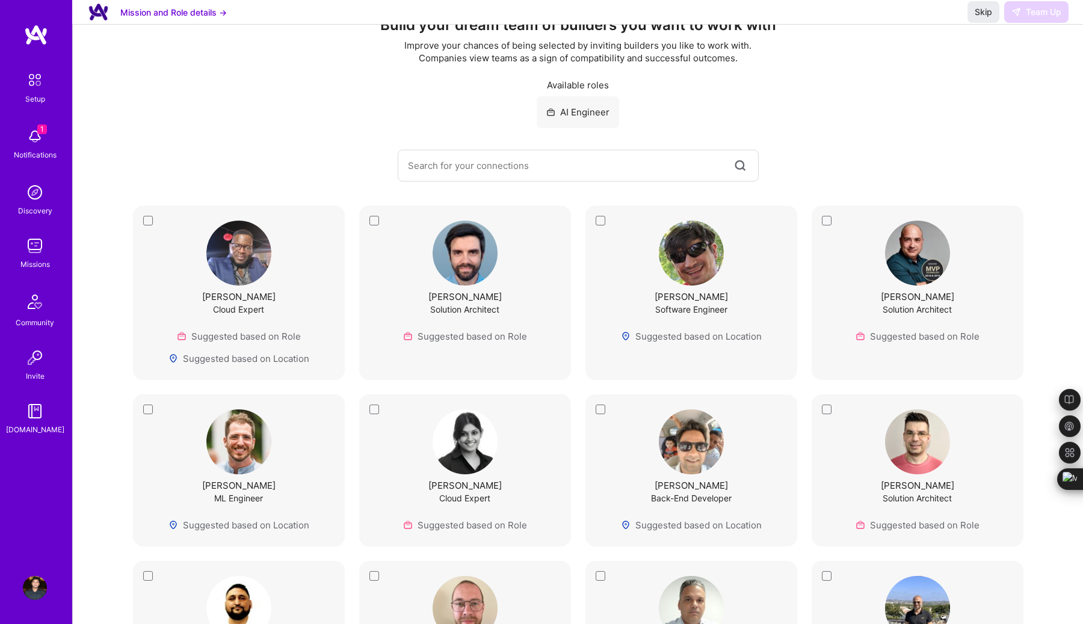
scroll to position [69, 0]
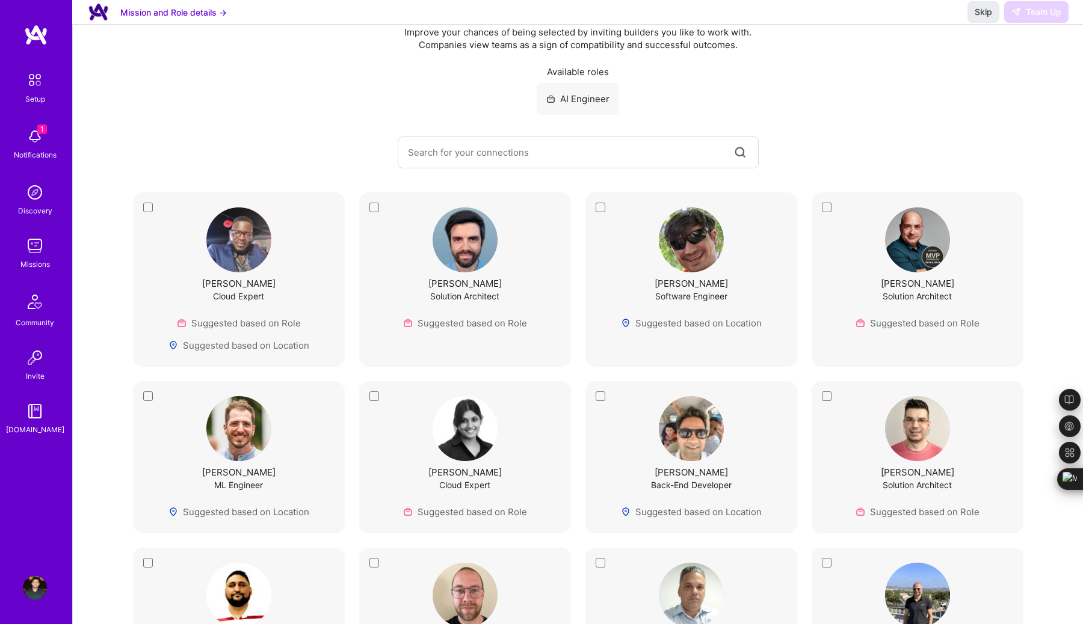
click at [598, 398] on div "[PERSON_NAME] Back-End Developer Suggested based on Location" at bounding box center [691, 457] width 212 height 152
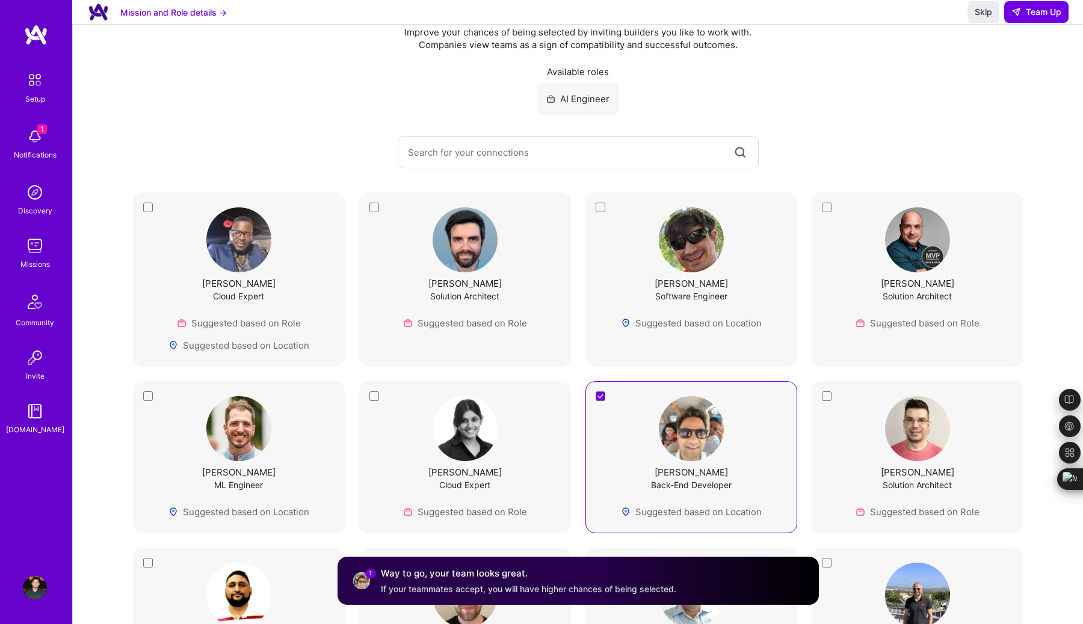
click at [601, 400] on div "[PERSON_NAME] Back-End Developer Suggested based on Location" at bounding box center [691, 457] width 182 height 122
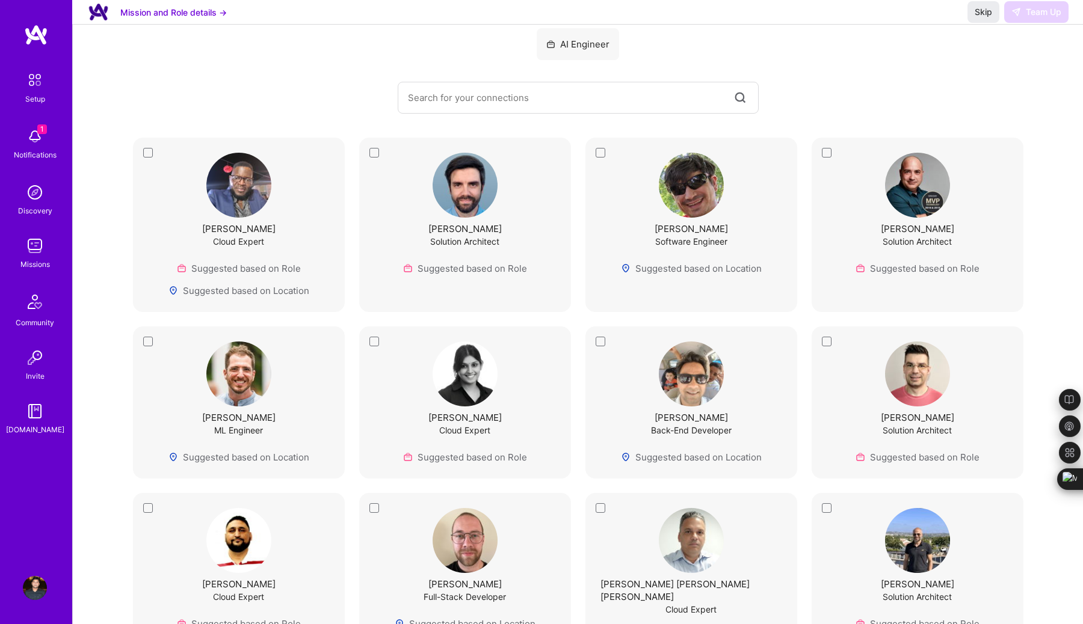
scroll to position [115, 0]
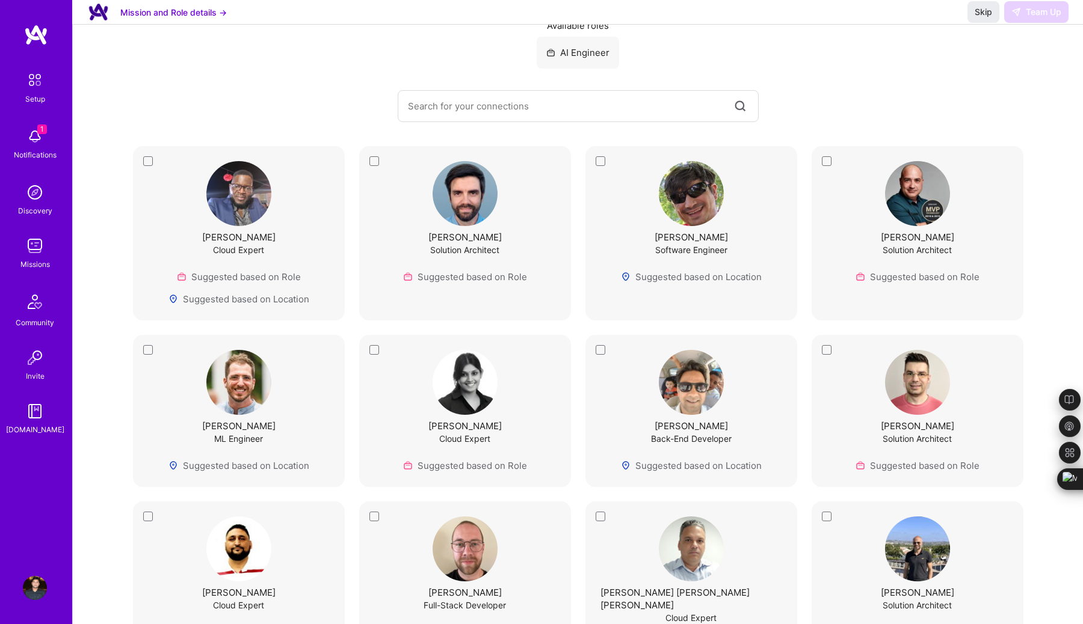
click at [827, 162] on div "[PERSON_NAME] Solution Architect Suggested based on Role" at bounding box center [918, 222] width 182 height 122
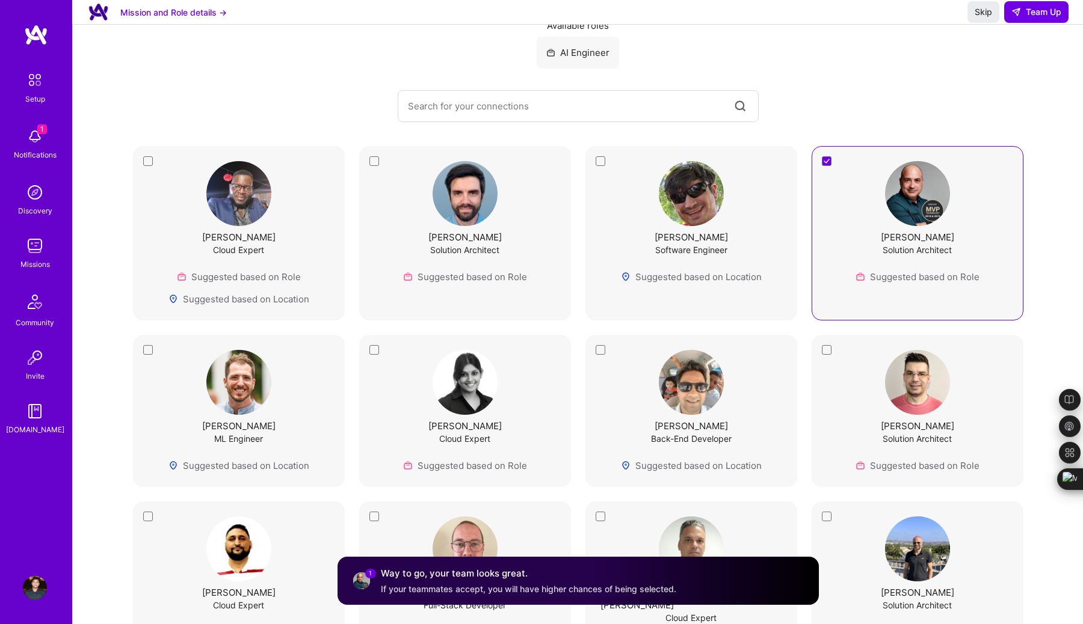
click at [602, 162] on div "[PERSON_NAME] Software Engineer Suggested based on Location" at bounding box center [691, 222] width 182 height 122
click at [375, 163] on div "[PERSON_NAME] Solution Architect Suggested based on Role" at bounding box center [465, 222] width 182 height 122
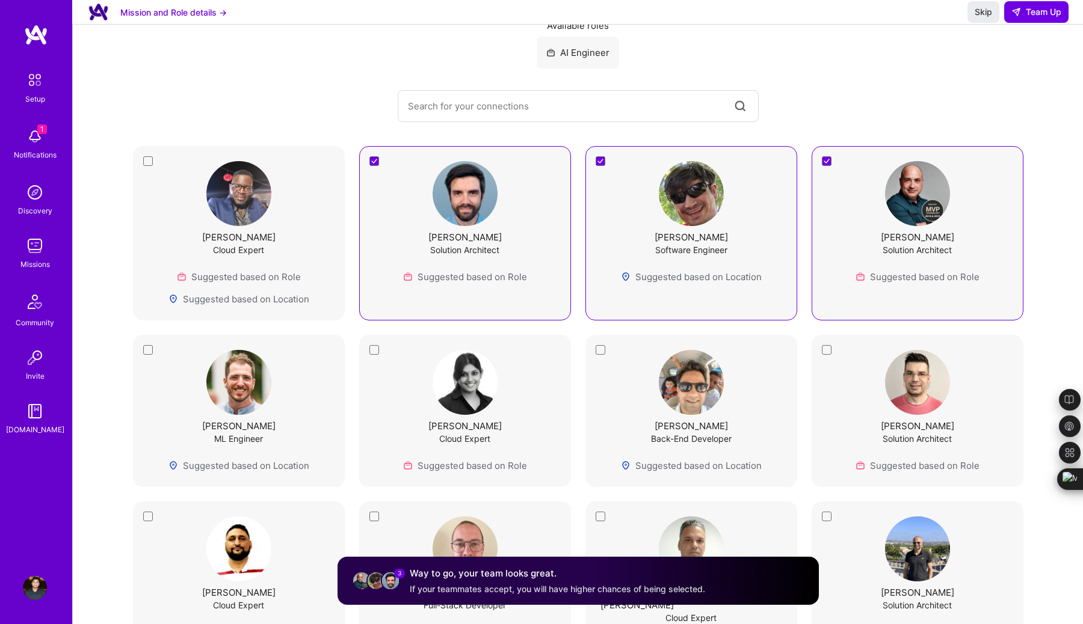
click at [371, 353] on div "[PERSON_NAME] Cloud Expert Suggested based on Role" at bounding box center [465, 411] width 212 height 152
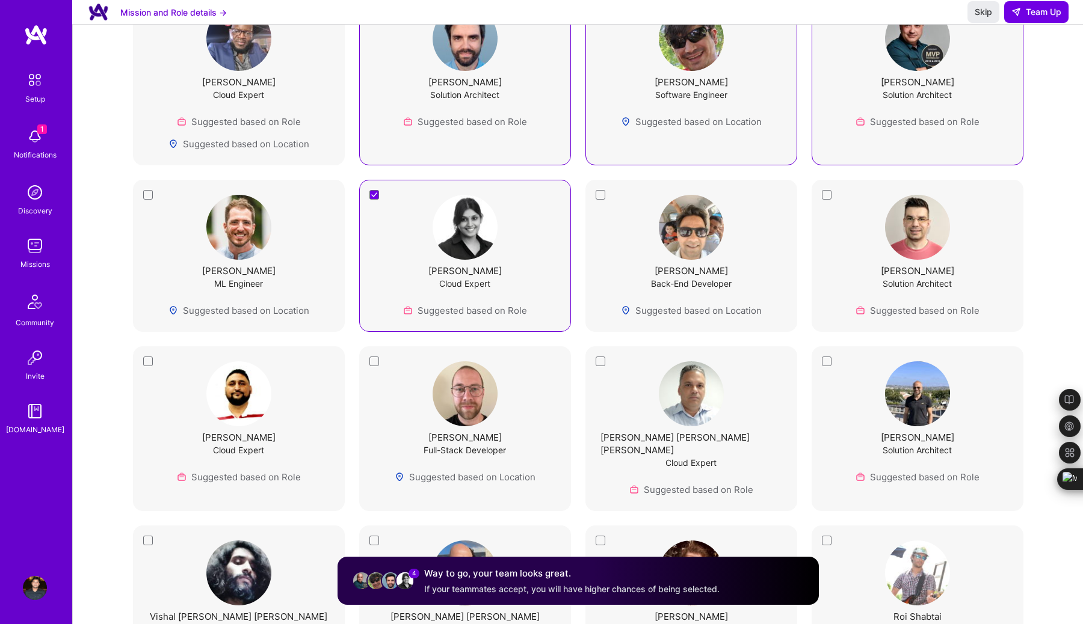
scroll to position [307, 0]
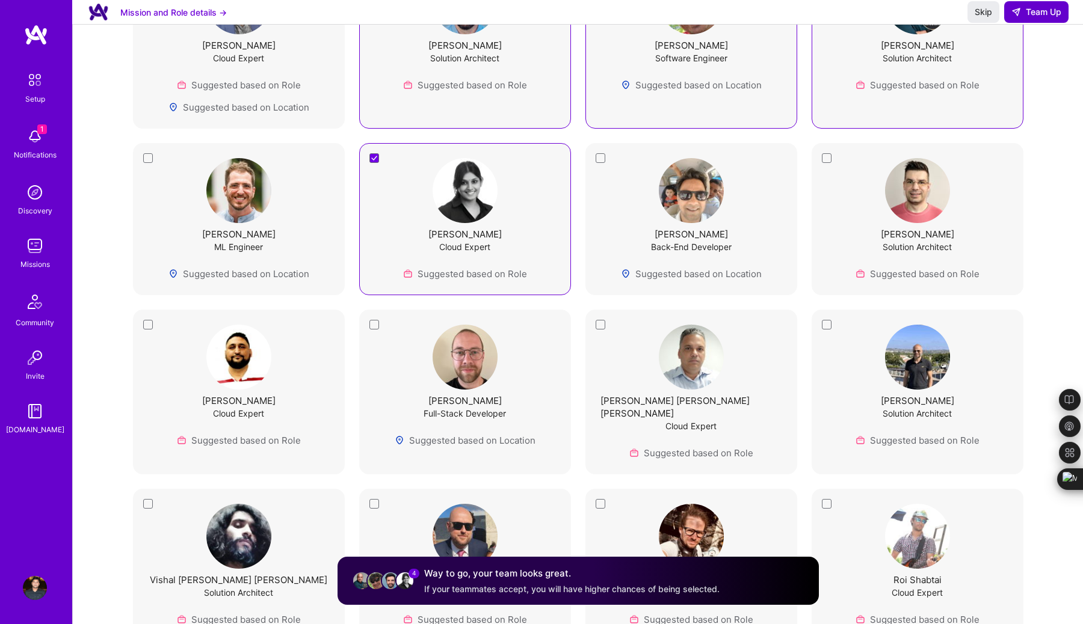
click at [1037, 17] on button "Team Up" at bounding box center [1036, 12] width 64 height 22
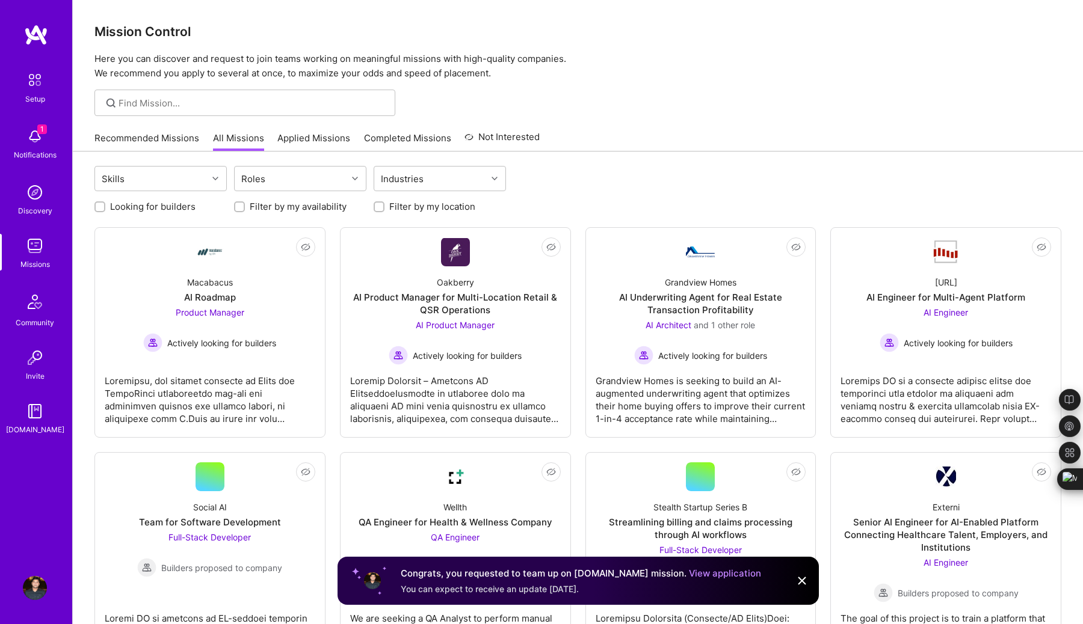
click at [689, 568] on link "View application" at bounding box center [725, 573] width 72 height 11
